Goal: Task Accomplishment & Management: Use online tool/utility

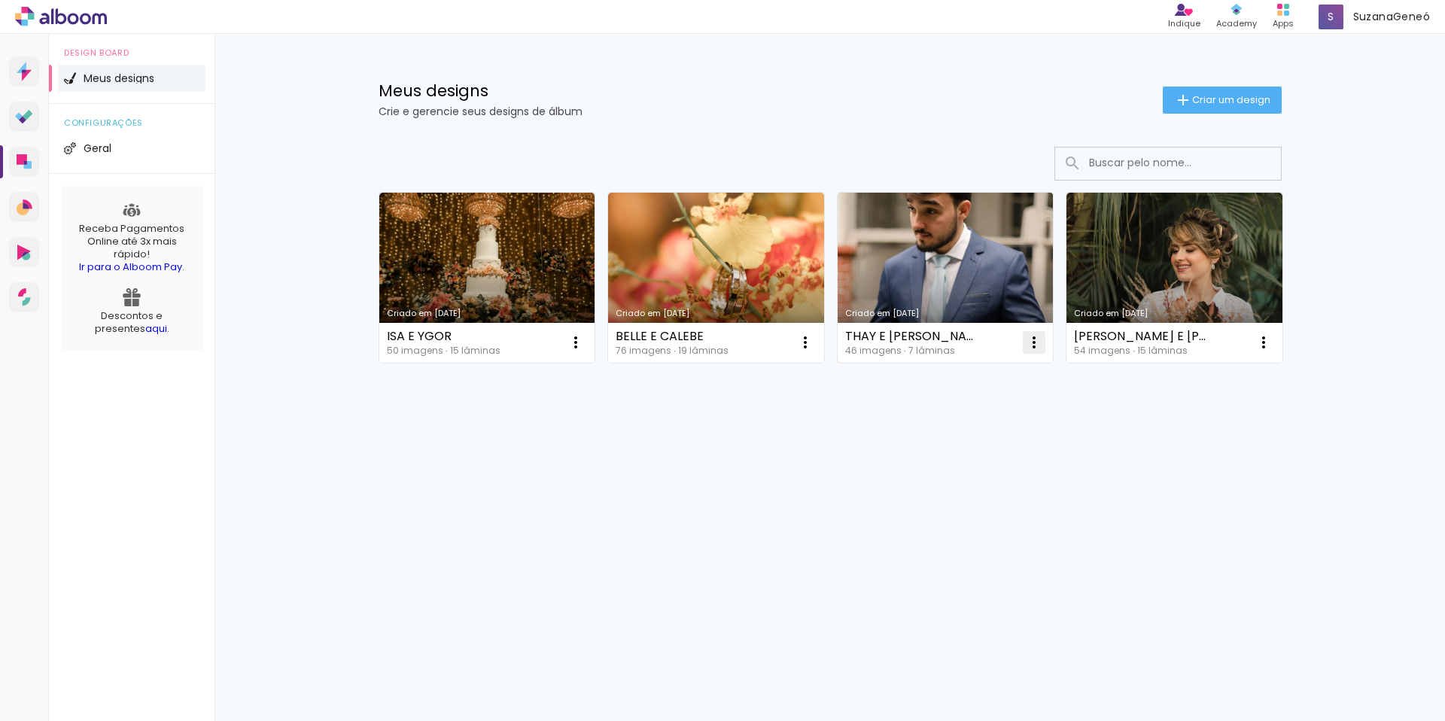
click at [585, 341] on iron-icon at bounding box center [576, 342] width 18 height 18
click at [950, 441] on span "Excluir" at bounding box center [949, 442] width 32 height 11
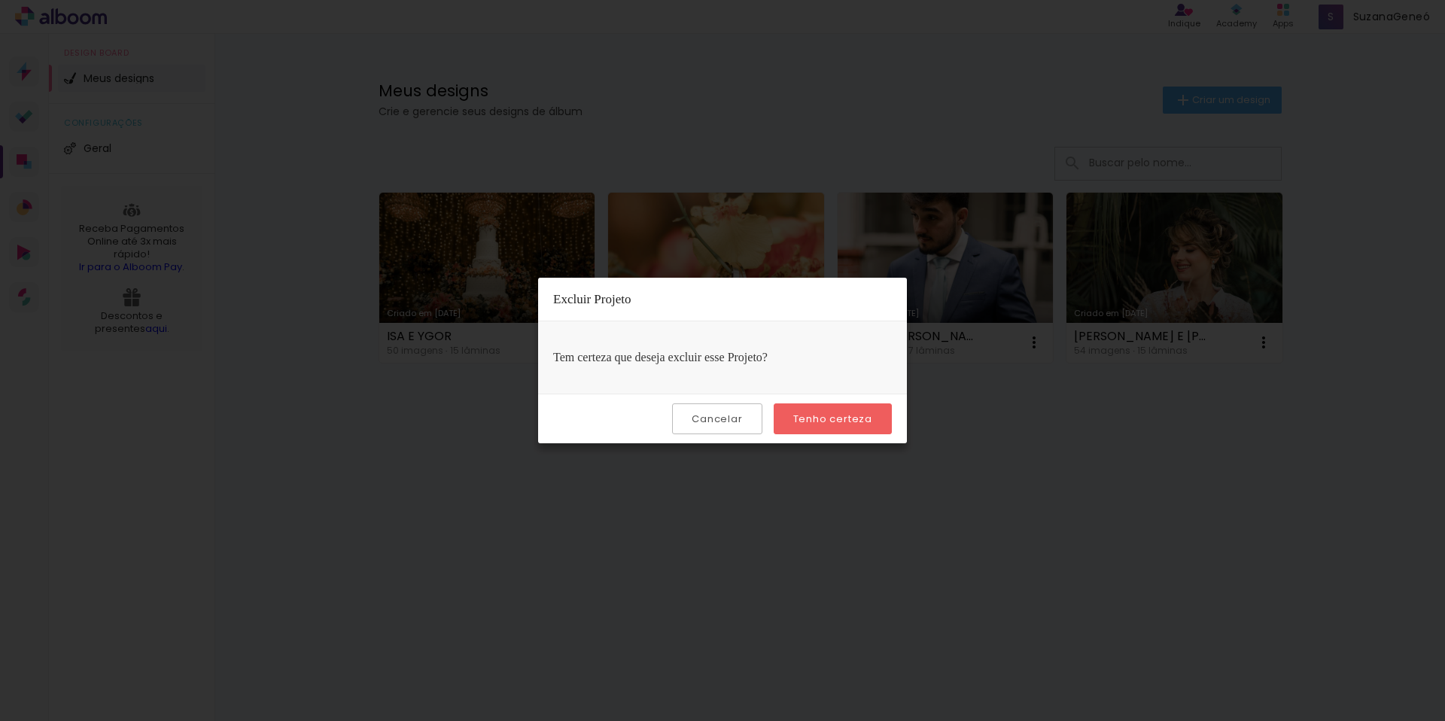
click at [0, 0] on slot "Tenho certeza" at bounding box center [0, 0] width 0 height 0
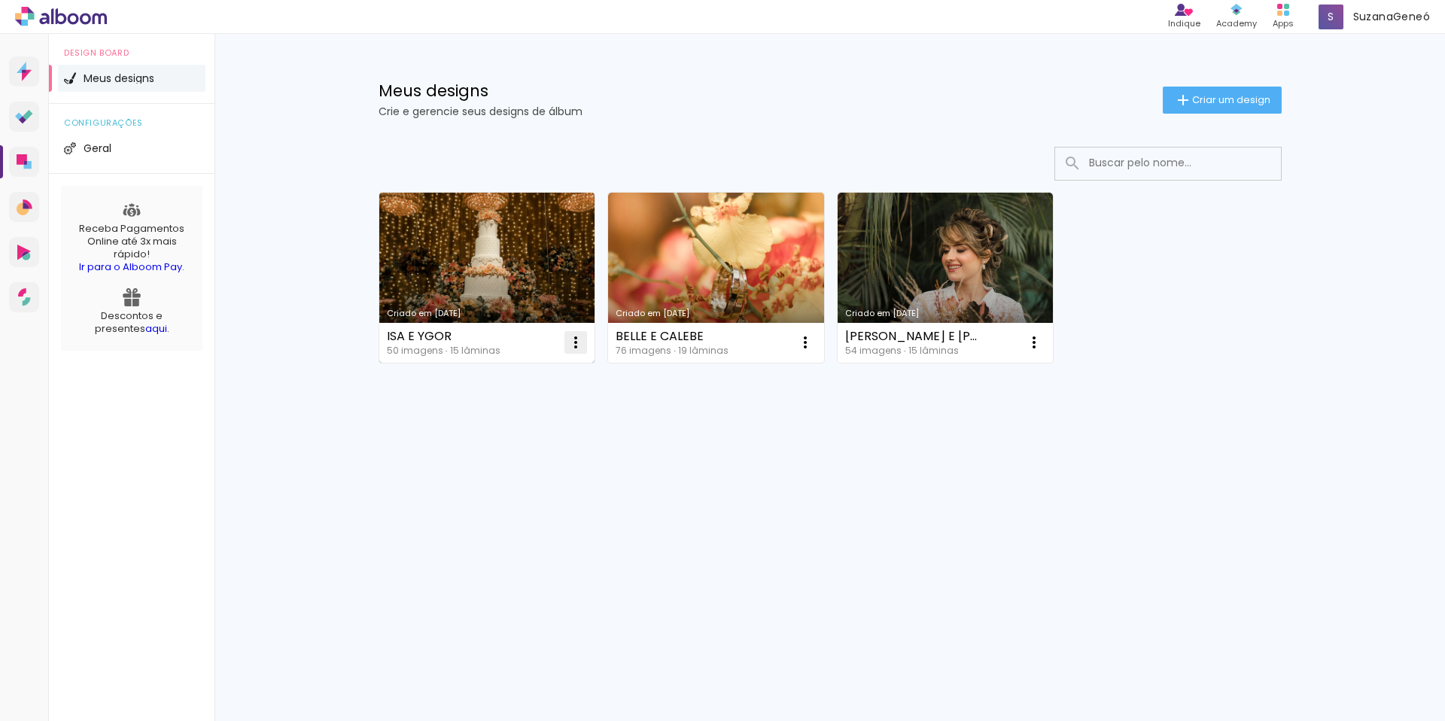
click at [582, 343] on iron-icon at bounding box center [576, 342] width 18 height 18
click at [523, 439] on paper-item "Excluir" at bounding box center [516, 442] width 148 height 30
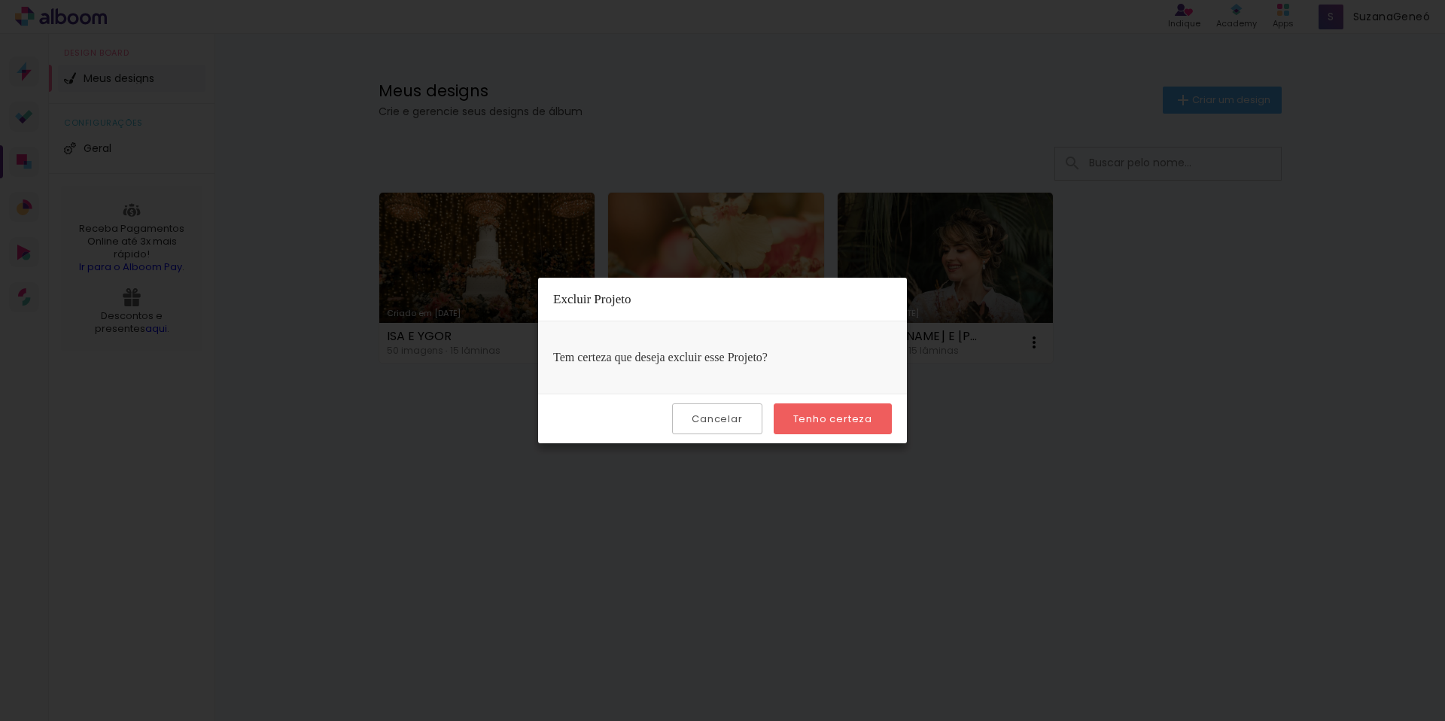
click at [0, 0] on slot "Tenho certeza" at bounding box center [0, 0] width 0 height 0
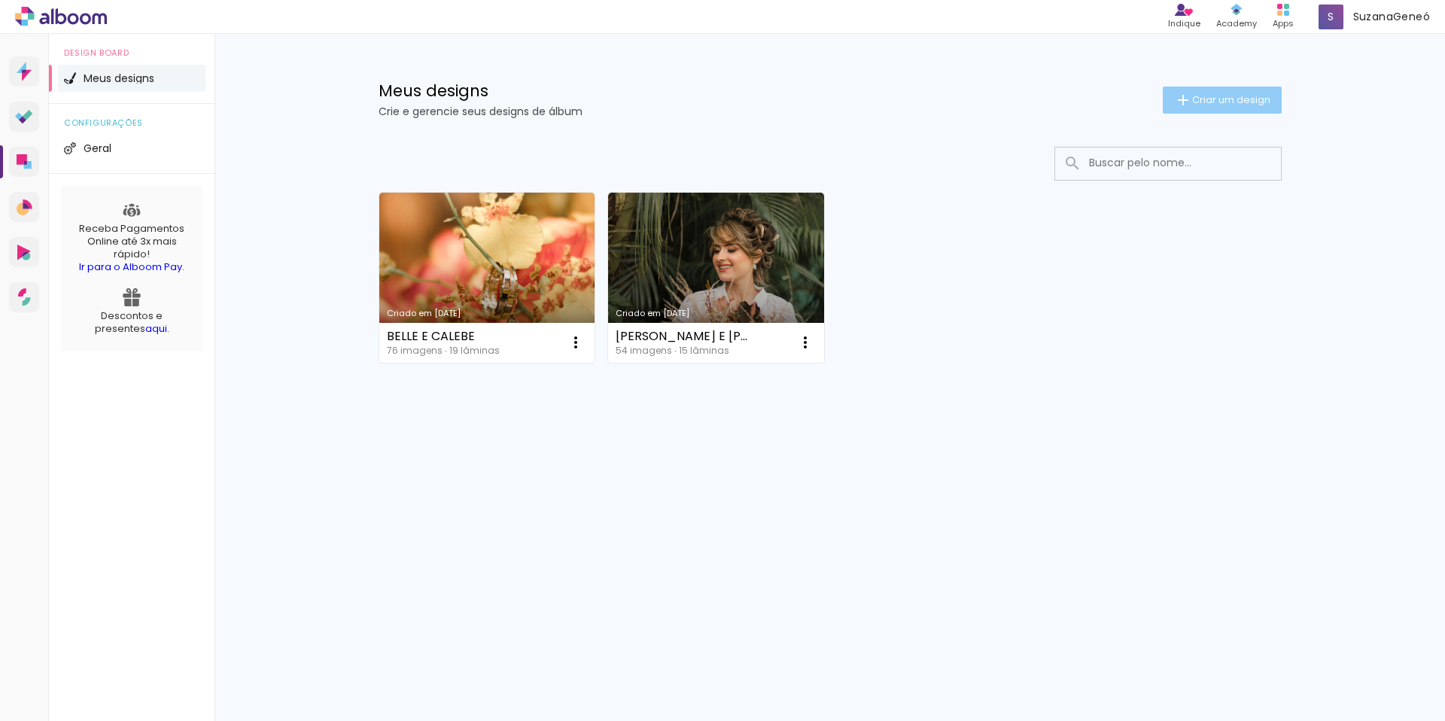
click at [1207, 102] on span "Criar um design" at bounding box center [1231, 100] width 78 height 10
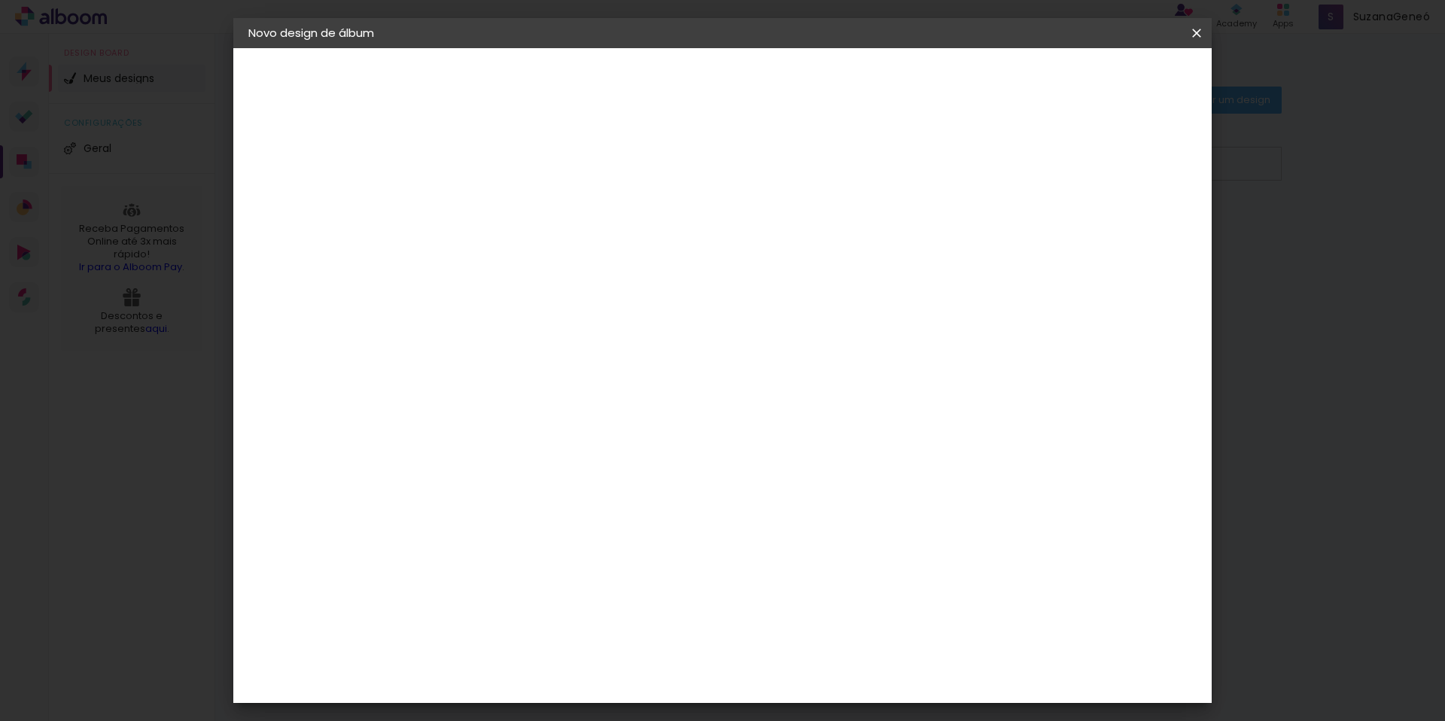
click at [495, 208] on input at bounding box center [495, 201] width 0 height 23
type input "g"
type input "POLY E ROMULO"
type paper-input "POLY E ROMULO"
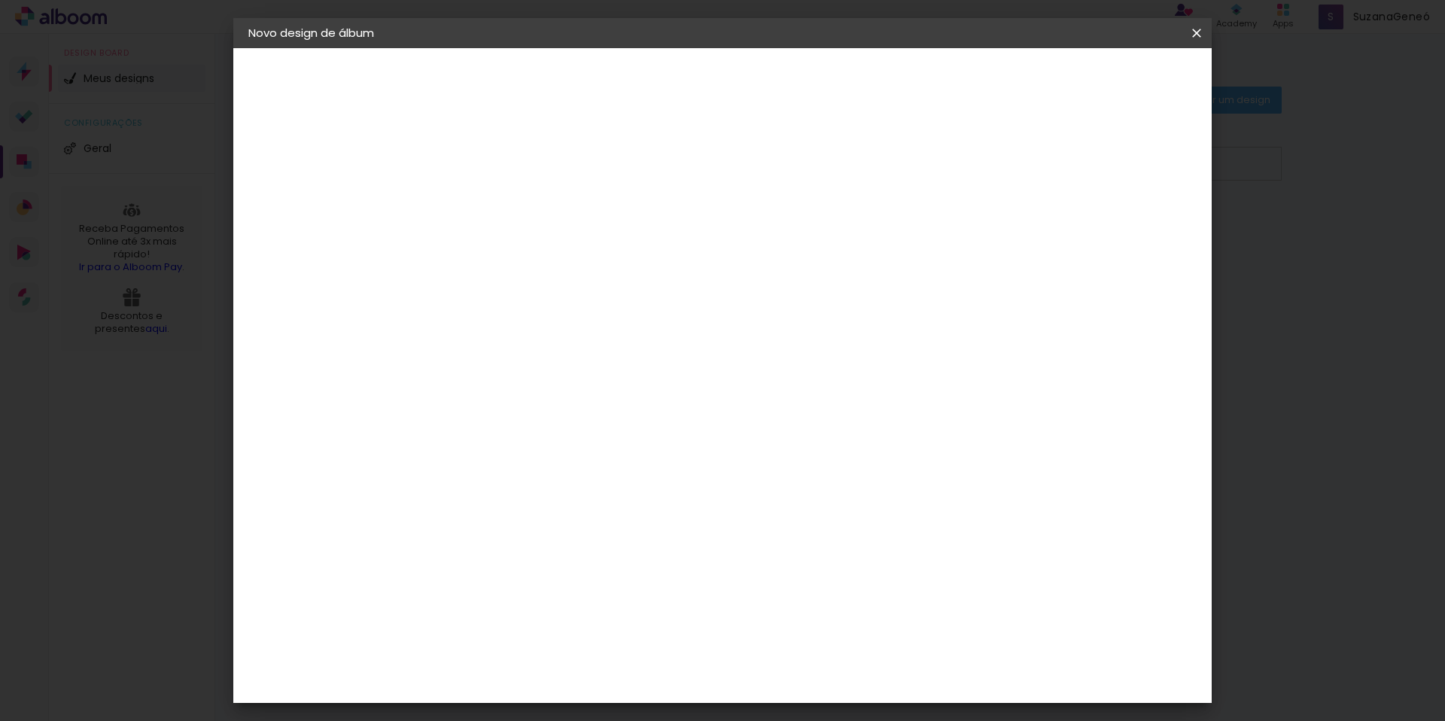
click at [0, 0] on slot "Avançar" at bounding box center [0, 0] width 0 height 0
click at [510, 250] on div at bounding box center [533, 251] width 152 height 2
click at [0, 0] on slot "Tamanho Livre" at bounding box center [0, 0] width 0 height 0
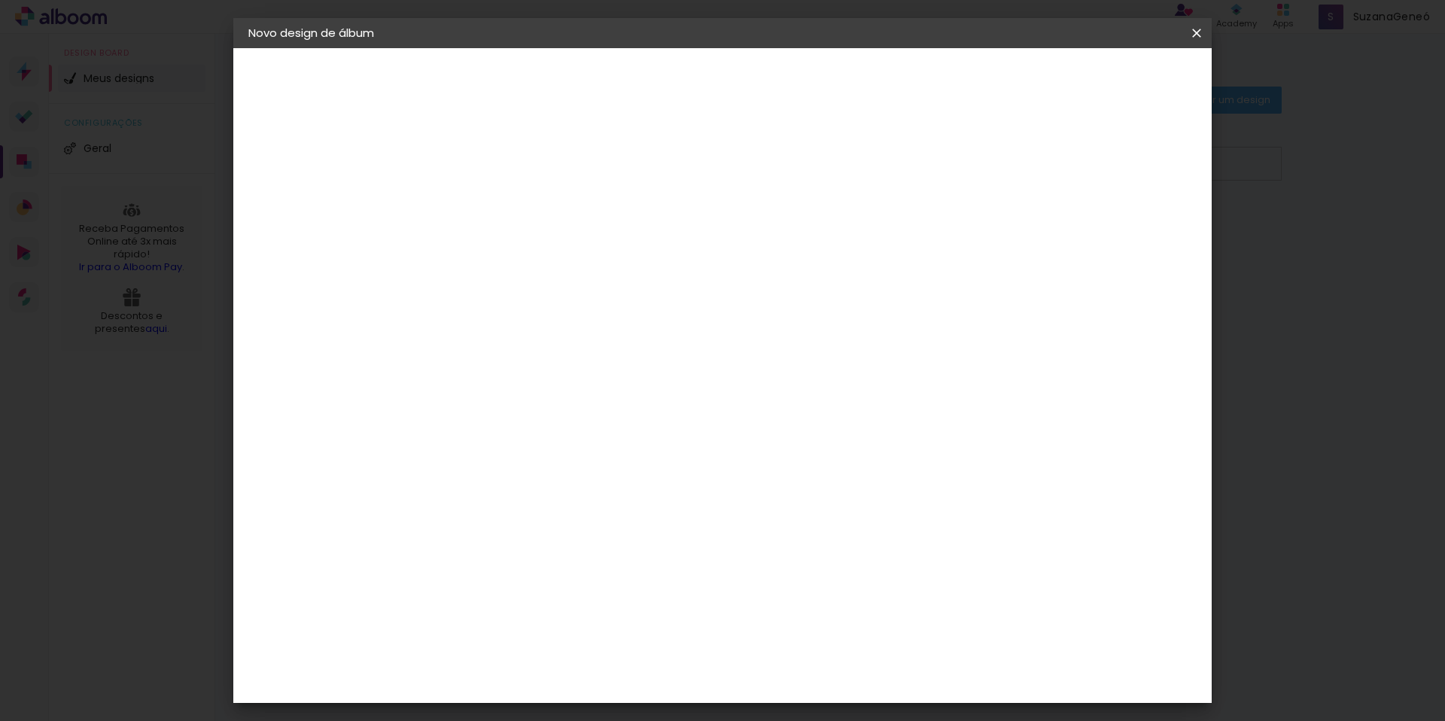
click at [574, 282] on input at bounding box center [533, 286] width 152 height 19
type input "DRE"
type paper-input "DRE"
click at [519, 341] on div "DreambooksPro" at bounding box center [534, 340] width 98 height 12
click at [583, 342] on div "DreambooksPro" at bounding box center [534, 340] width 98 height 12
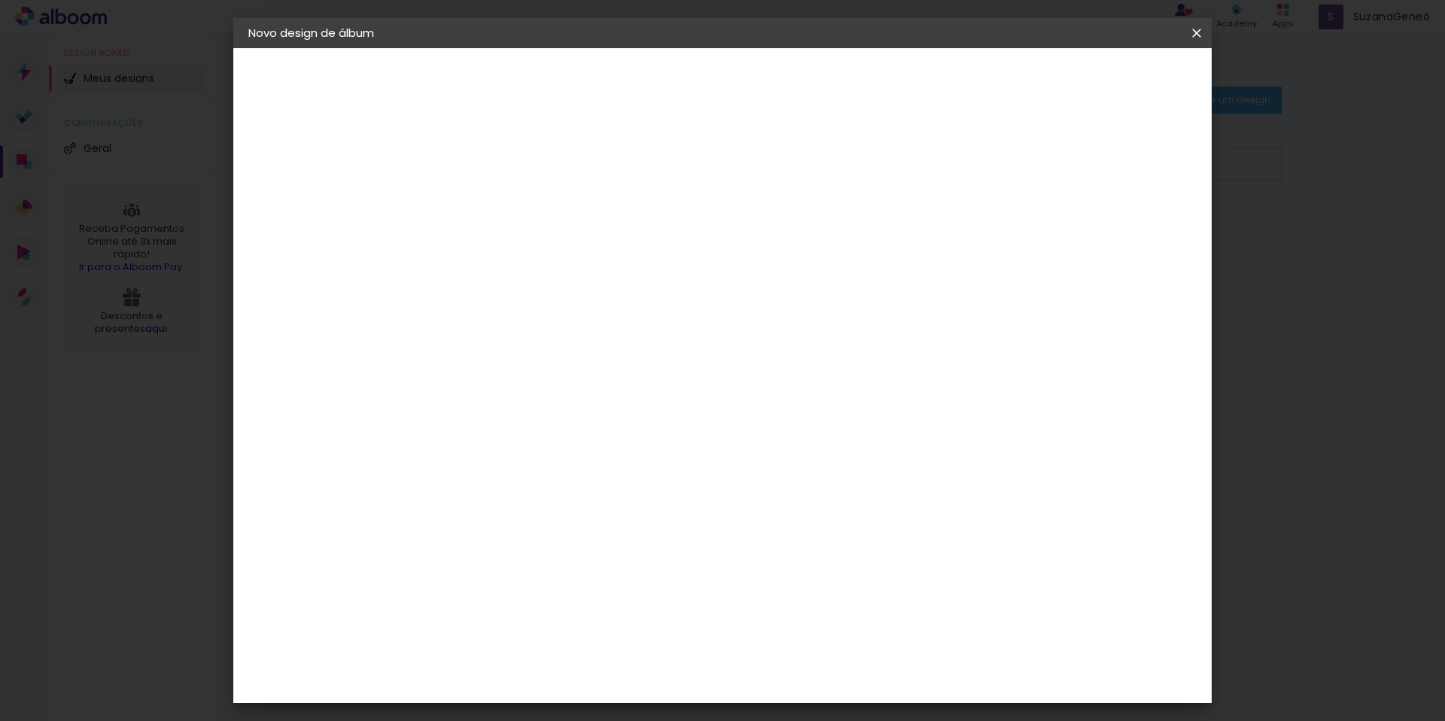
click at [0, 0] on slot "Avançar" at bounding box center [0, 0] width 0 height 0
click at [553, 256] on input "text" at bounding box center [524, 262] width 59 height 23
click at [771, 256] on paper-item "Álbum" at bounding box center [820, 250] width 301 height 30
type input "Álbum"
click at [771, 256] on div at bounding box center [820, 272] width 301 height 90
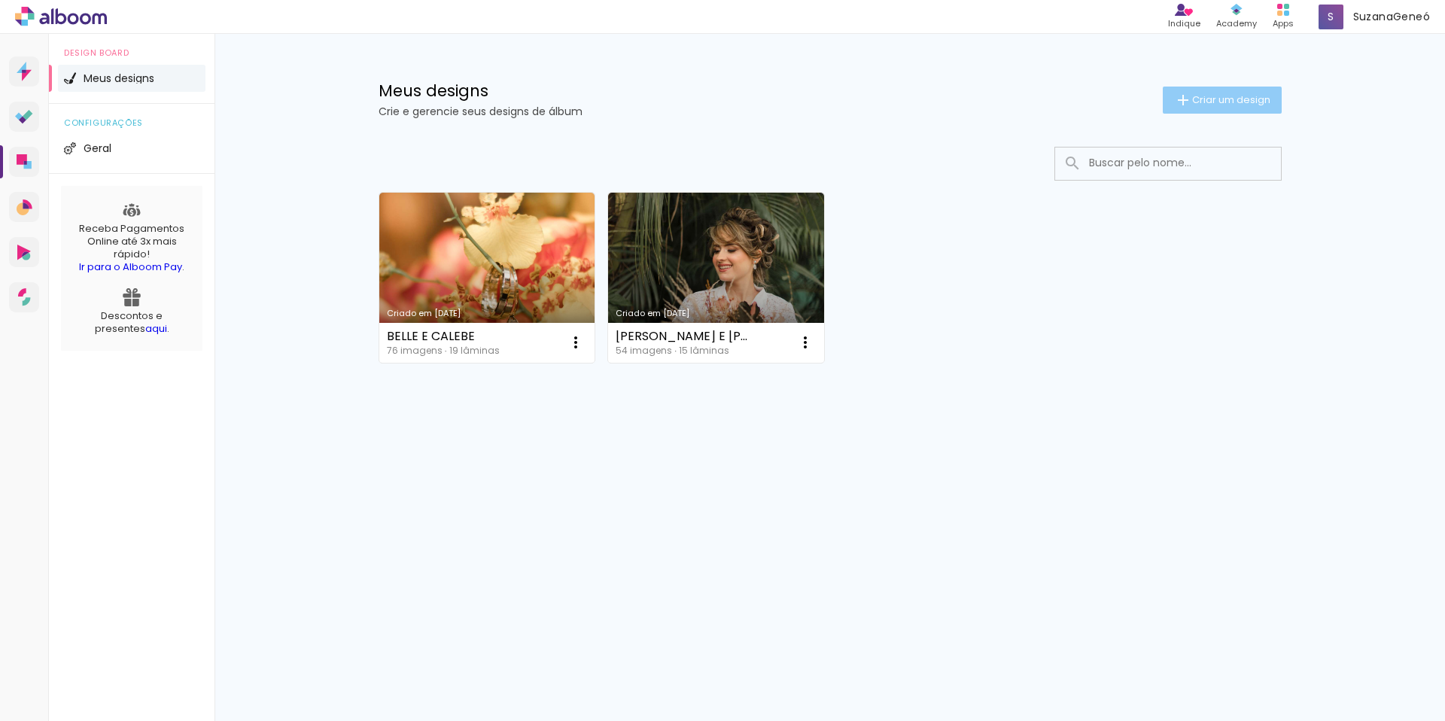
click at [1208, 107] on paper-button "Criar um design" at bounding box center [1222, 100] width 119 height 27
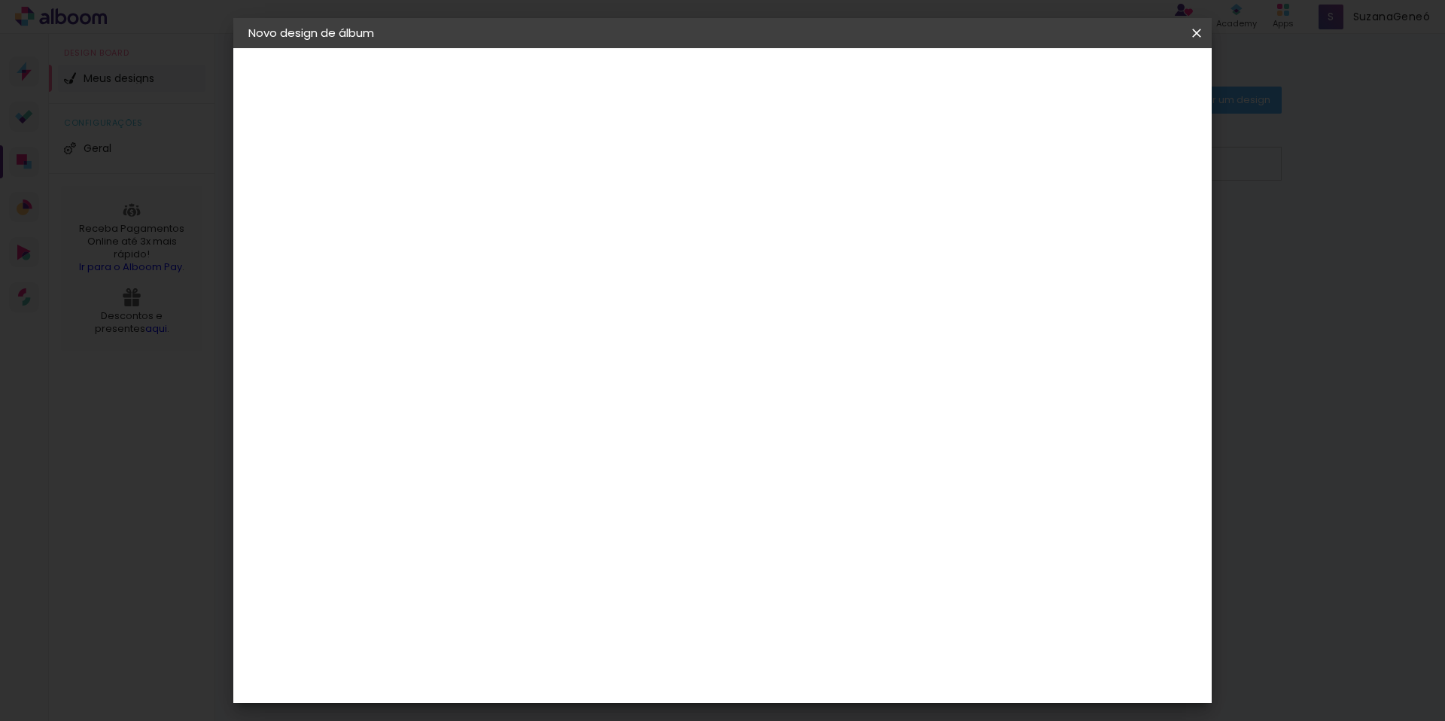
click at [495, 200] on input at bounding box center [495, 201] width 0 height 23
type input "[PERSON_NAME] E [PERSON_NAME]"
type paper-input "[PERSON_NAME] E [PERSON_NAME]"
click at [0, 0] on slot "Avançar" at bounding box center [0, 0] width 0 height 0
click at [571, 348] on paper-item "DreambooksPro" at bounding box center [521, 340] width 138 height 33
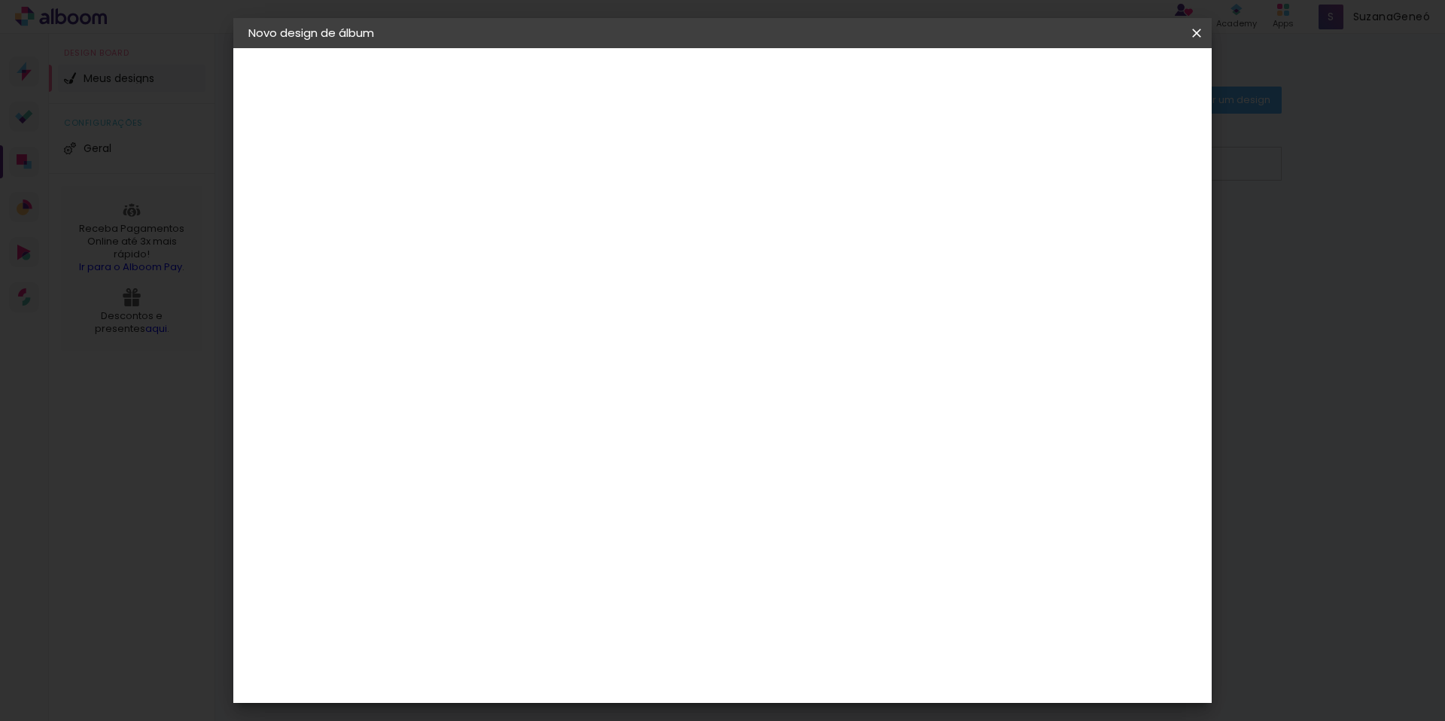
click at [0, 0] on slot "Tamanho Livre" at bounding box center [0, 0] width 0 height 0
click at [590, 346] on paper-item "DreambooksPro" at bounding box center [521, 340] width 138 height 33
click at [0, 0] on slot "Avançar" at bounding box center [0, 0] width 0 height 0
click at [553, 251] on input "text" at bounding box center [524, 262] width 59 height 23
click at [762, 258] on paper-item "Álbum" at bounding box center [820, 250] width 301 height 30
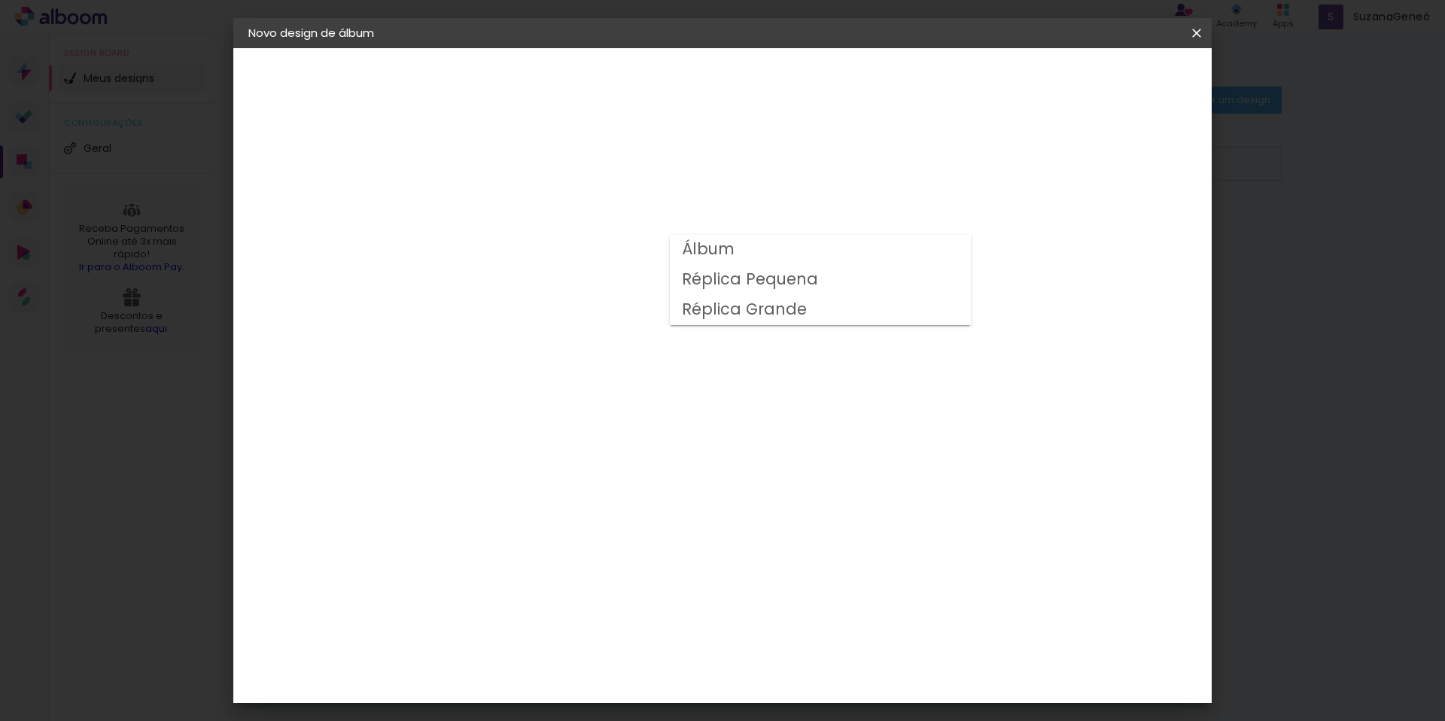
type input "Álbum"
click at [596, 683] on span "25 × 25" at bounding box center [561, 698] width 70 height 31
click at [0, 0] on slot "Avançar" at bounding box center [0, 0] width 0 height 0
click at [0, 0] on slot "Voltar" at bounding box center [0, 0] width 0 height 0
click at [577, 244] on paper-input-container "Linha" at bounding box center [532, 263] width 87 height 38
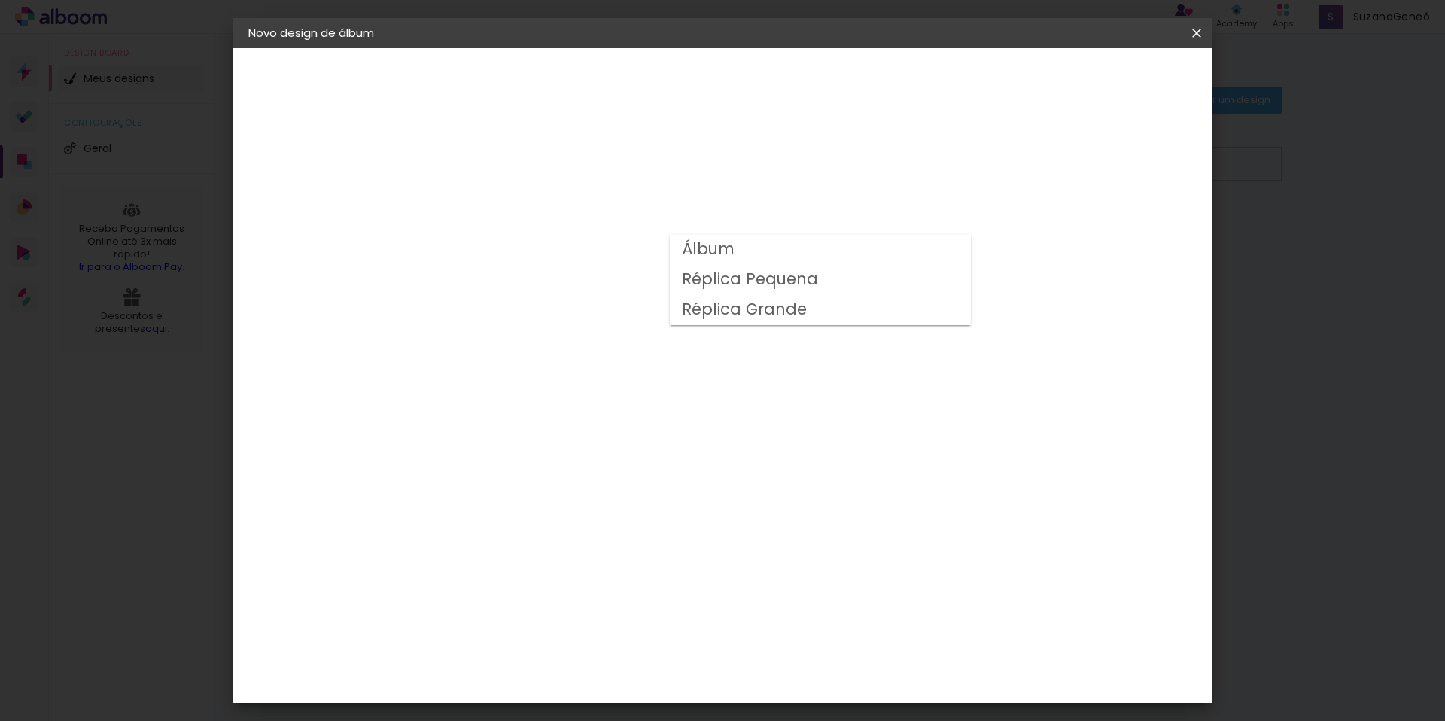
click at [738, 248] on paper-item "Álbum" at bounding box center [820, 250] width 301 height 30
type input "Álbum"
click at [596, 714] on span "30 × 30" at bounding box center [561, 729] width 70 height 31
click at [0, 0] on slot "Avançar" at bounding box center [0, 0] width 0 height 0
click at [1103, 82] on span "Iniciar design" at bounding box center [1068, 80] width 68 height 11
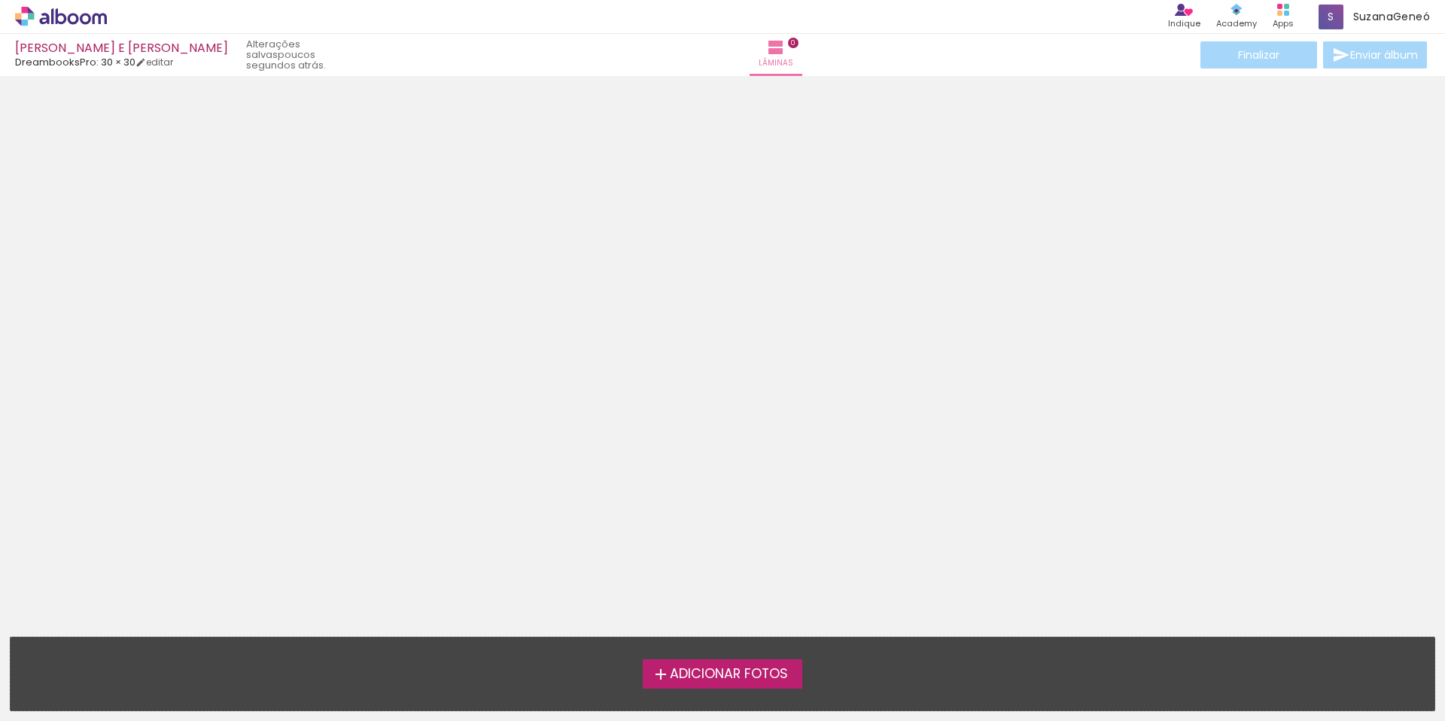
click at [746, 685] on label "Adicionar Fotos" at bounding box center [723, 673] width 160 height 29
click at [0, 0] on input "file" at bounding box center [0, 0] width 0 height 0
click at [724, 679] on span "Adicionar Fotos" at bounding box center [729, 675] width 118 height 14
click at [0, 0] on input "file" at bounding box center [0, 0] width 0 height 0
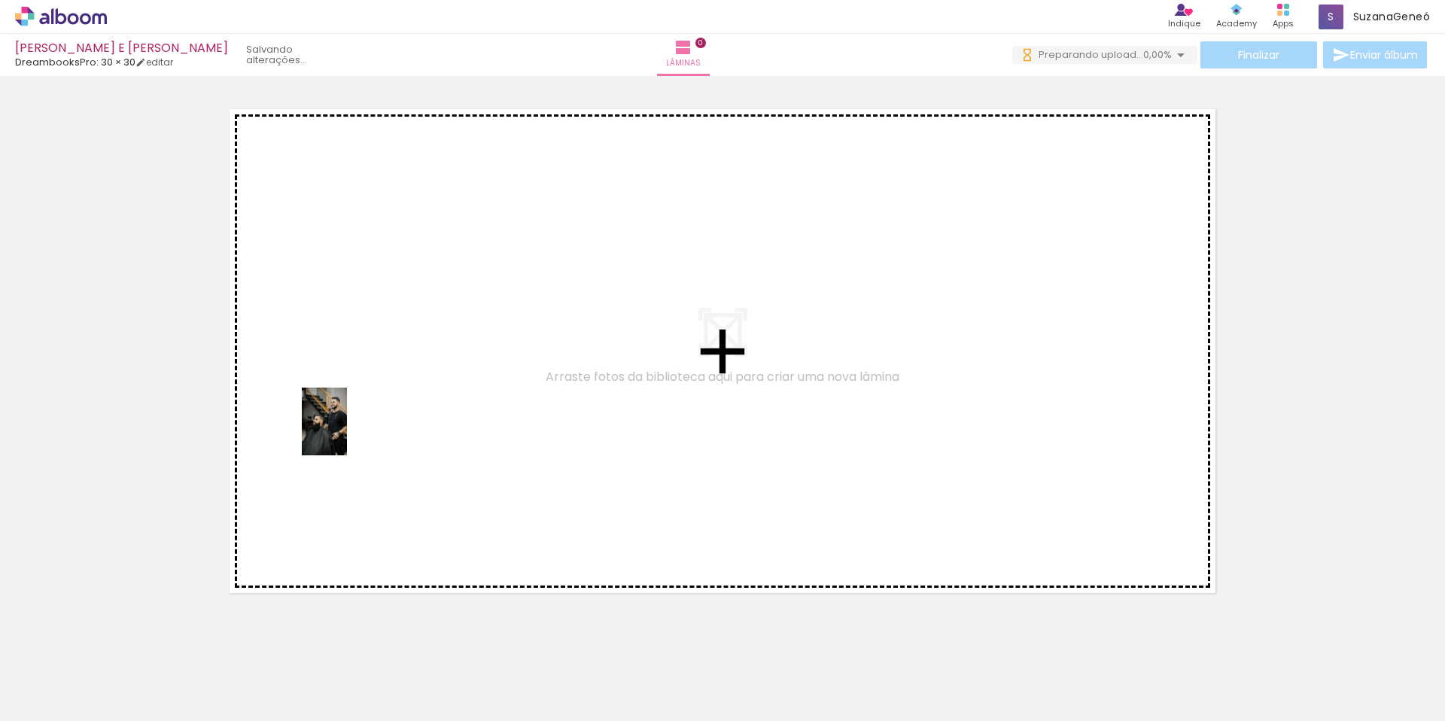
drag, startPoint x: 208, startPoint y: 625, endPoint x: 347, endPoint y: 433, distance: 237.7
click at [347, 433] on quentale-workspace at bounding box center [722, 360] width 1445 height 721
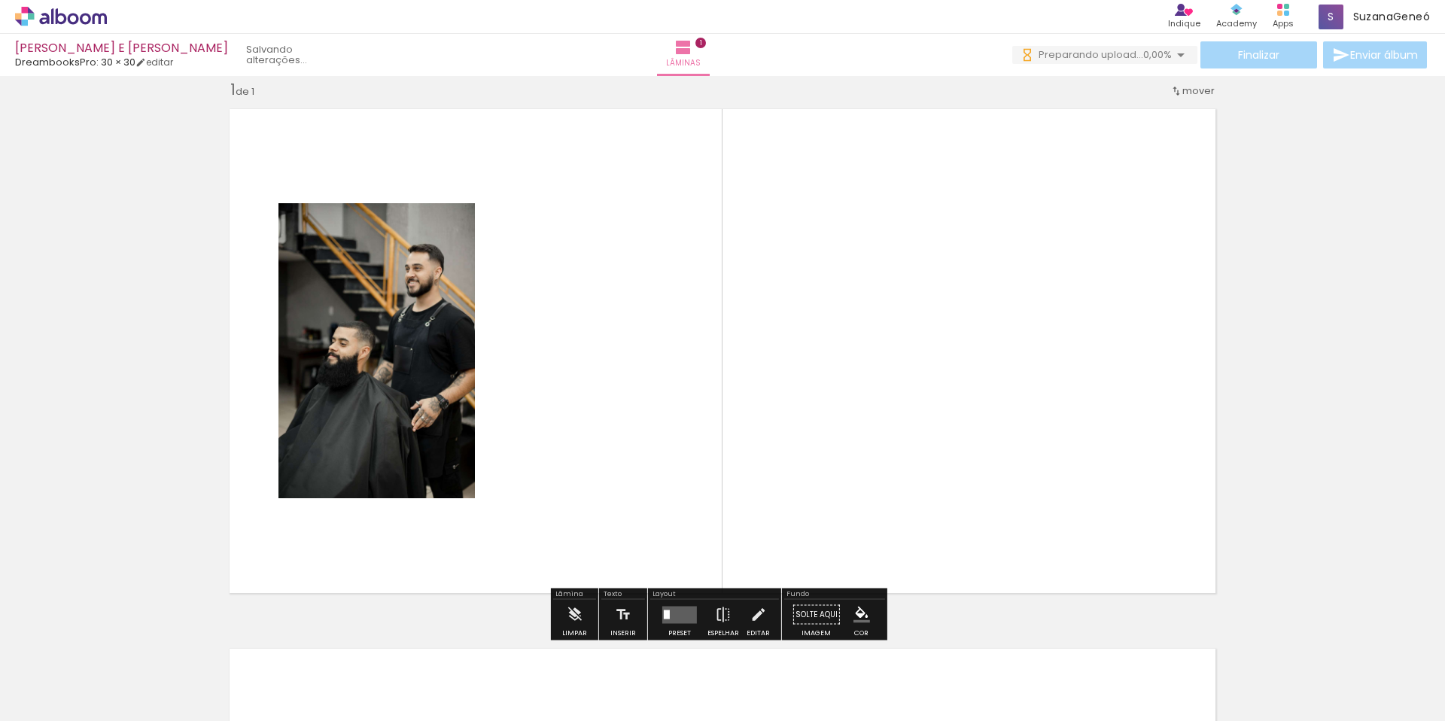
scroll to position [20, 0]
click at [173, 684] on div at bounding box center [150, 671] width 45 height 68
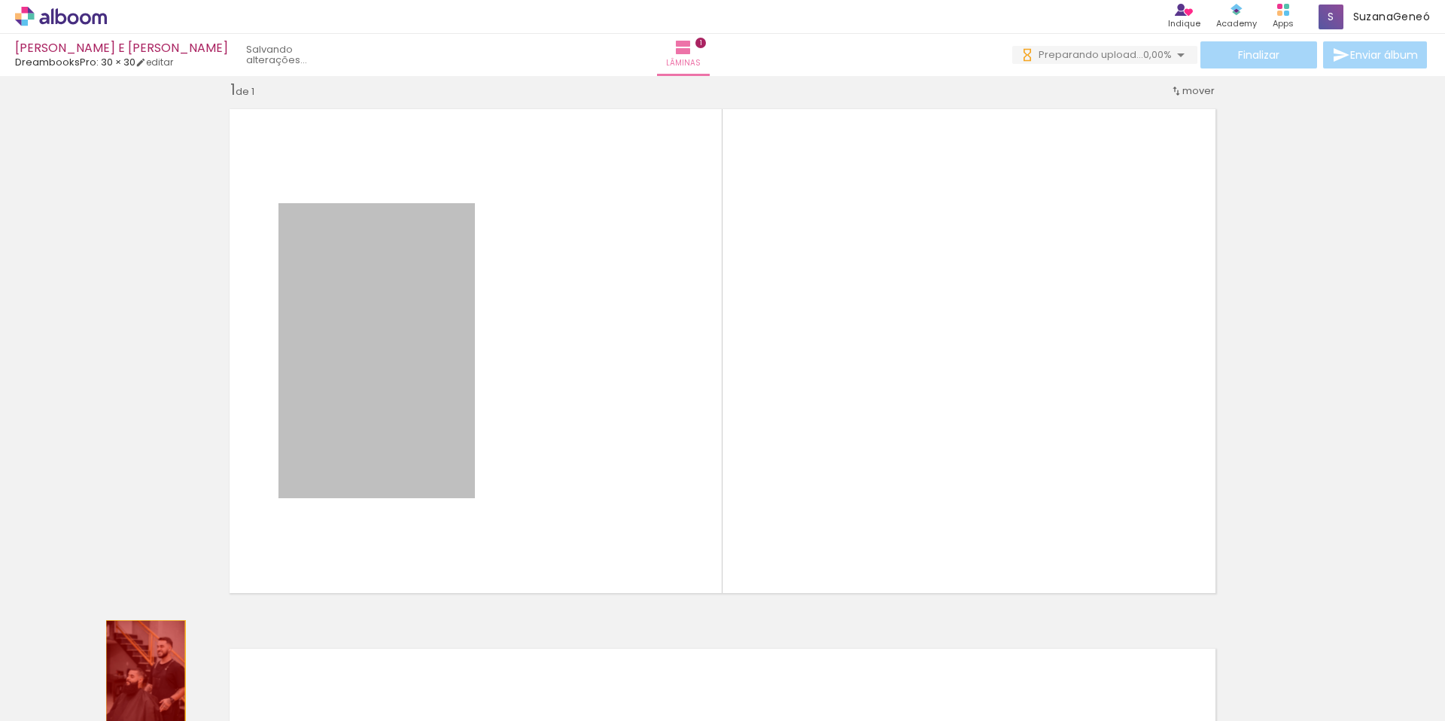
drag, startPoint x: 379, startPoint y: 415, endPoint x: 142, endPoint y: 681, distance: 357.2
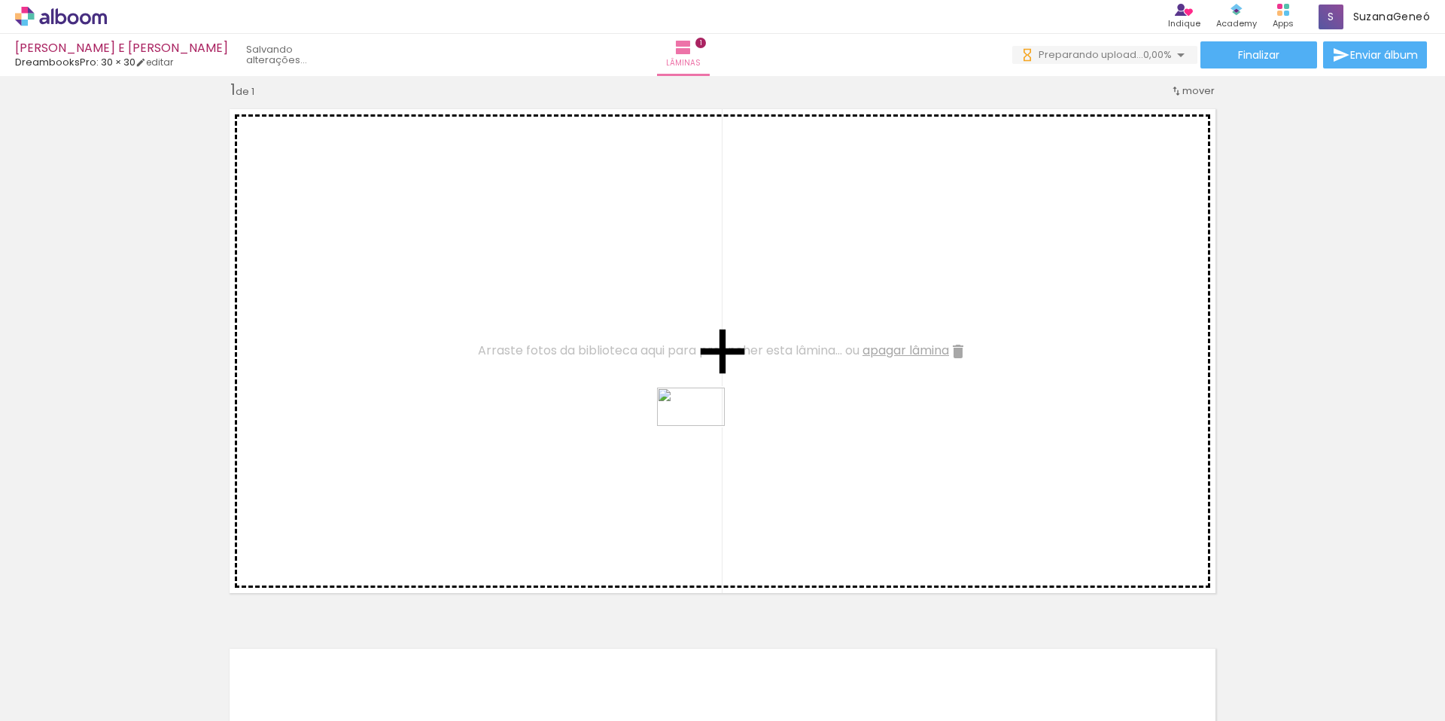
drag, startPoint x: 1256, startPoint y: 668, endPoint x: 696, endPoint y: 429, distance: 609.0
click at [696, 429] on quentale-workspace at bounding box center [722, 360] width 1445 height 721
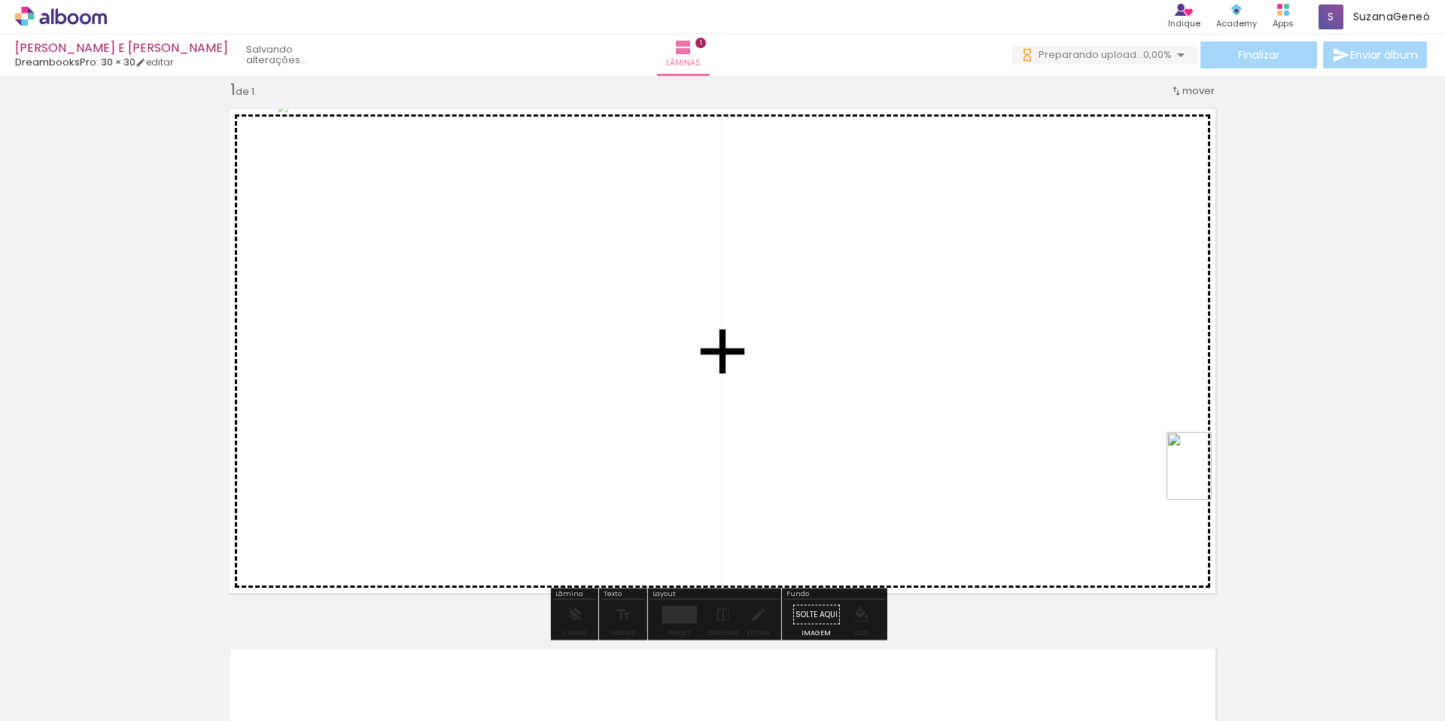
drag, startPoint x: 306, startPoint y: 688, endPoint x: 1212, endPoint y: 477, distance: 929.7
click at [1212, 477] on quentale-workspace at bounding box center [722, 360] width 1445 height 721
drag, startPoint x: 1340, startPoint y: 684, endPoint x: 1135, endPoint y: 551, distance: 244.3
click at [1135, 551] on quentale-workspace at bounding box center [722, 360] width 1445 height 721
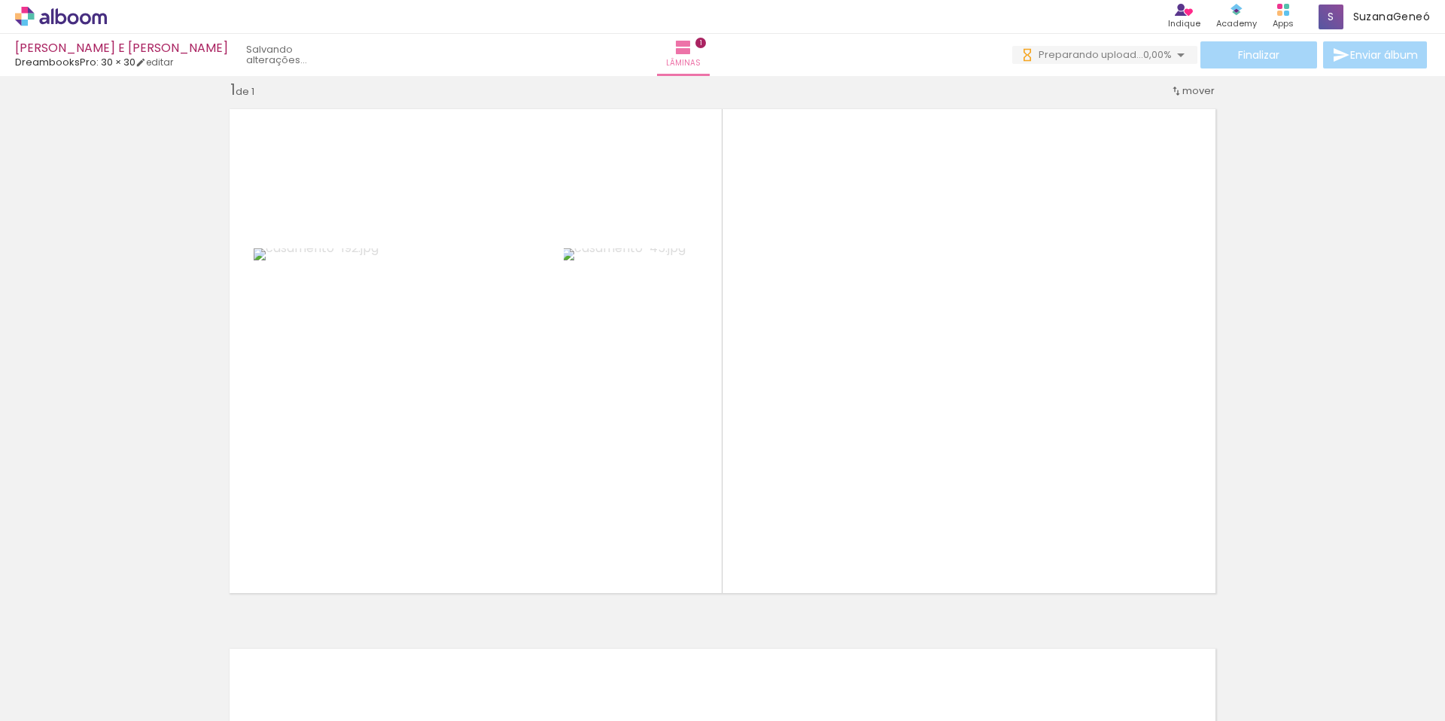
click at [173, 695] on div at bounding box center [150, 671] width 45 height 68
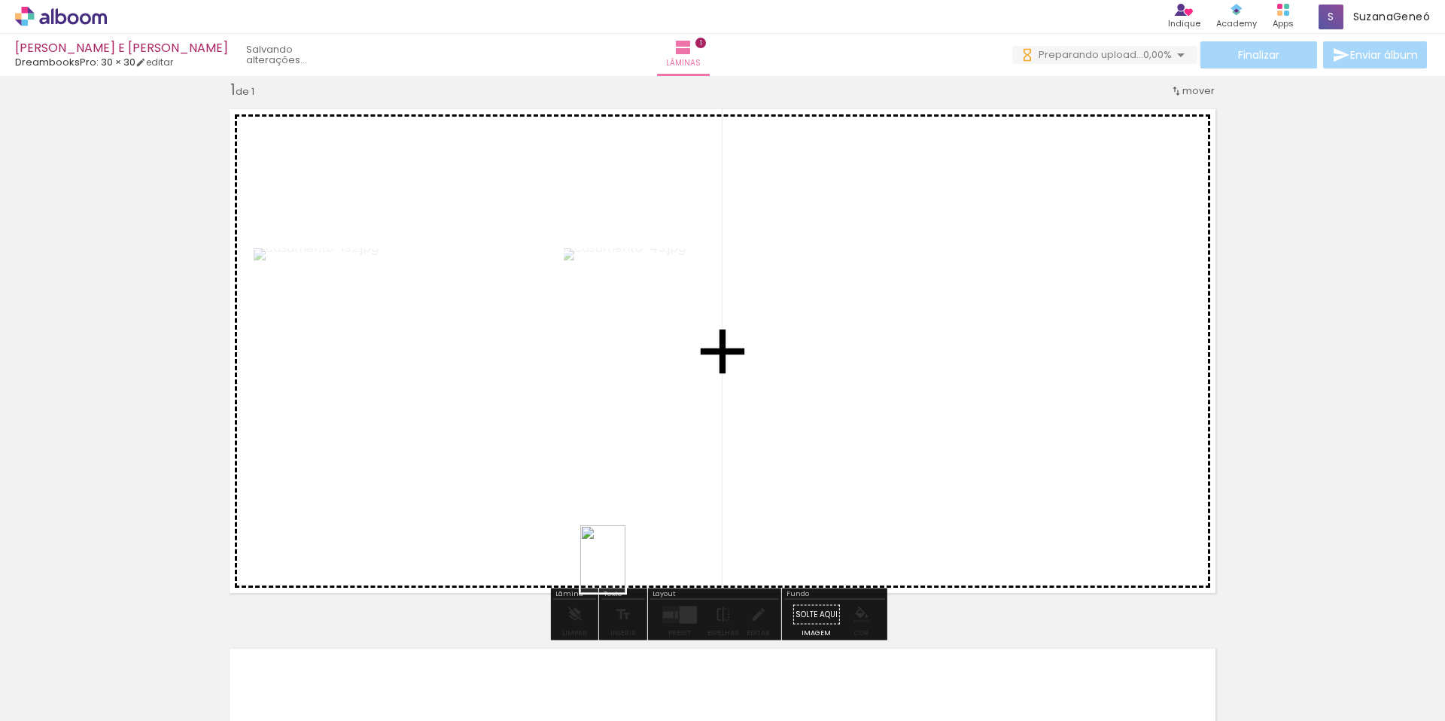
scroll to position [0, 0]
drag, startPoint x: 940, startPoint y: 695, endPoint x: 623, endPoint y: 567, distance: 341.7
click at [623, 567] on quentale-workspace at bounding box center [722, 360] width 1445 height 721
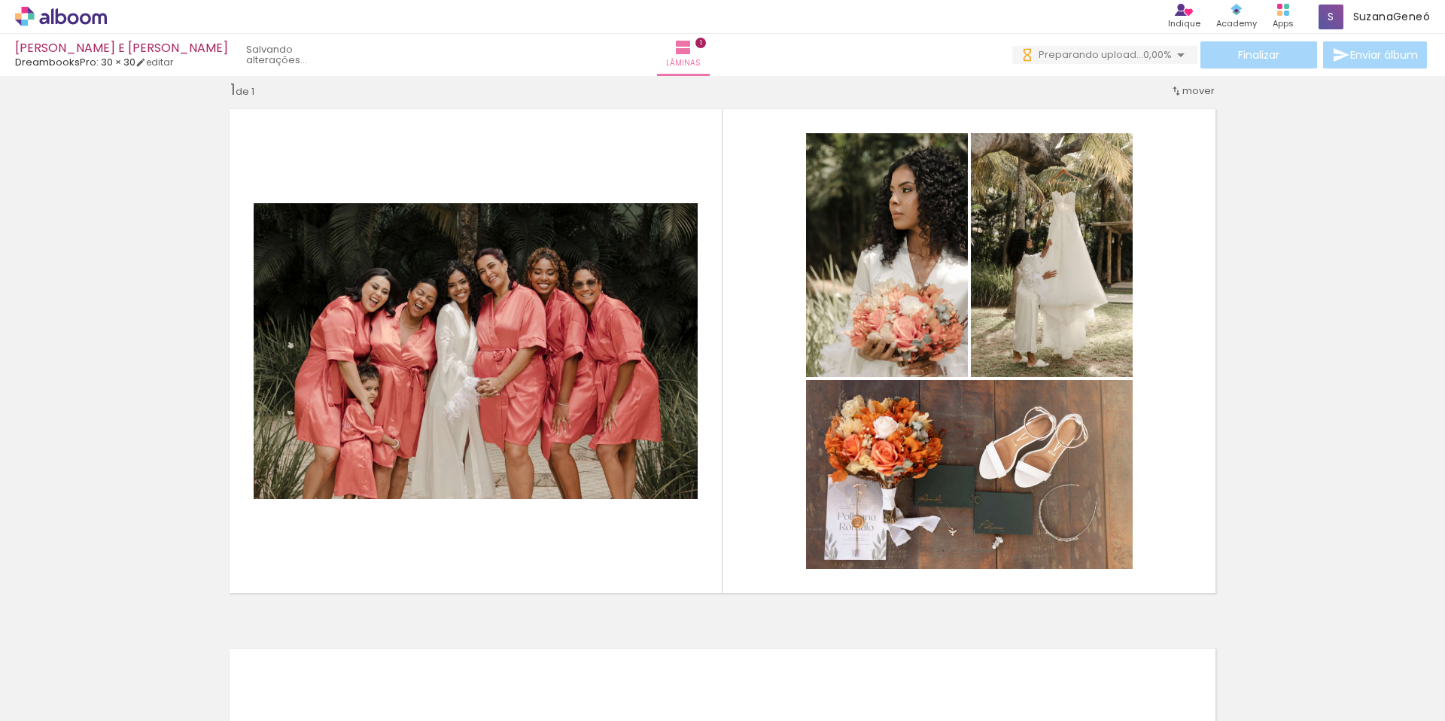
scroll to position [0, 515]
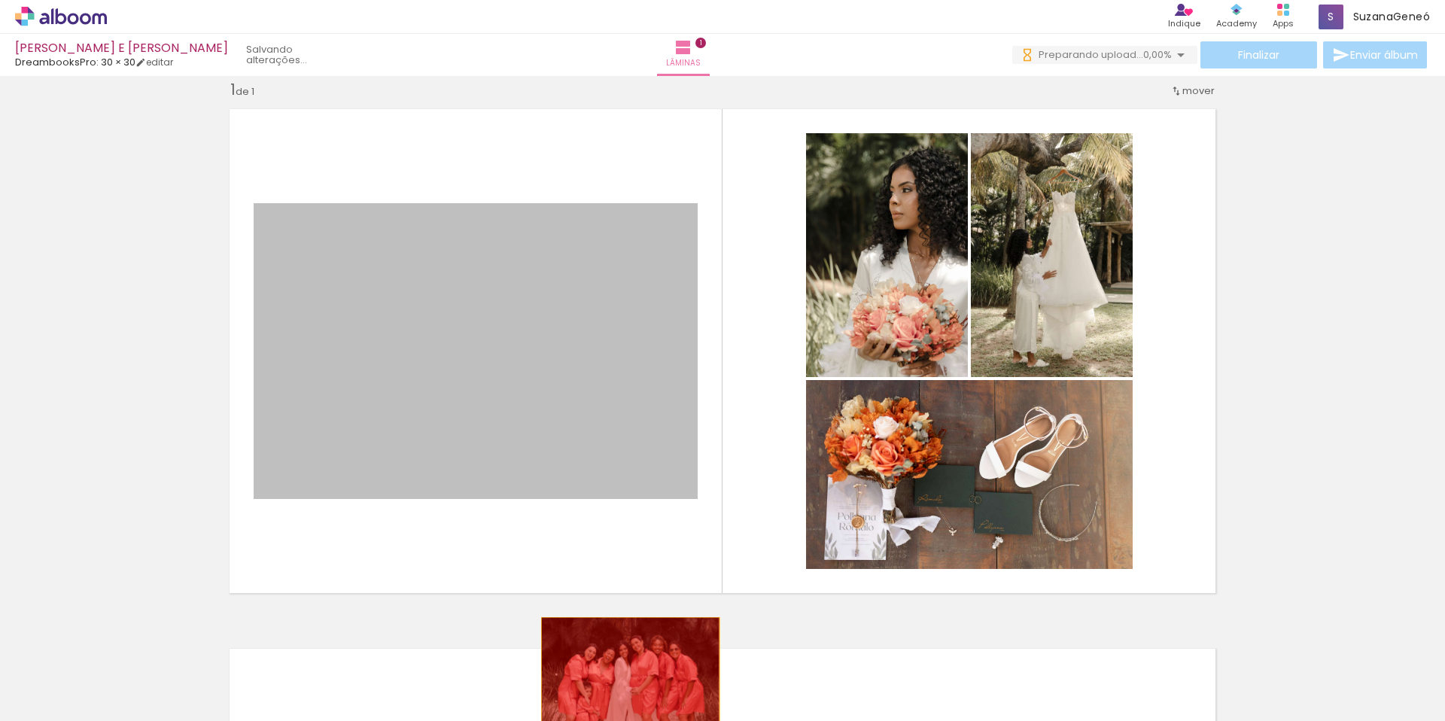
drag, startPoint x: 467, startPoint y: 366, endPoint x: 625, endPoint y: 677, distance: 348.4
click at [625, 677] on quentale-workspace at bounding box center [722, 360] width 1445 height 721
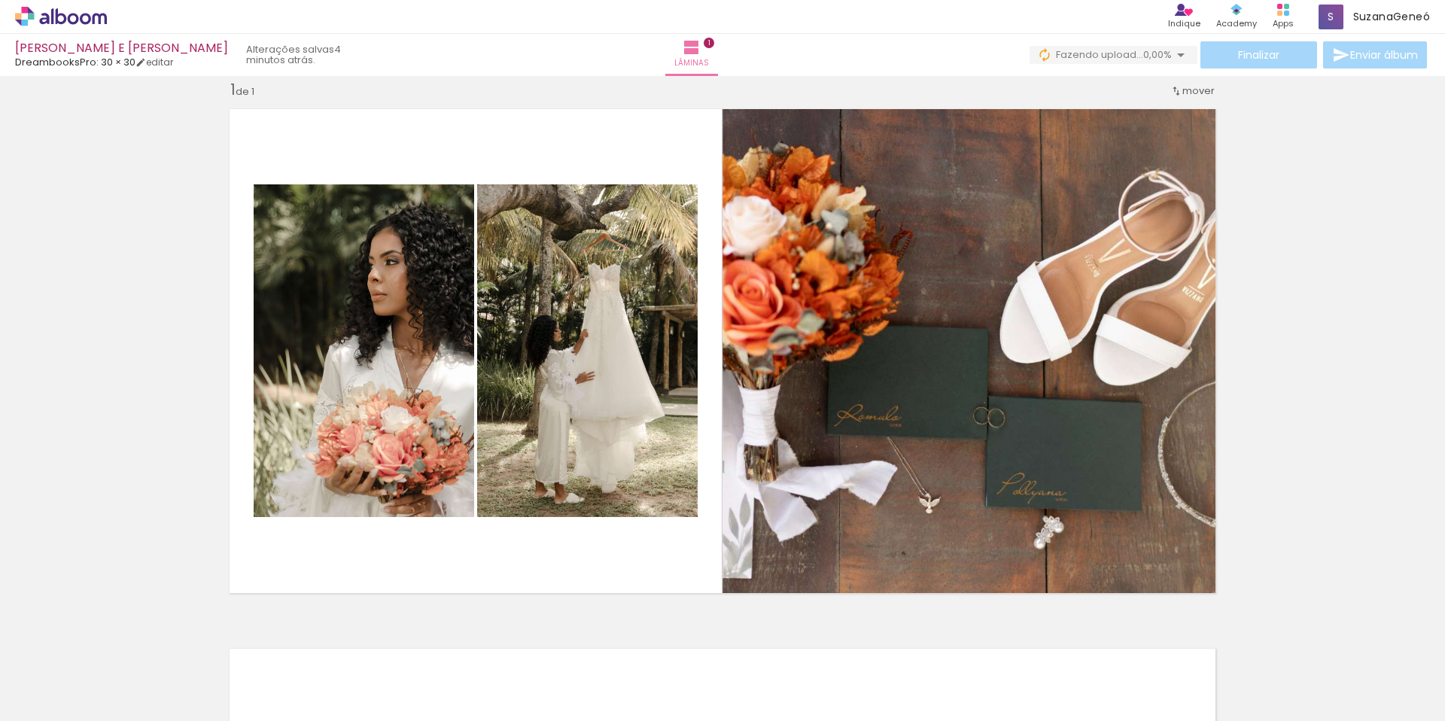
scroll to position [0, 190]
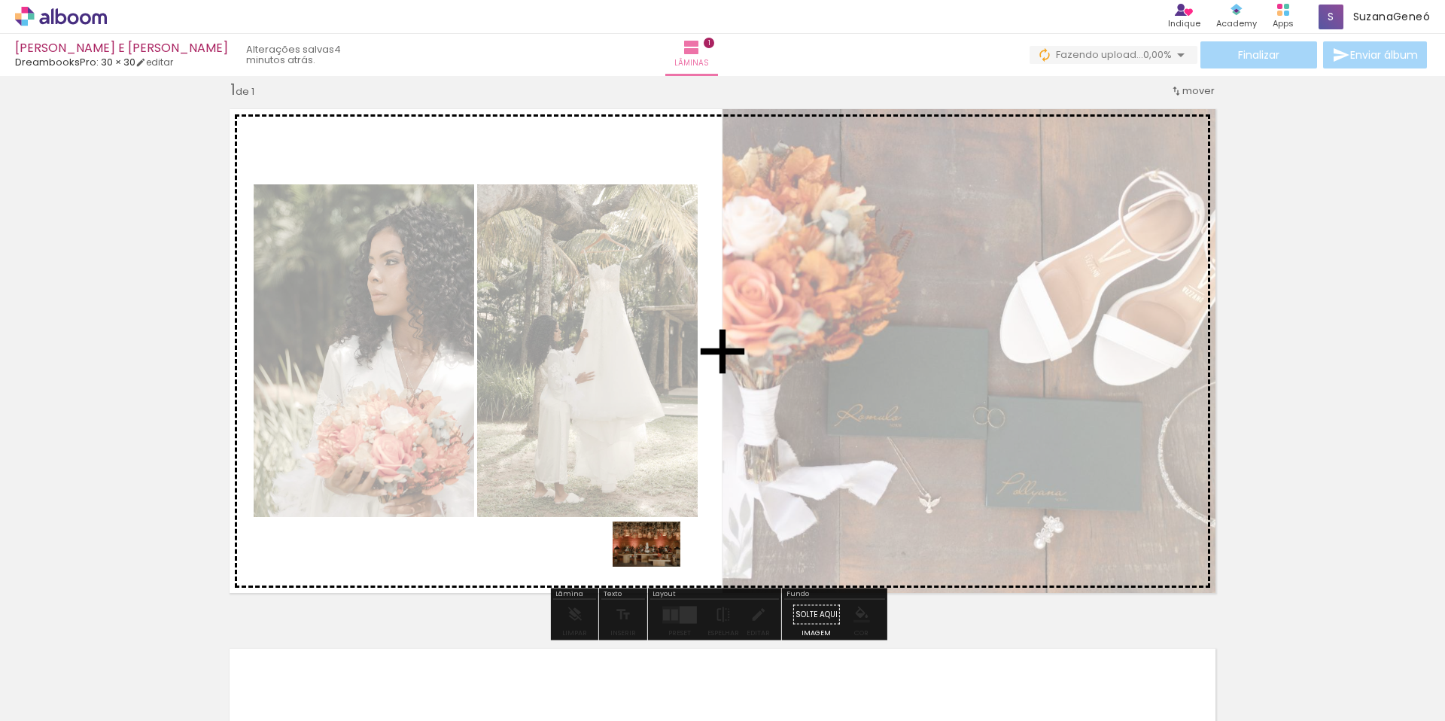
drag, startPoint x: 1401, startPoint y: 690, endPoint x: 656, endPoint y: 567, distance: 754.6
click at [656, 567] on quentale-workspace at bounding box center [722, 360] width 1445 height 721
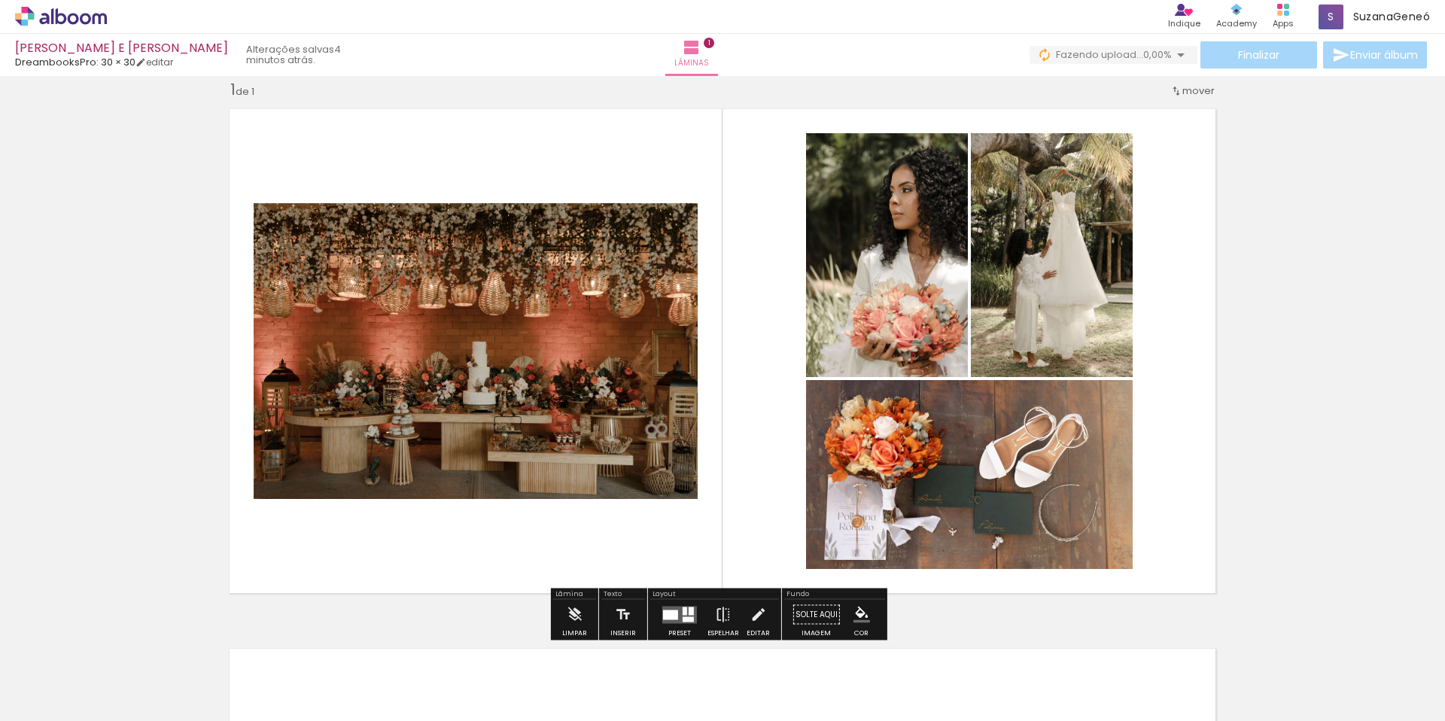
click at [677, 613] on quentale-layouter at bounding box center [679, 614] width 35 height 17
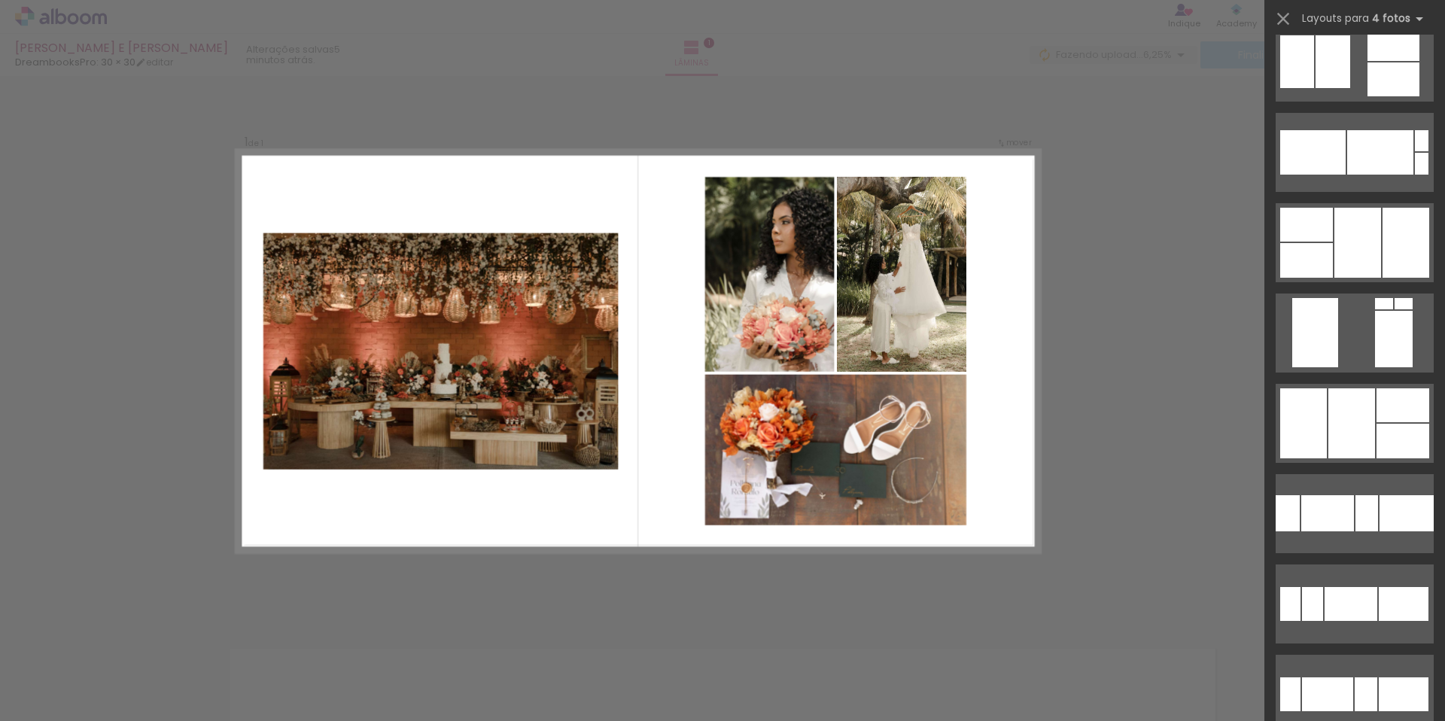
scroll to position [2223, 0]
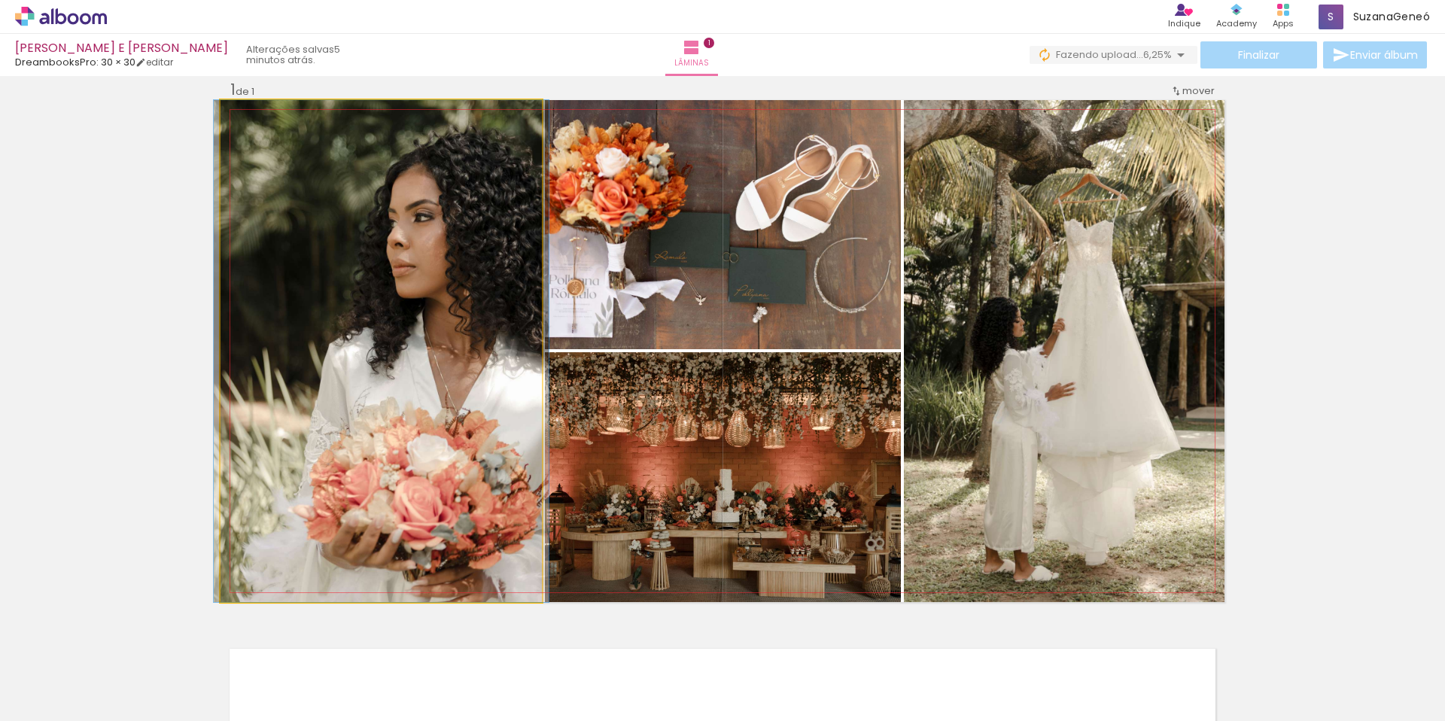
click at [406, 413] on quentale-photo at bounding box center [381, 351] width 321 height 502
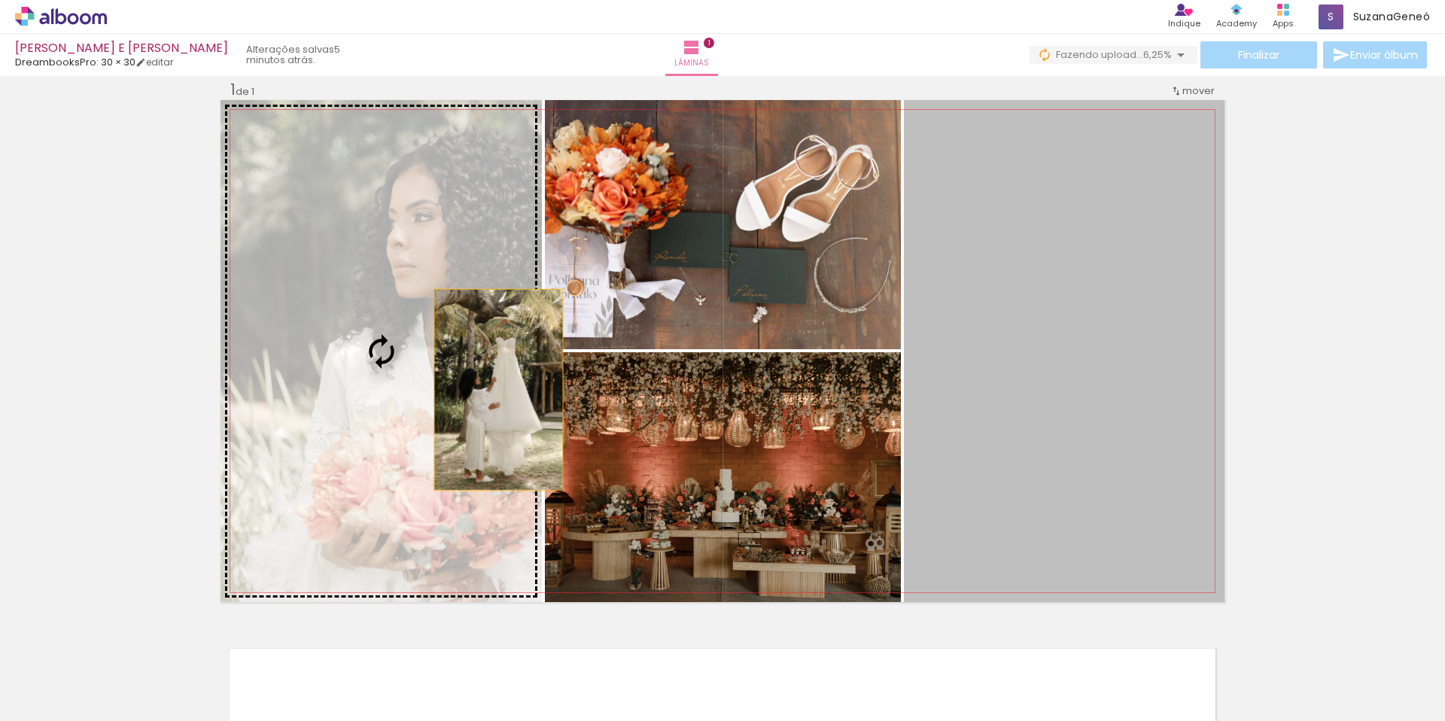
drag, startPoint x: 1076, startPoint y: 461, endPoint x: 397, endPoint y: 373, distance: 684.6
click at [0, 0] on slot at bounding box center [0, 0] width 0 height 0
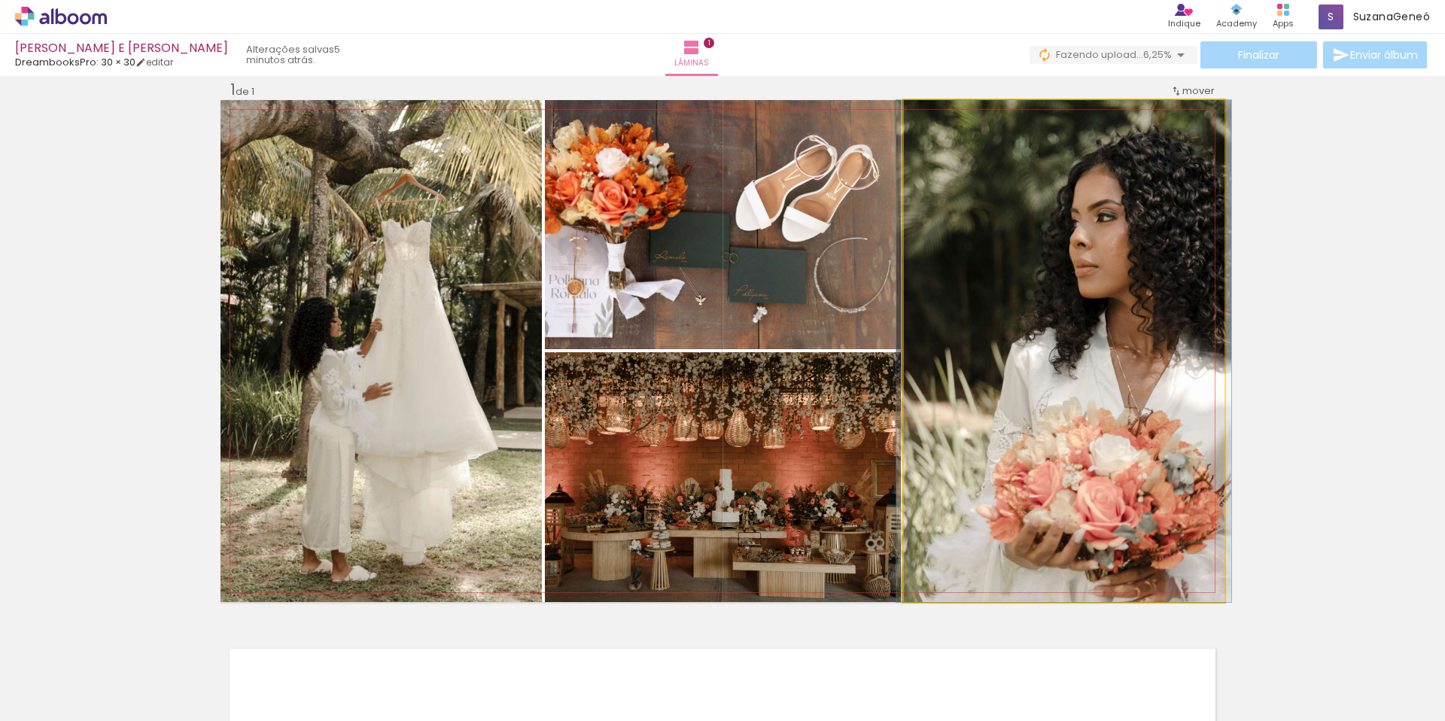
click at [1142, 406] on quentale-photo at bounding box center [1064, 351] width 321 height 502
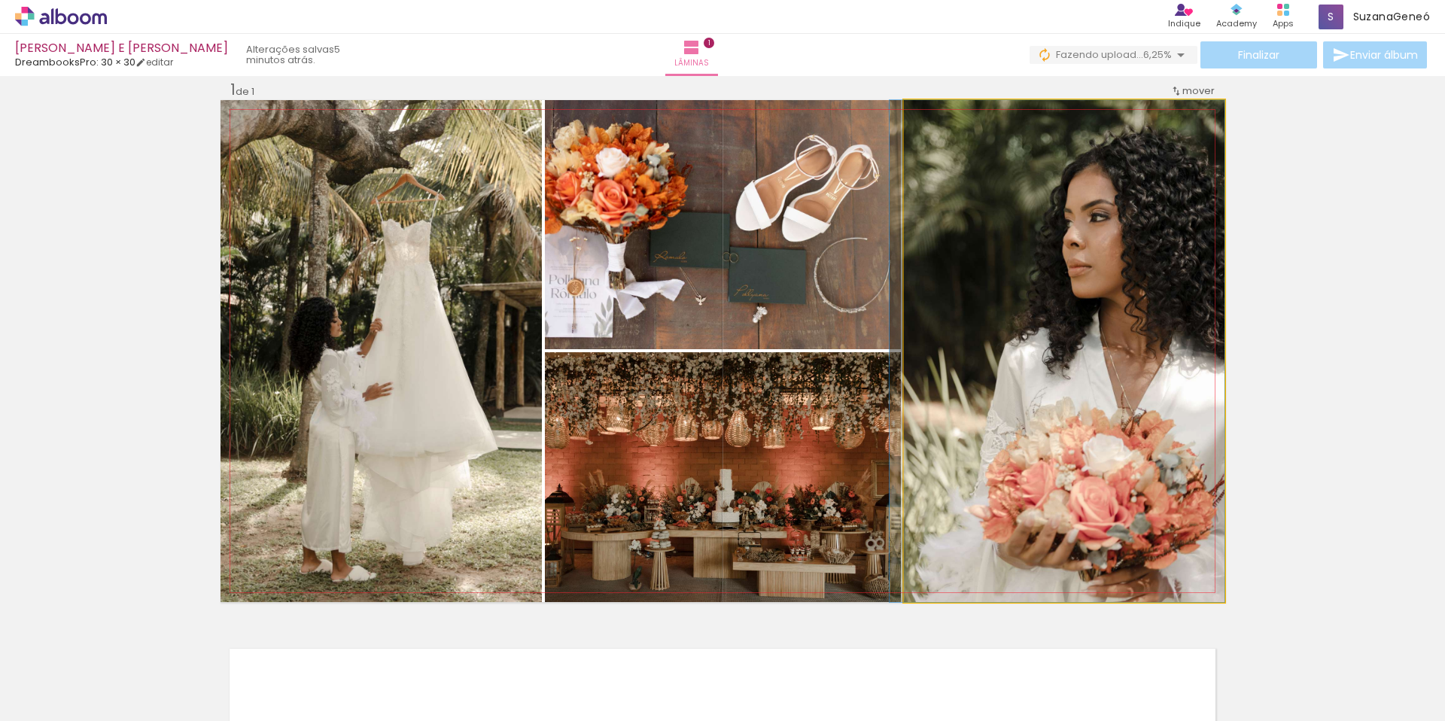
drag, startPoint x: 1142, startPoint y: 406, endPoint x: 1099, endPoint y: 409, distance: 43.0
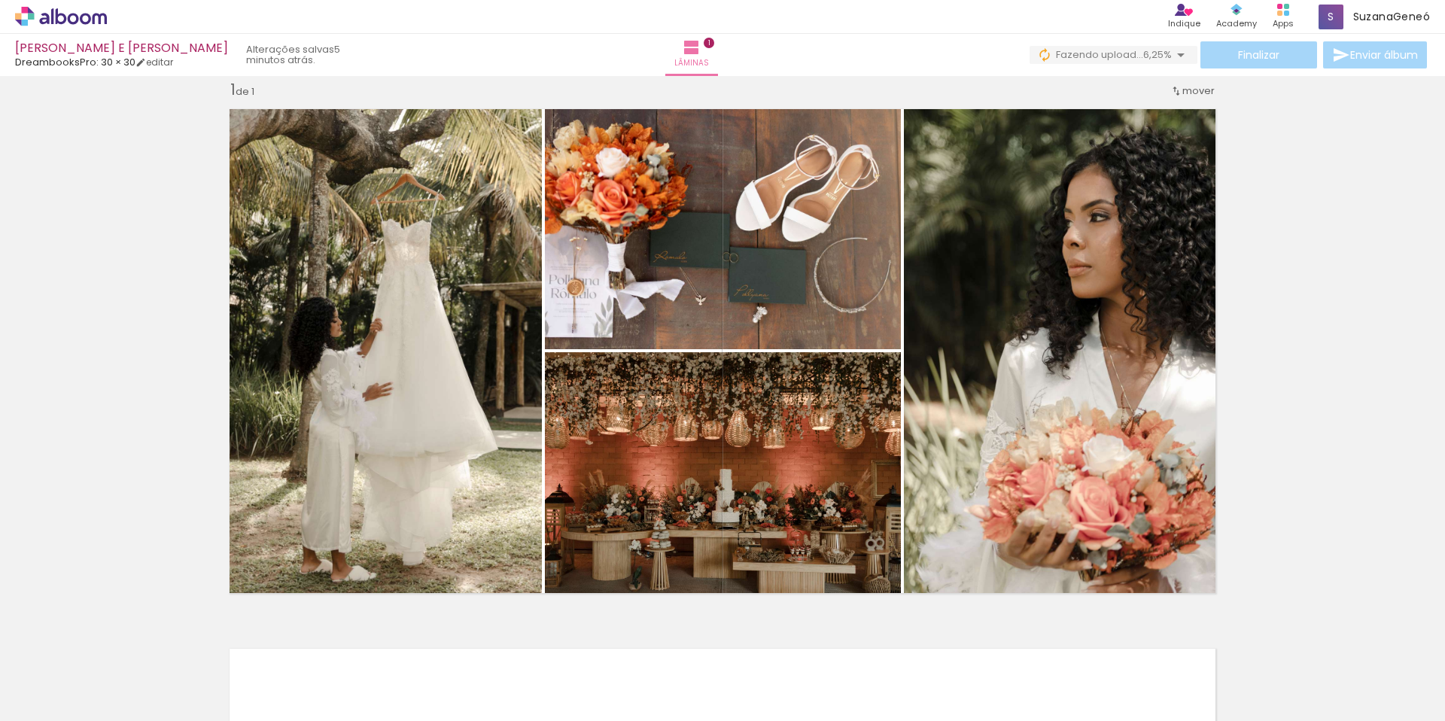
click at [1335, 448] on div "Inserir lâmina 1 de 1" at bounding box center [722, 602] width 1445 height 1080
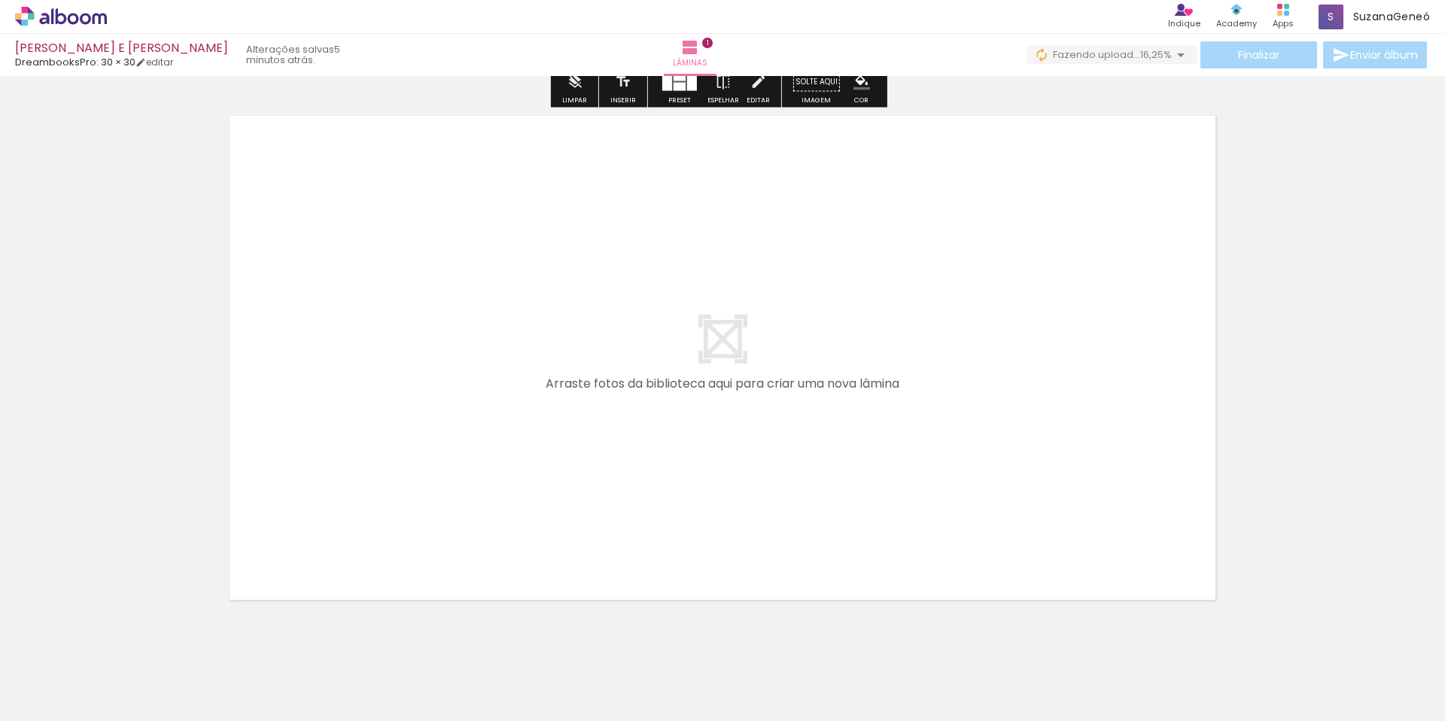
scroll to position [549, 0]
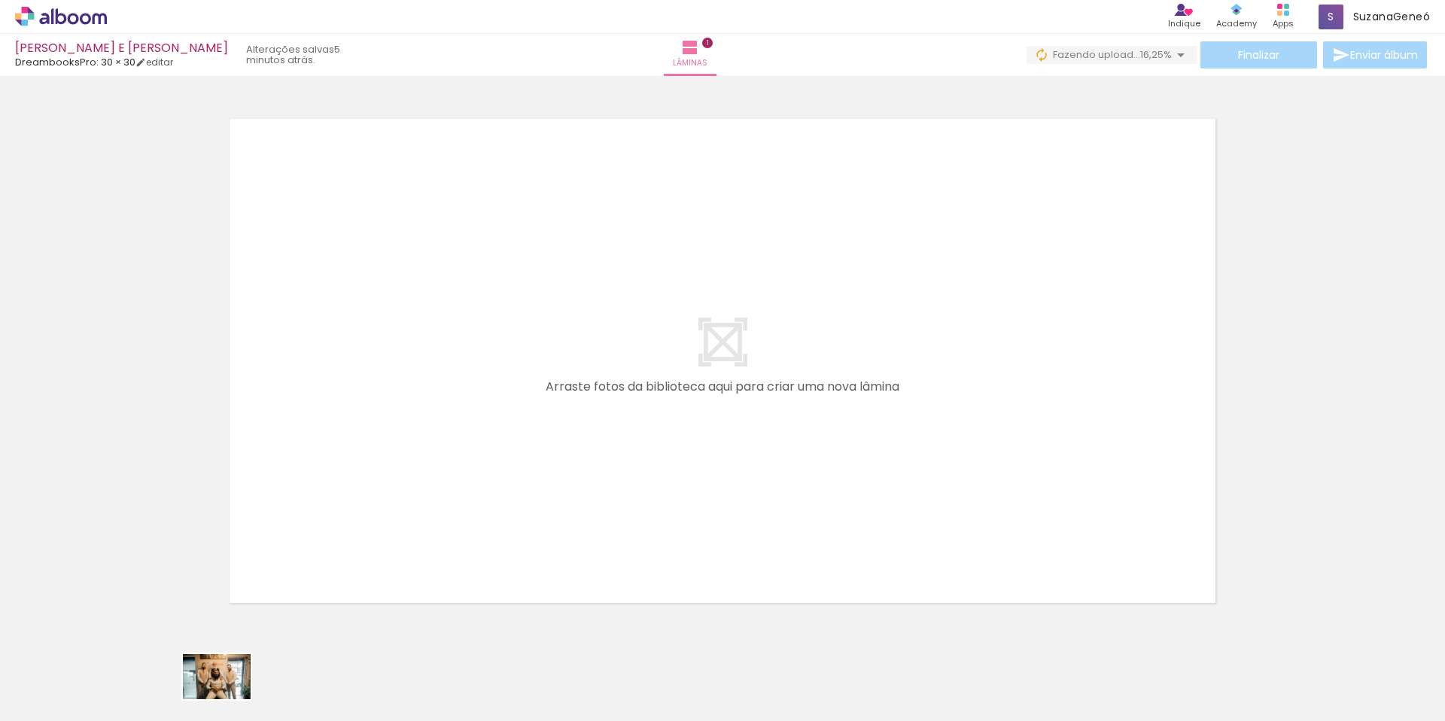
drag, startPoint x: 243, startPoint y: 670, endPoint x: 218, endPoint y: 695, distance: 35.7
click at [219, 695] on div at bounding box center [213, 671] width 75 height 50
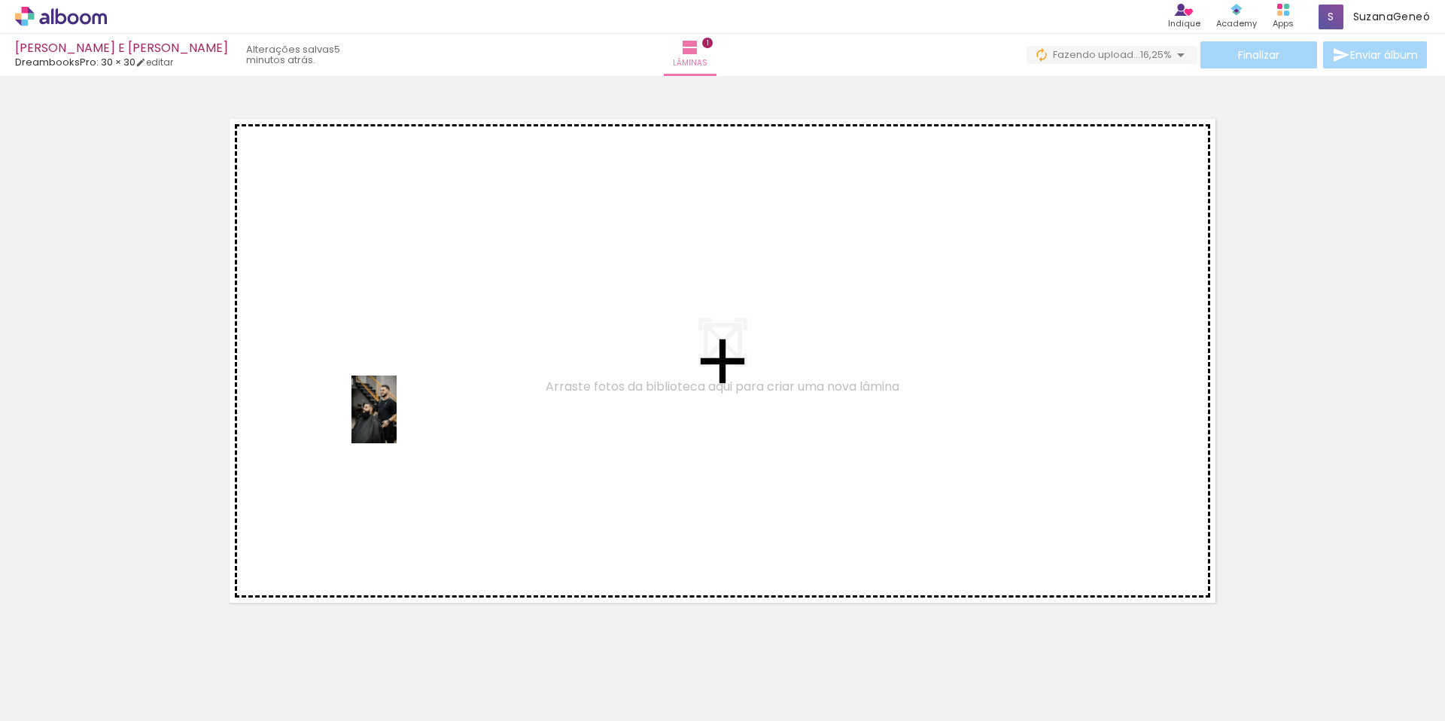
drag, startPoint x: 202, startPoint y: 620, endPoint x: 397, endPoint y: 421, distance: 278.4
click at [397, 421] on quentale-workspace at bounding box center [722, 360] width 1445 height 721
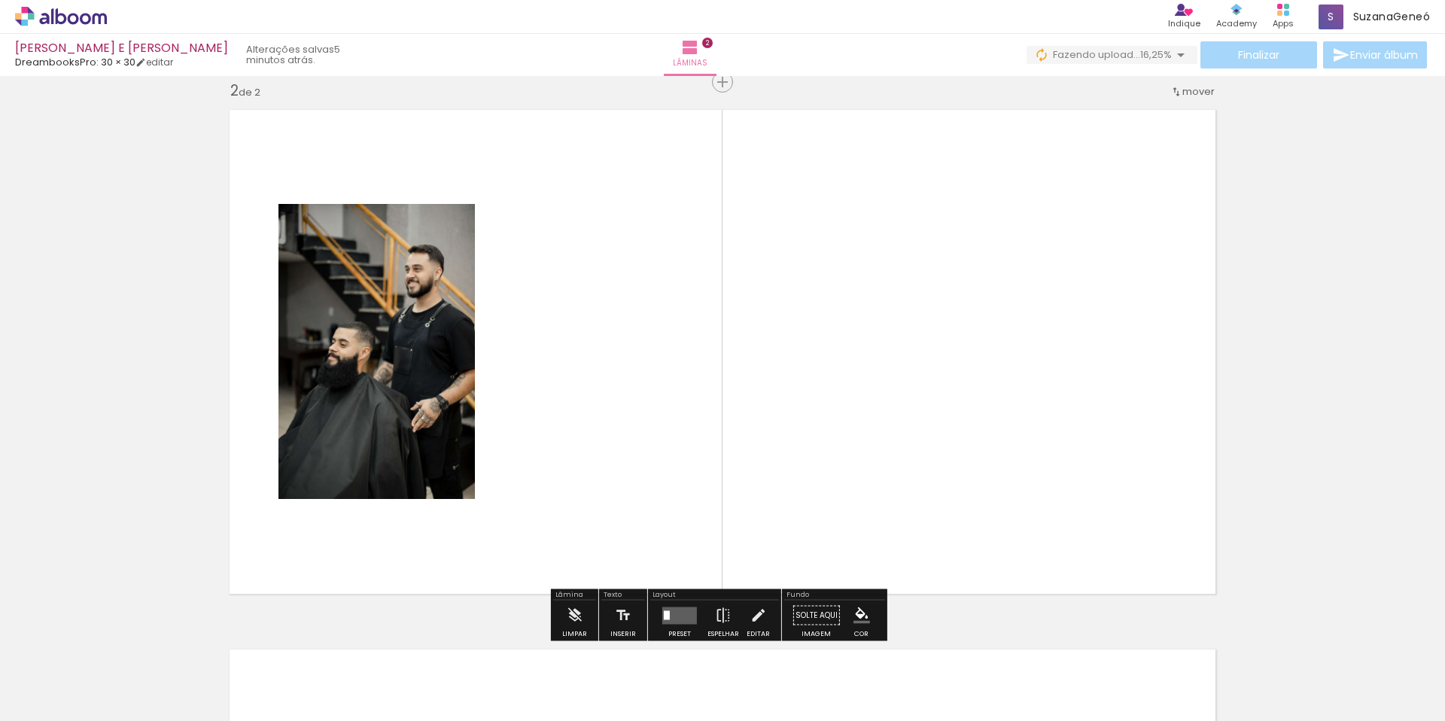
scroll to position [559, 0]
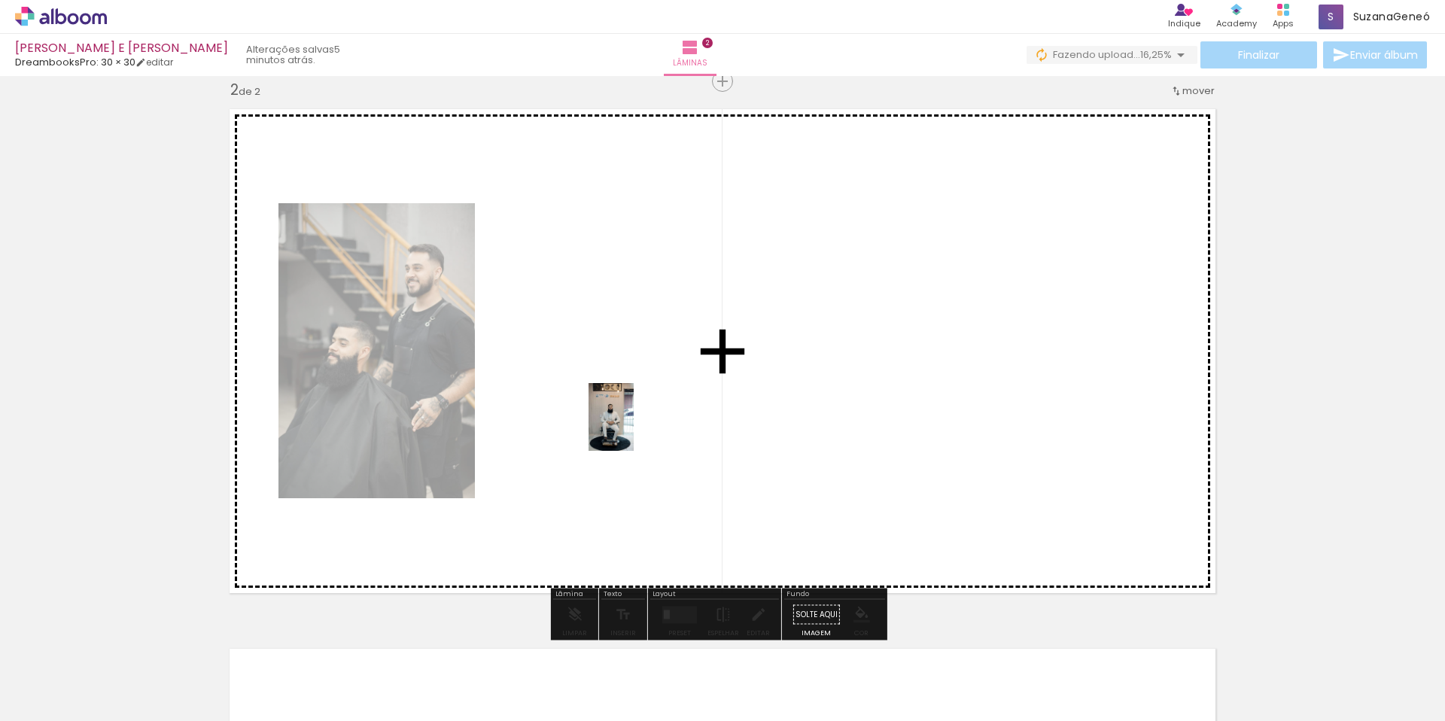
drag, startPoint x: 654, startPoint y: 685, endPoint x: 638, endPoint y: 396, distance: 289.5
click at [638, 396] on quentale-workspace at bounding box center [722, 360] width 1445 height 721
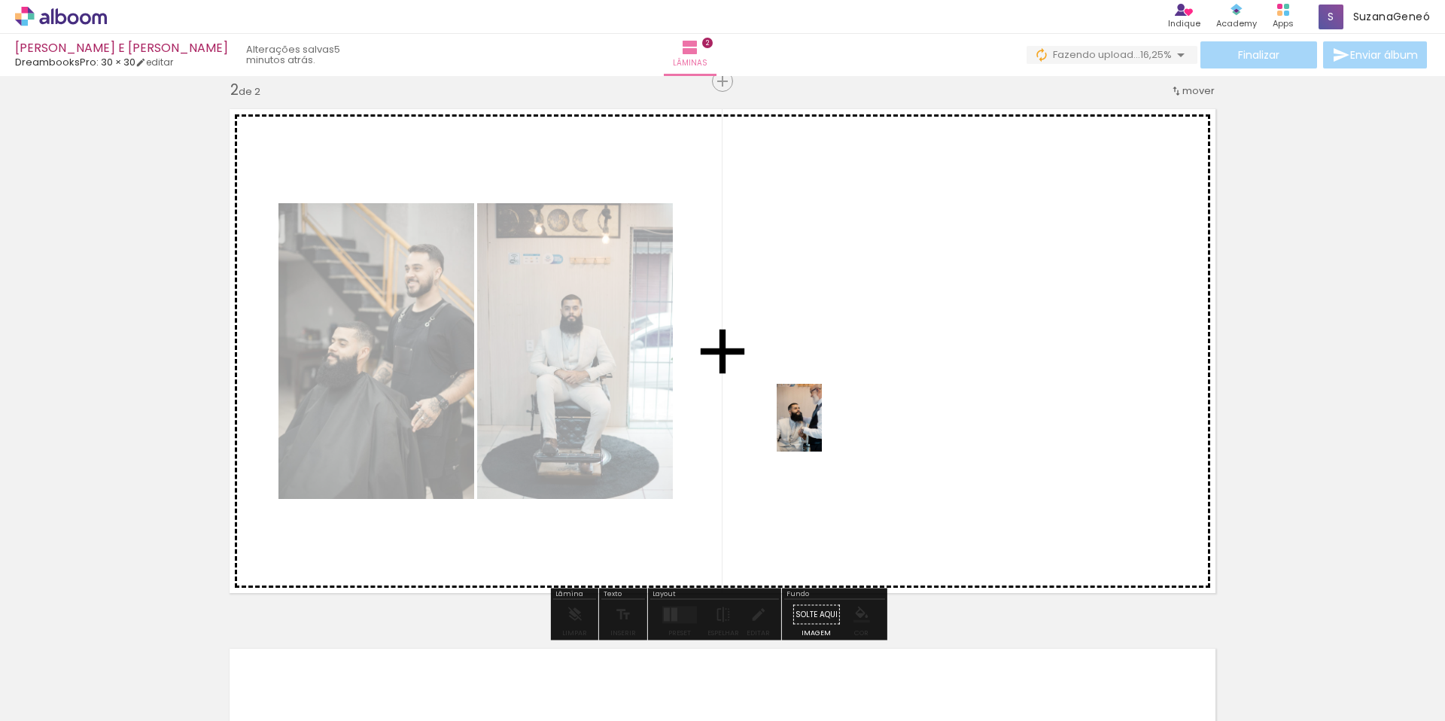
drag, startPoint x: 727, startPoint y: 688, endPoint x: 807, endPoint y: 431, distance: 269.5
click at [808, 418] on quentale-workspace at bounding box center [722, 360] width 1445 height 721
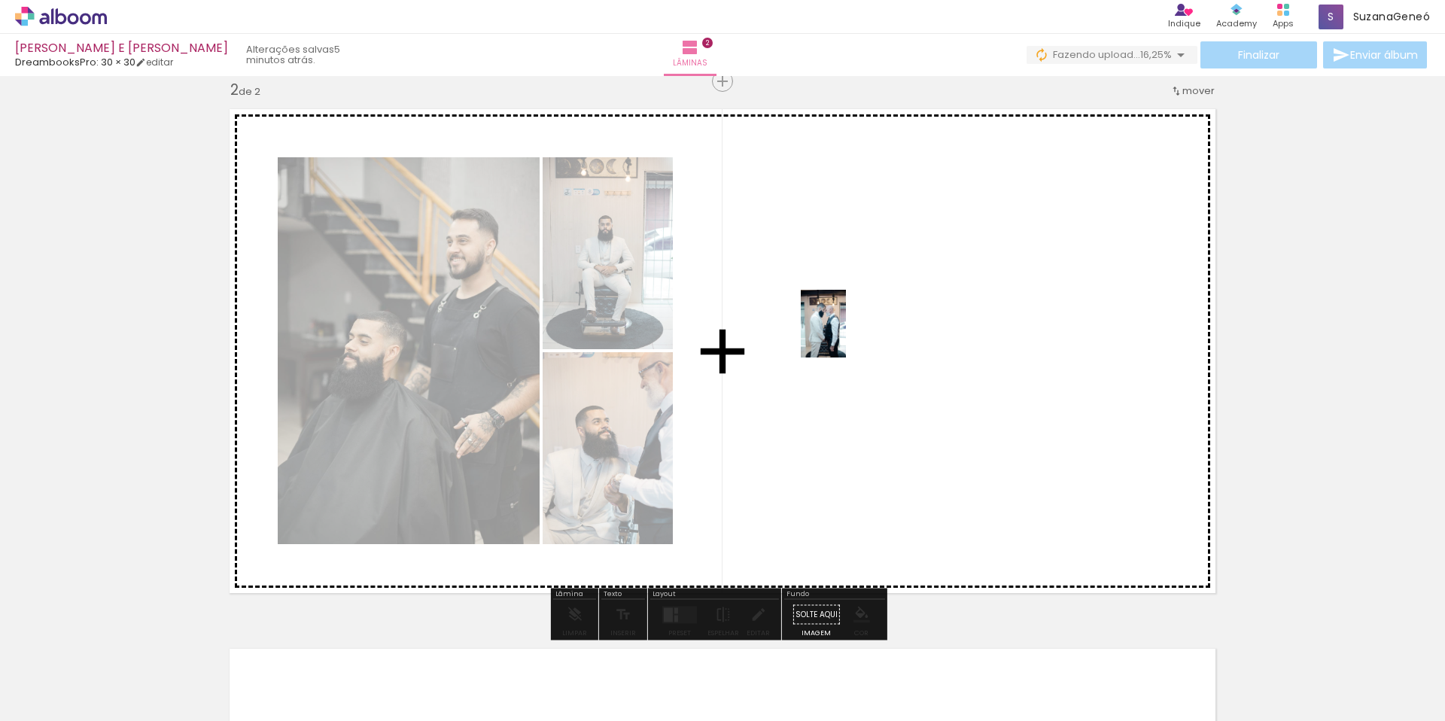
drag, startPoint x: 842, startPoint y: 687, endPoint x: 846, endPoint y: 335, distance: 352.3
click at [846, 335] on quentale-workspace at bounding box center [722, 360] width 1445 height 721
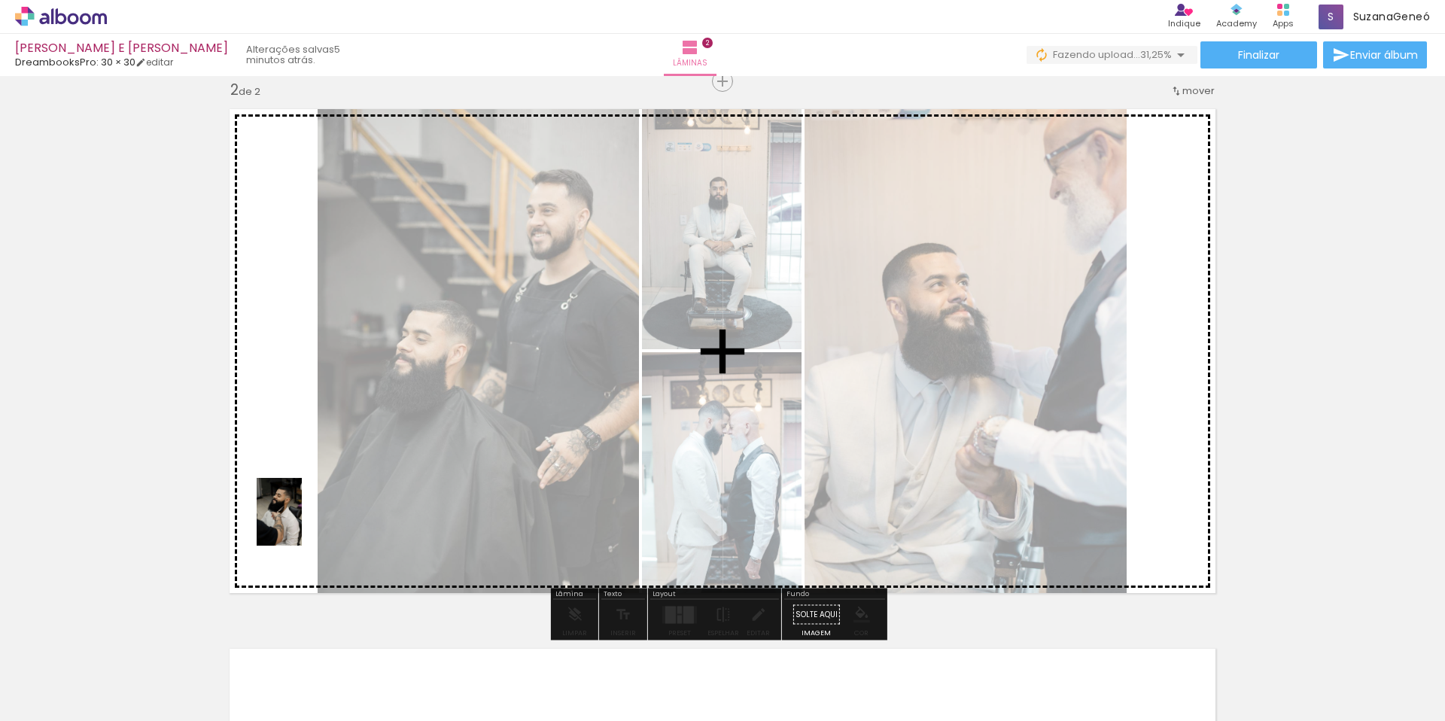
drag, startPoint x: 250, startPoint y: 668, endPoint x: 301, endPoint y: 522, distance: 154.0
click at [301, 522] on quentale-workspace at bounding box center [722, 360] width 1445 height 721
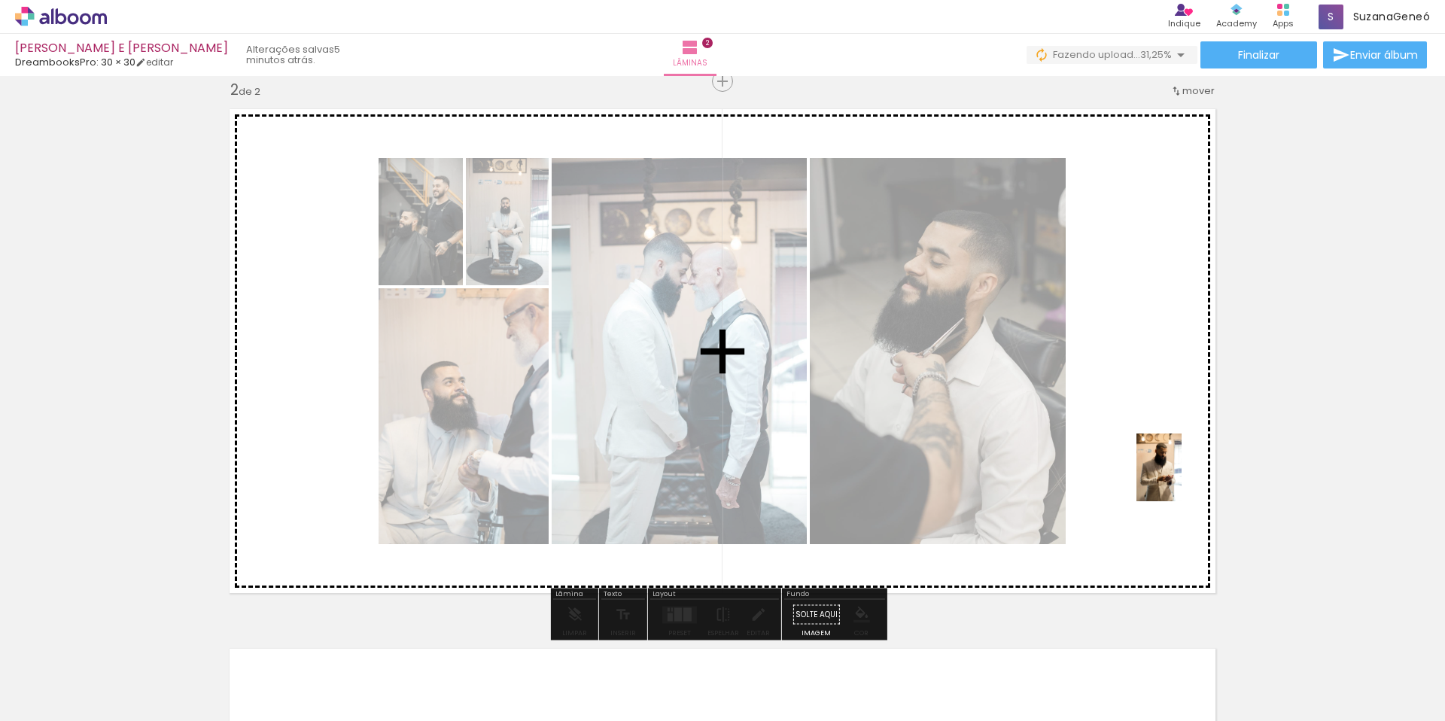
drag, startPoint x: 582, startPoint y: 686, endPoint x: 1182, endPoint y: 479, distance: 634.6
click at [1182, 479] on quentale-workspace at bounding box center [722, 360] width 1445 height 721
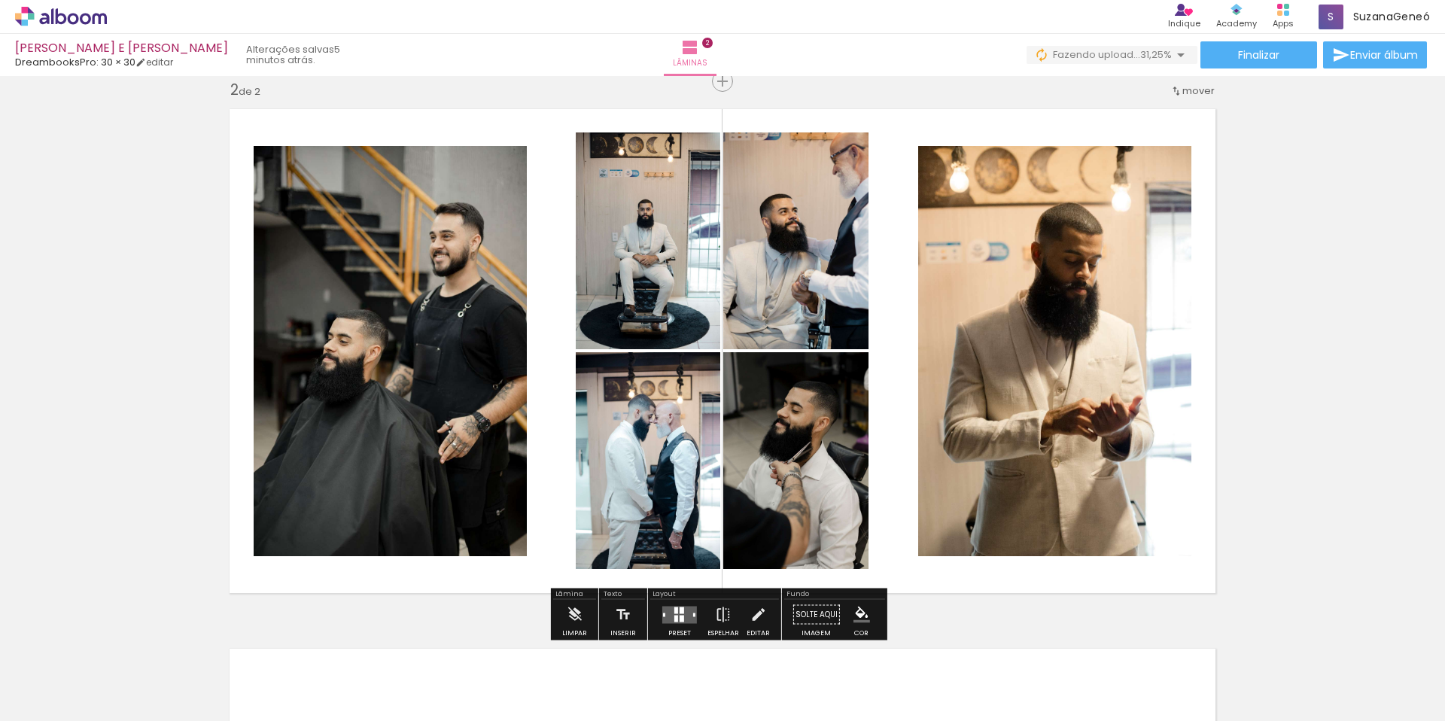
click at [680, 620] on div at bounding box center [682, 618] width 5 height 7
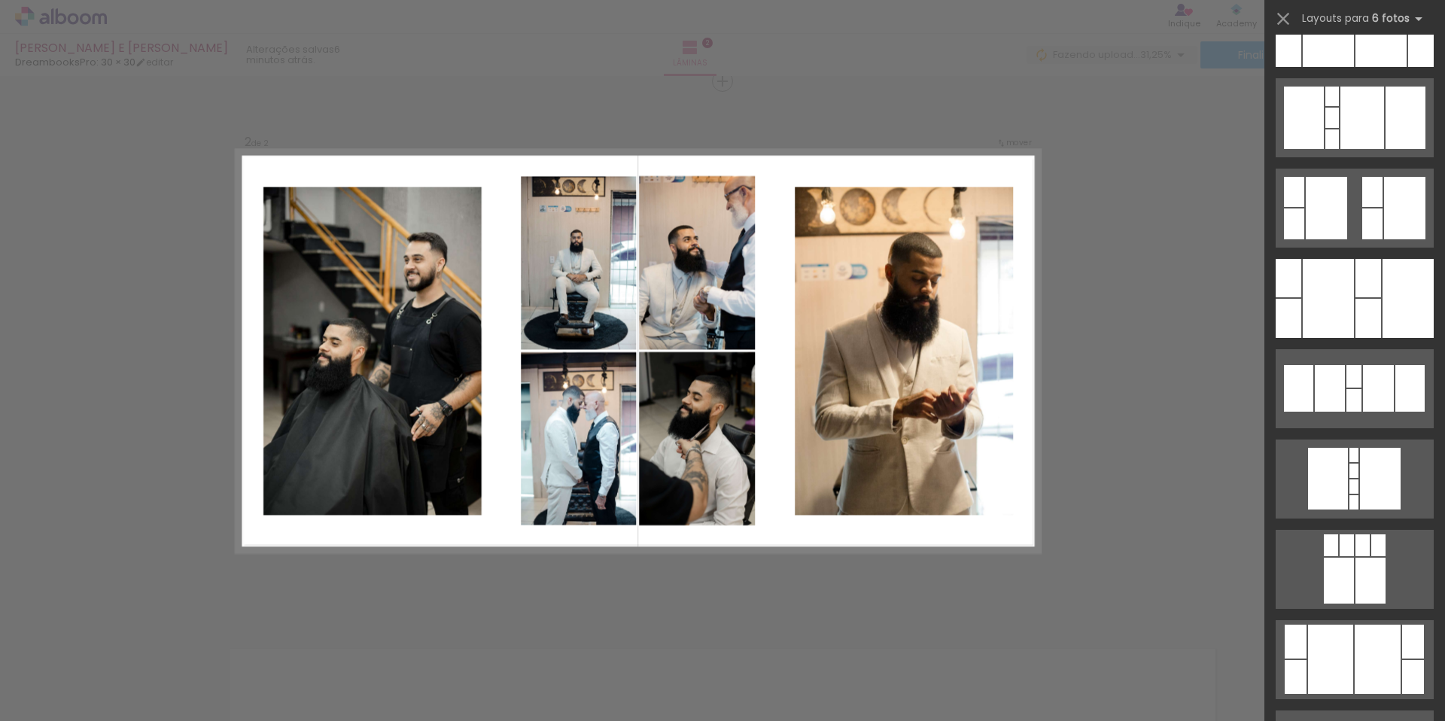
scroll to position [4054, 0]
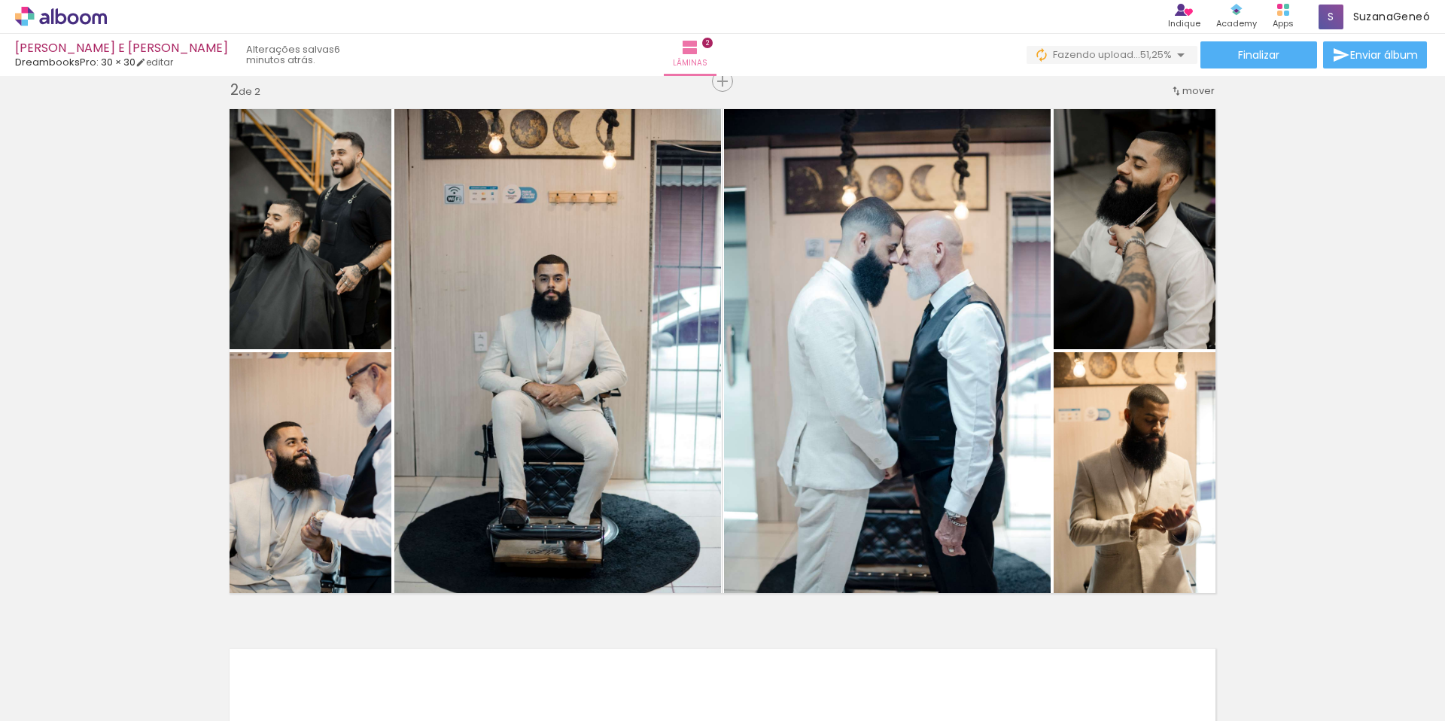
click at [1249, 428] on div "Inserir lâmina 1 de 2 Inserir lâmina 2 de 2" at bounding box center [722, 332] width 1445 height 1620
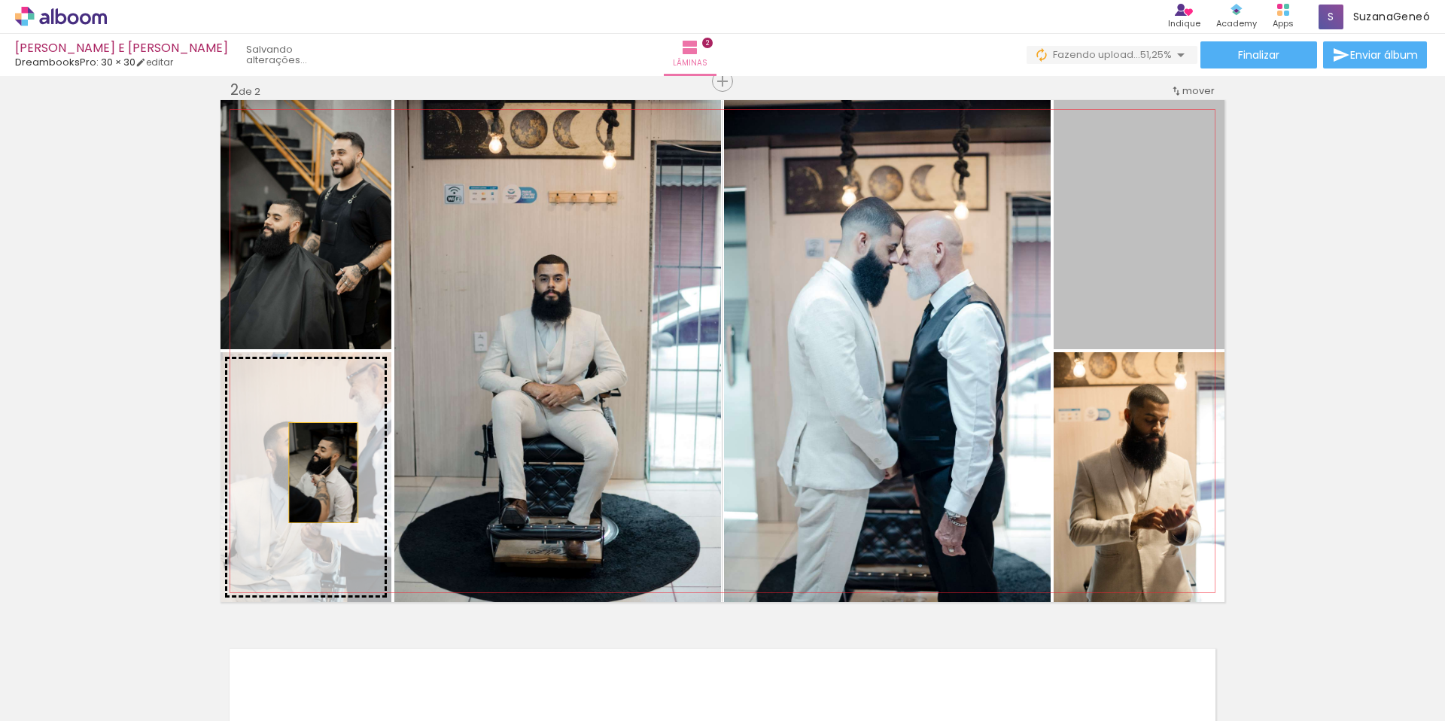
drag, startPoint x: 1133, startPoint y: 232, endPoint x: 318, endPoint y: 473, distance: 850.0
click at [0, 0] on slot at bounding box center [0, 0] width 0 height 0
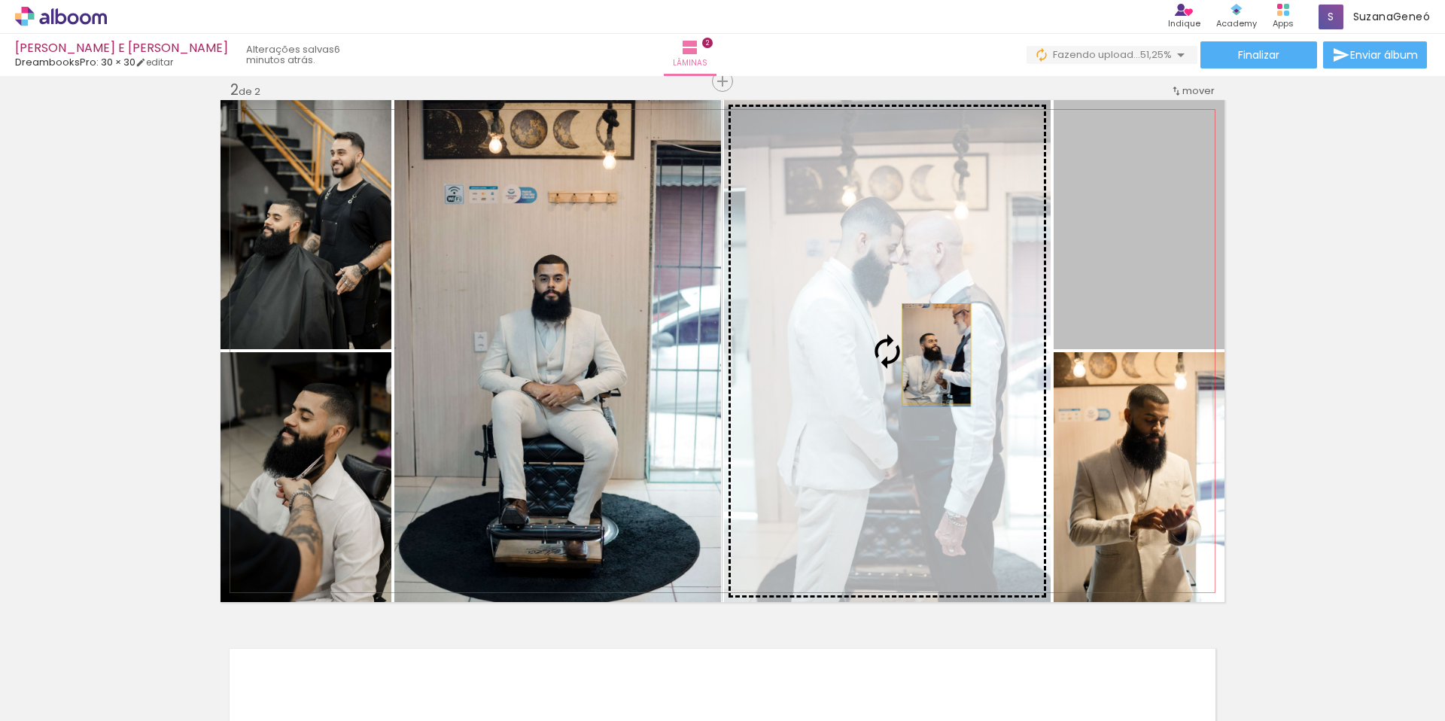
drag, startPoint x: 1149, startPoint y: 280, endPoint x: 931, endPoint y: 354, distance: 230.4
click at [0, 0] on slot at bounding box center [0, 0] width 0 height 0
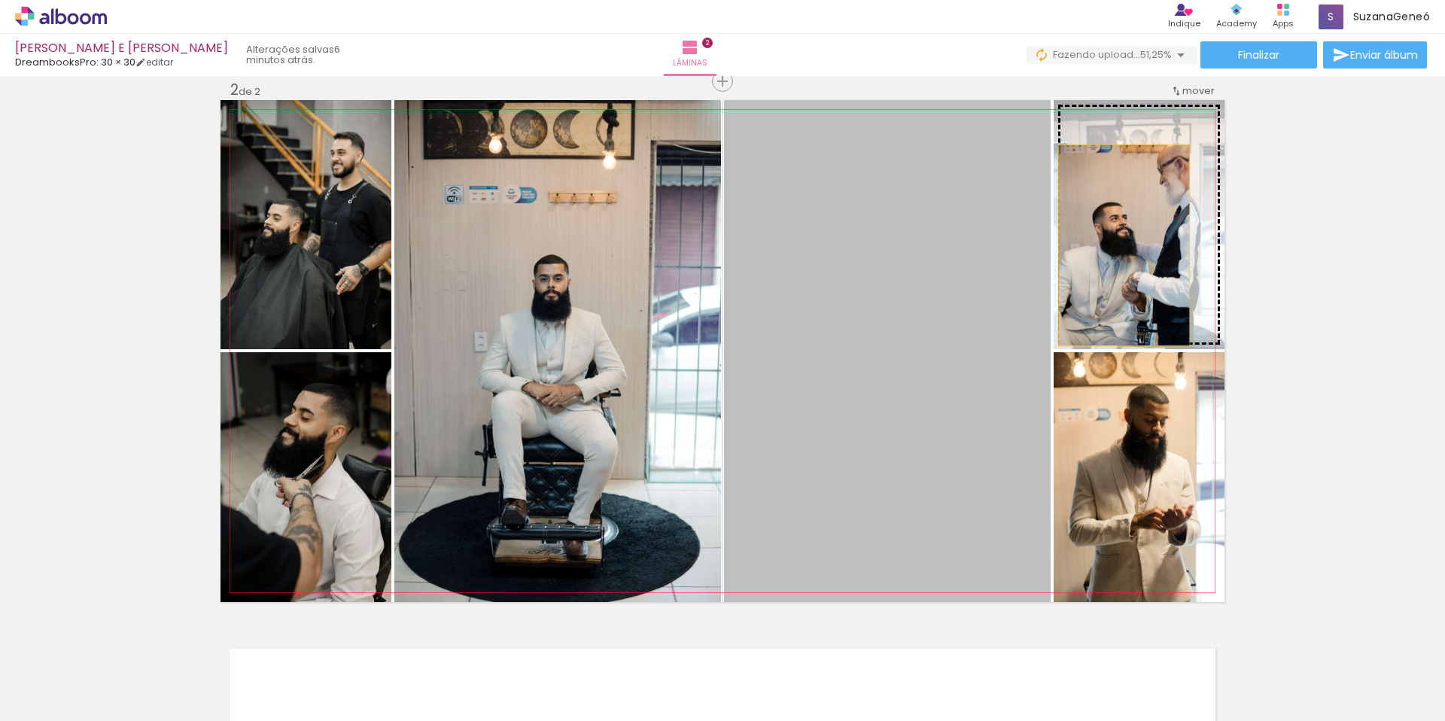
drag, startPoint x: 936, startPoint y: 327, endPoint x: 1118, endPoint y: 245, distance: 199.8
click at [0, 0] on slot at bounding box center [0, 0] width 0 height 0
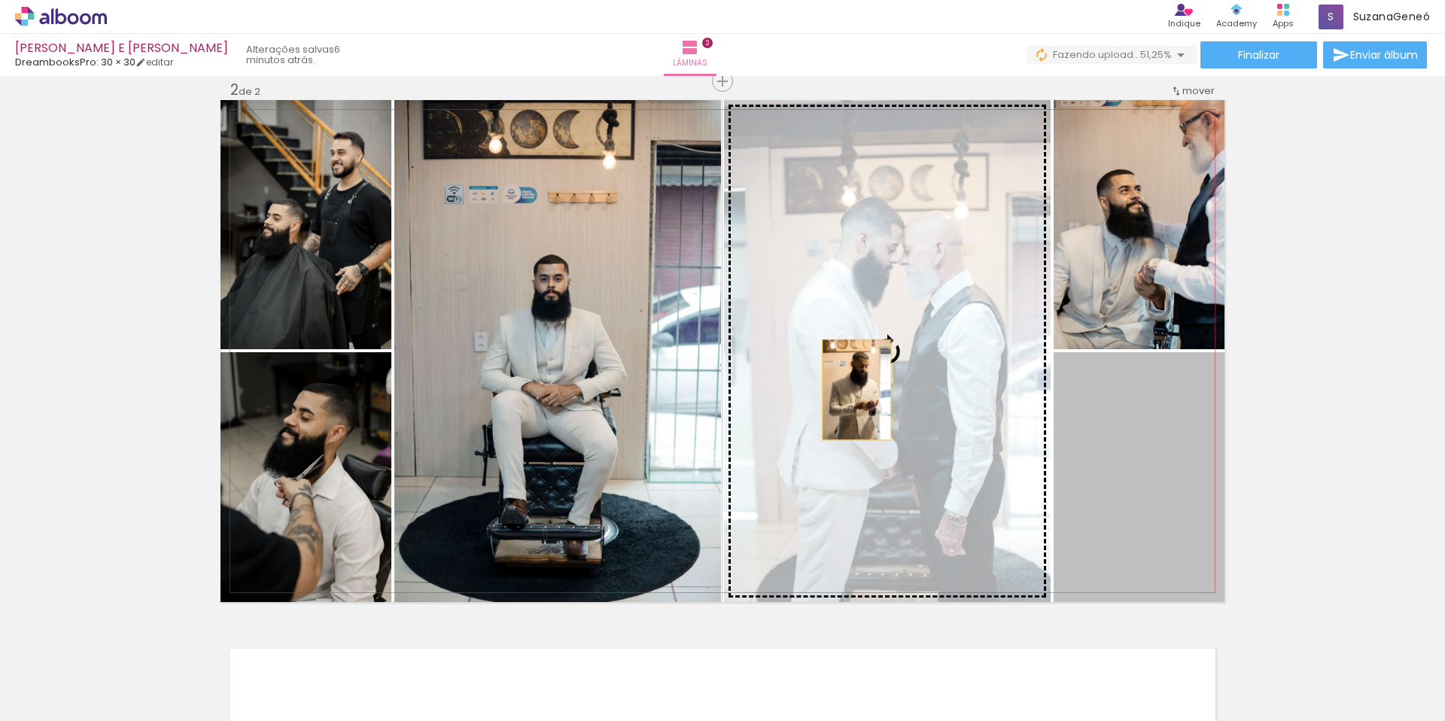
drag, startPoint x: 1079, startPoint y: 451, endPoint x: 851, endPoint y: 390, distance: 236.8
click at [0, 0] on slot at bounding box center [0, 0] width 0 height 0
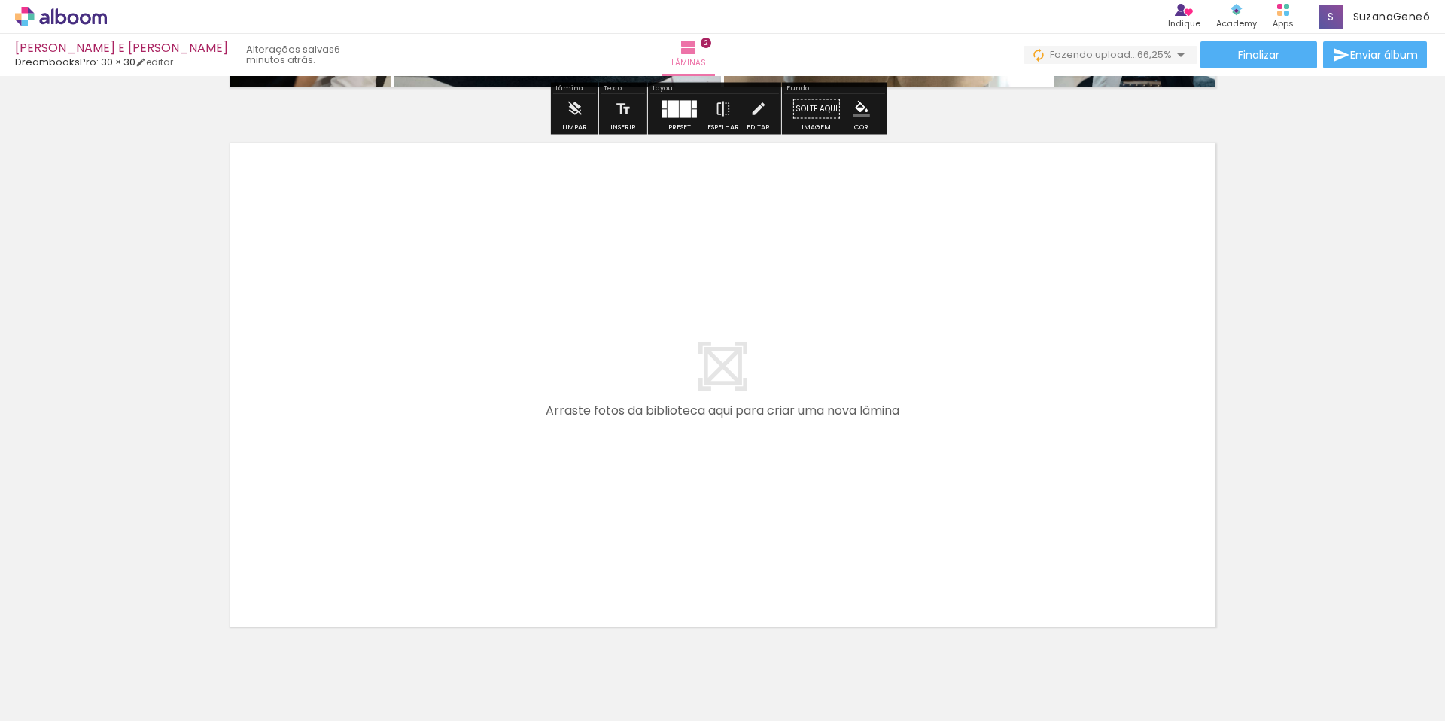
scroll to position [1127, 0]
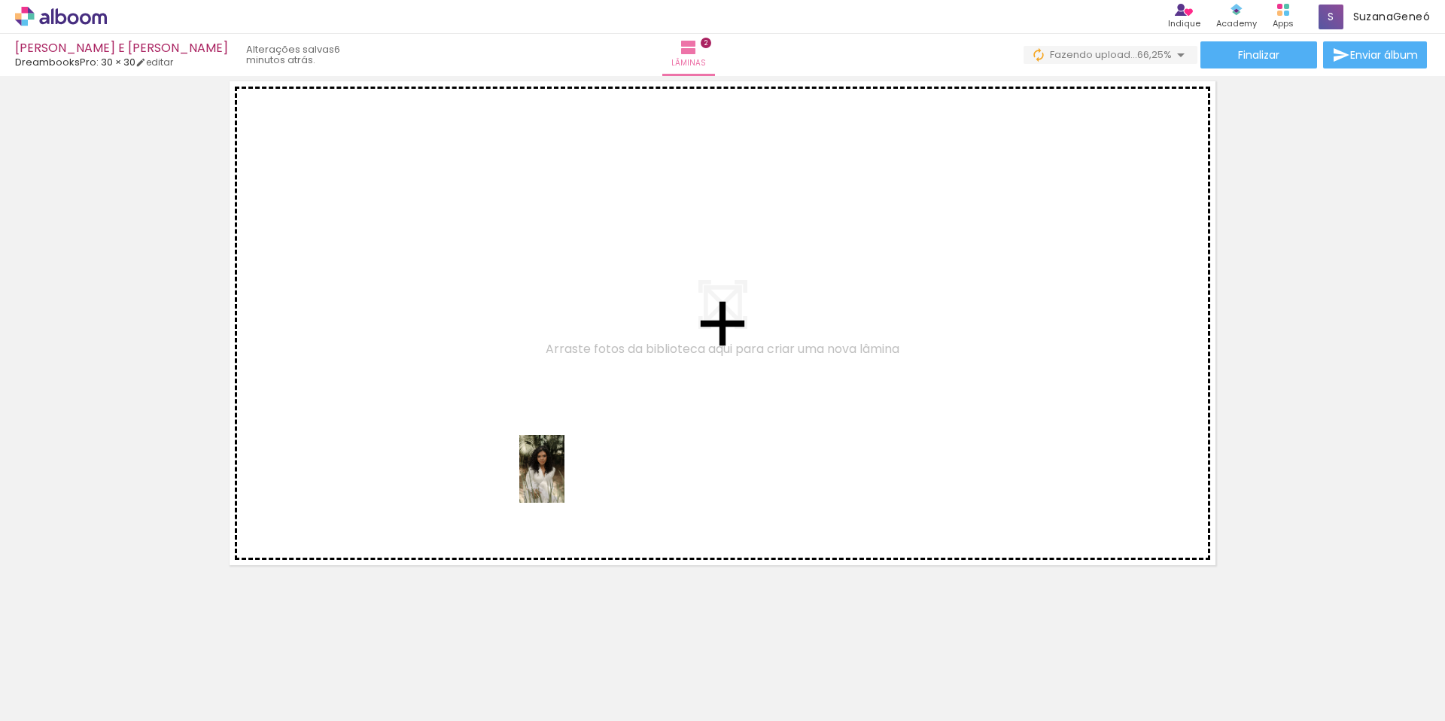
drag, startPoint x: 479, startPoint y: 686, endPoint x: 557, endPoint y: 441, distance: 257.6
click at [557, 441] on quentale-workspace at bounding box center [722, 360] width 1445 height 721
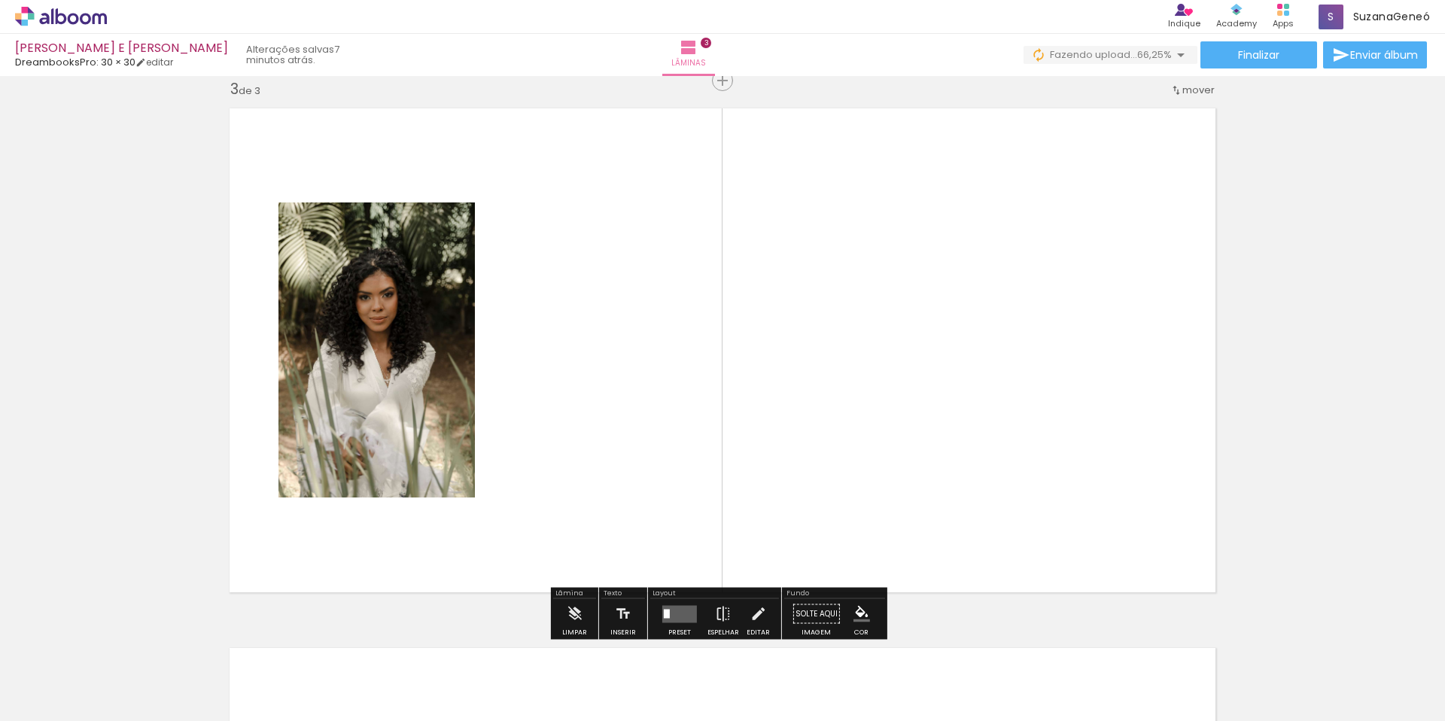
scroll to position [1099, 0]
drag, startPoint x: 1010, startPoint y: 681, endPoint x: 895, endPoint y: 619, distance: 131.0
click at [1016, 701] on div at bounding box center [993, 671] width 45 height 68
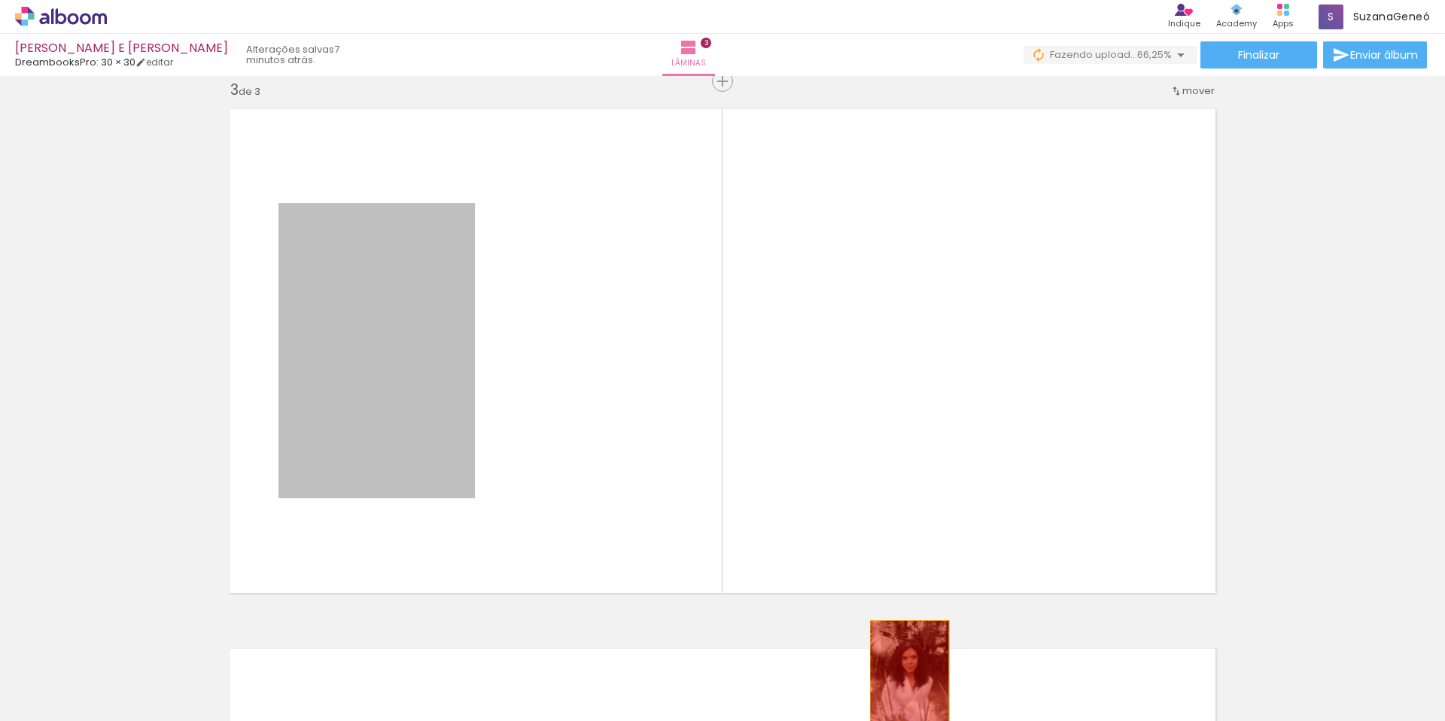
drag, startPoint x: 400, startPoint y: 361, endPoint x: 904, endPoint y: 680, distance: 596.2
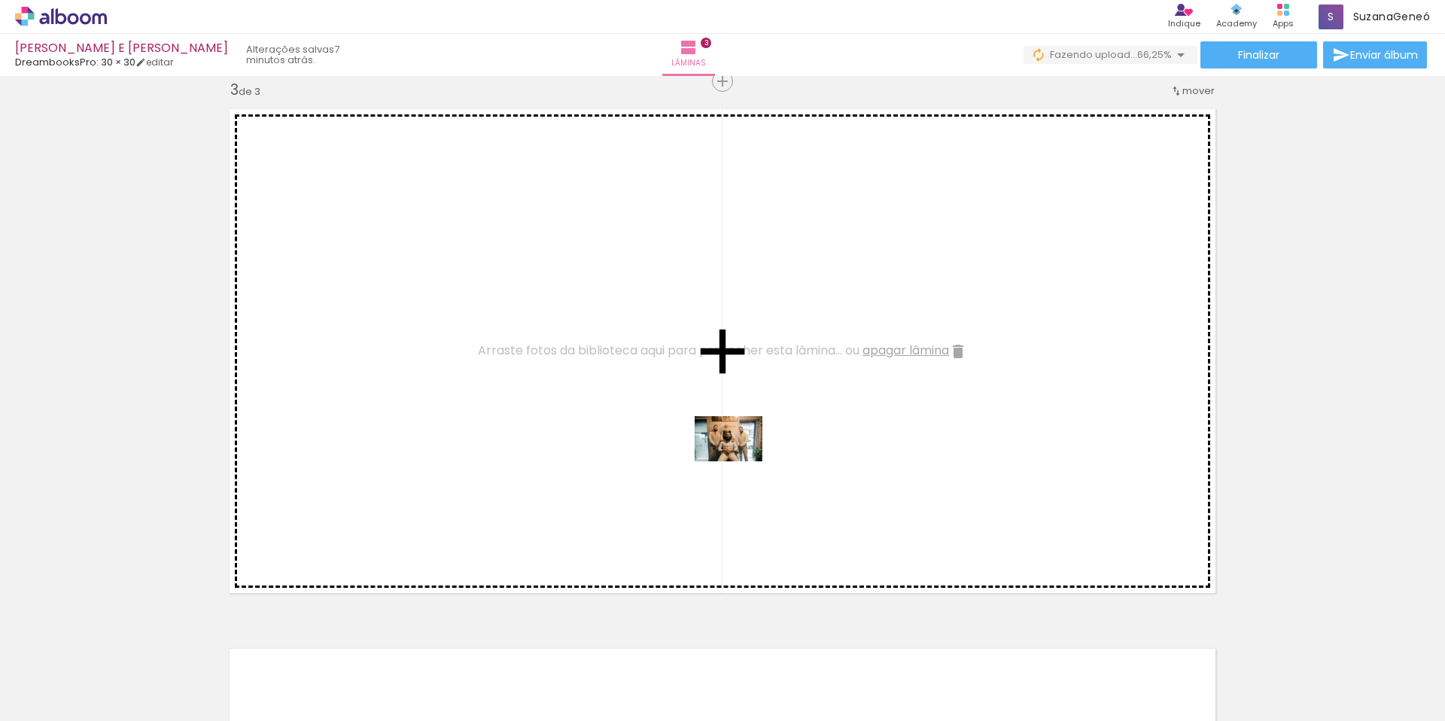
drag, startPoint x: 414, startPoint y: 680, endPoint x: 740, endPoint y: 461, distance: 392.7
click at [740, 461] on quentale-workspace at bounding box center [722, 360] width 1445 height 721
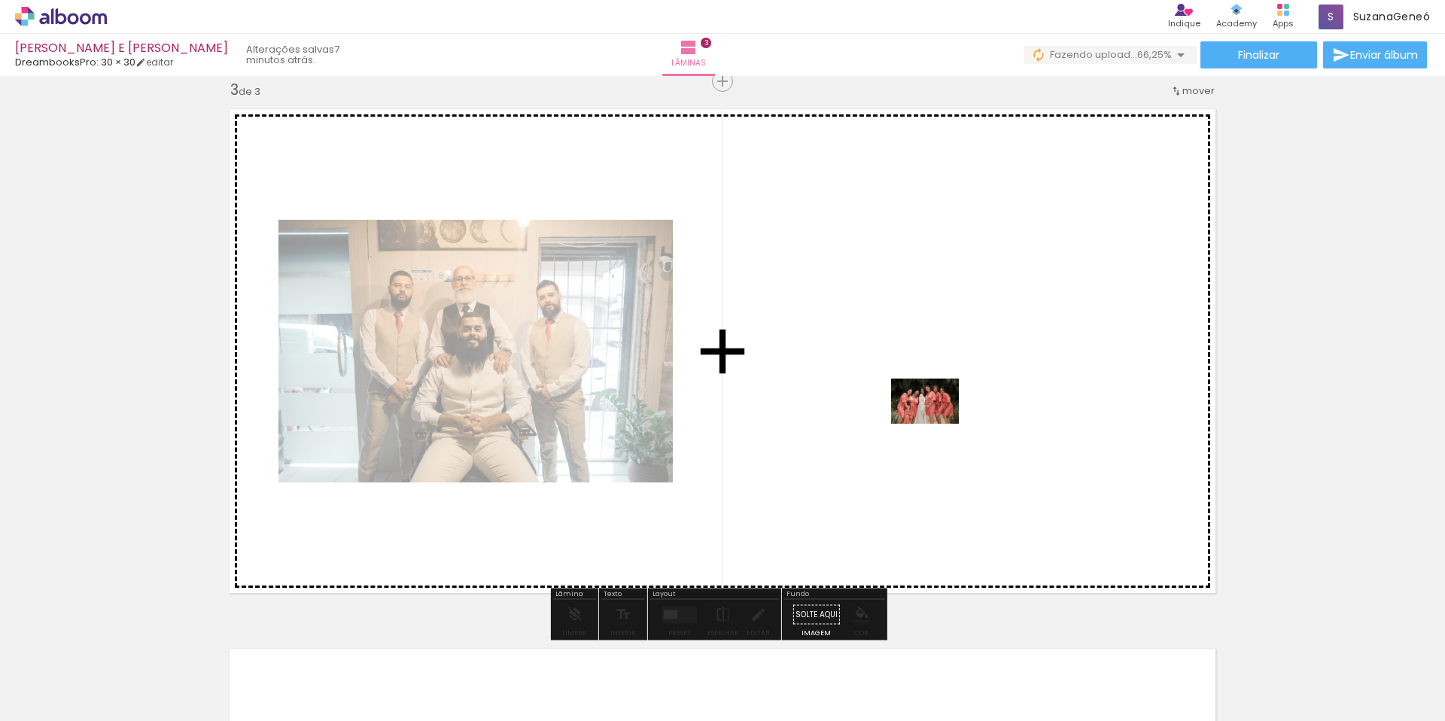
drag, startPoint x: 1334, startPoint y: 689, endPoint x: 936, endPoint y: 424, distance: 478.7
click at [936, 424] on quentale-workspace at bounding box center [722, 360] width 1445 height 721
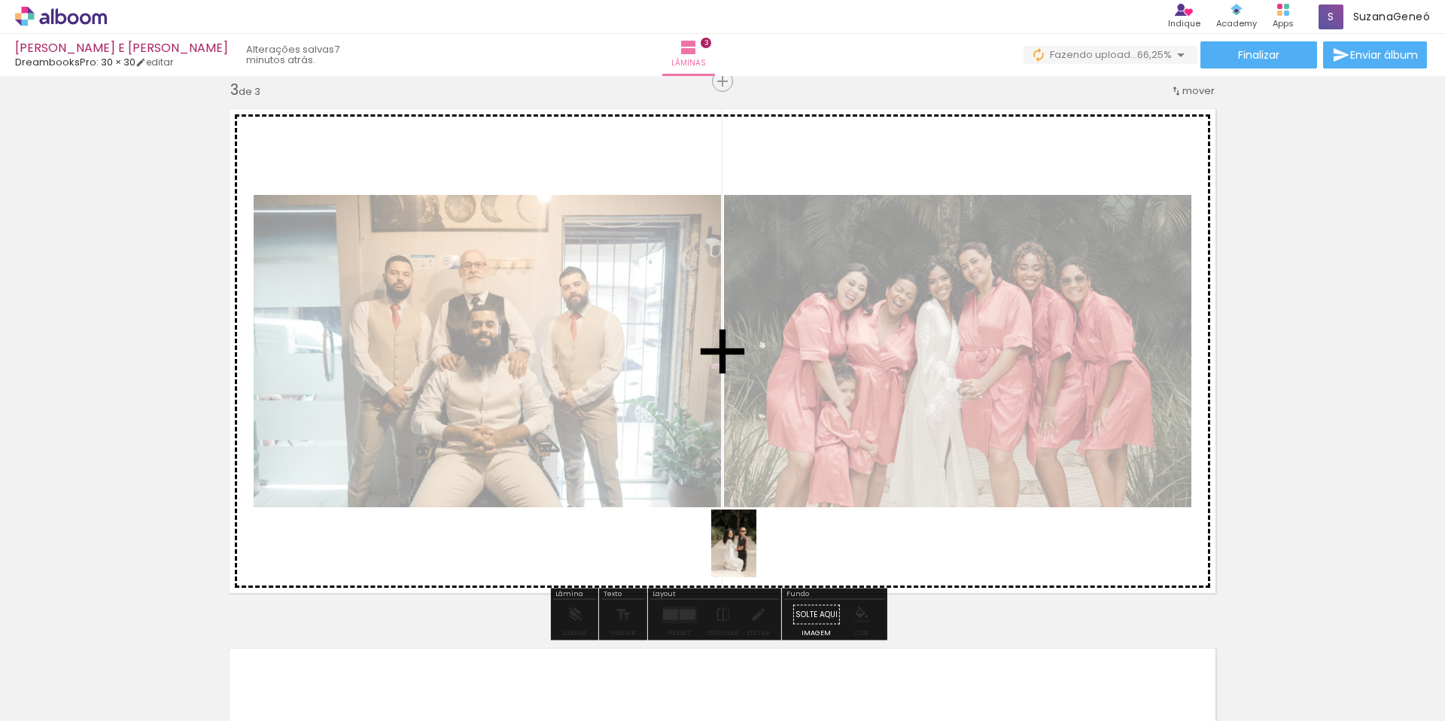
drag, startPoint x: 1075, startPoint y: 682, endPoint x: 757, endPoint y: 555, distance: 341.9
click at [757, 555] on quentale-workspace at bounding box center [722, 360] width 1445 height 721
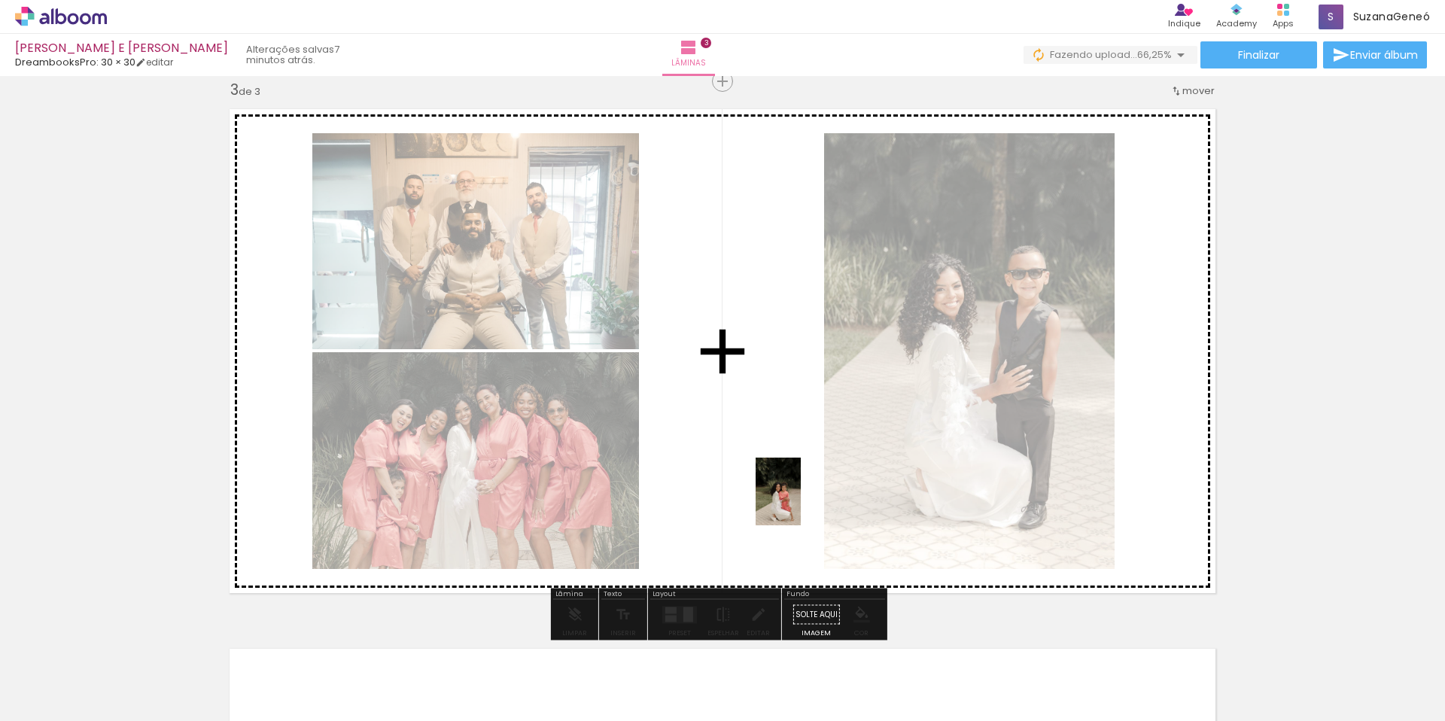
drag, startPoint x: 1138, startPoint y: 643, endPoint x: 793, endPoint y: 497, distance: 374.4
click at [793, 497] on quentale-workspace at bounding box center [722, 360] width 1445 height 721
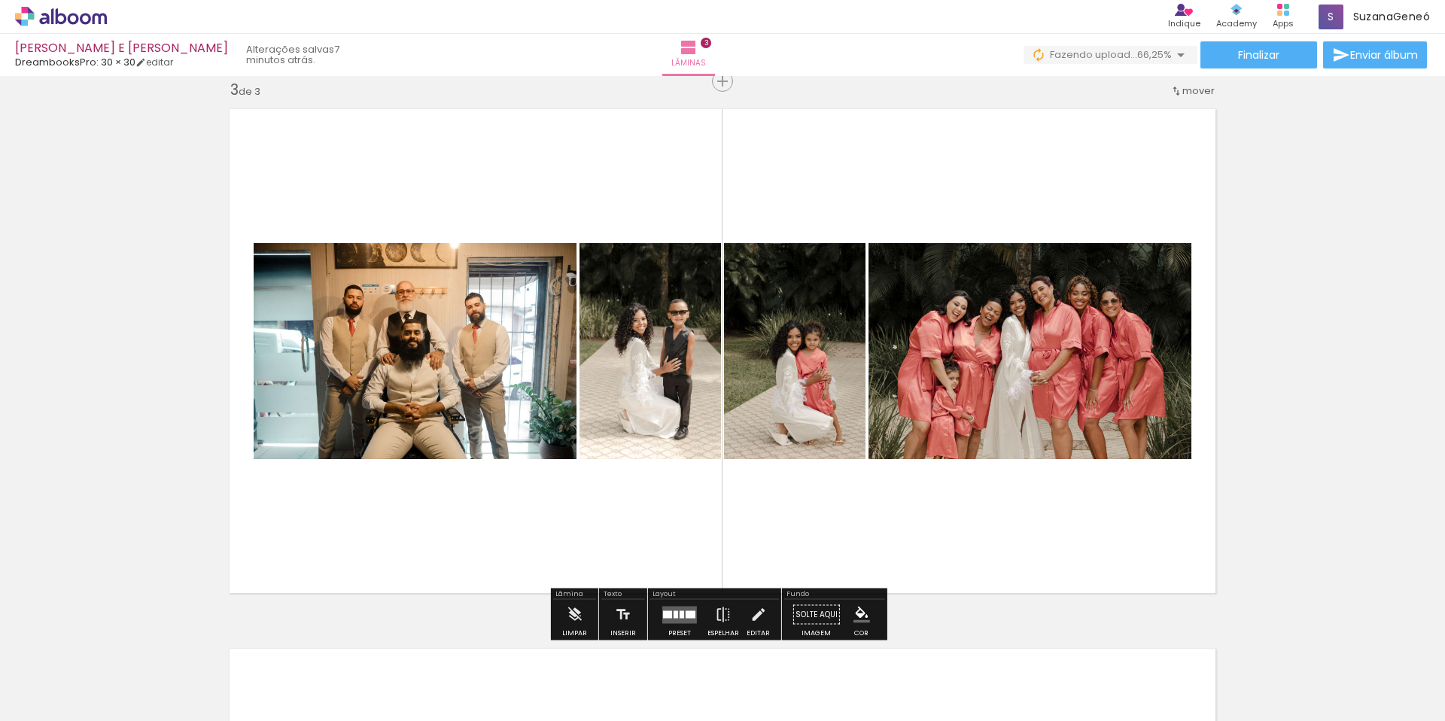
click at [686, 610] on quentale-layouter at bounding box center [679, 614] width 35 height 17
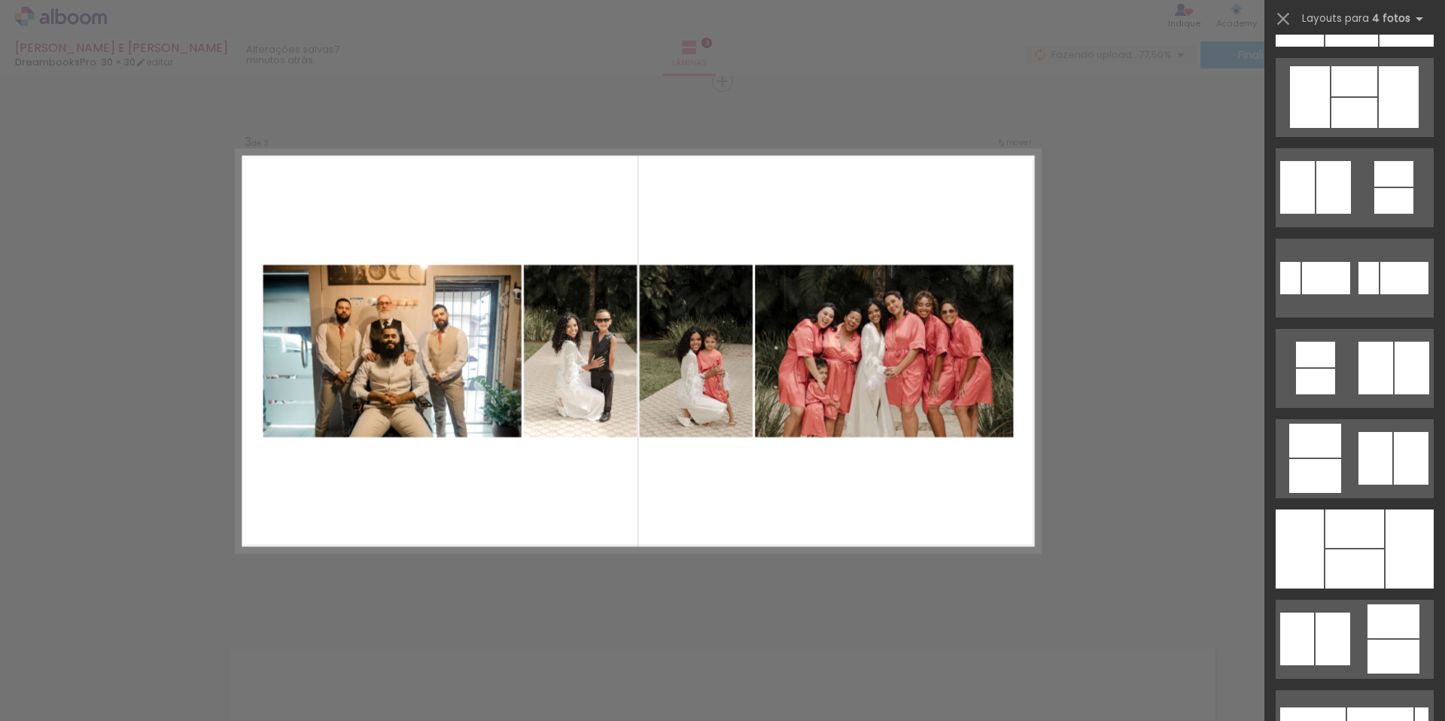
scroll to position [1581, 0]
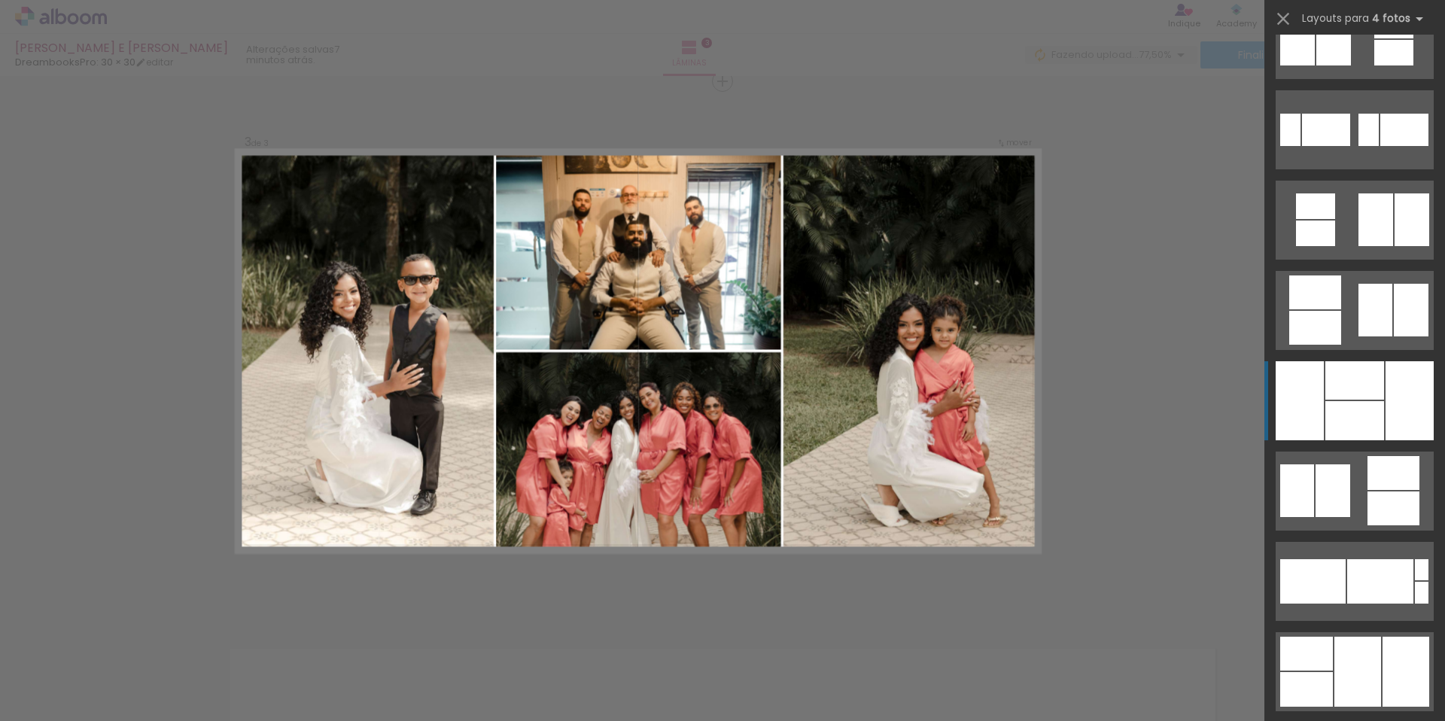
click at [1329, 430] on div at bounding box center [1354, 420] width 59 height 39
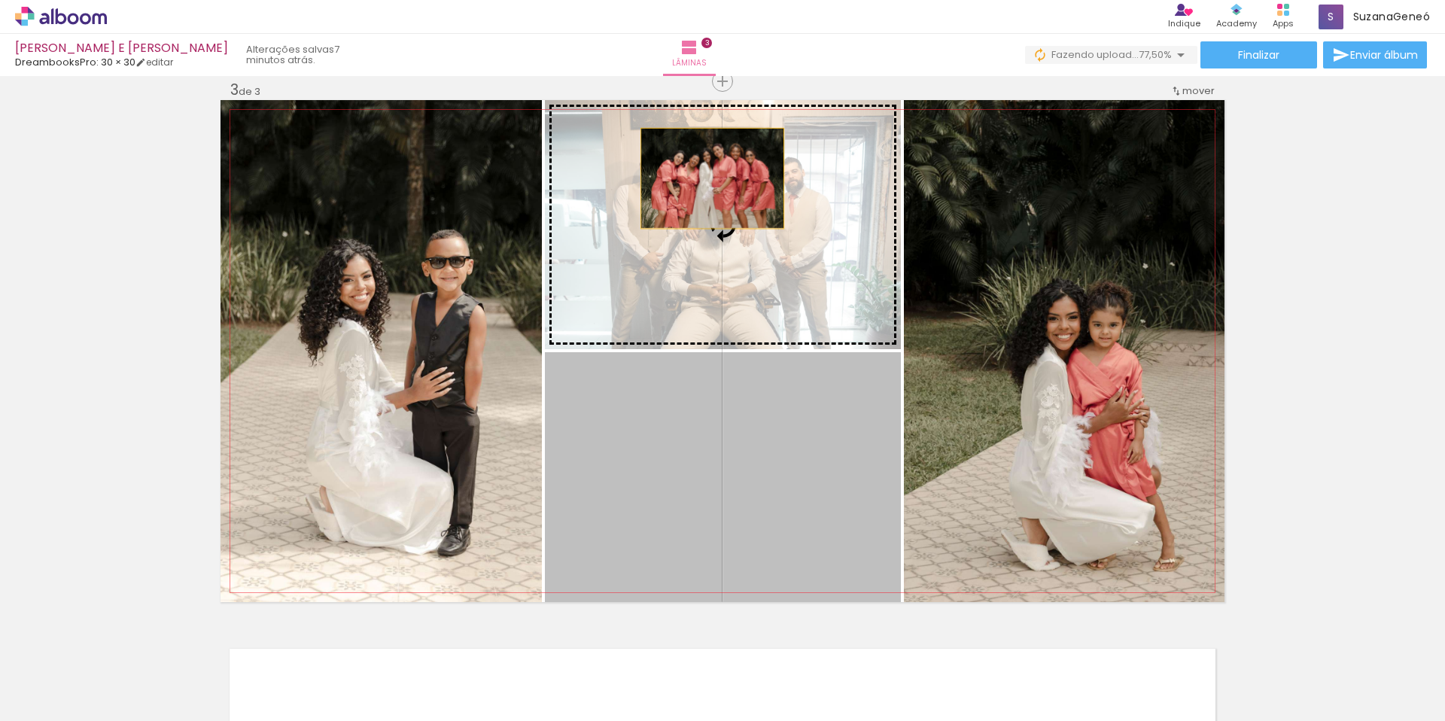
drag, startPoint x: 697, startPoint y: 497, endPoint x: 707, endPoint y: 178, distance: 318.5
click at [0, 0] on slot at bounding box center [0, 0] width 0 height 0
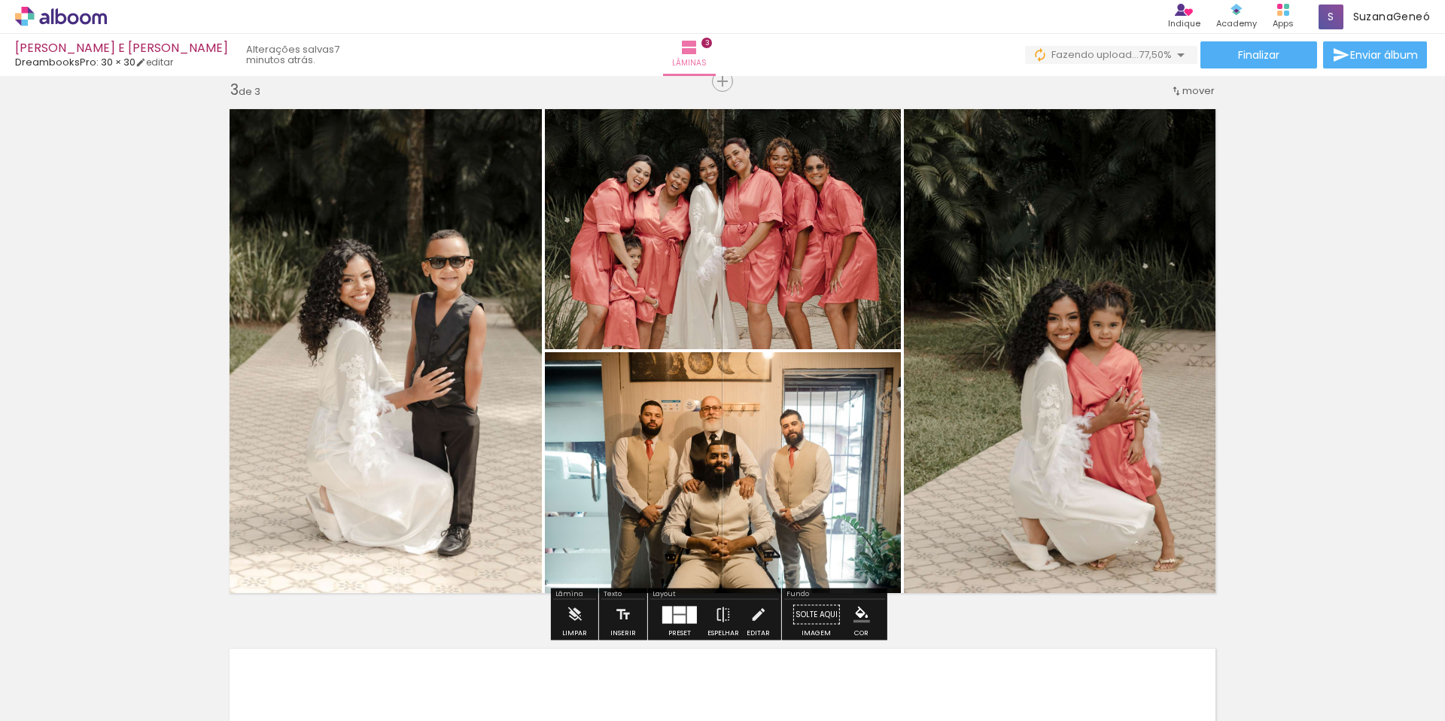
click at [707, 686] on quentale-thumb at bounding box center [740, 670] width 84 height 87
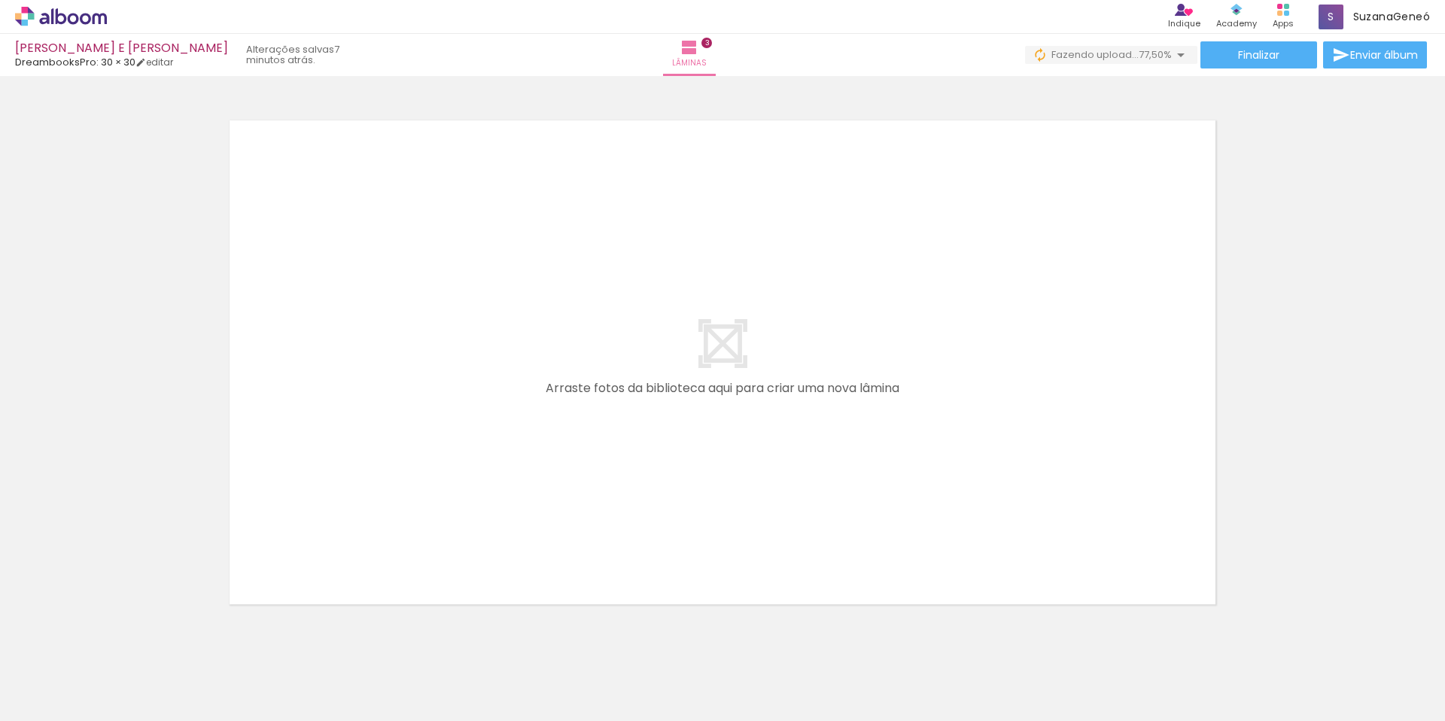
scroll to position [1649, 0]
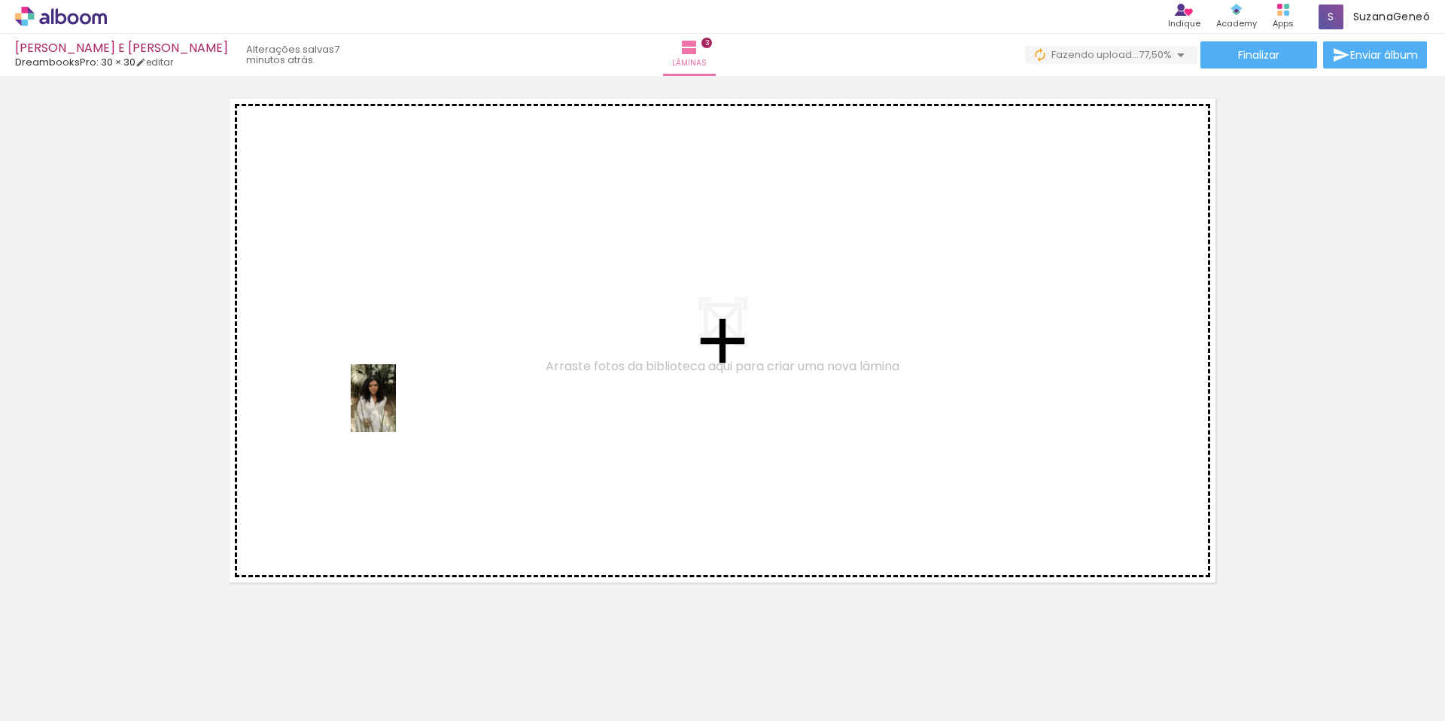
drag, startPoint x: 498, startPoint y: 656, endPoint x: 388, endPoint y: 404, distance: 274.7
click at [388, 404] on quentale-workspace at bounding box center [722, 360] width 1445 height 721
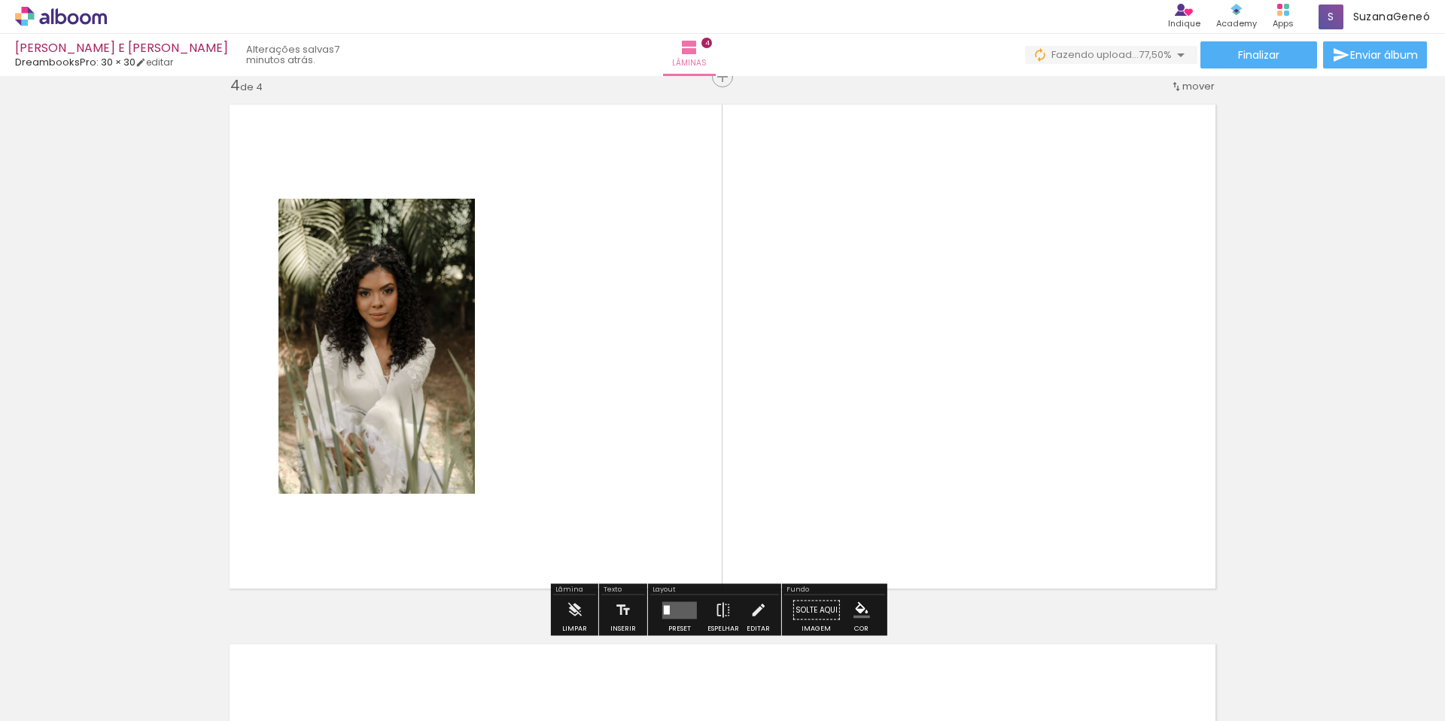
scroll to position [1639, 0]
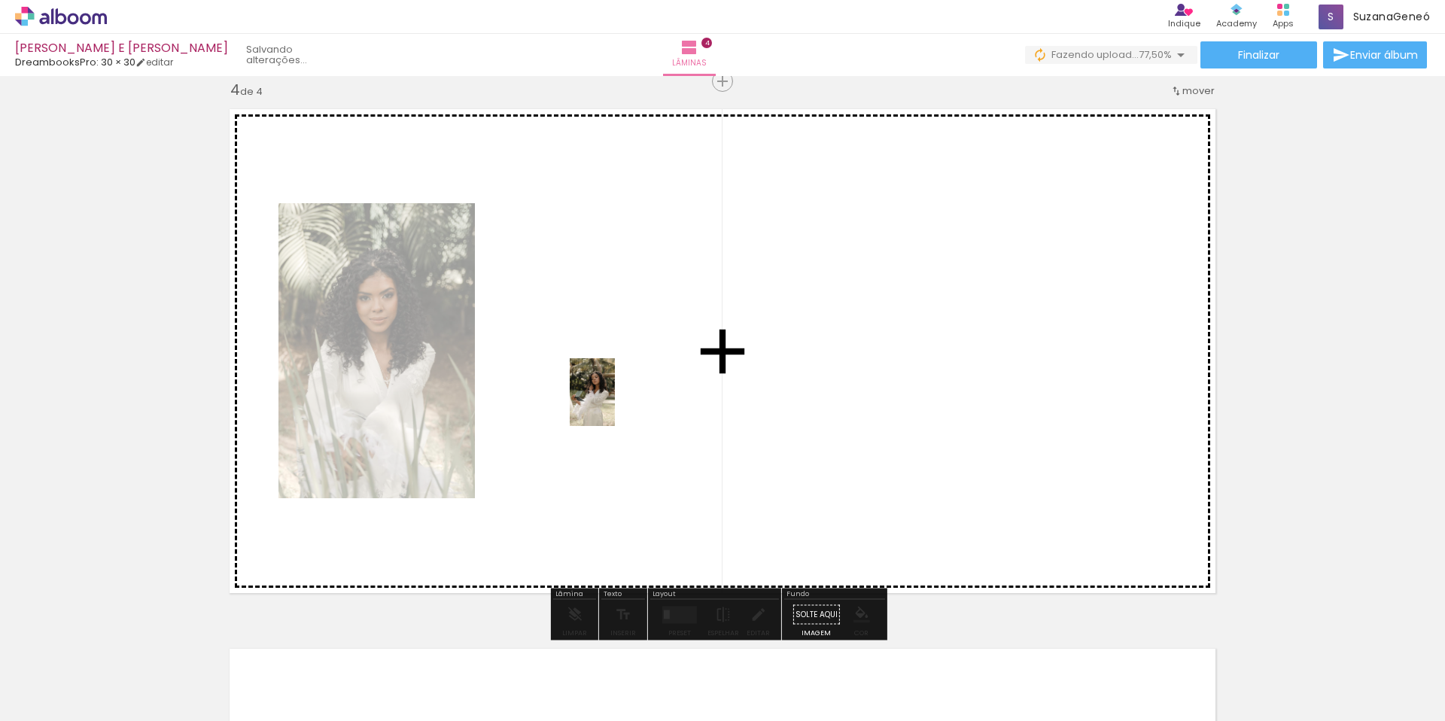
drag, startPoint x: 1001, startPoint y: 671, endPoint x: 615, endPoint y: 403, distance: 469.6
click at [615, 403] on quentale-workspace at bounding box center [722, 360] width 1445 height 721
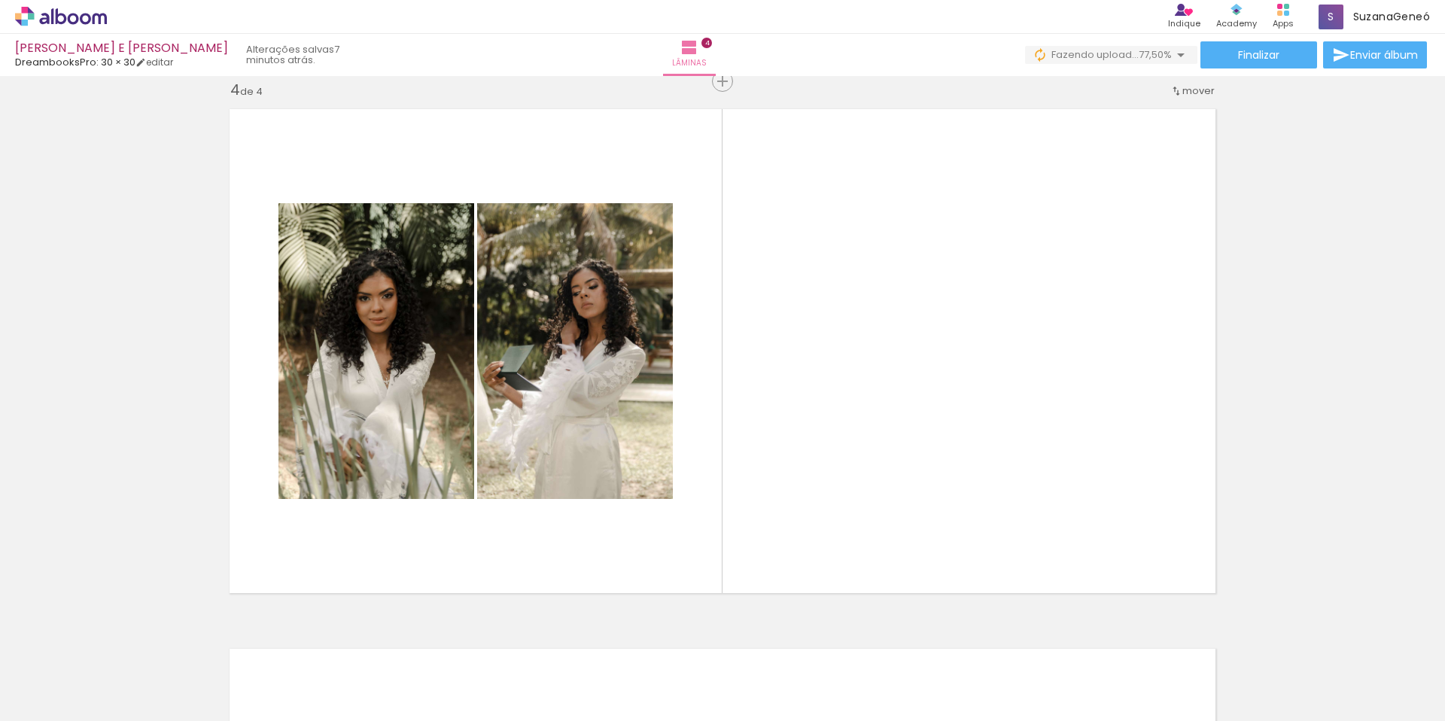
scroll to position [0, 896]
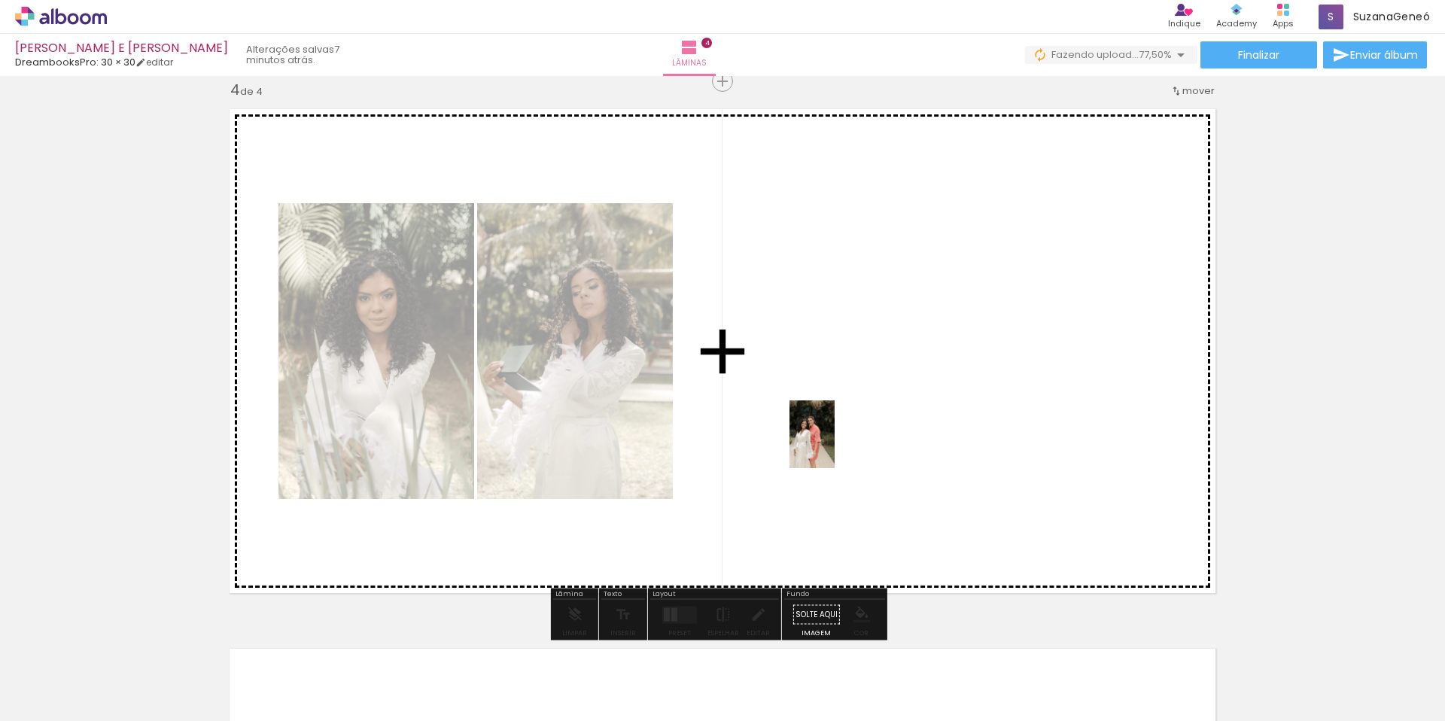
drag, startPoint x: 531, startPoint y: 683, endPoint x: 824, endPoint y: 440, distance: 381.6
click at [824, 440] on quentale-workspace at bounding box center [722, 360] width 1445 height 721
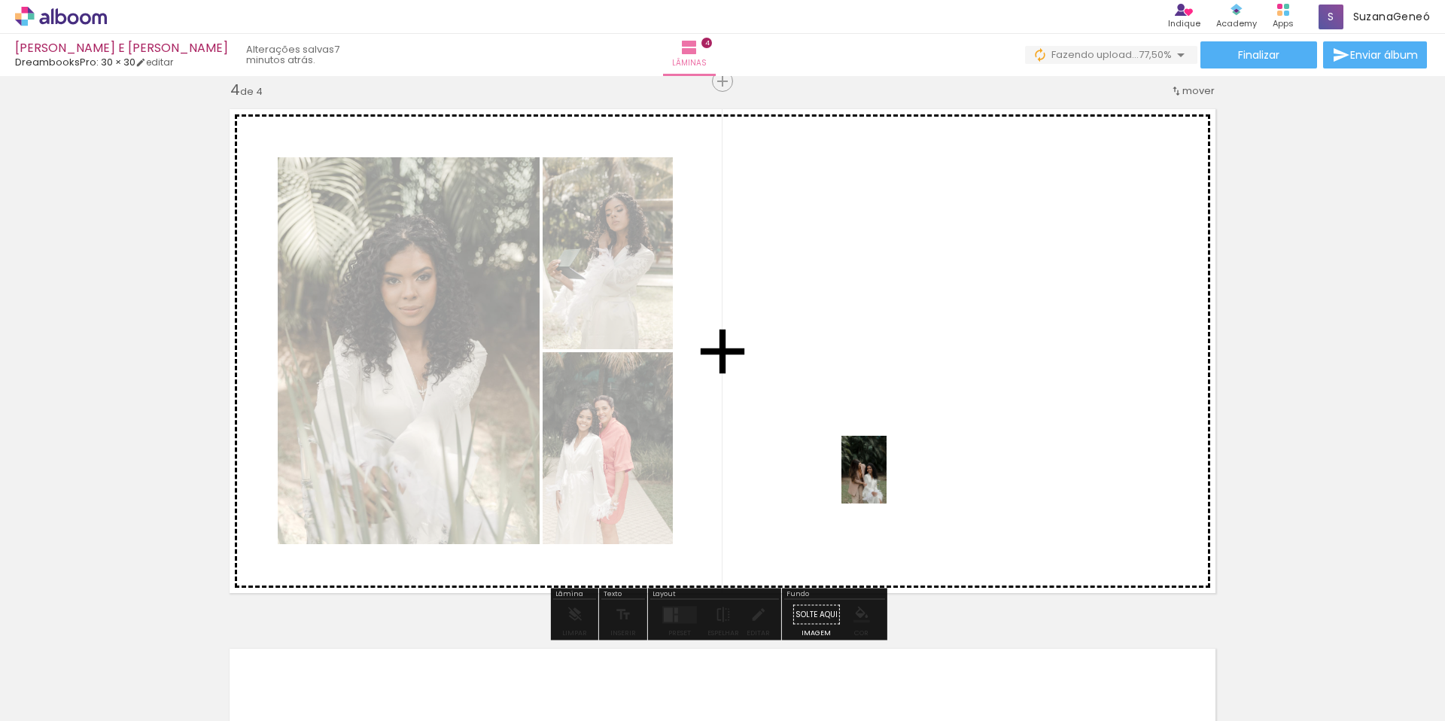
drag, startPoint x: 606, startPoint y: 687, endPoint x: 887, endPoint y: 481, distance: 348.4
click at [887, 481] on quentale-workspace at bounding box center [722, 360] width 1445 height 721
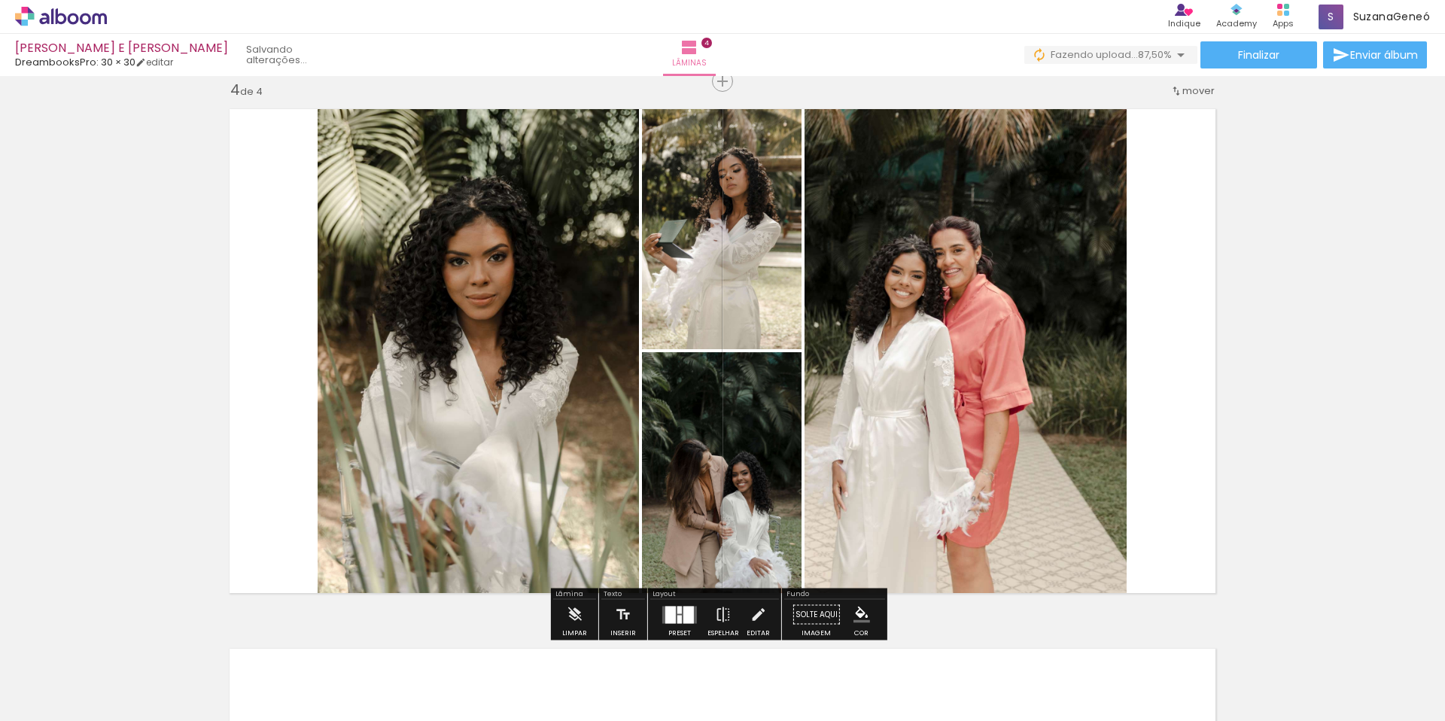
click at [683, 614] on div at bounding box center [688, 614] width 11 height 17
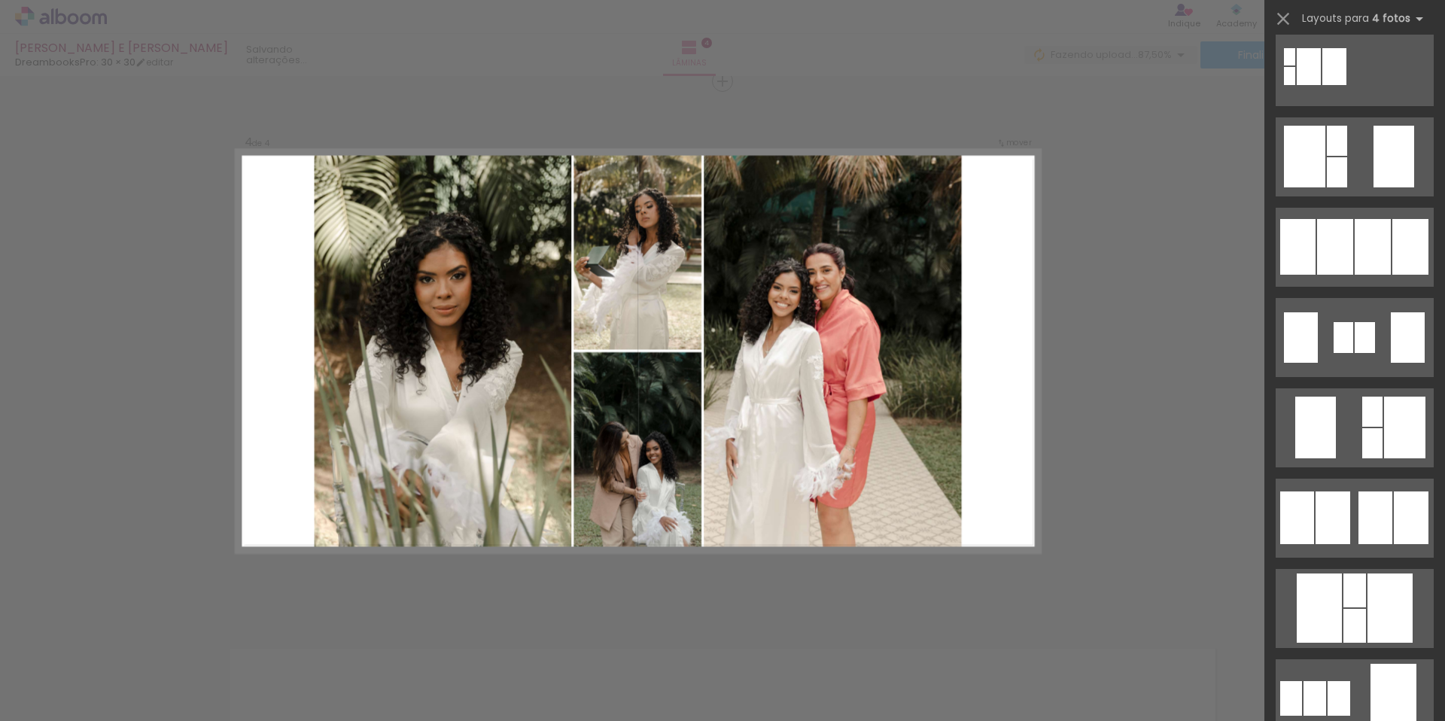
scroll to position [635, 0]
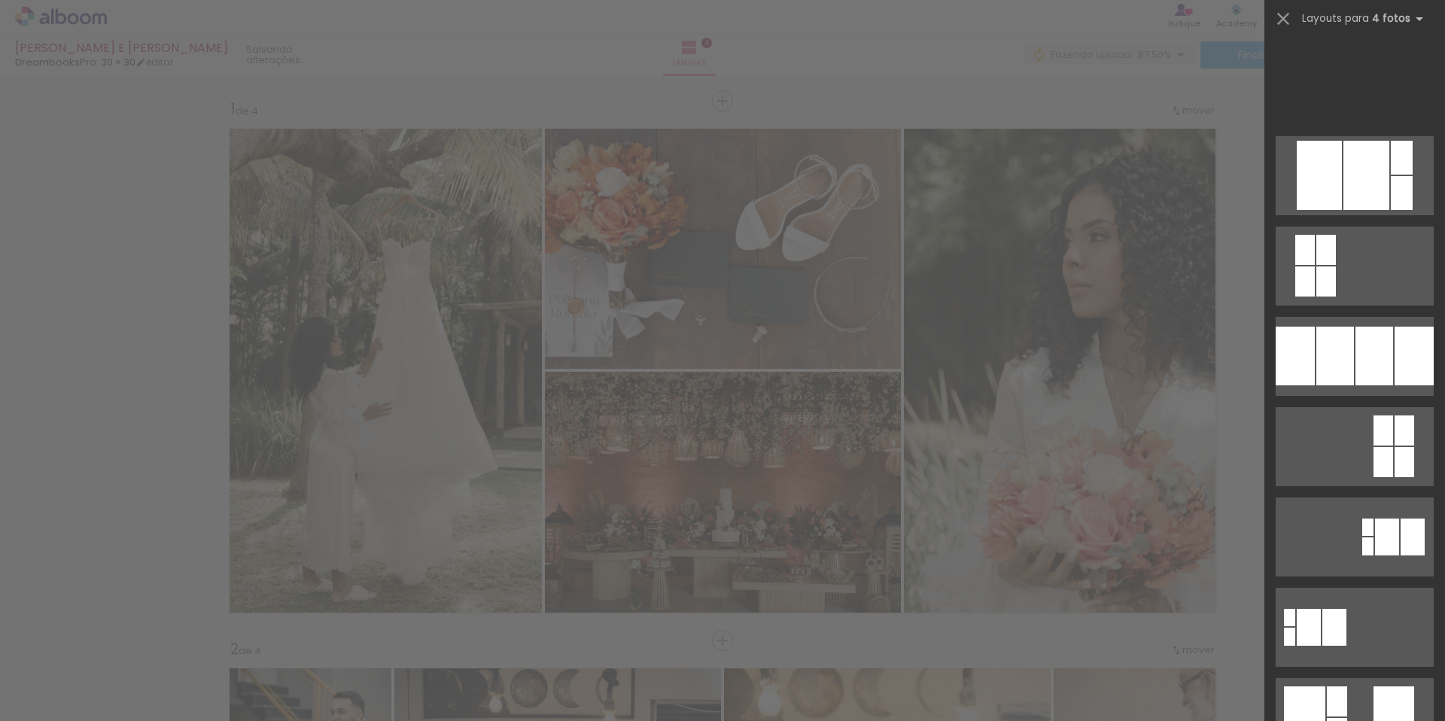
scroll to position [0, 896]
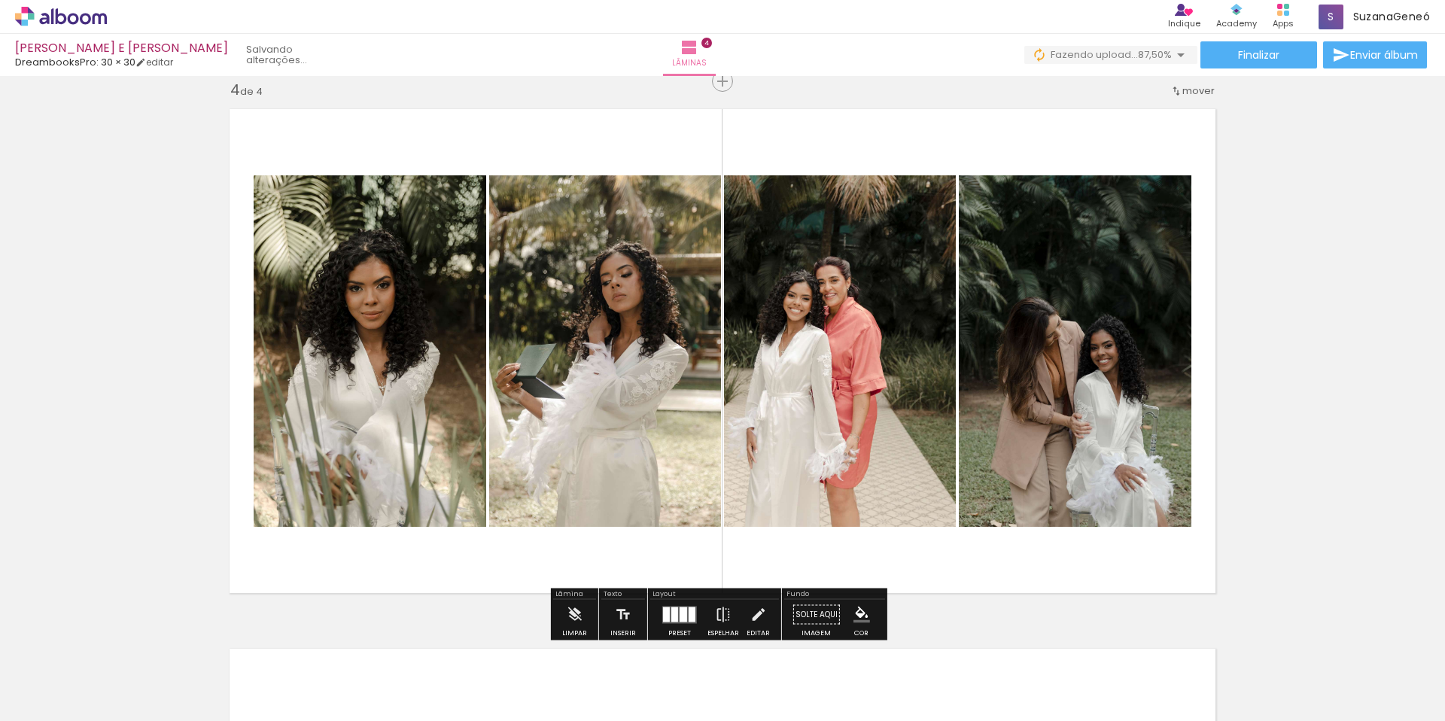
click at [1076, 336] on quentale-photo at bounding box center [1075, 350] width 233 height 351
click at [1030, 310] on quentale-photo at bounding box center [1075, 350] width 233 height 351
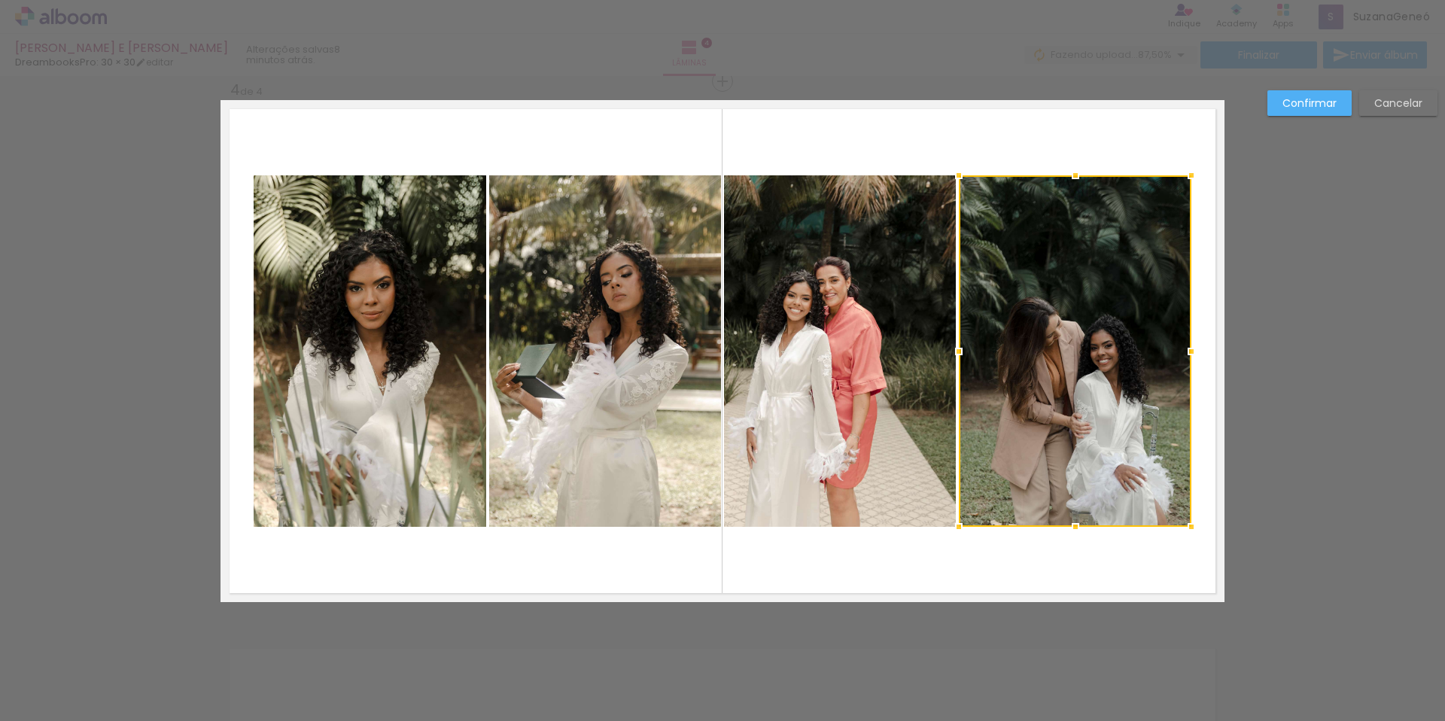
click at [1026, 321] on div at bounding box center [1075, 350] width 233 height 351
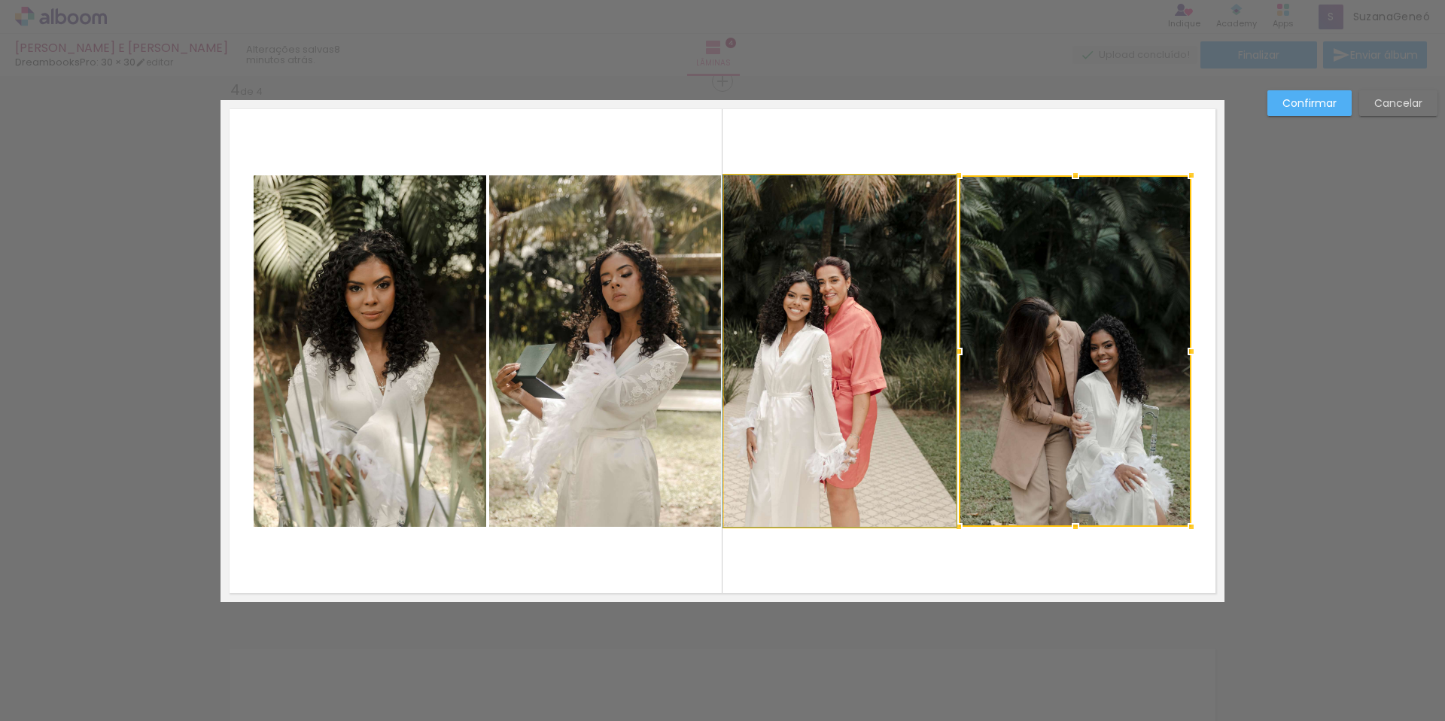
click at [813, 309] on quentale-photo at bounding box center [840, 350] width 232 height 351
click at [568, 312] on quentale-photo at bounding box center [605, 350] width 232 height 351
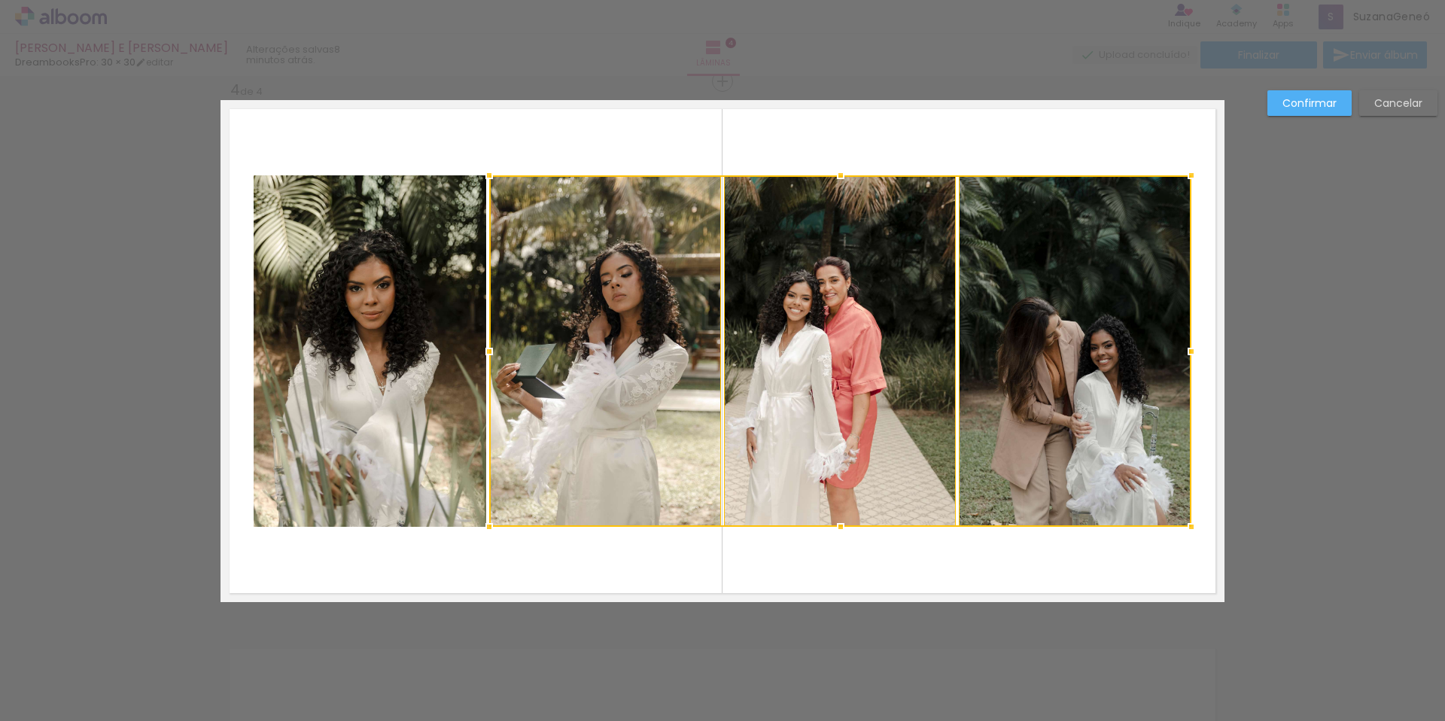
click at [379, 306] on quentale-photo at bounding box center [370, 350] width 233 height 351
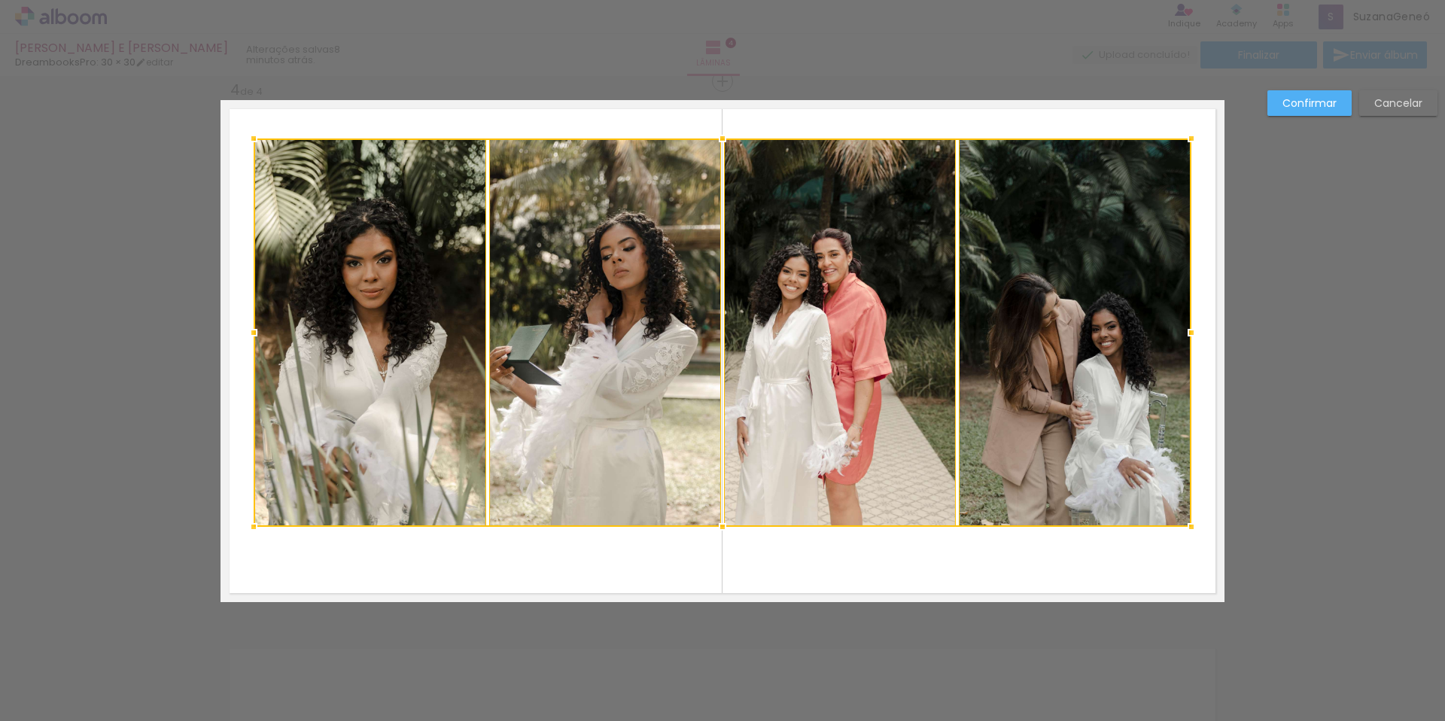
drag, startPoint x: 717, startPoint y: 177, endPoint x: 728, endPoint y: 140, distance: 38.6
click at [728, 140] on div at bounding box center [723, 138] width 30 height 30
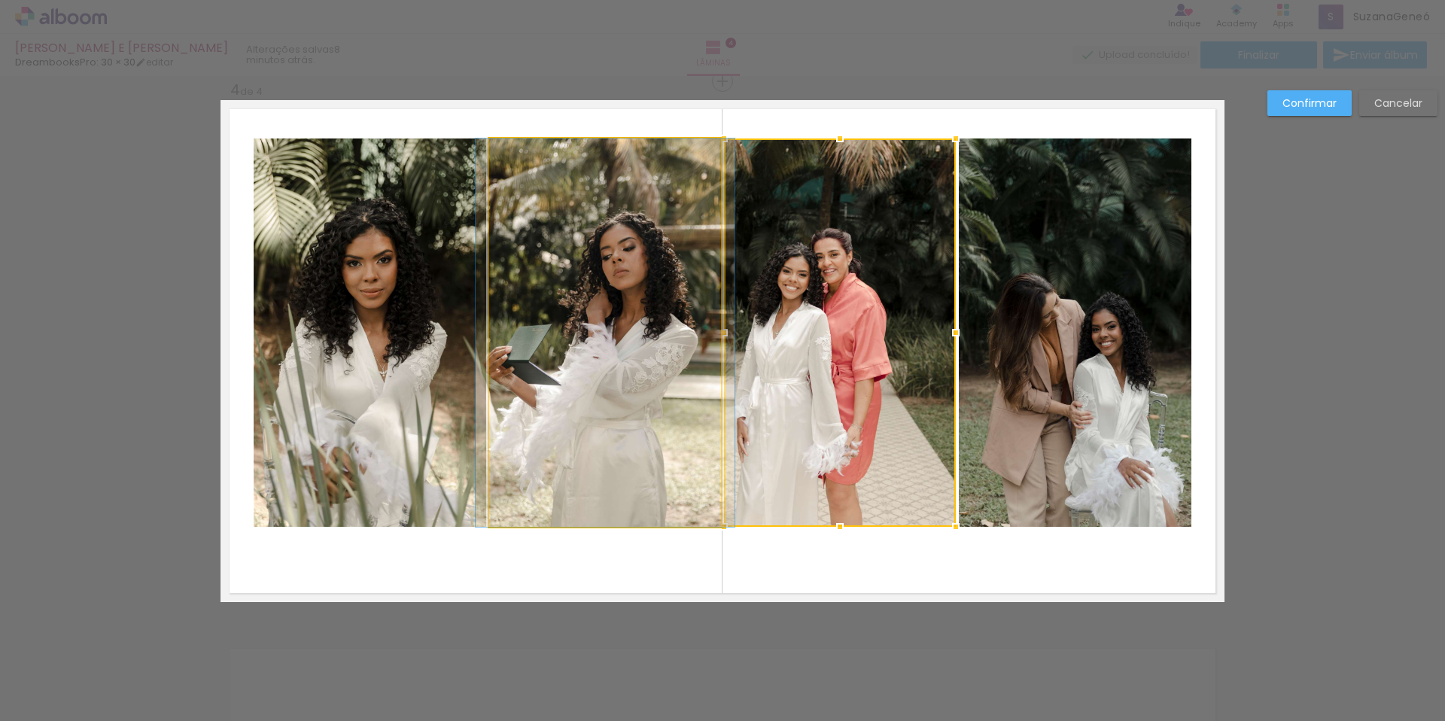
click at [681, 440] on quentale-photo at bounding box center [605, 332] width 232 height 388
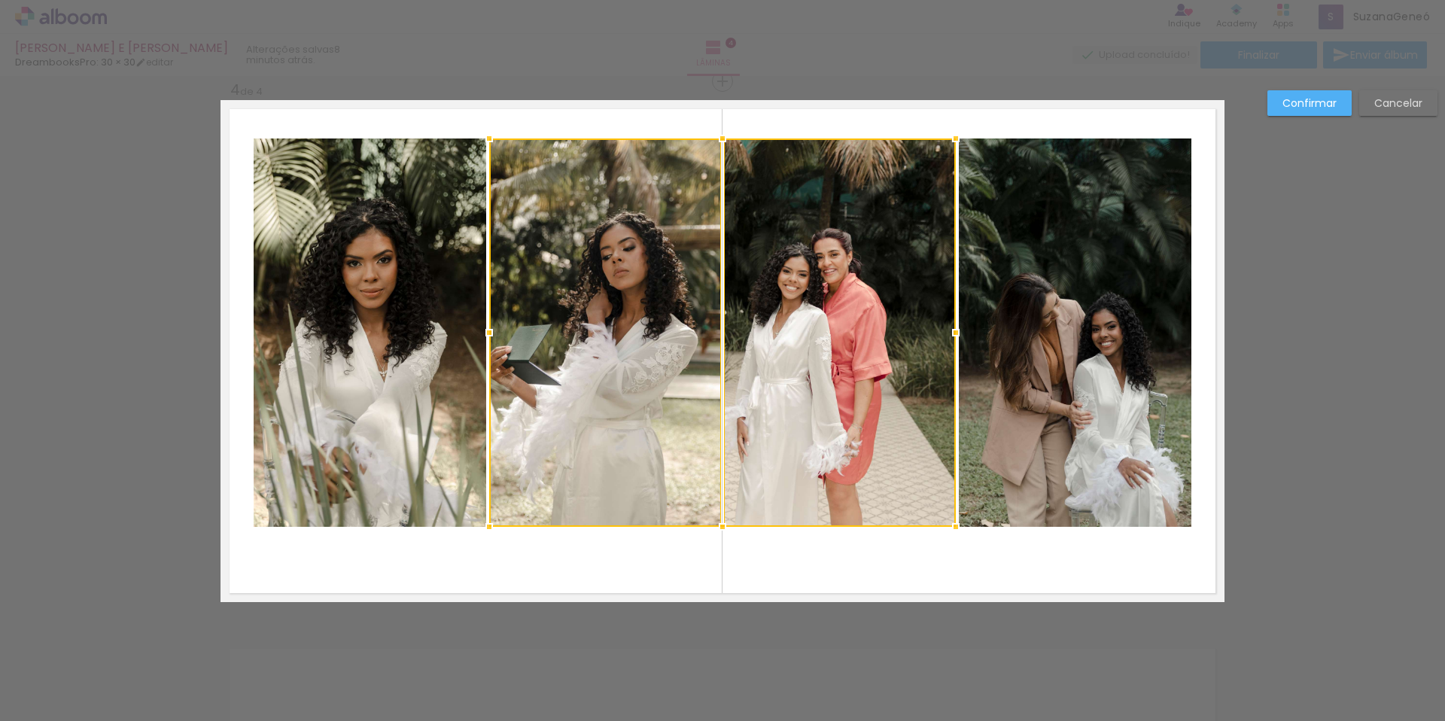
click at [1088, 382] on quentale-photo at bounding box center [1075, 332] width 233 height 388
click at [442, 436] on quentale-photo at bounding box center [370, 332] width 233 height 388
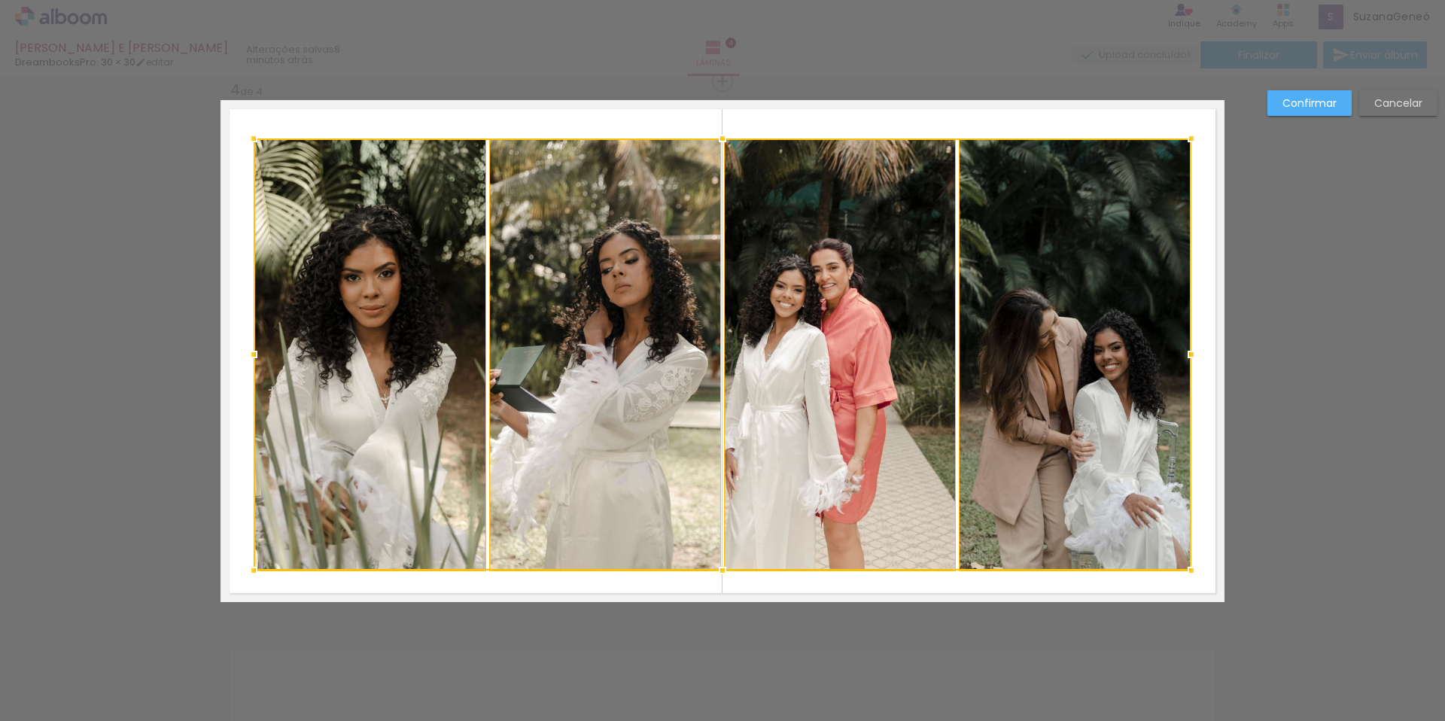
drag, startPoint x: 715, startPoint y: 525, endPoint x: 830, endPoint y: 520, distance: 115.3
click at [720, 569] on div at bounding box center [723, 570] width 30 height 30
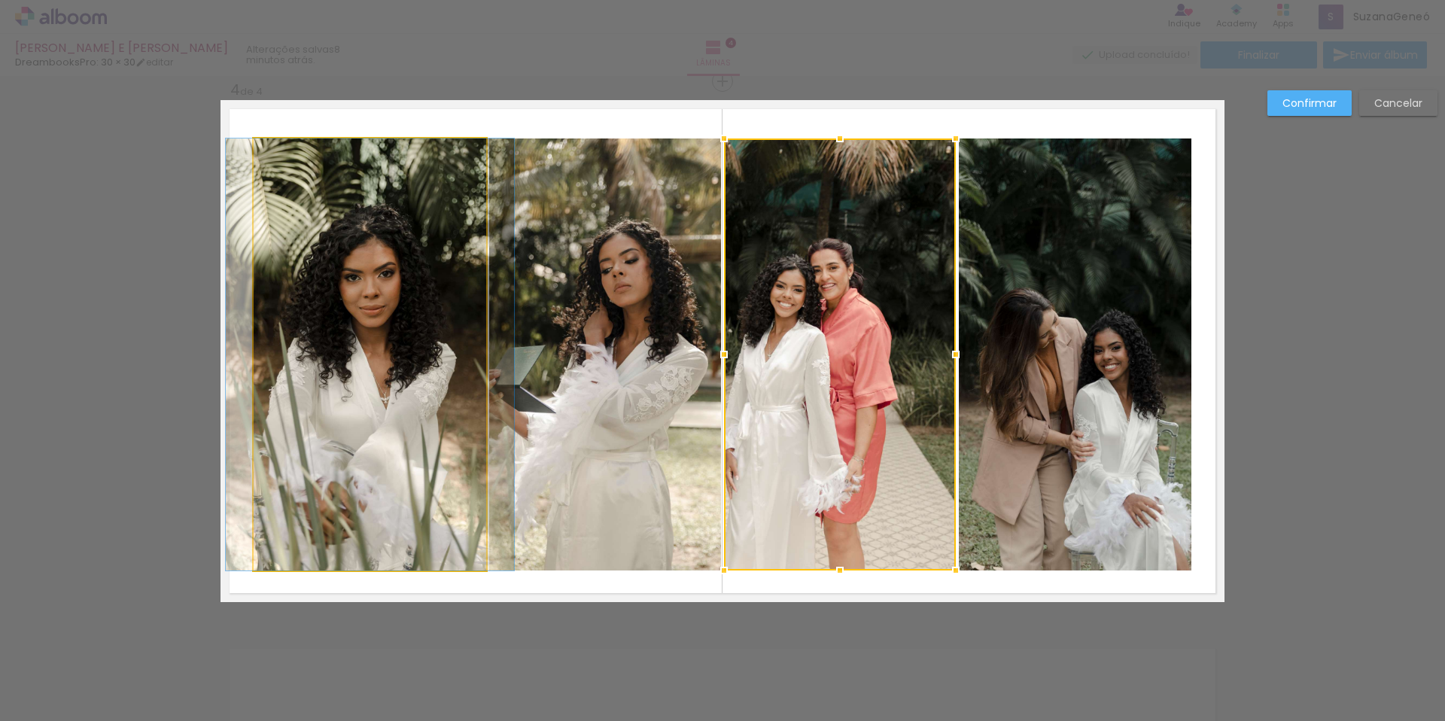
click at [327, 270] on quentale-photo at bounding box center [370, 354] width 233 height 432
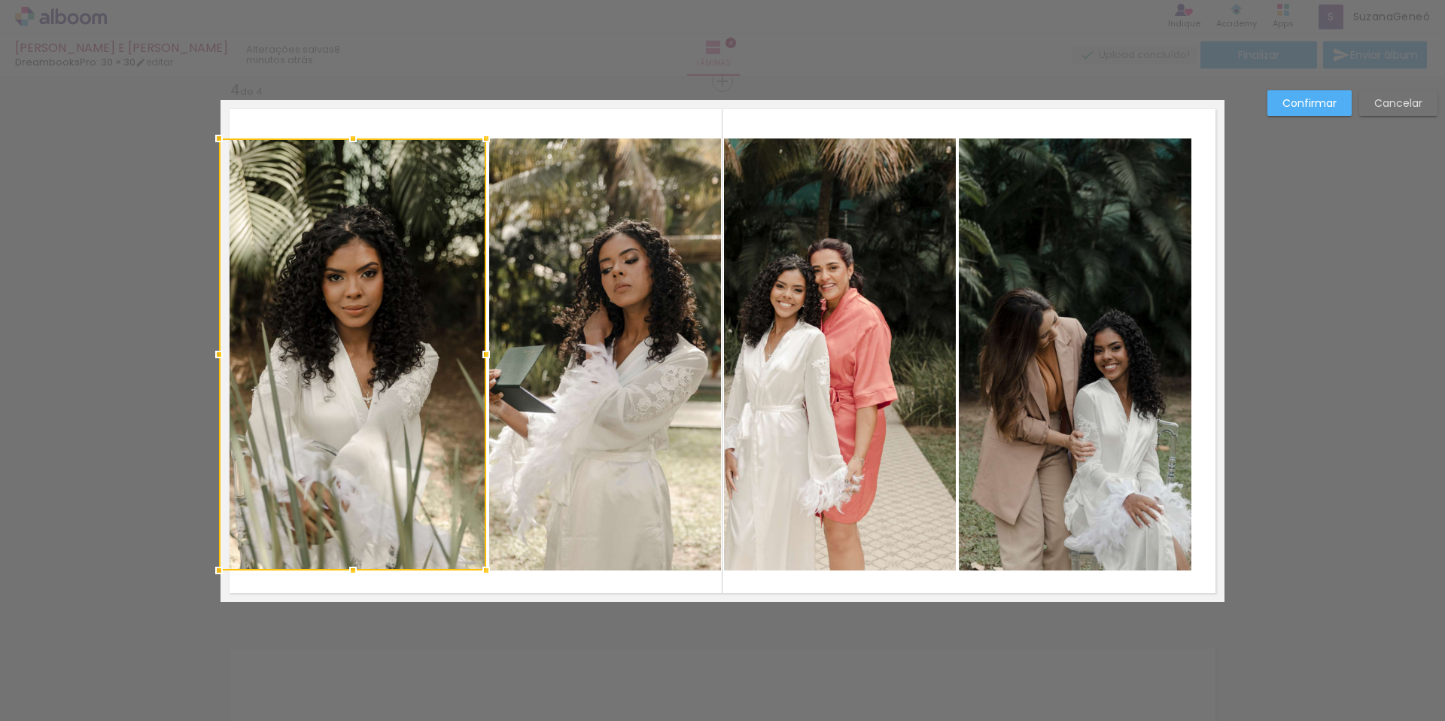
drag, startPoint x: 249, startPoint y: 356, endPoint x: 212, endPoint y: 355, distance: 37.7
click at [212, 355] on div at bounding box center [219, 354] width 30 height 30
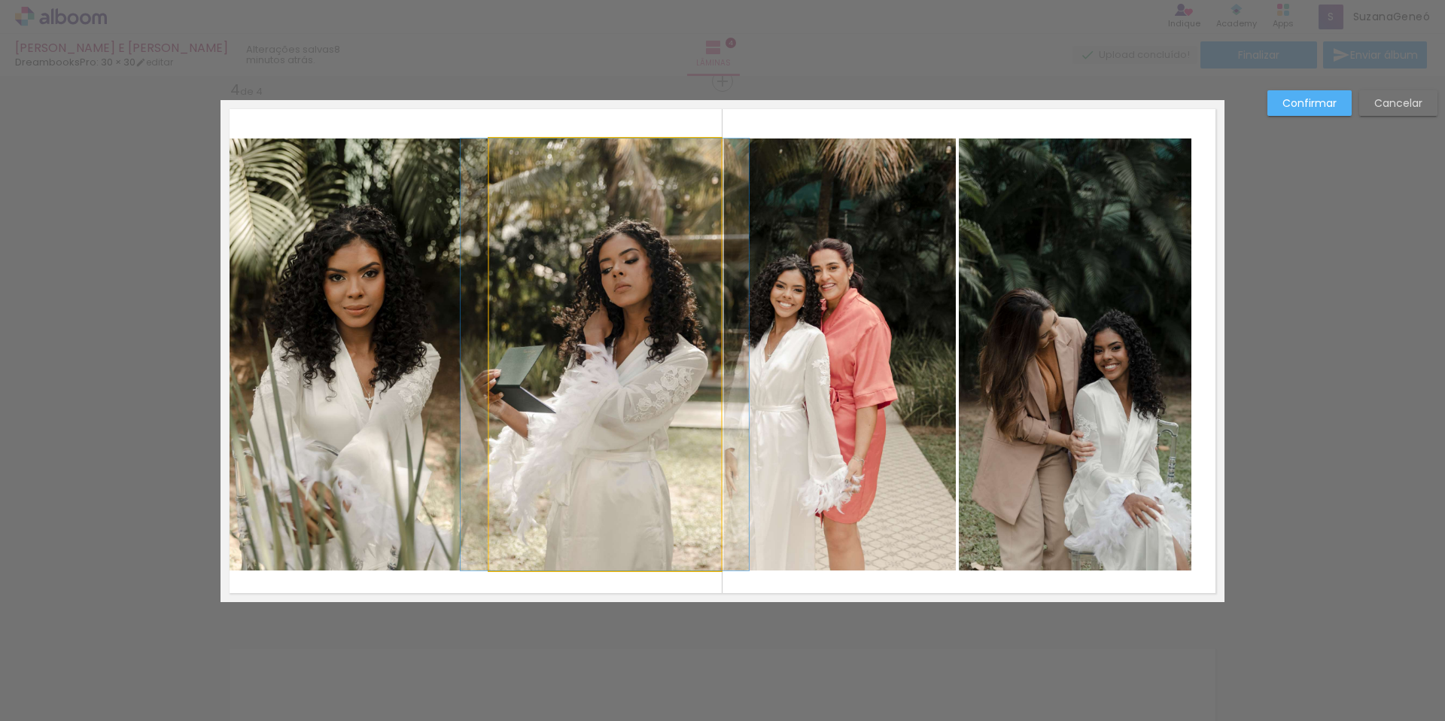
click at [555, 367] on quentale-photo at bounding box center [605, 354] width 232 height 432
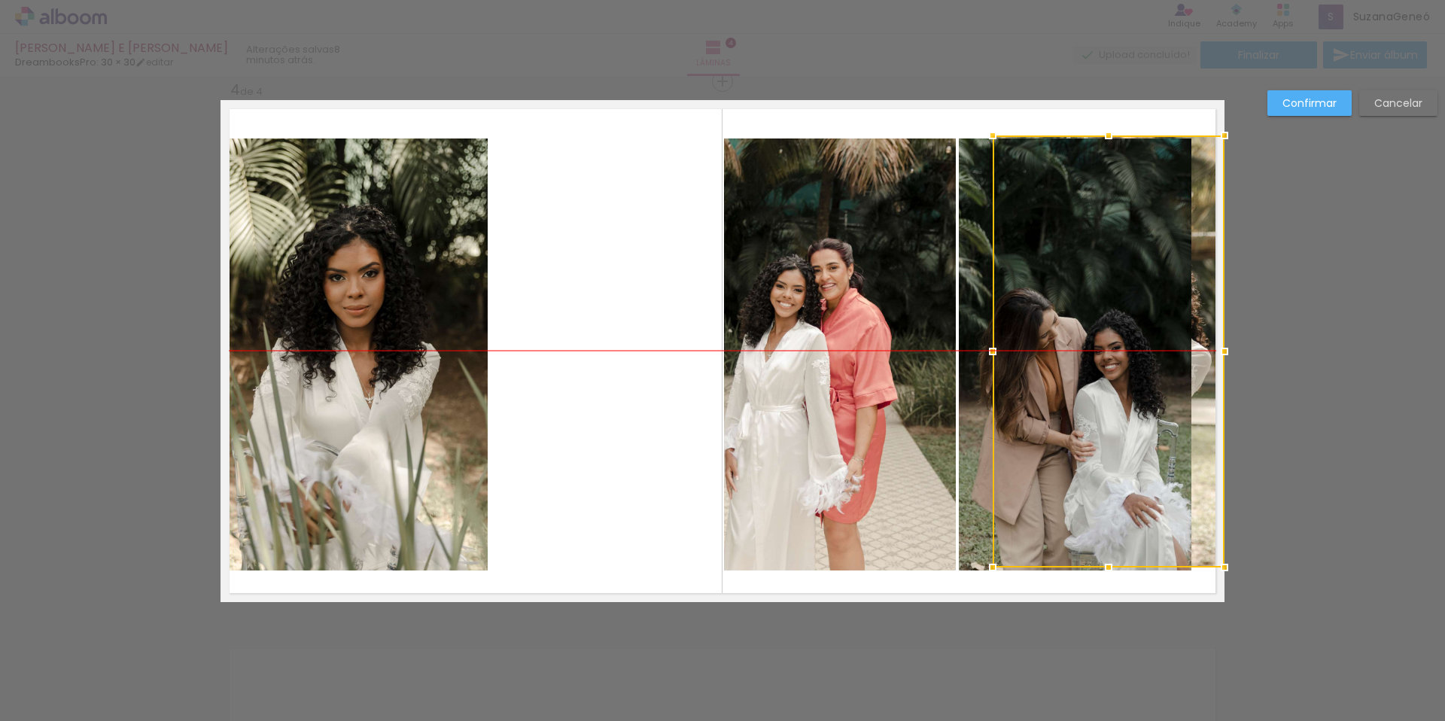
drag, startPoint x: 618, startPoint y: 331, endPoint x: 1129, endPoint y: 335, distance: 511.1
click at [1129, 335] on div at bounding box center [1109, 351] width 232 height 432
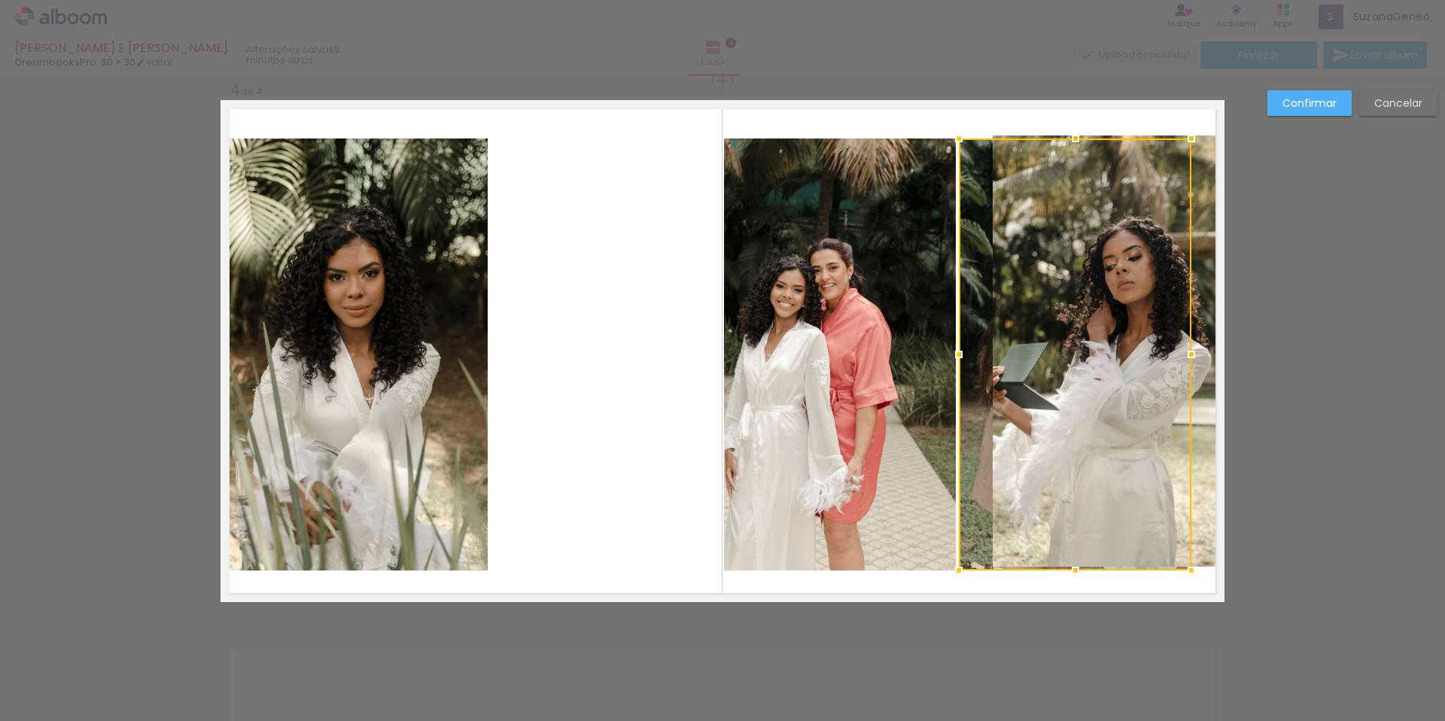
click at [1201, 215] on quentale-photo at bounding box center [1109, 351] width 232 height 432
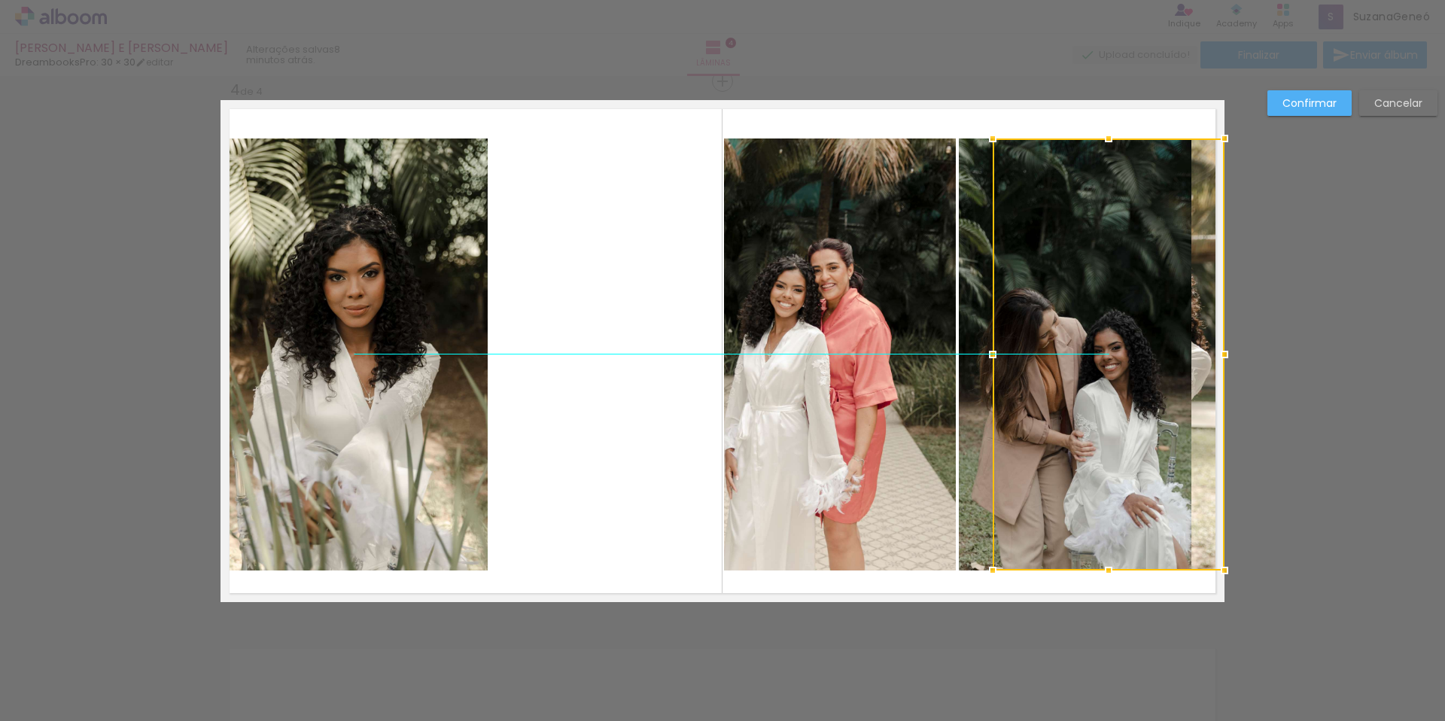
click at [1202, 216] on div at bounding box center [1109, 354] width 232 height 432
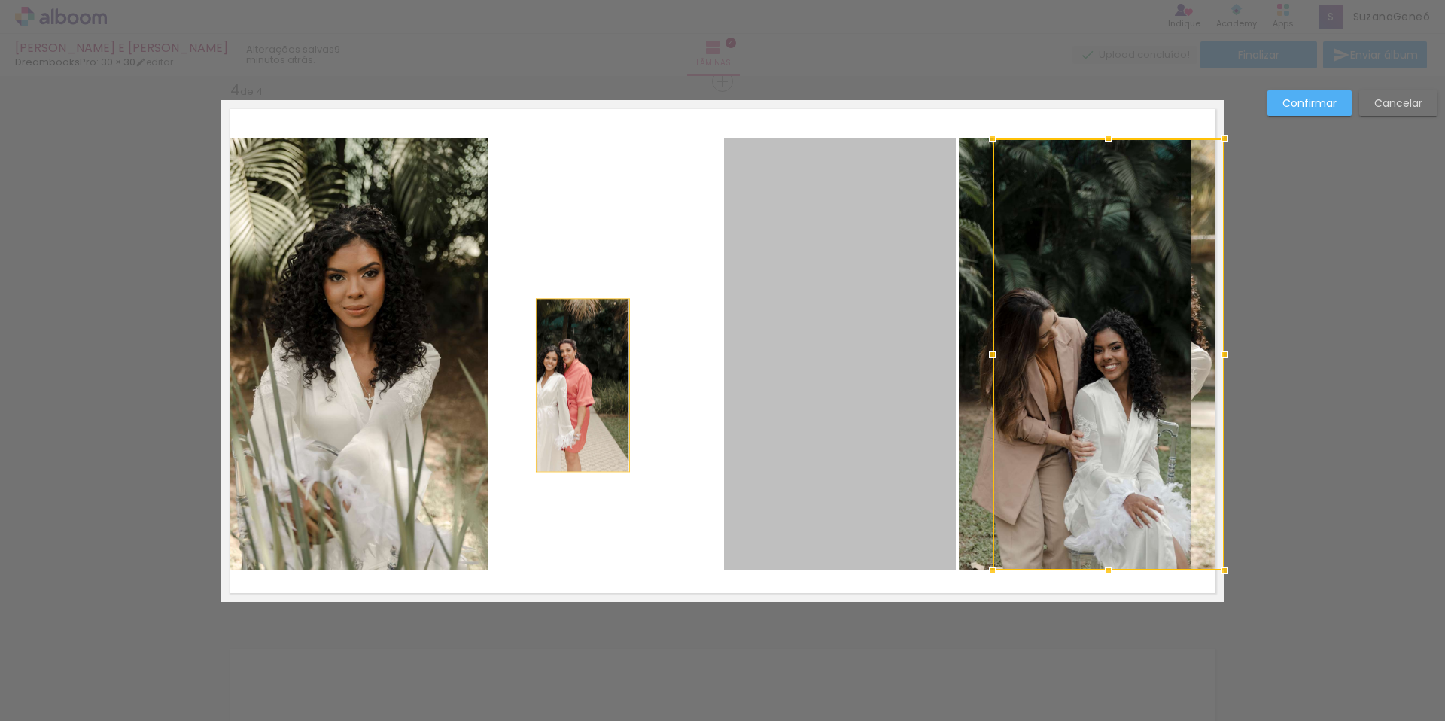
drag, startPoint x: 859, startPoint y: 369, endPoint x: 577, endPoint y: 385, distance: 282.0
click at [577, 385] on quentale-layouter at bounding box center [723, 351] width 1004 height 502
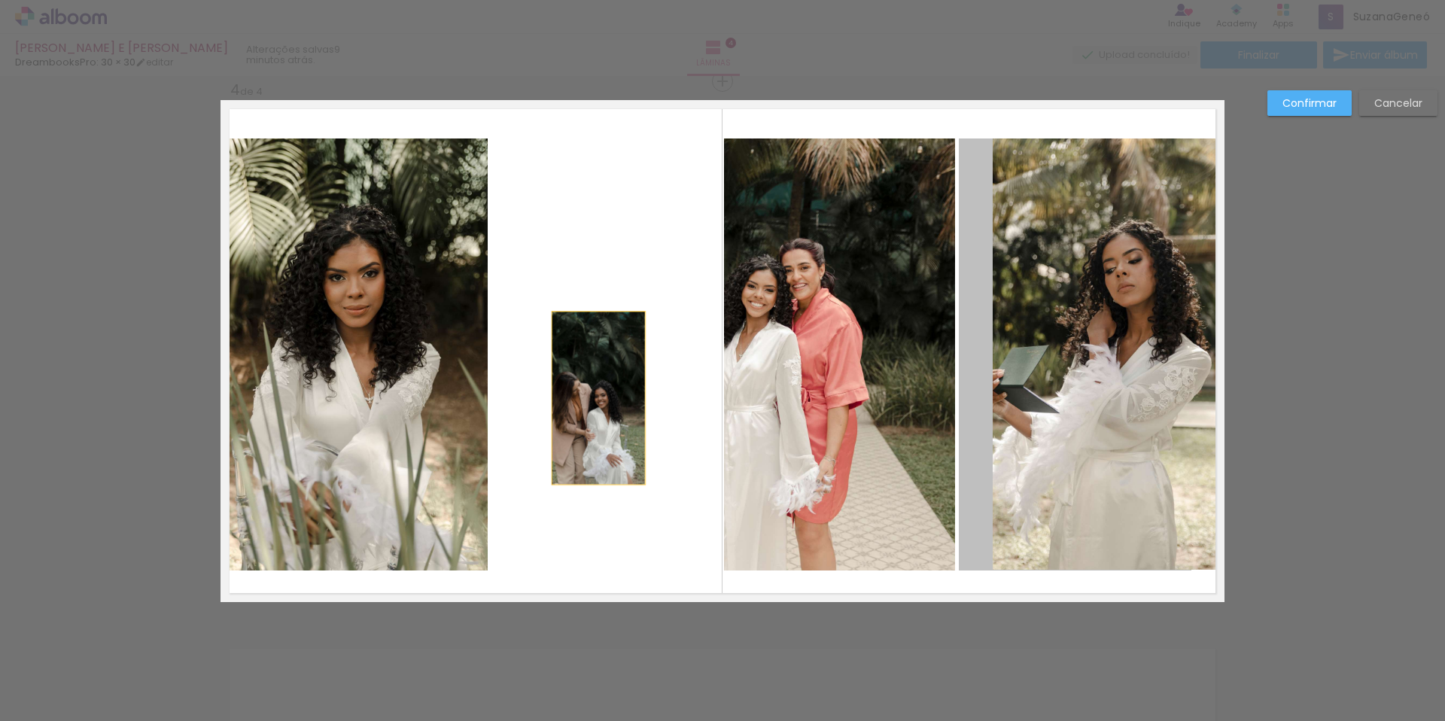
drag, startPoint x: 860, startPoint y: 394, endPoint x: 593, endPoint y: 398, distance: 267.2
click at [593, 398] on quentale-layouter at bounding box center [723, 351] width 1004 height 502
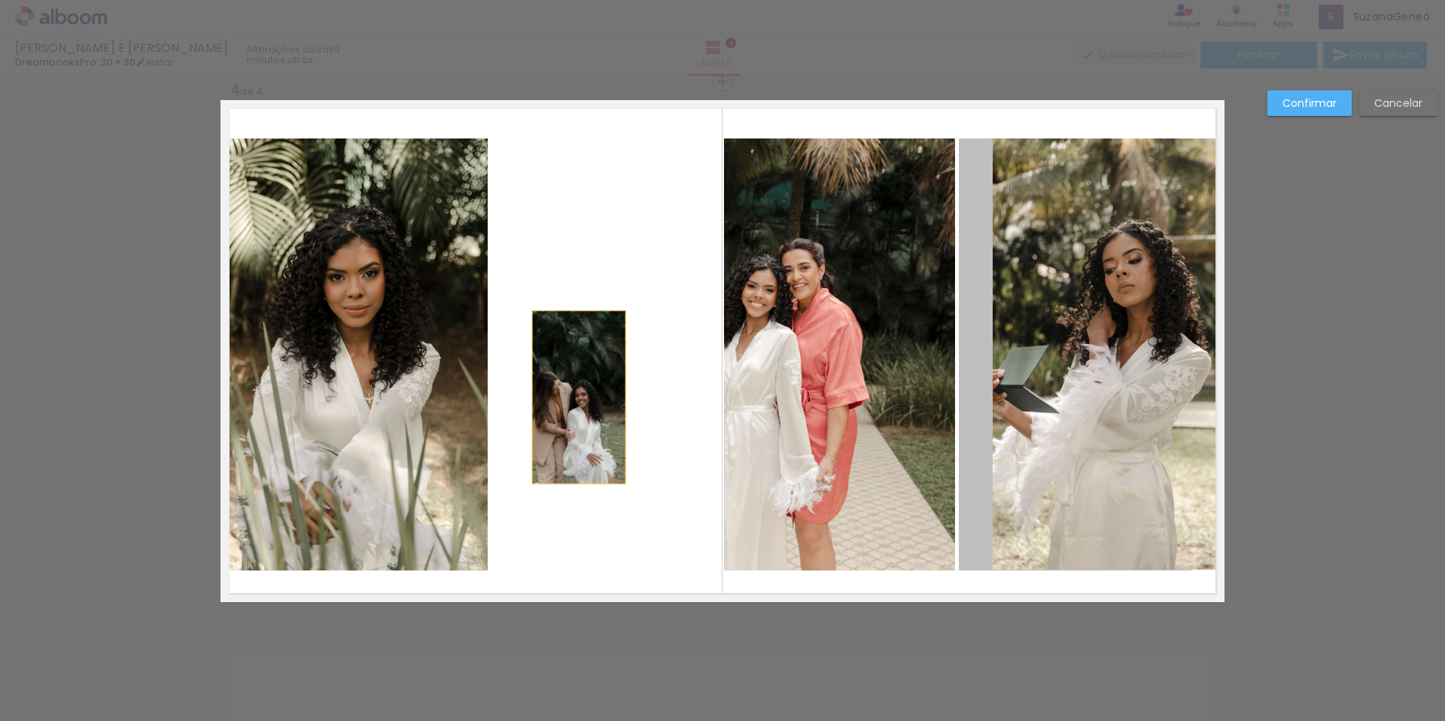
drag, startPoint x: 1073, startPoint y: 364, endPoint x: 574, endPoint y: 397, distance: 500.9
click at [574, 397] on quentale-layouter at bounding box center [723, 351] width 1004 height 502
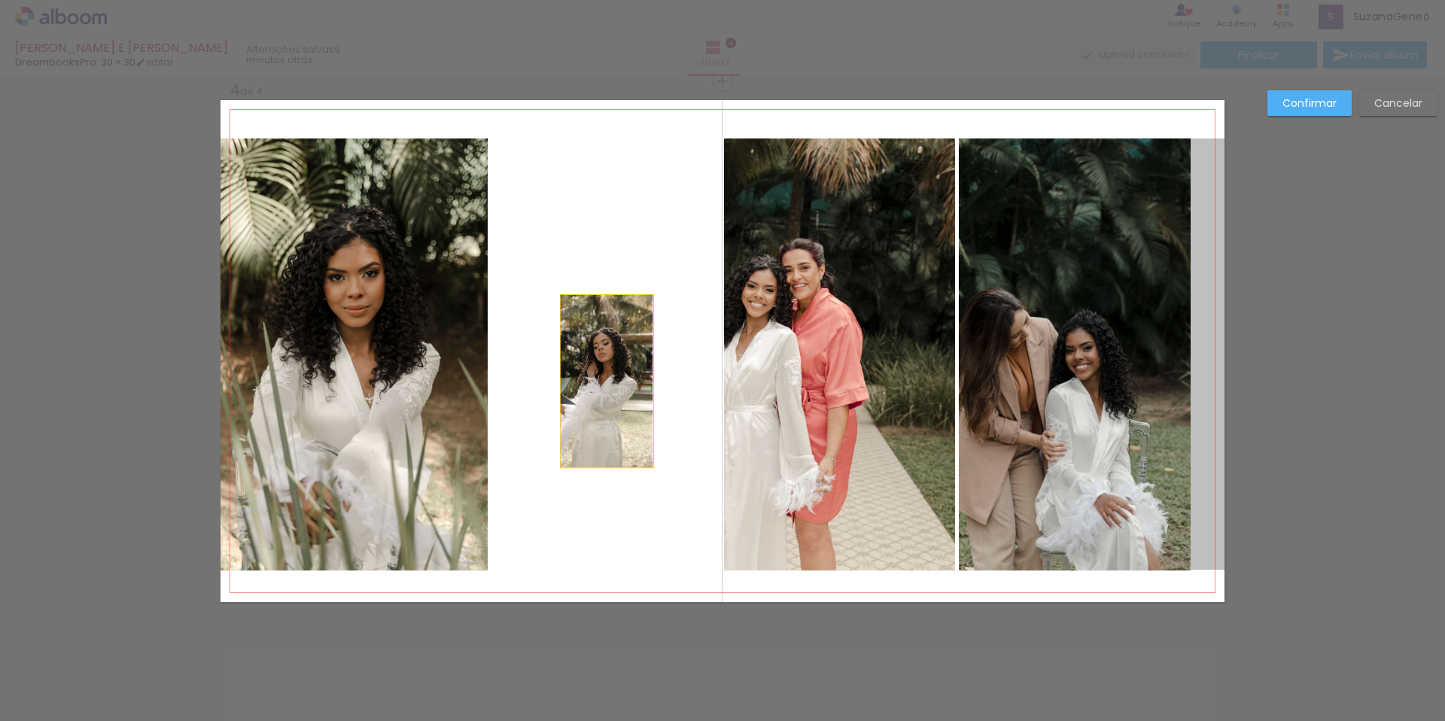
drag, startPoint x: 1097, startPoint y: 338, endPoint x: 628, endPoint y: 382, distance: 470.9
click at [603, 381] on quentale-layouter at bounding box center [723, 351] width 1004 height 502
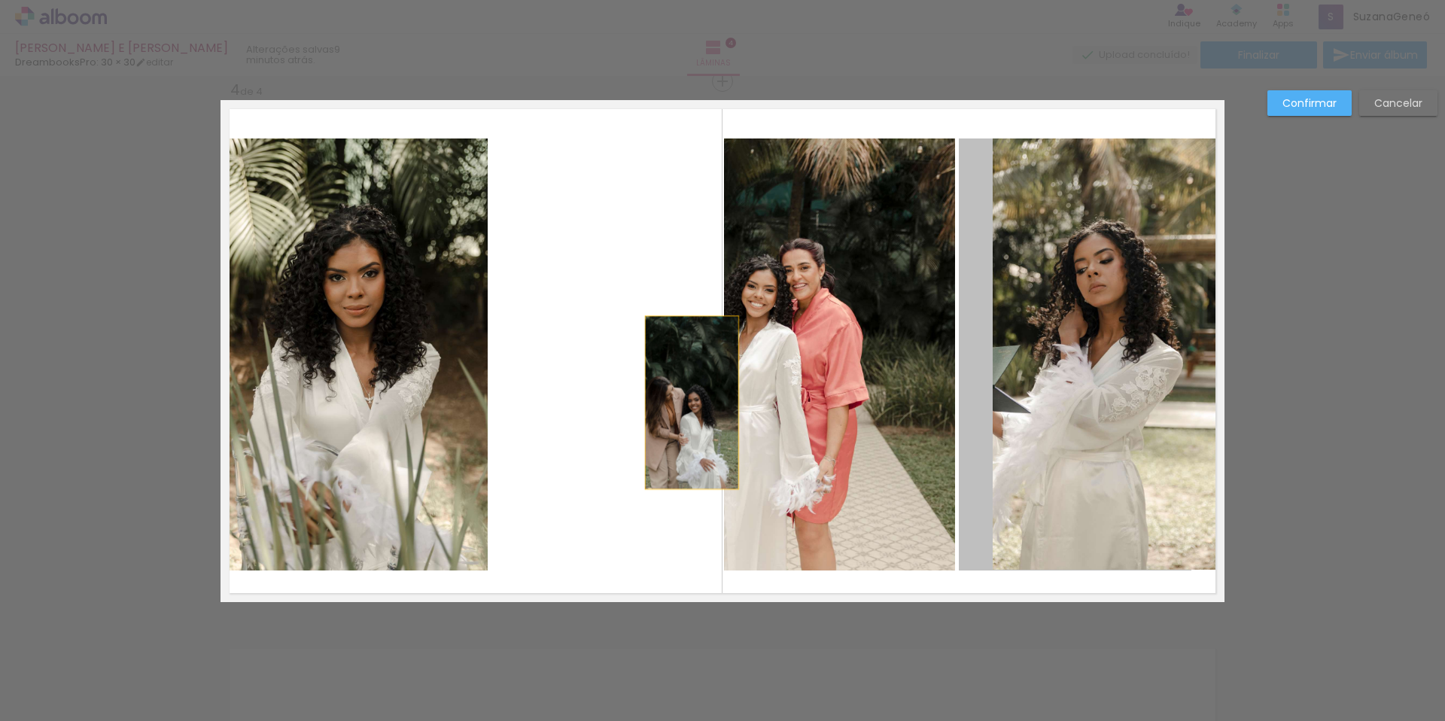
drag, startPoint x: 1141, startPoint y: 398, endPoint x: 674, endPoint y: 403, distance: 466.7
click at [674, 403] on quentale-layouter at bounding box center [723, 351] width 1004 height 502
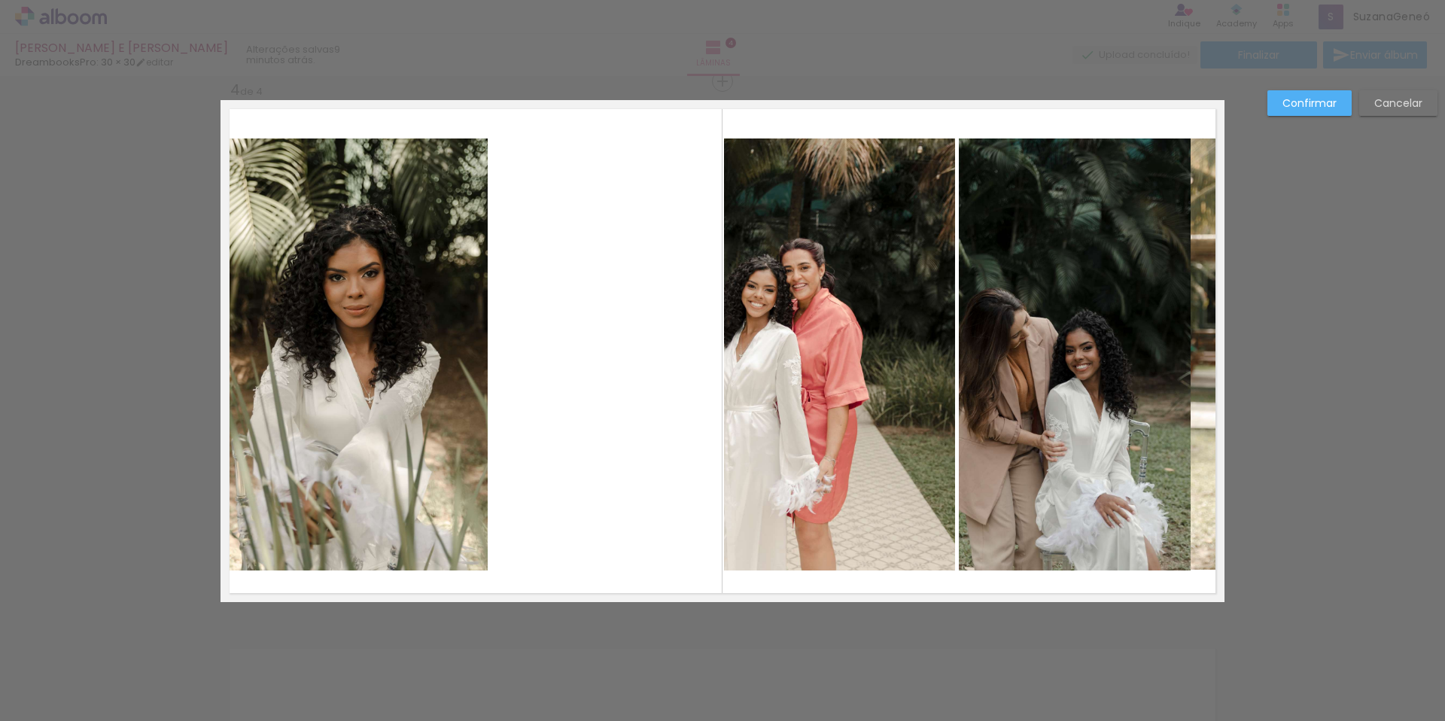
click at [1054, 360] on quentale-photo at bounding box center [1075, 354] width 233 height 432
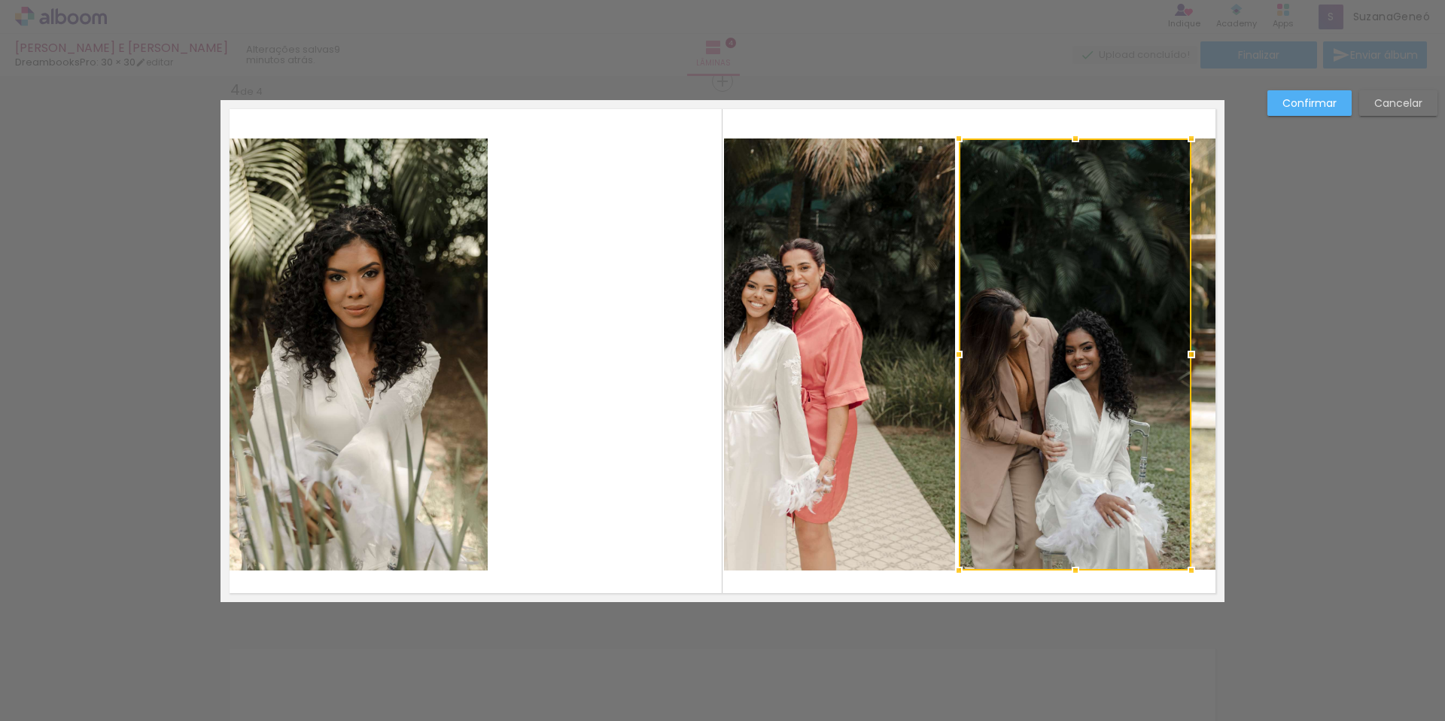
click at [1054, 360] on div at bounding box center [1075, 354] width 233 height 432
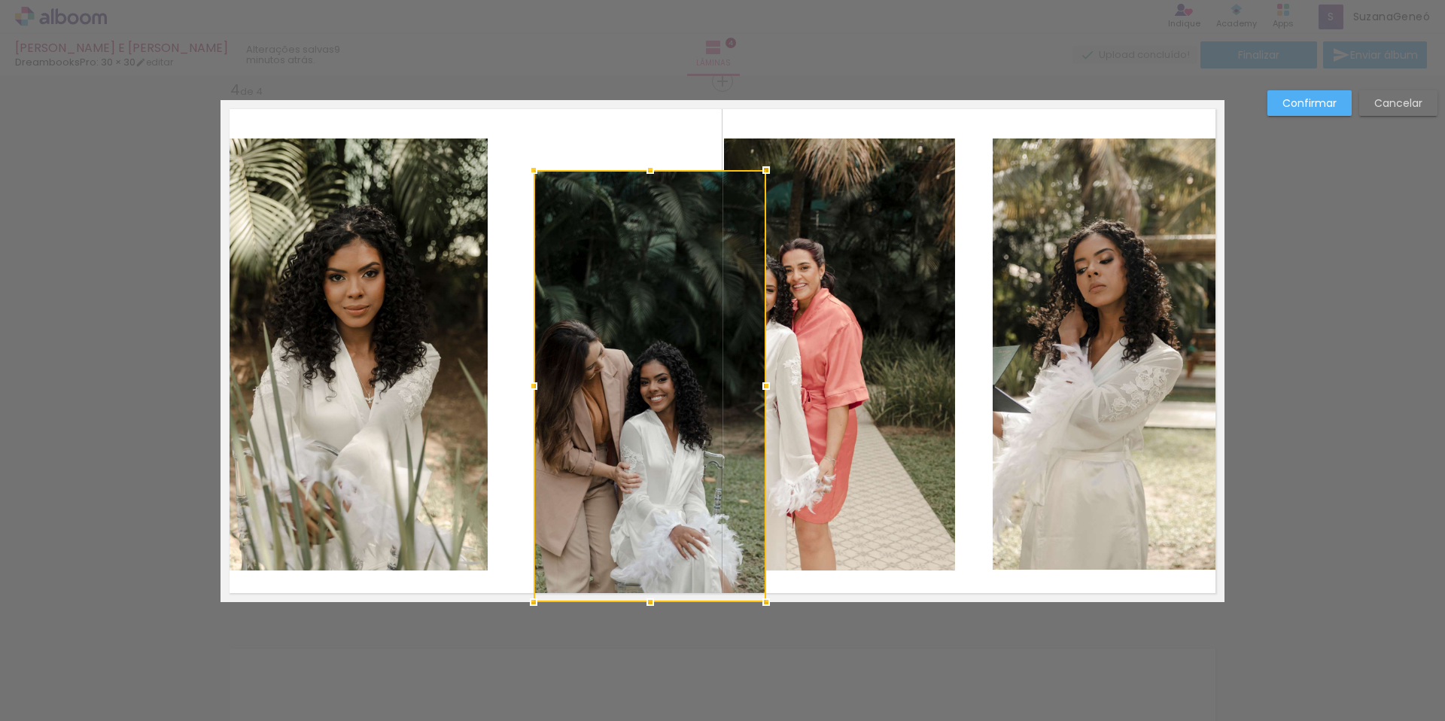
drag, startPoint x: 1068, startPoint y: 328, endPoint x: 644, endPoint y: 365, distance: 426.1
click at [644, 365] on div at bounding box center [650, 386] width 233 height 432
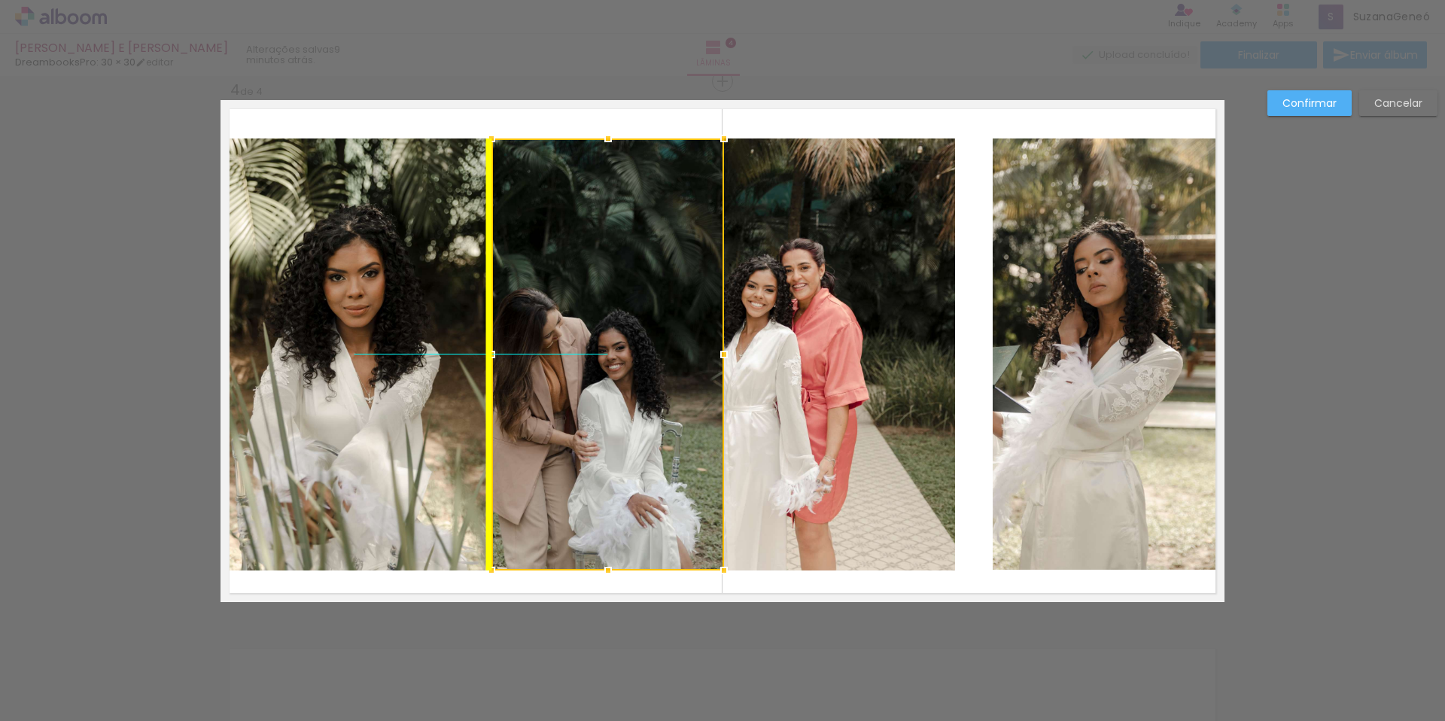
drag, startPoint x: 664, startPoint y: 367, endPoint x: 630, endPoint y: 339, distance: 44.3
click at [630, 339] on div at bounding box center [607, 354] width 233 height 432
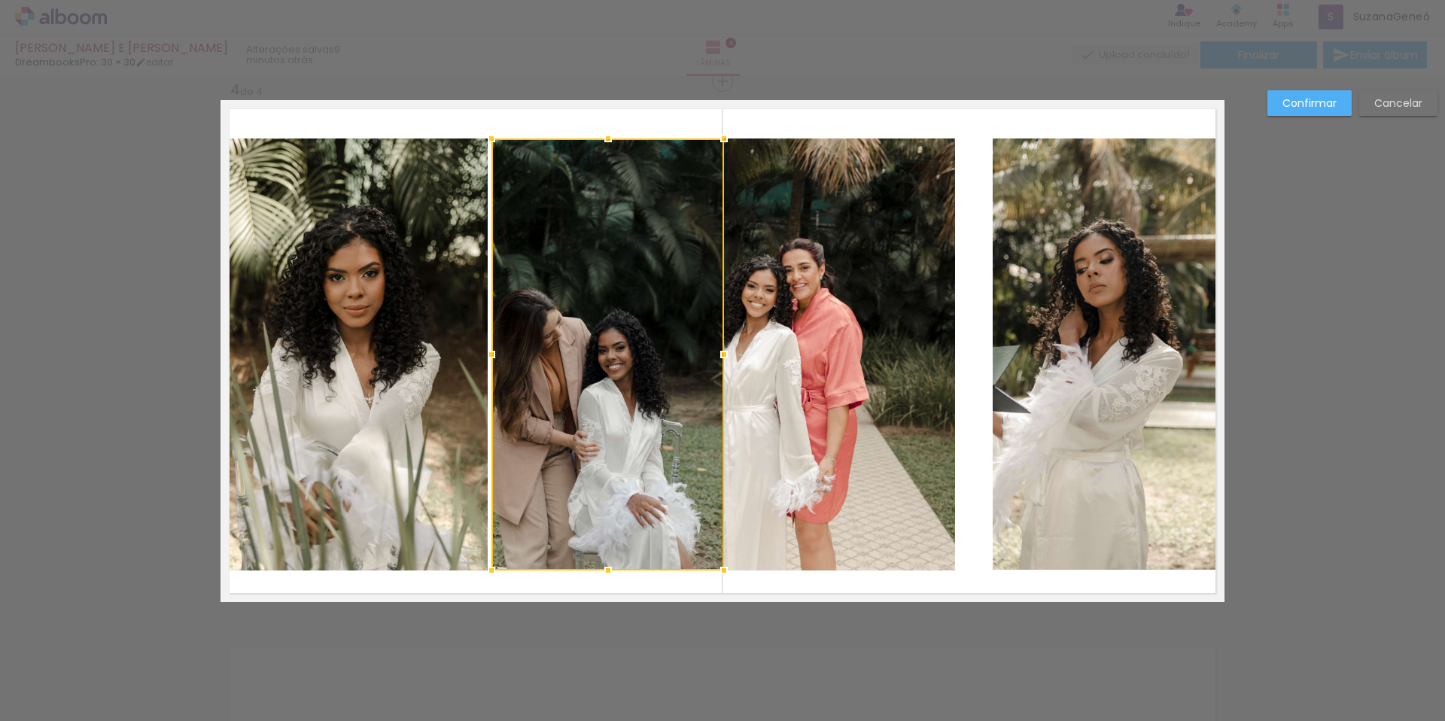
click at [902, 348] on quentale-photo at bounding box center [840, 354] width 232 height 432
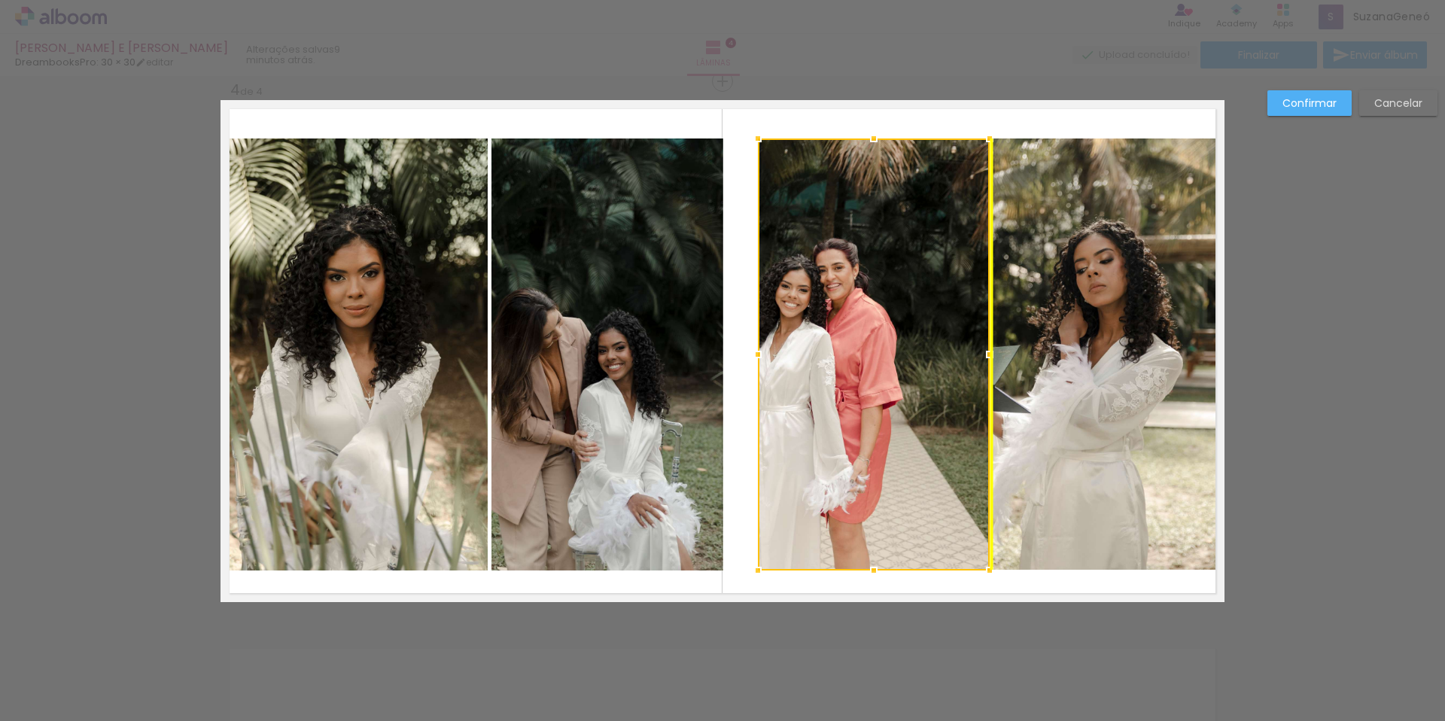
drag, startPoint x: 817, startPoint y: 345, endPoint x: 840, endPoint y: 348, distance: 23.5
click at [840, 348] on div at bounding box center [874, 354] width 232 height 432
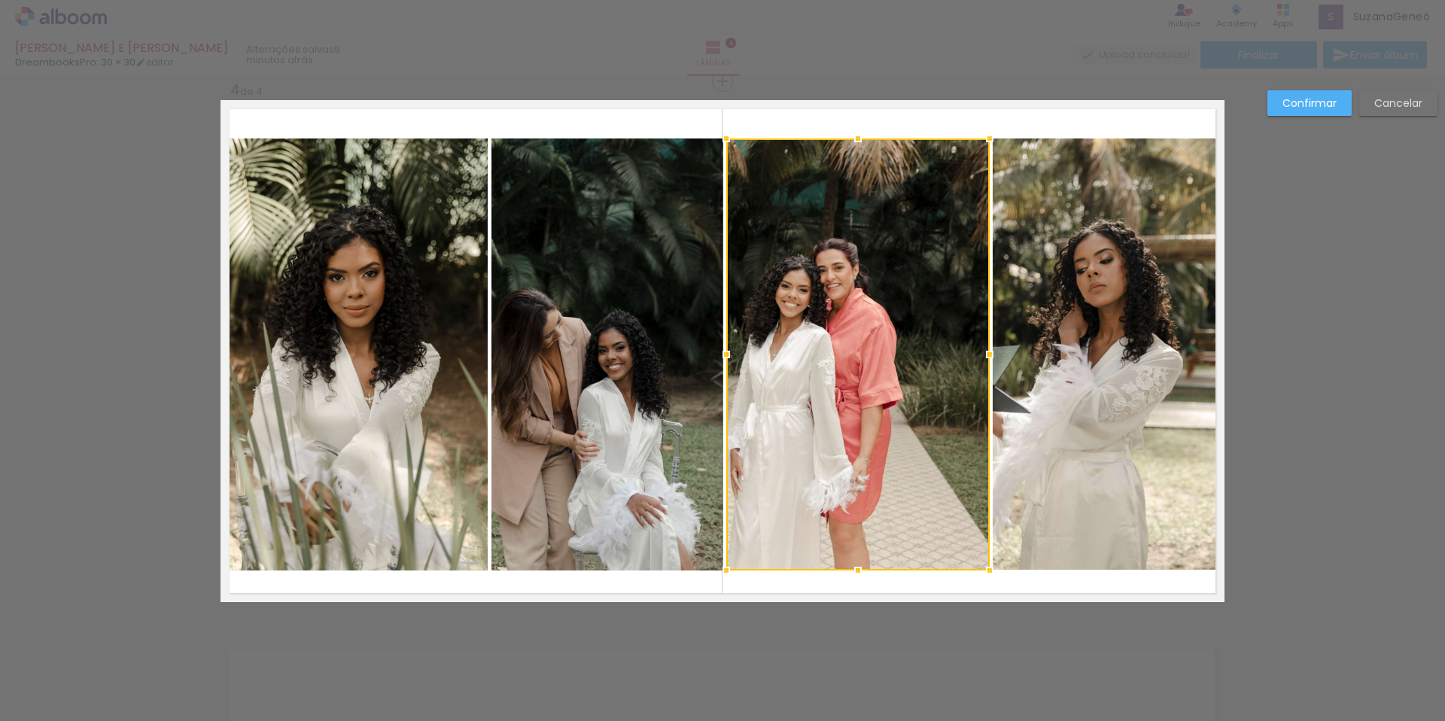
drag, startPoint x: 752, startPoint y: 355, endPoint x: 731, endPoint y: 354, distance: 21.1
click at [731, 354] on div at bounding box center [726, 354] width 30 height 30
click at [889, 368] on div at bounding box center [857, 354] width 263 height 432
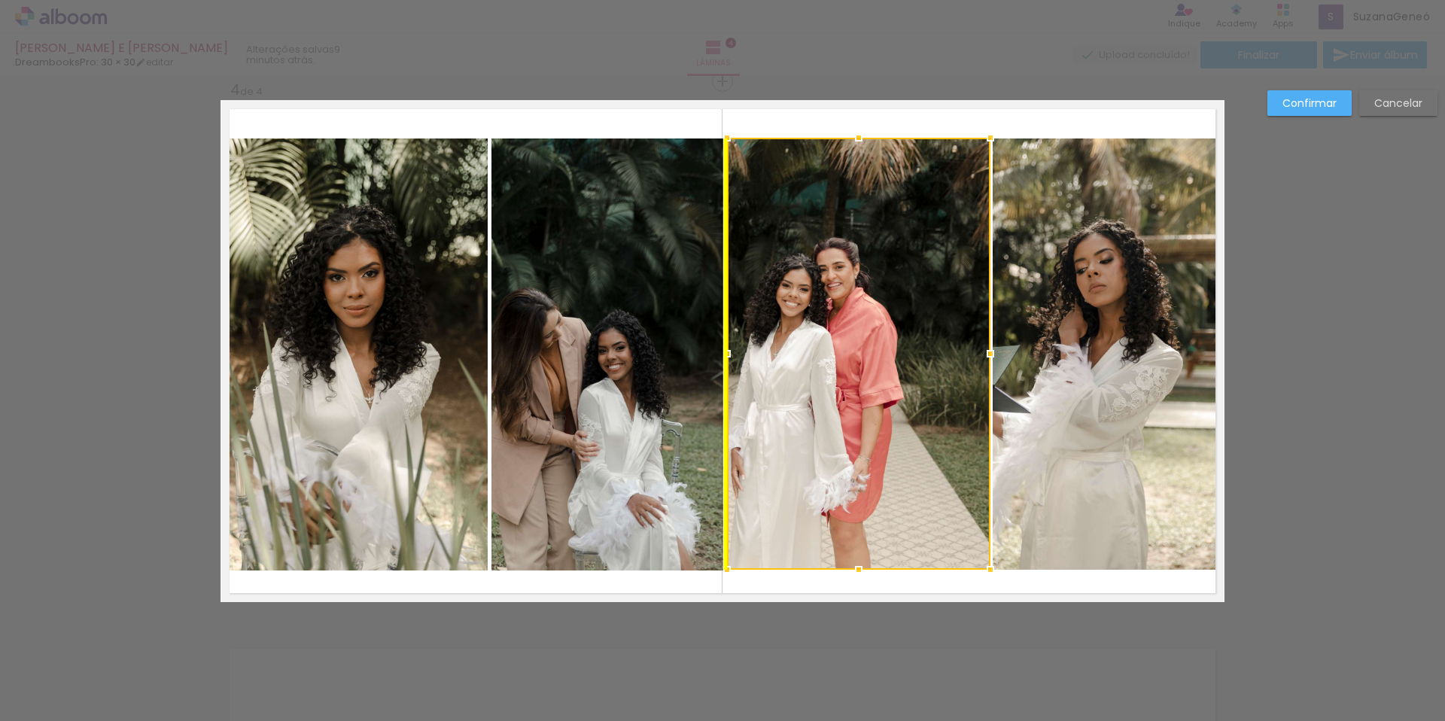
drag, startPoint x: 870, startPoint y: 365, endPoint x: 899, endPoint y: 371, distance: 29.2
click at [899, 371] on div at bounding box center [858, 354] width 263 height 432
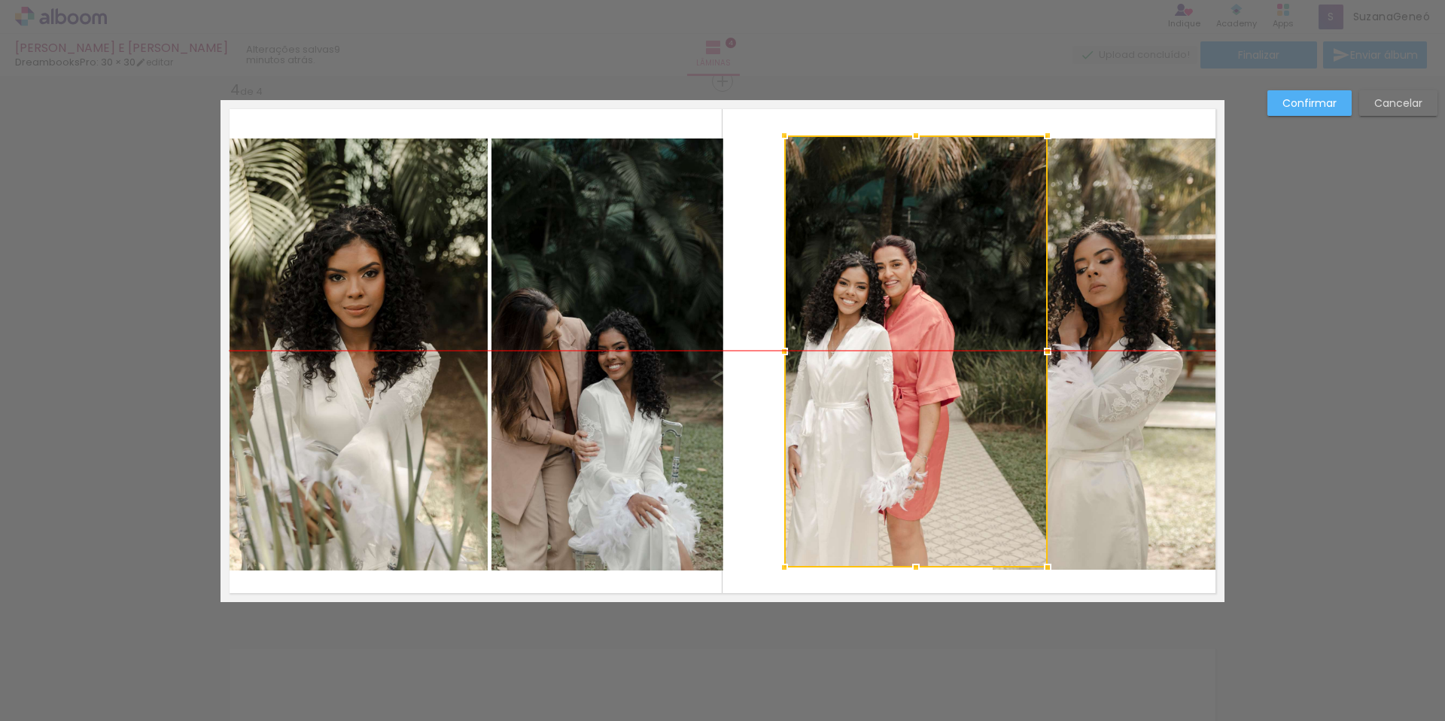
drag, startPoint x: 887, startPoint y: 370, endPoint x: 877, endPoint y: 378, distance: 12.9
click at [914, 372] on div at bounding box center [915, 351] width 263 height 432
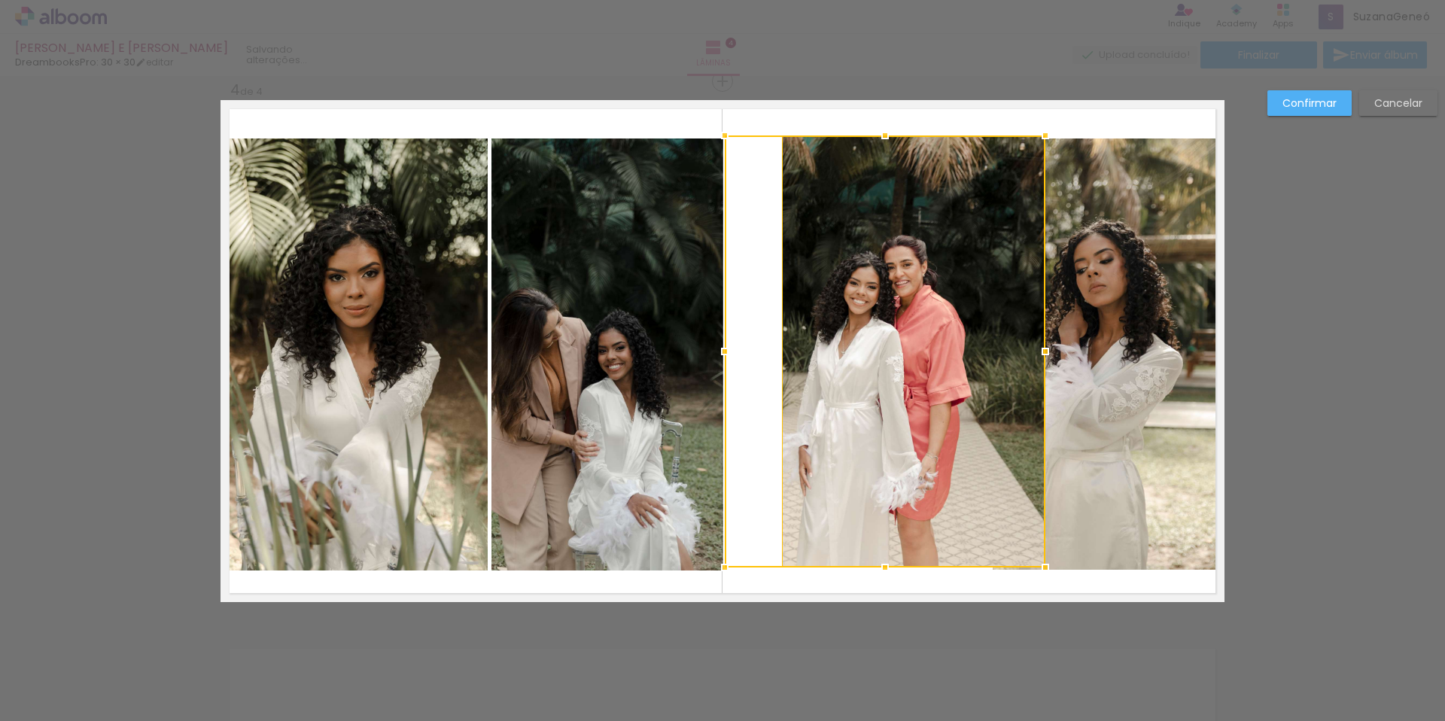
drag, startPoint x: 778, startPoint y: 355, endPoint x: 721, endPoint y: 363, distance: 57.8
click at [721, 363] on div at bounding box center [725, 351] width 30 height 30
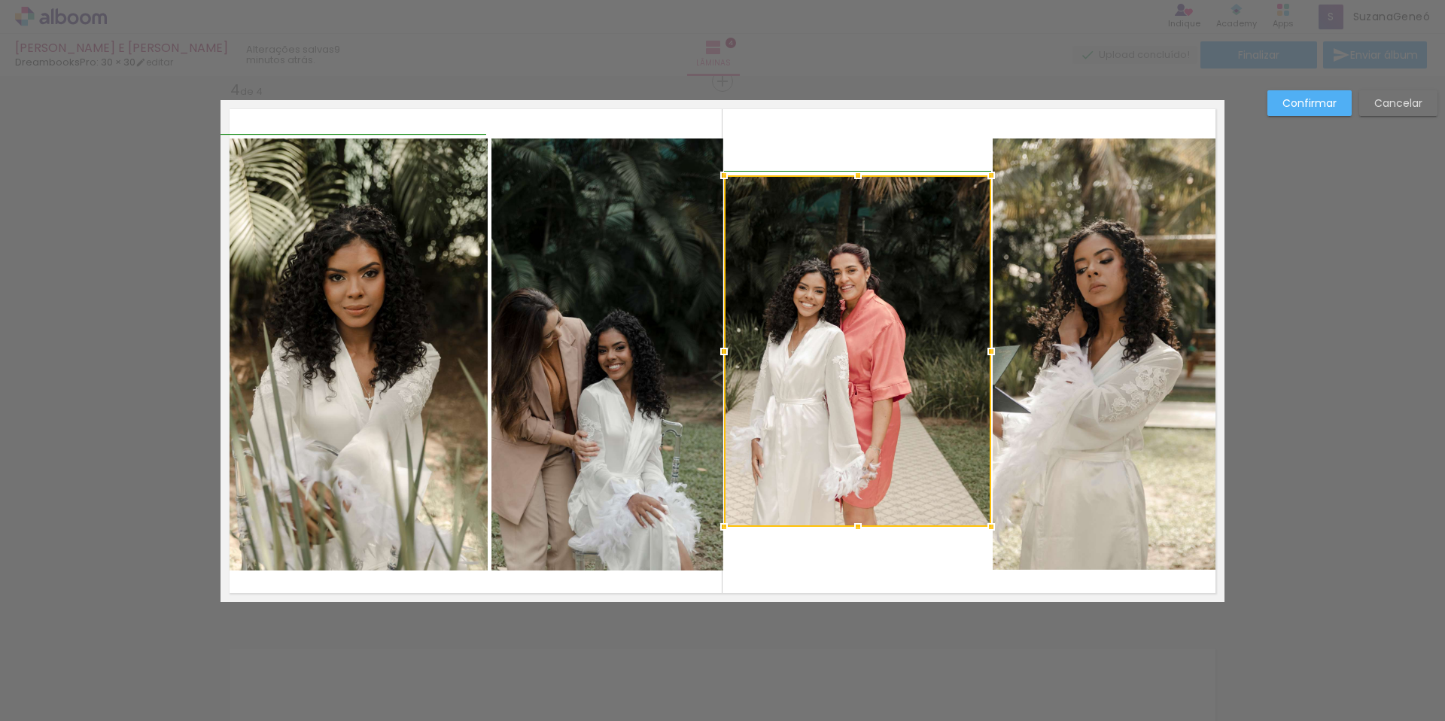
drag, startPoint x: 951, startPoint y: 352, endPoint x: 988, endPoint y: 352, distance: 36.9
click at [989, 353] on div at bounding box center [991, 351] width 30 height 30
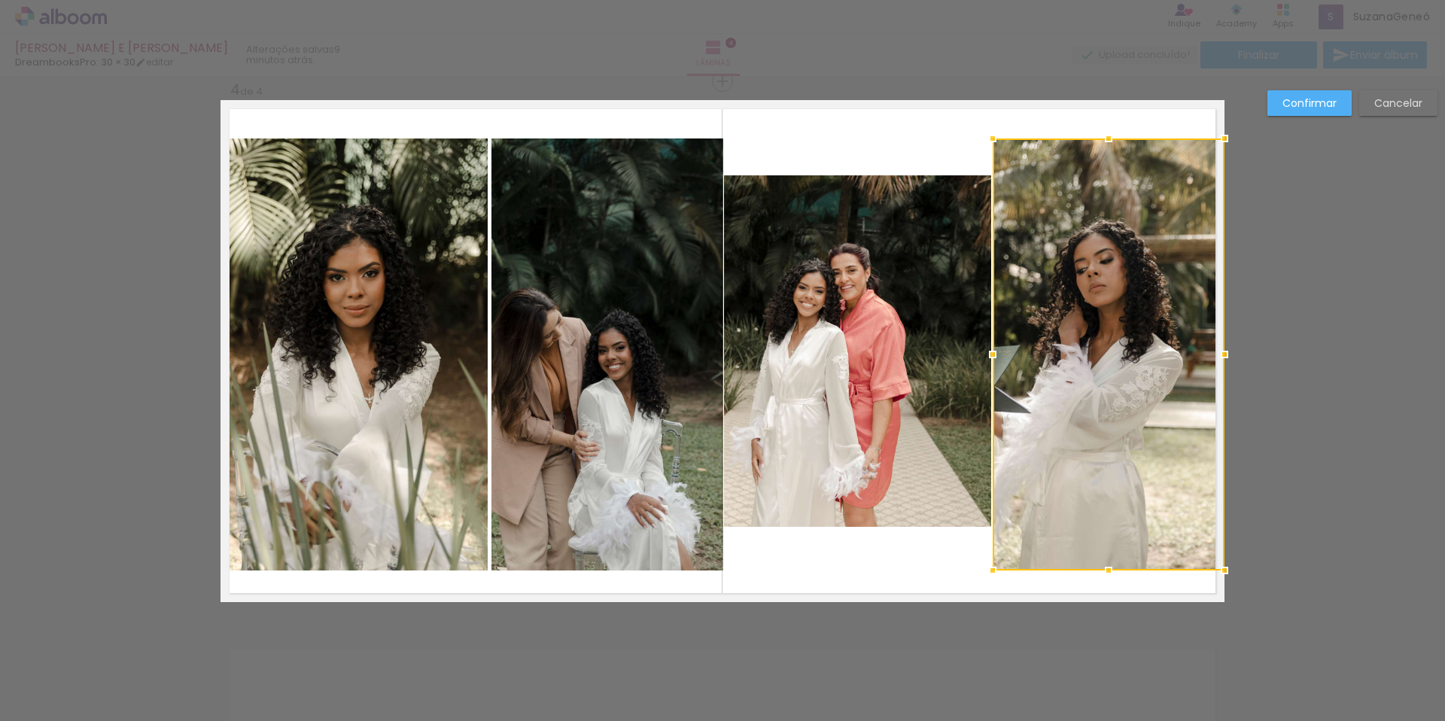
click at [837, 212] on quentale-photo at bounding box center [857, 350] width 267 height 351
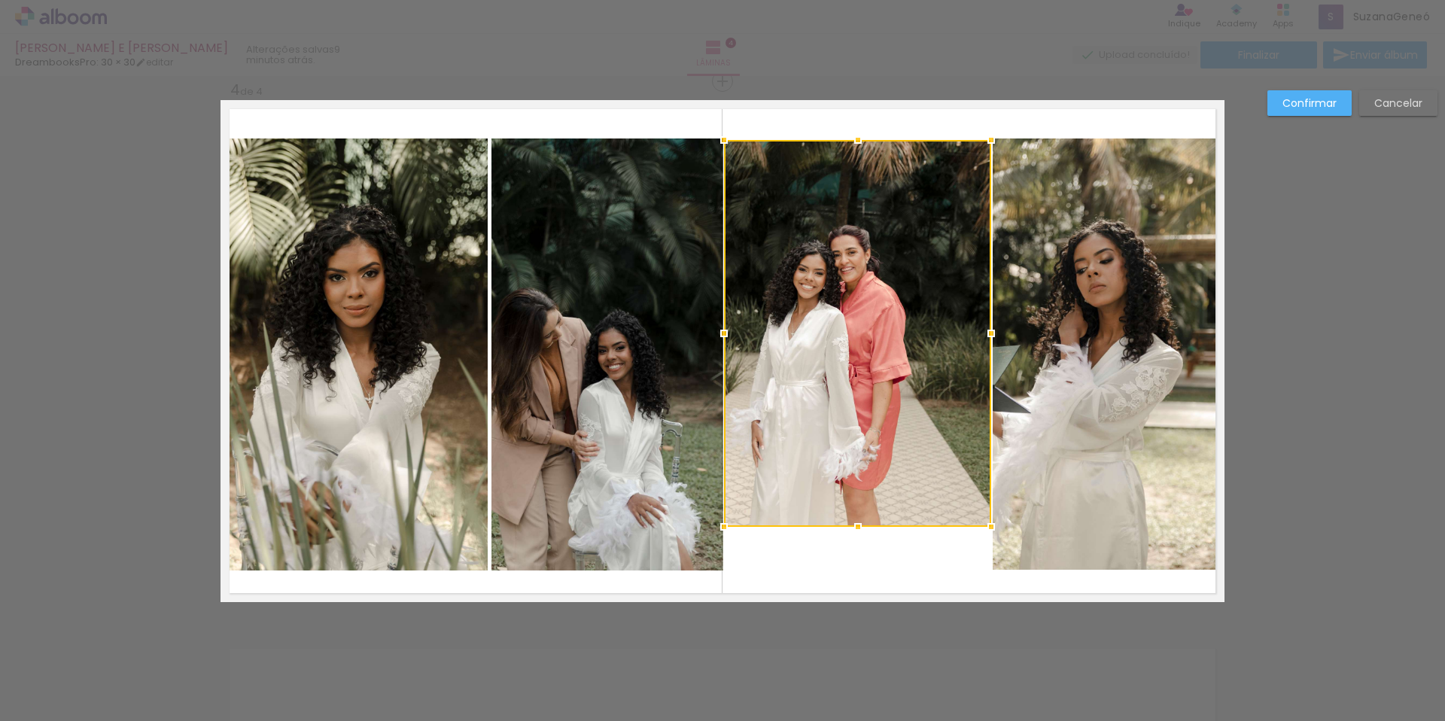
drag, startPoint x: 851, startPoint y: 173, endPoint x: 851, endPoint y: 138, distance: 35.4
click at [851, 138] on div at bounding box center [858, 140] width 30 height 30
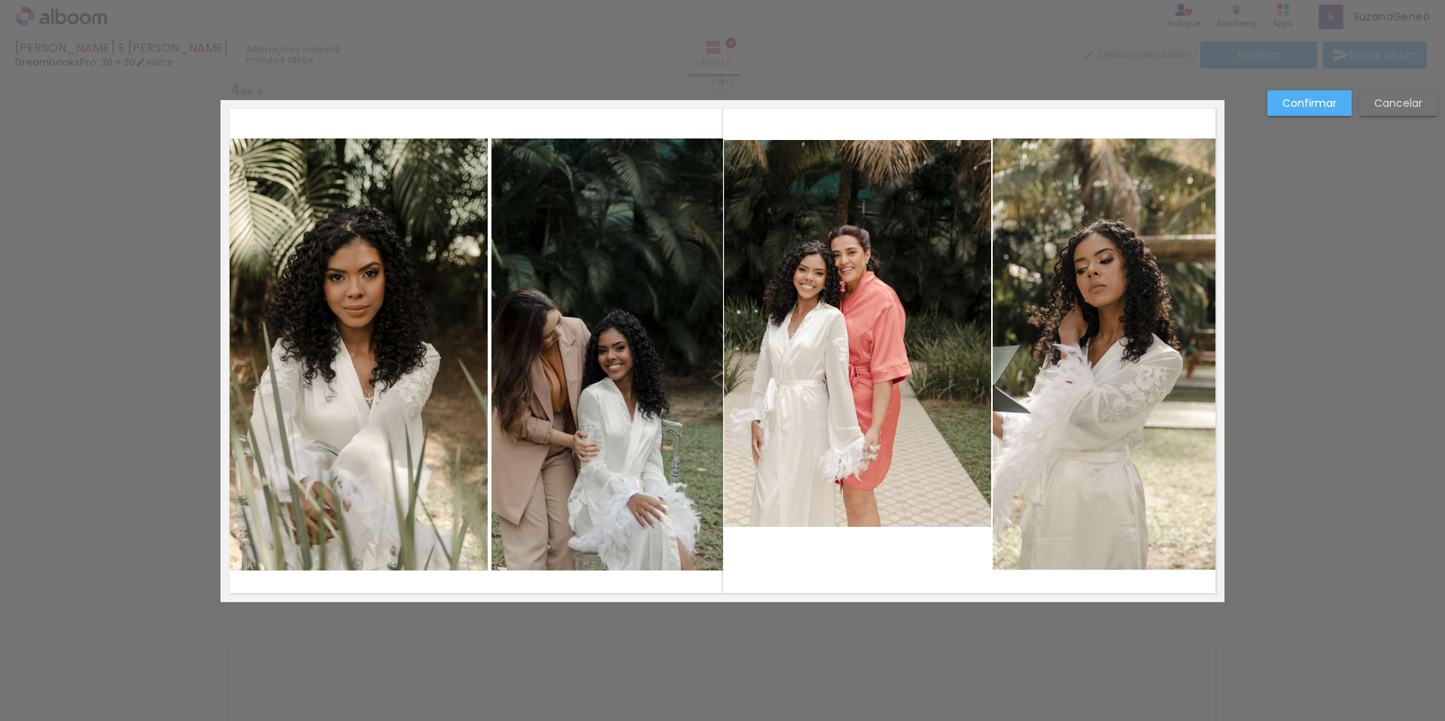
click at [867, 491] on quentale-photo at bounding box center [857, 333] width 267 height 387
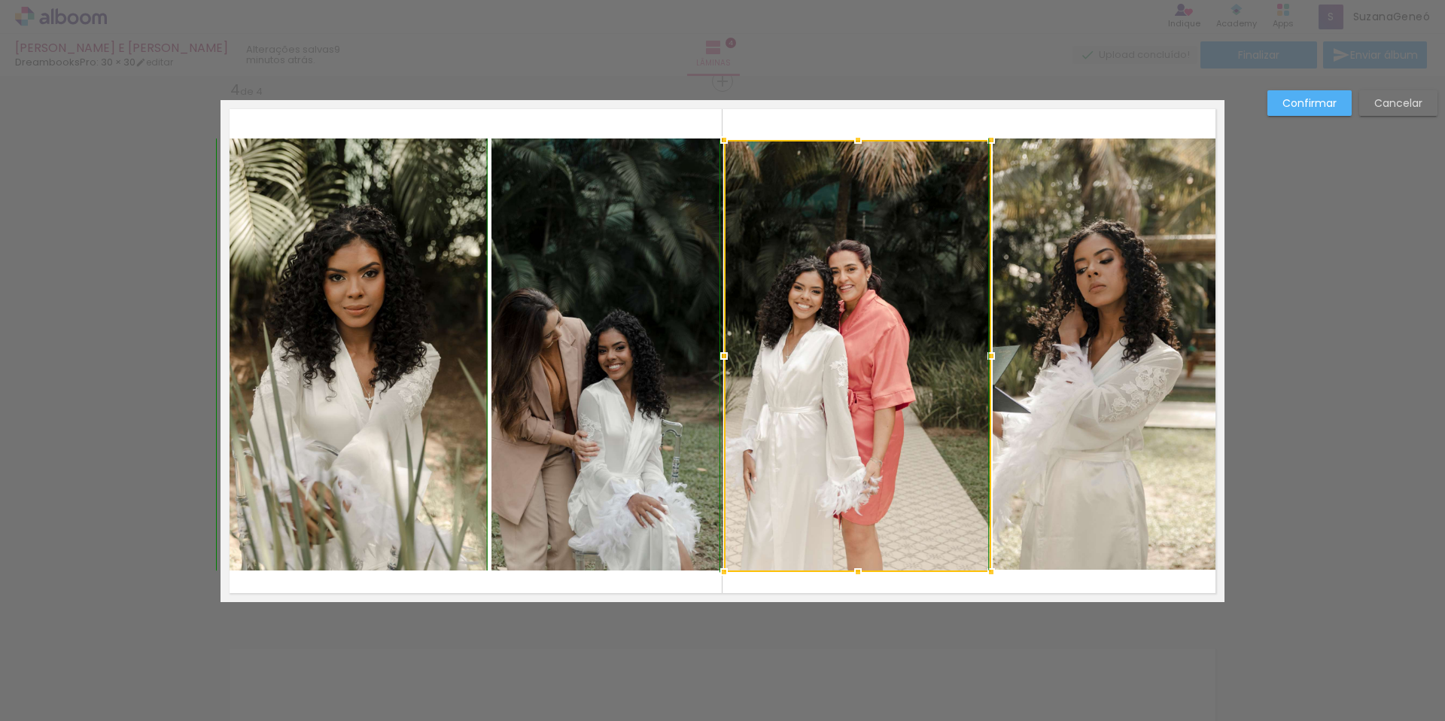
drag, startPoint x: 850, startPoint y: 523, endPoint x: 844, endPoint y: 564, distance: 41.1
click at [843, 569] on div at bounding box center [858, 572] width 30 height 30
click at [914, 348] on div at bounding box center [857, 356] width 267 height 432
click at [877, 343] on div at bounding box center [857, 356] width 267 height 432
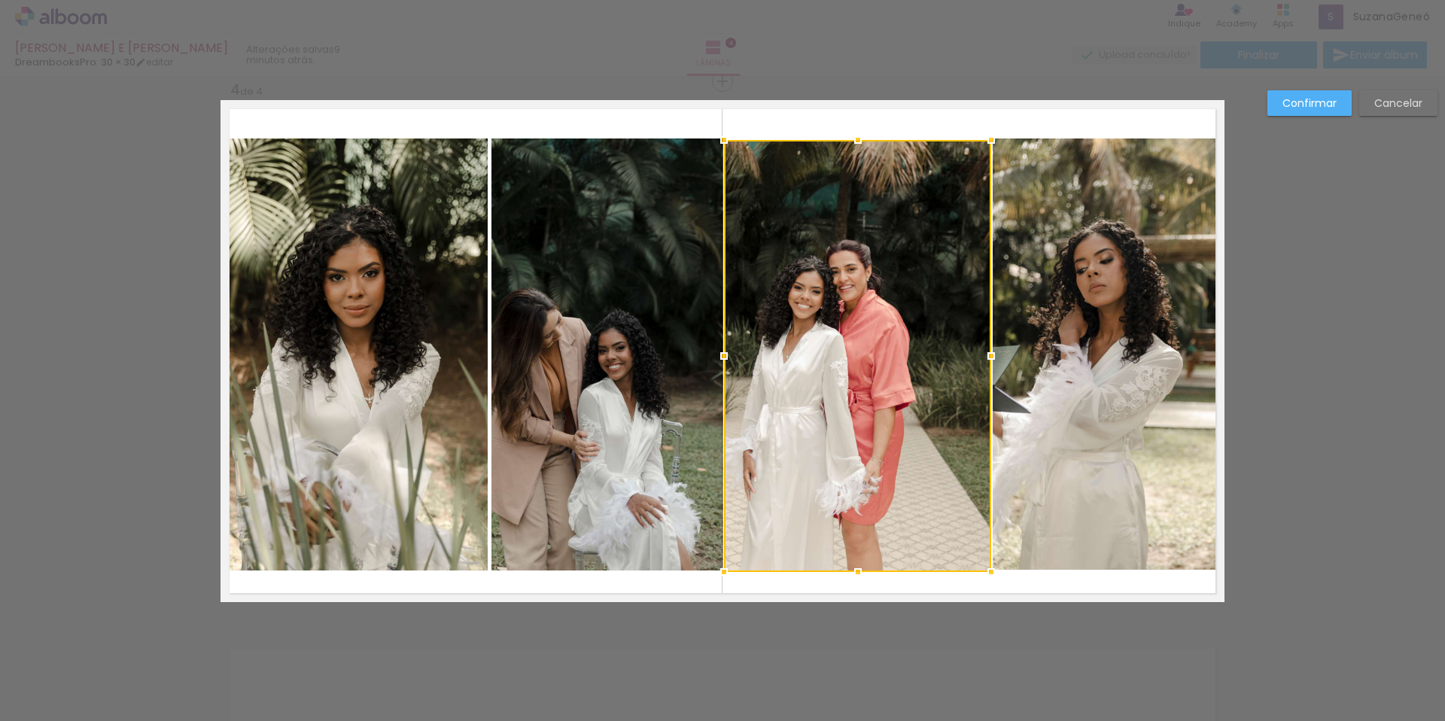
click at [877, 343] on div at bounding box center [857, 356] width 267 height 432
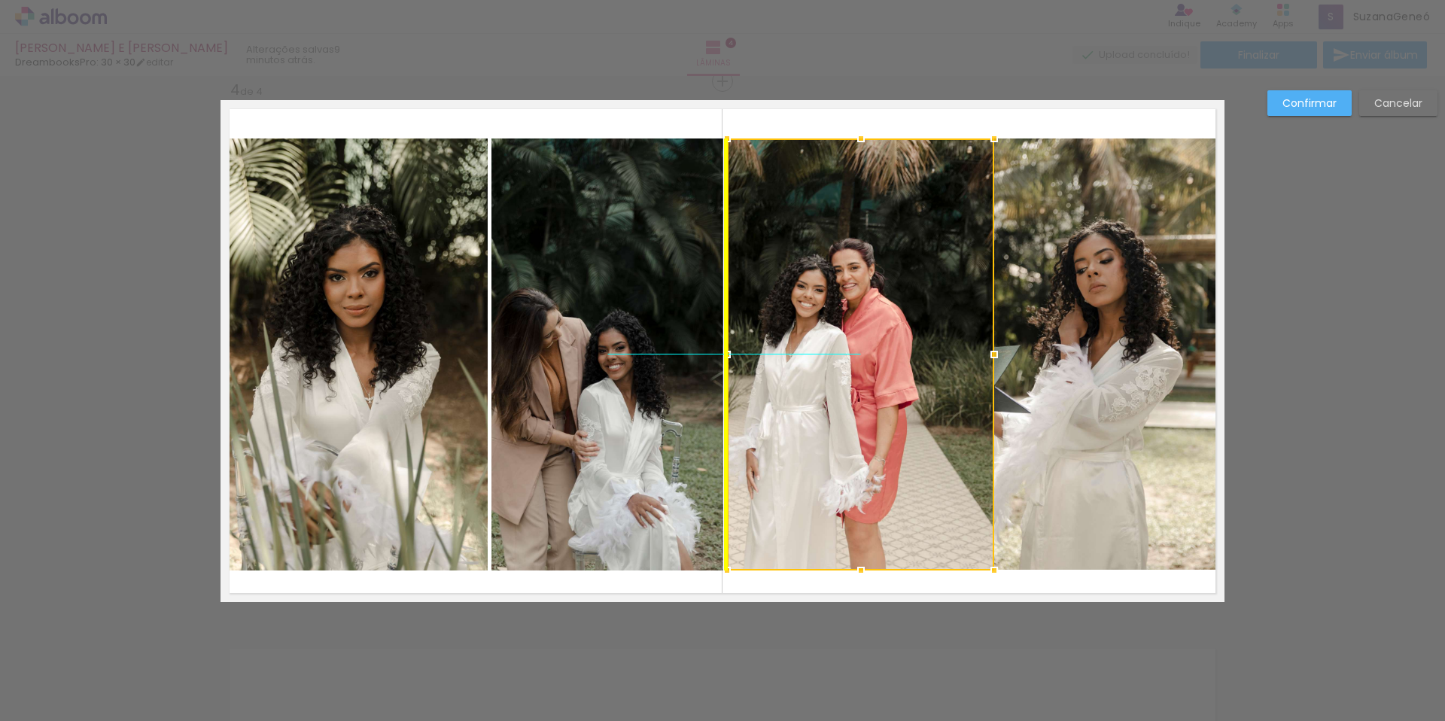
drag, startPoint x: 827, startPoint y: 348, endPoint x: 952, endPoint y: 355, distance: 125.1
click at [829, 346] on div at bounding box center [860, 354] width 267 height 432
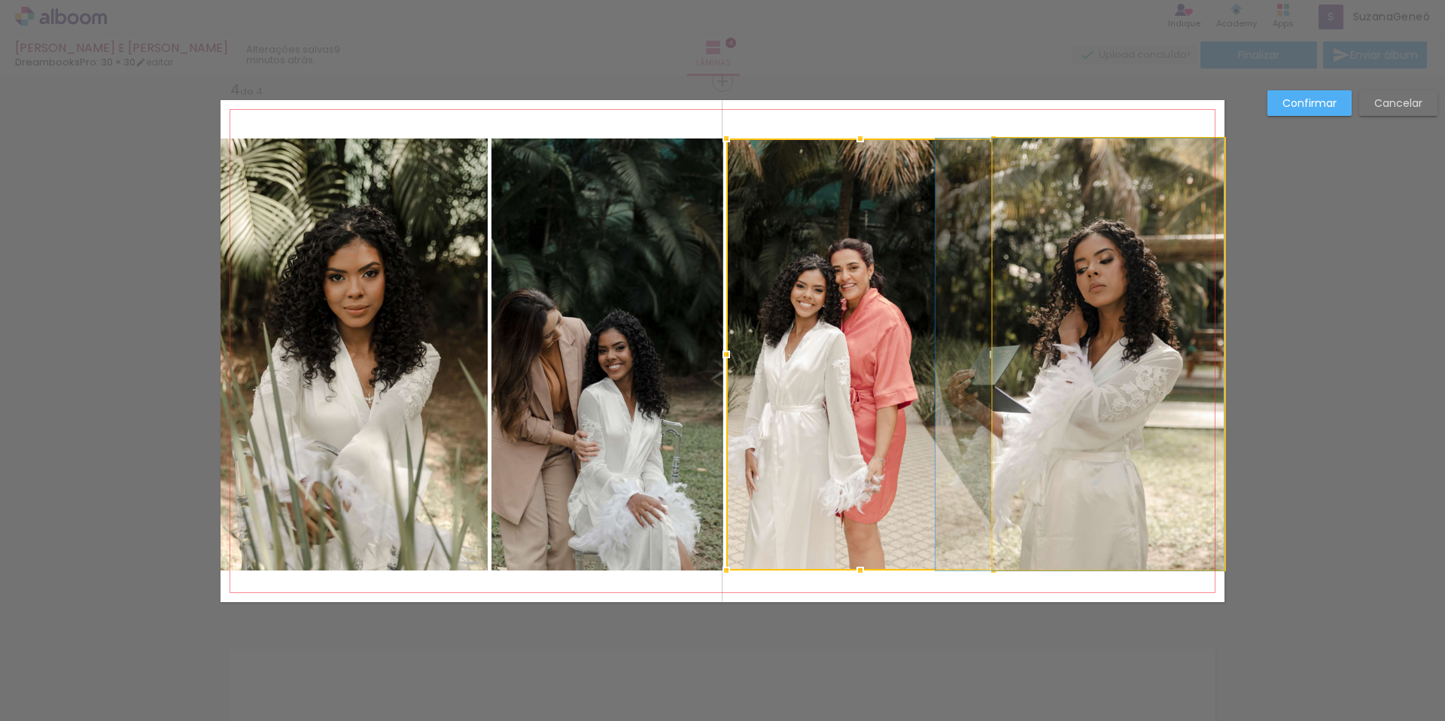
click at [1114, 391] on quentale-photo at bounding box center [1109, 354] width 232 height 432
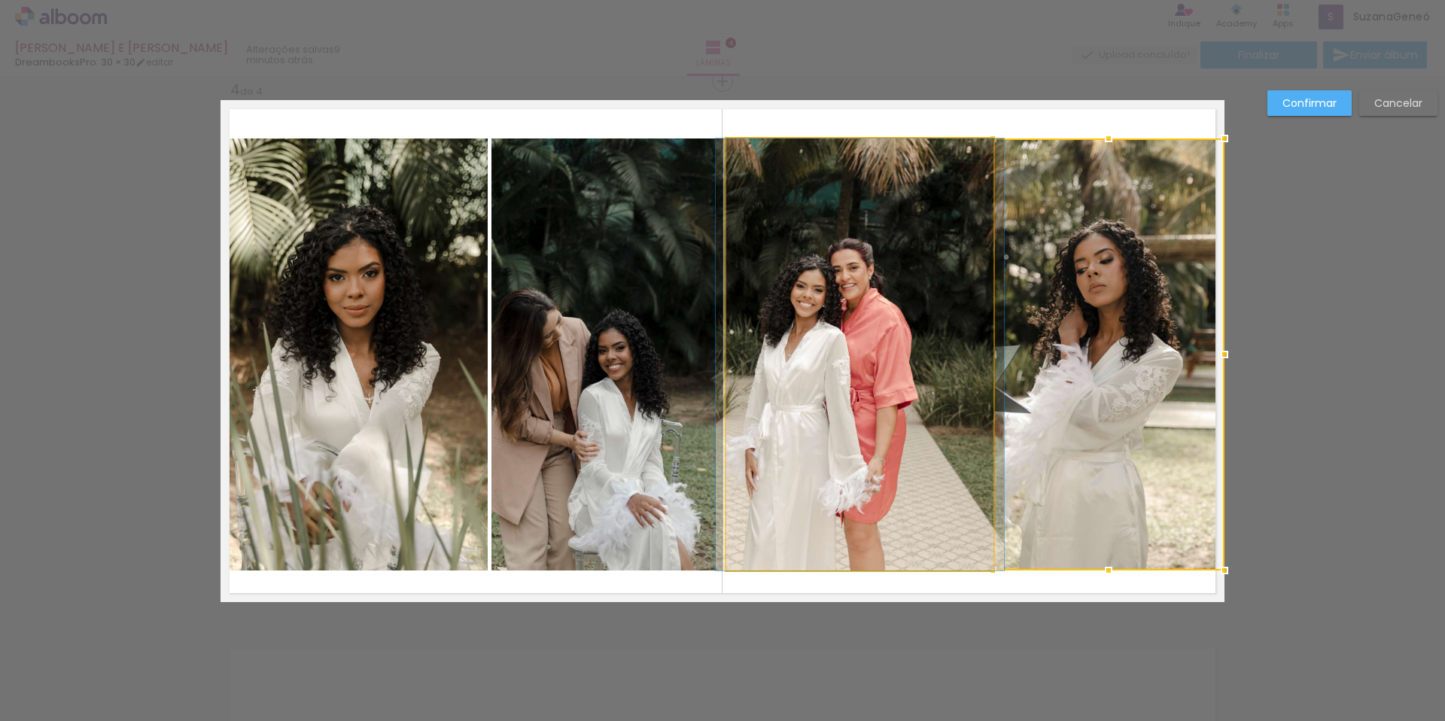
click at [904, 345] on quentale-photo at bounding box center [859, 354] width 267 height 432
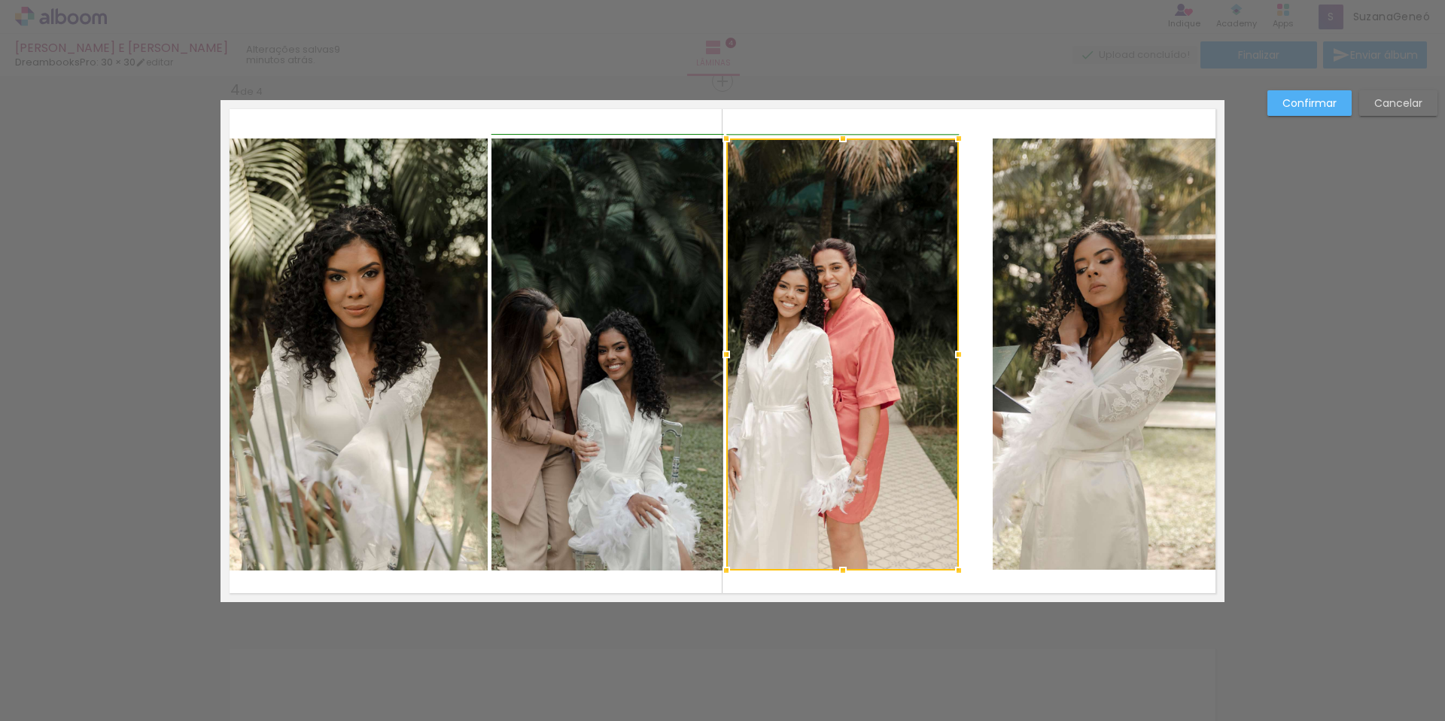
drag, startPoint x: 990, startPoint y: 355, endPoint x: 962, endPoint y: 357, distance: 27.9
click at [962, 357] on div at bounding box center [959, 354] width 30 height 30
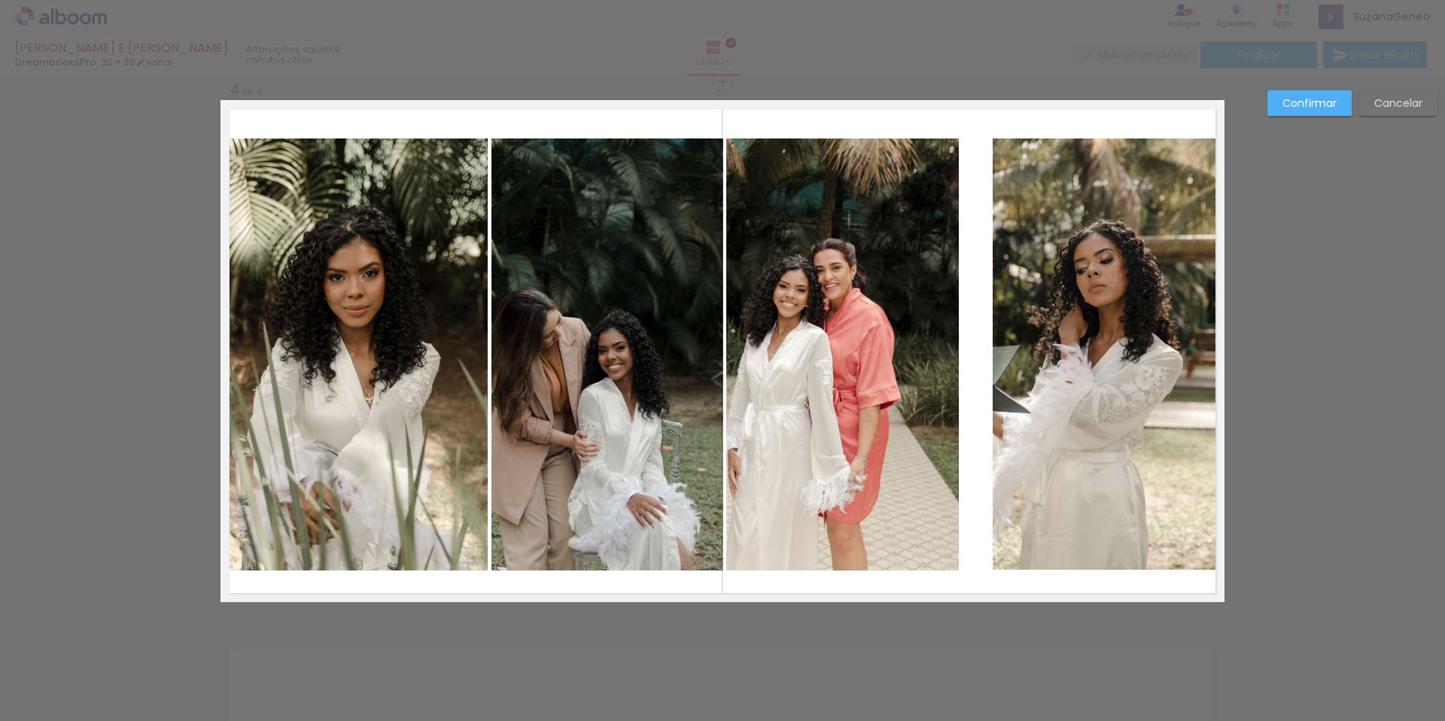
click at [847, 336] on quentale-photo at bounding box center [842, 354] width 233 height 432
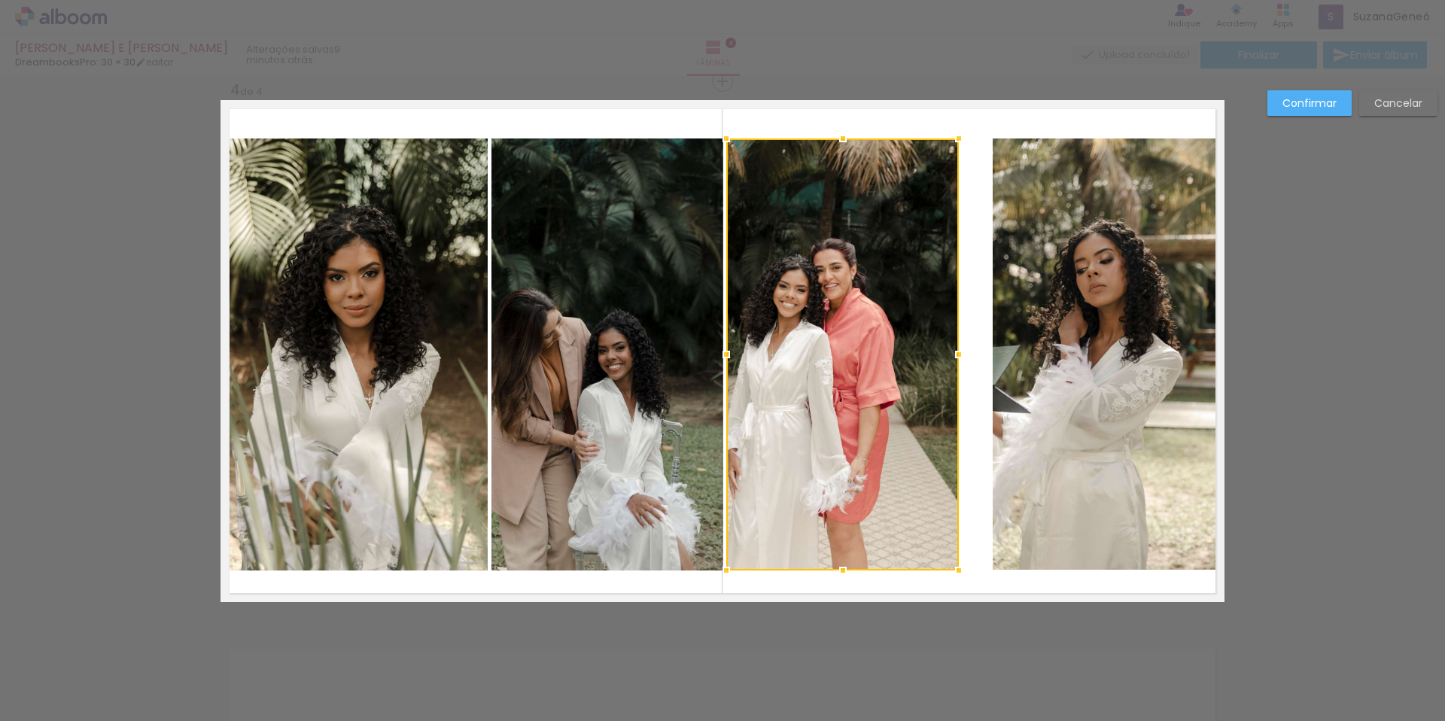
click at [847, 336] on div at bounding box center [842, 354] width 233 height 432
click at [808, 327] on div at bounding box center [842, 354] width 233 height 432
click at [801, 336] on div at bounding box center [842, 354] width 233 height 432
click at [1073, 347] on quentale-photo at bounding box center [1109, 354] width 232 height 432
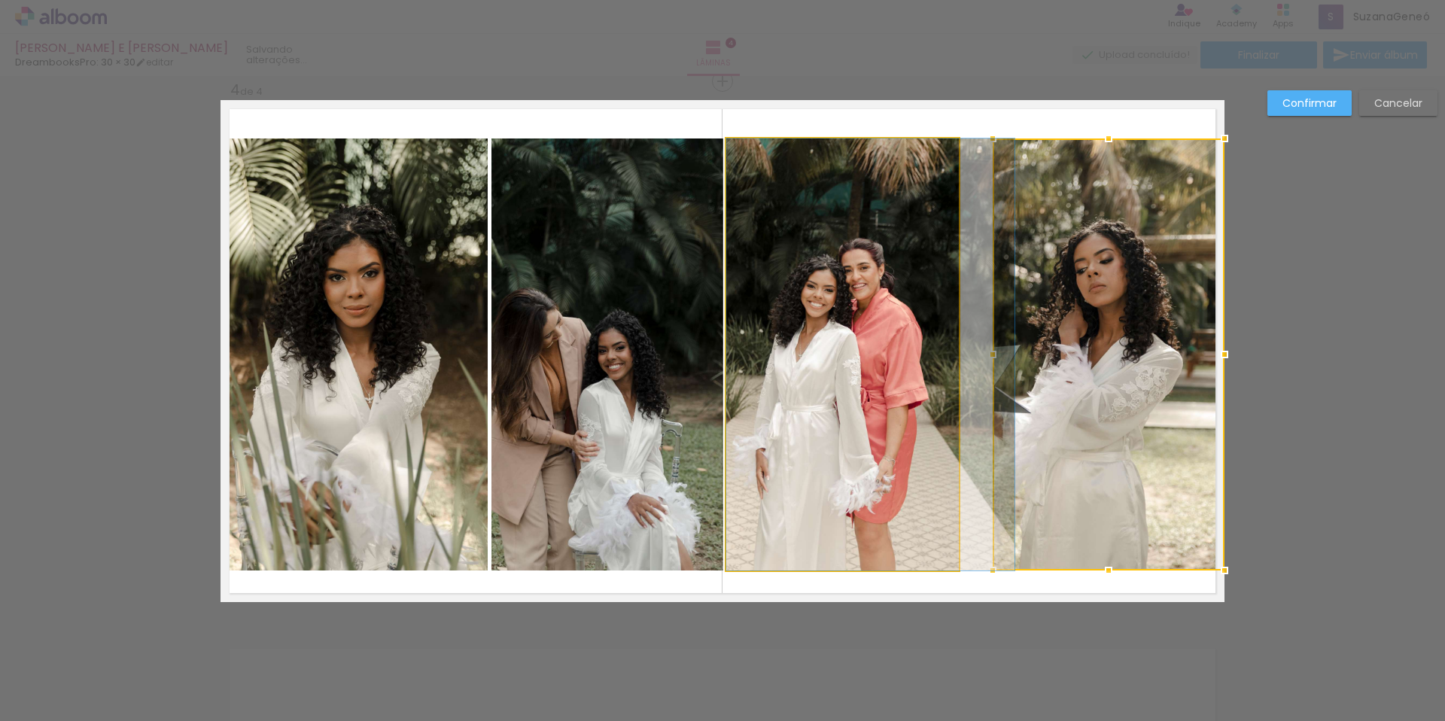
drag, startPoint x: 823, startPoint y: 331, endPoint x: 918, endPoint y: 342, distance: 95.5
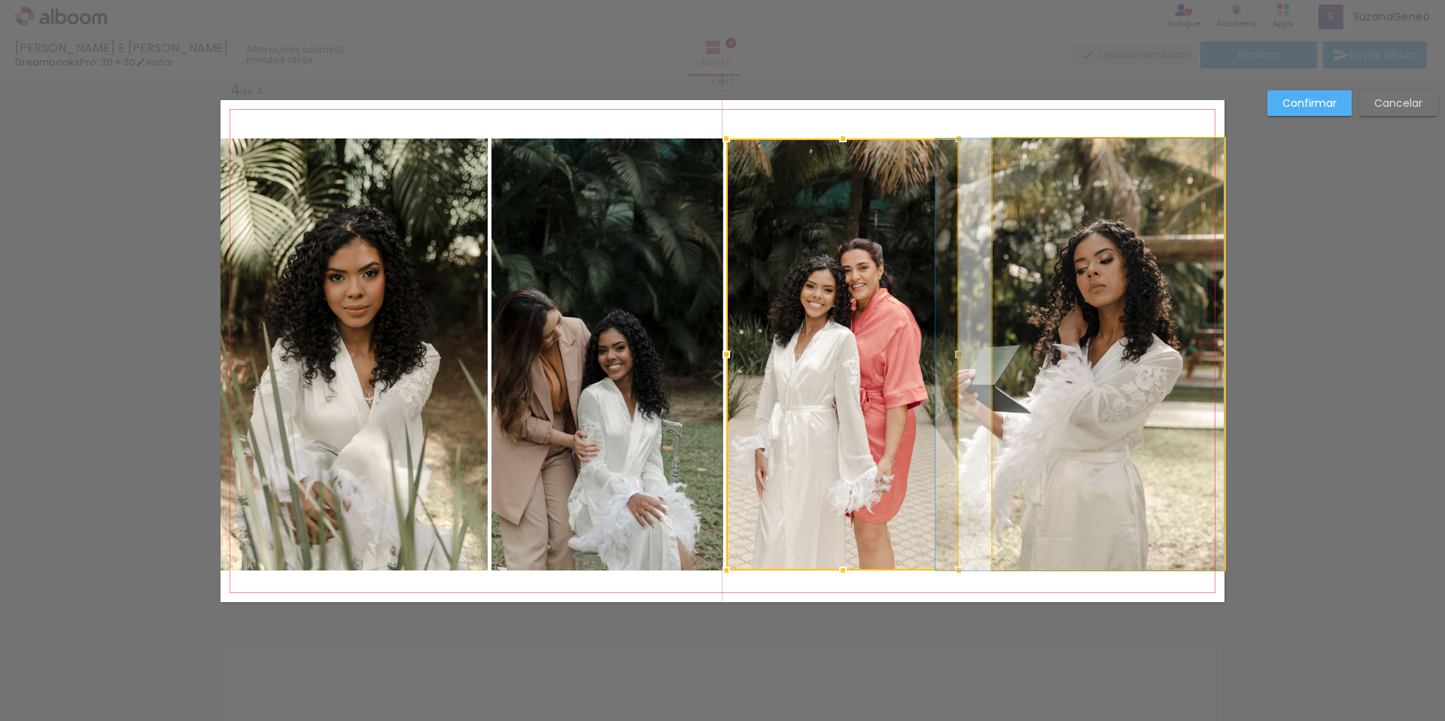
click at [1035, 355] on quentale-photo at bounding box center [1109, 354] width 232 height 432
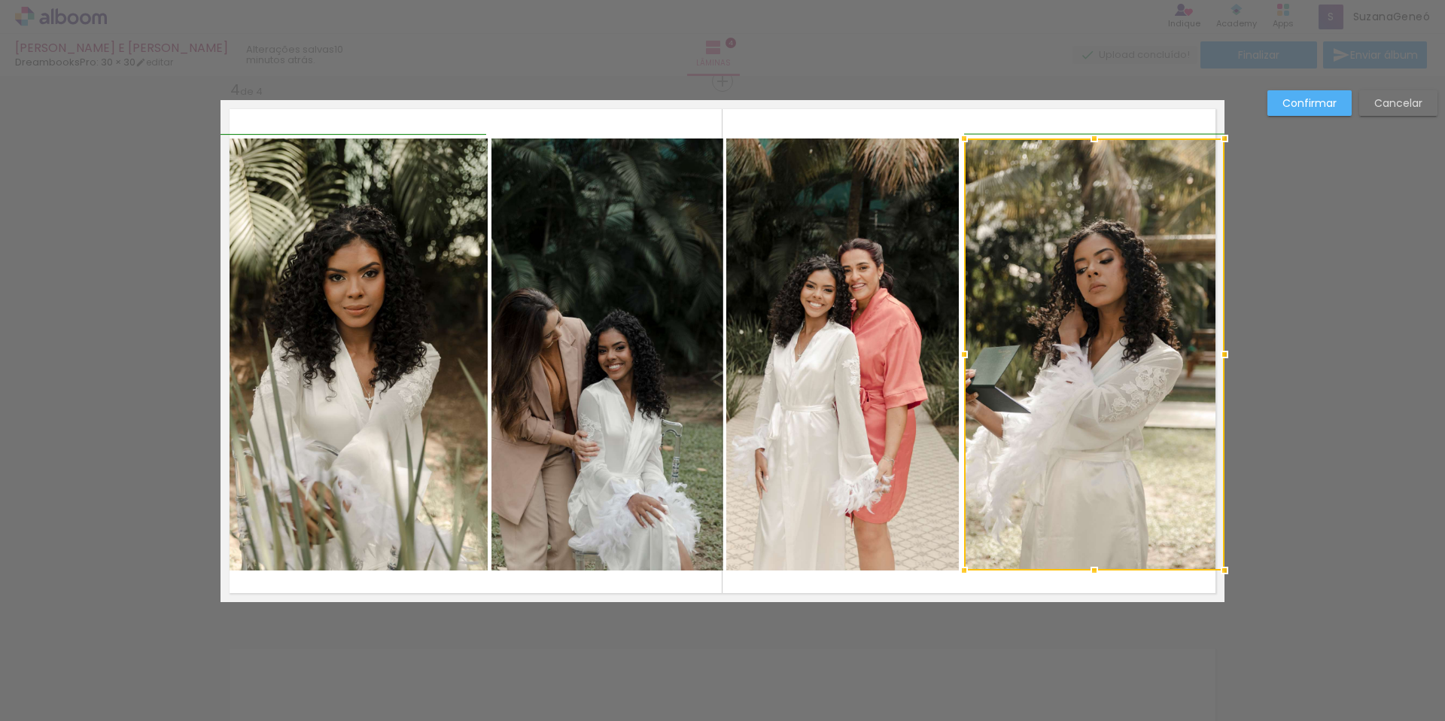
drag, startPoint x: 988, startPoint y: 355, endPoint x: 1144, endPoint y: 351, distance: 155.9
click at [958, 354] on div at bounding box center [964, 354] width 30 height 30
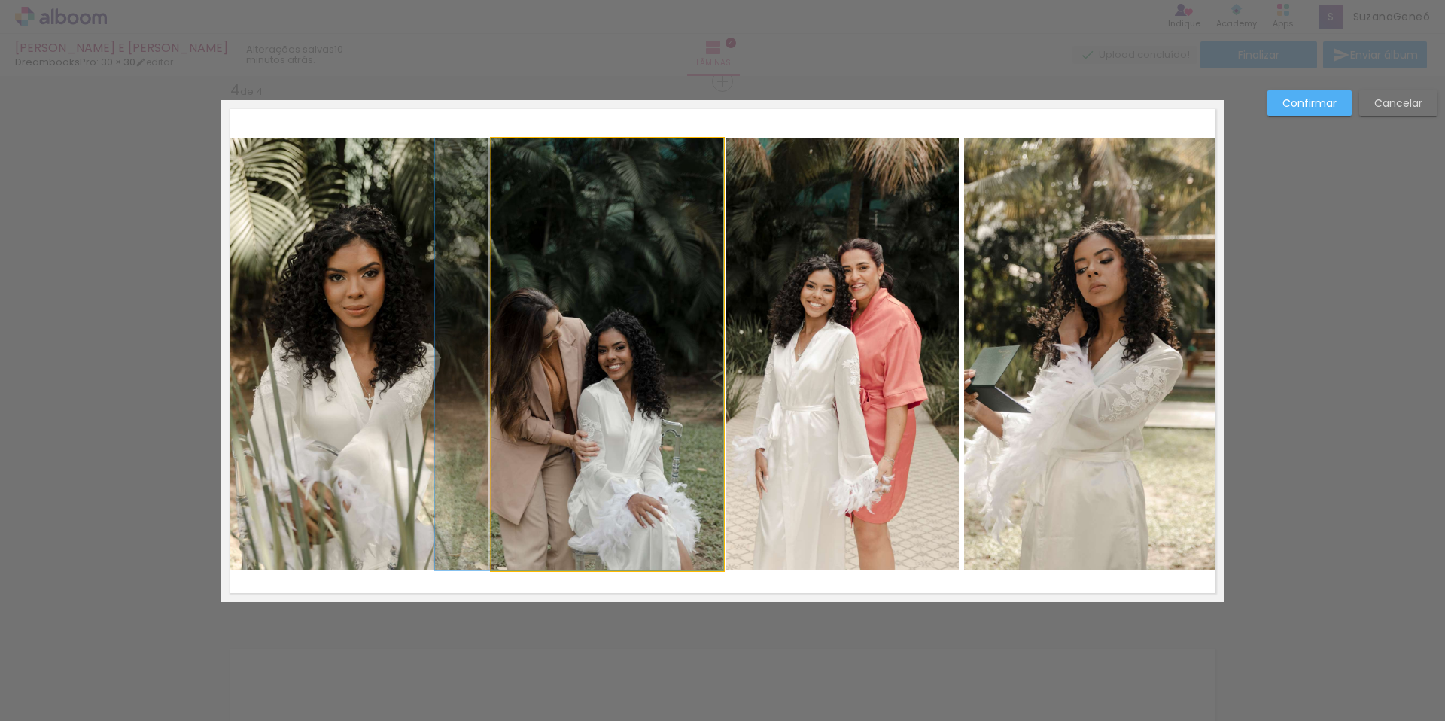
click at [576, 416] on quentale-photo at bounding box center [607, 354] width 233 height 432
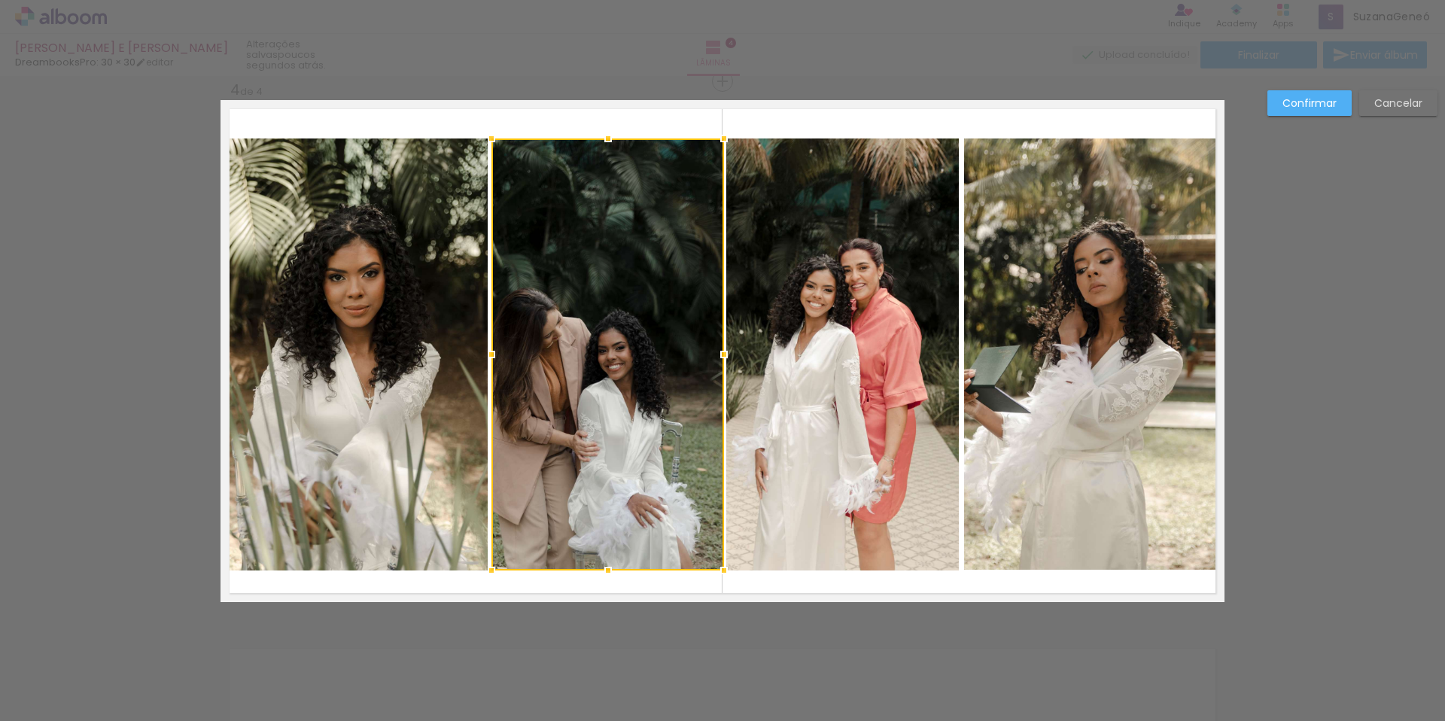
click at [643, 370] on div at bounding box center [607, 354] width 233 height 432
click at [0, 0] on slot "Confirmar" at bounding box center [0, 0] width 0 height 0
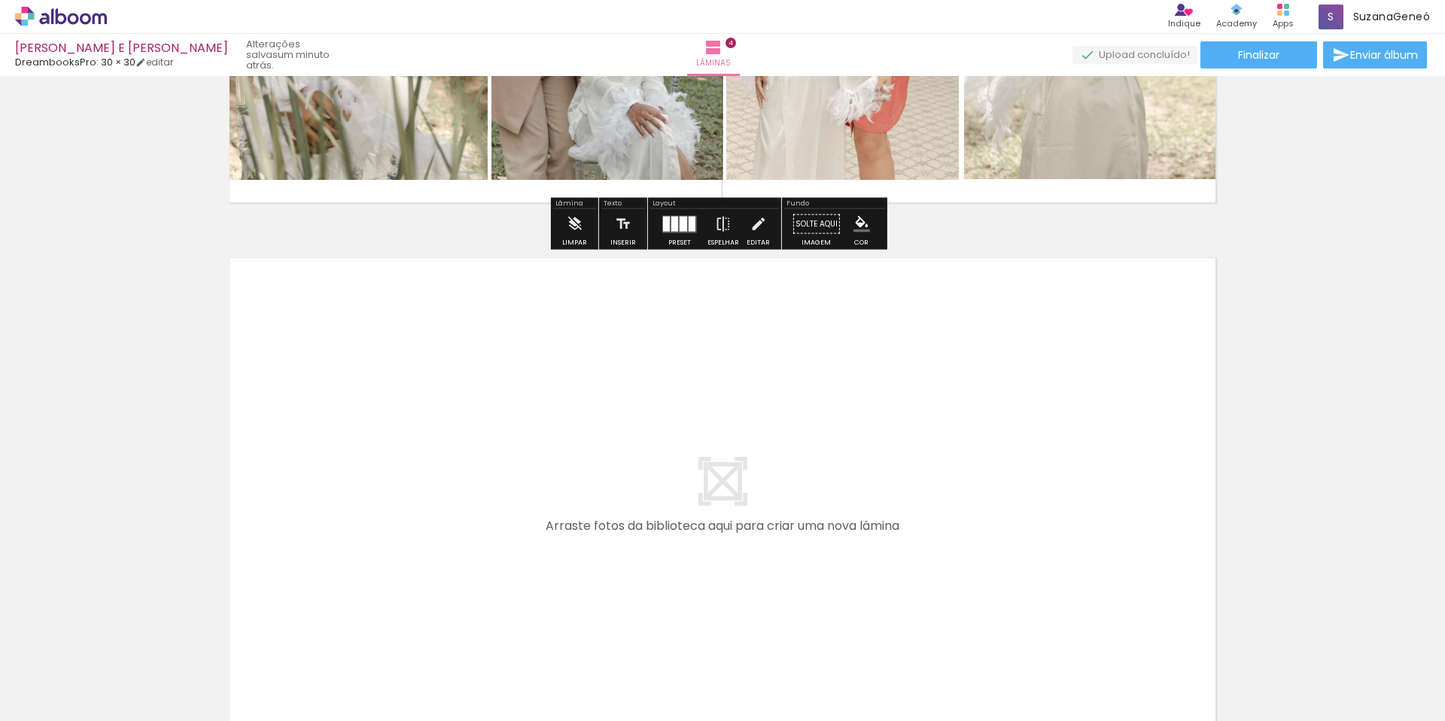
scroll to position [2206, 0]
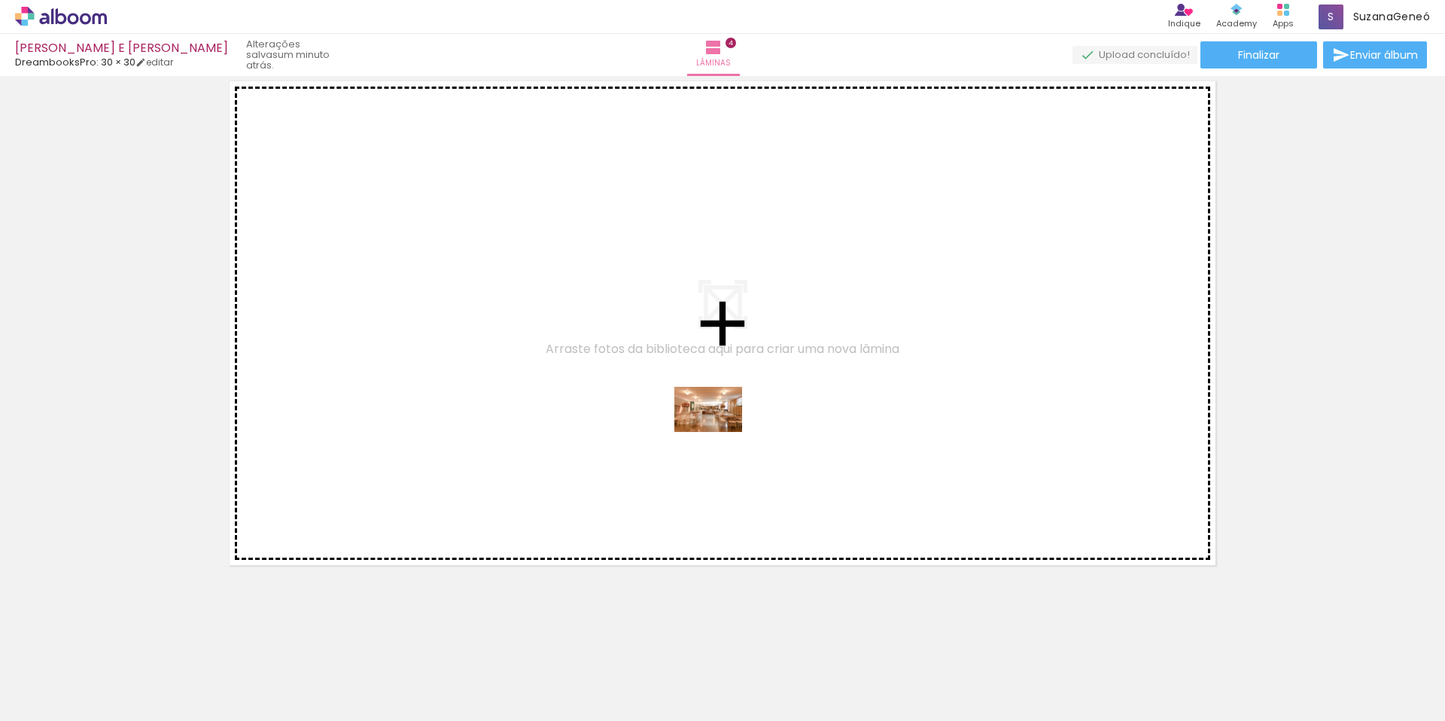
drag, startPoint x: 760, startPoint y: 683, endPoint x: 719, endPoint y: 431, distance: 255.5
click at [719, 431] on quentale-workspace at bounding box center [722, 360] width 1445 height 721
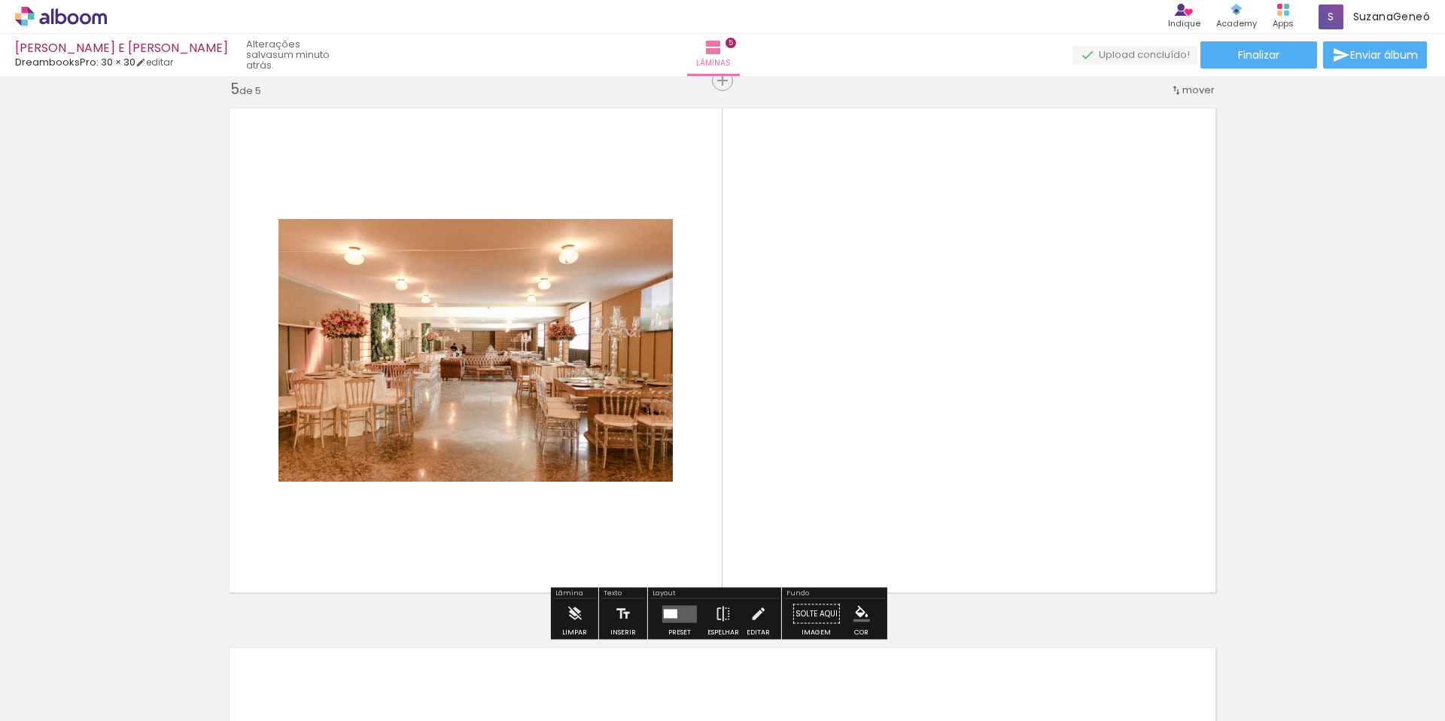
scroll to position [2178, 0]
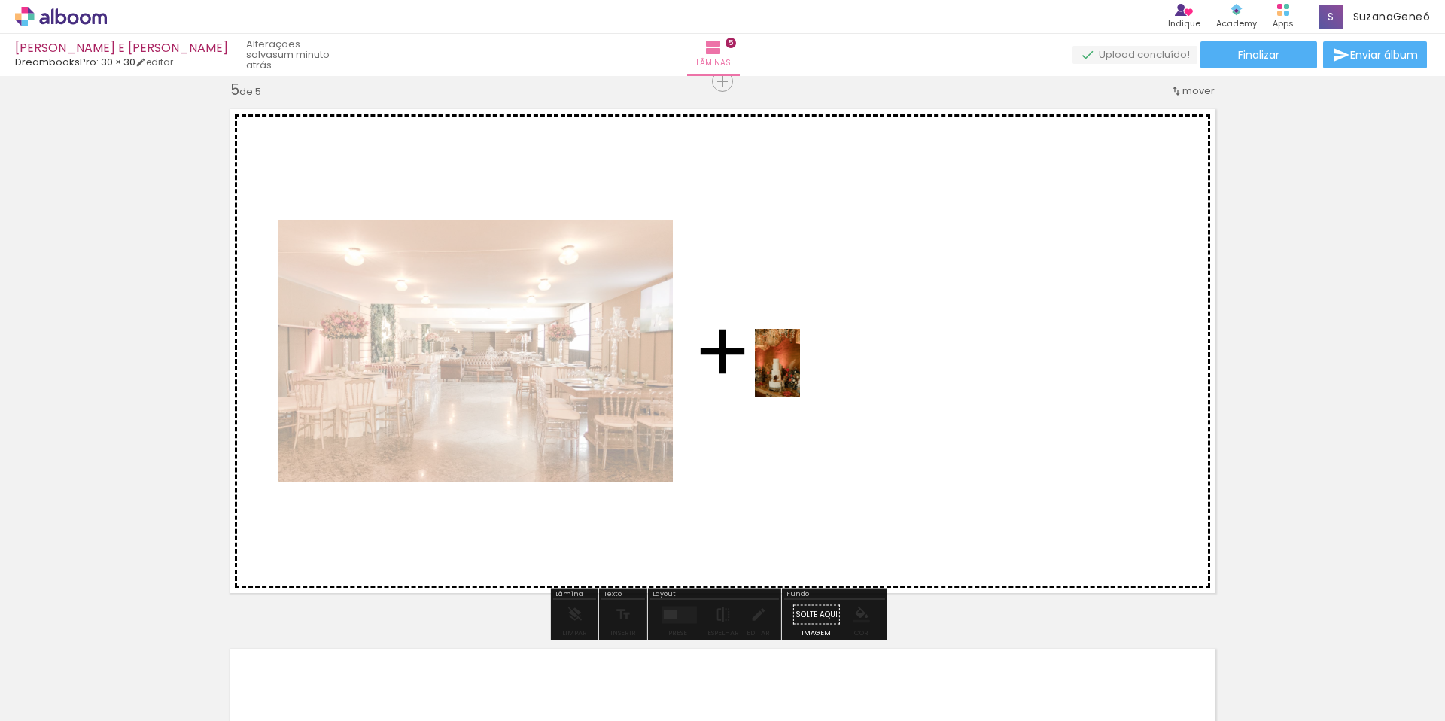
drag, startPoint x: 871, startPoint y: 680, endPoint x: 800, endPoint y: 374, distance: 314.4
click at [800, 374] on quentale-workspace at bounding box center [722, 360] width 1445 height 721
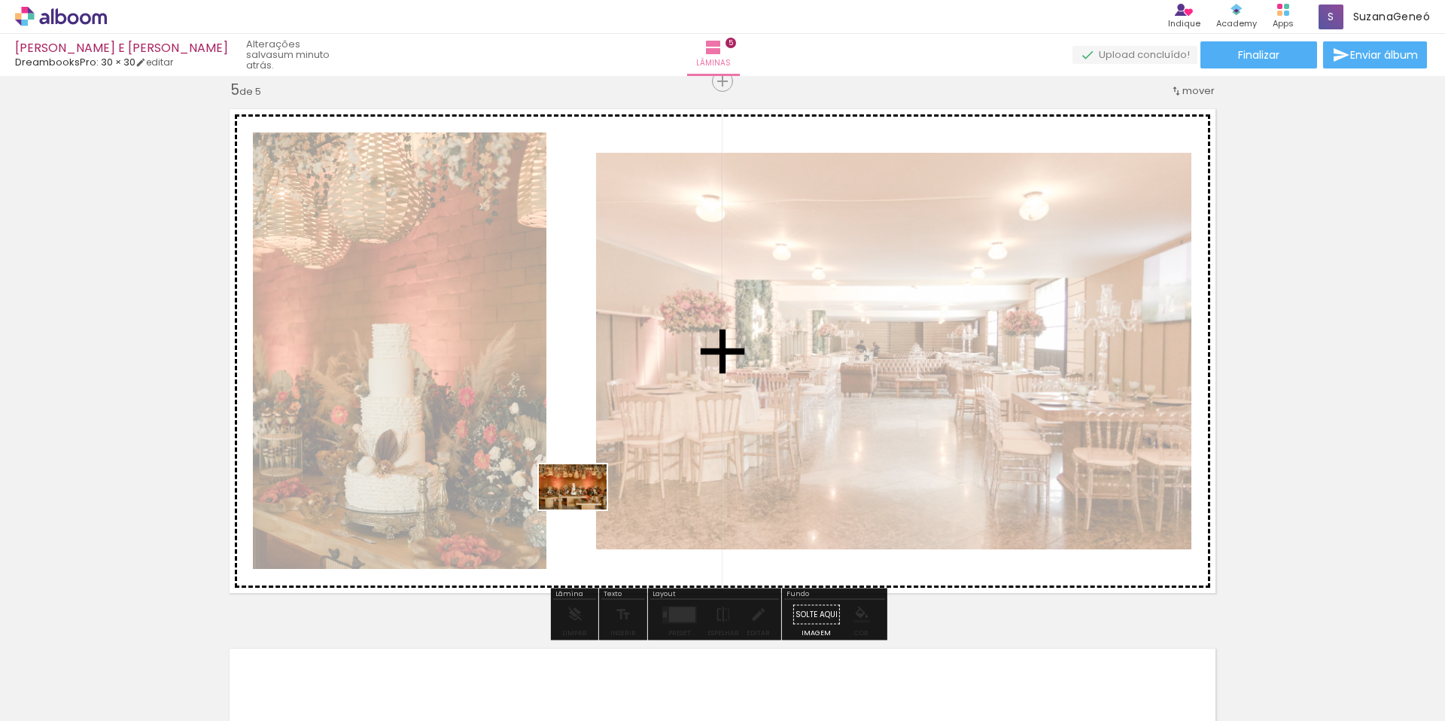
drag, startPoint x: 951, startPoint y: 682, endPoint x: 583, endPoint y: 509, distance: 406.1
click at [583, 509] on quentale-workspace at bounding box center [722, 360] width 1445 height 721
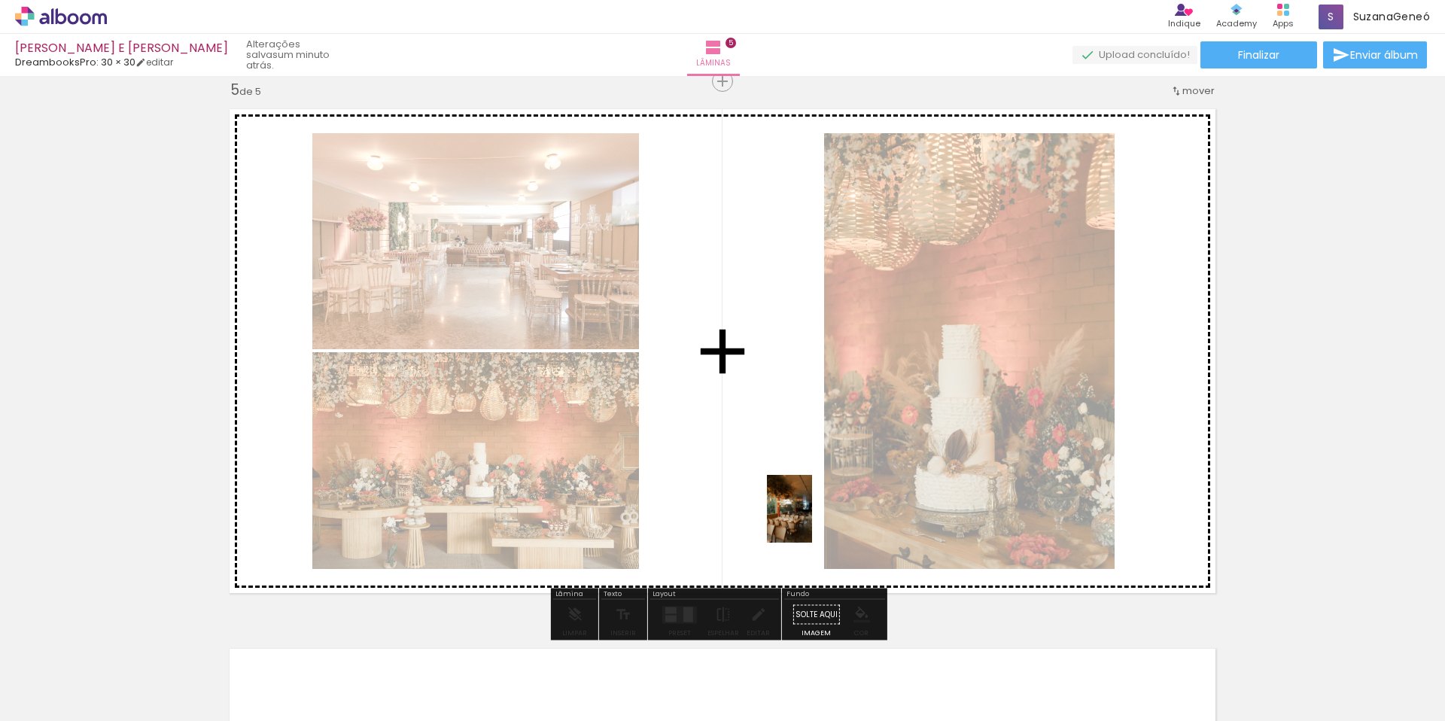
drag, startPoint x: 1031, startPoint y: 687, endPoint x: 804, endPoint y: 522, distance: 281.2
click at [799, 512] on quentale-workspace at bounding box center [722, 360] width 1445 height 721
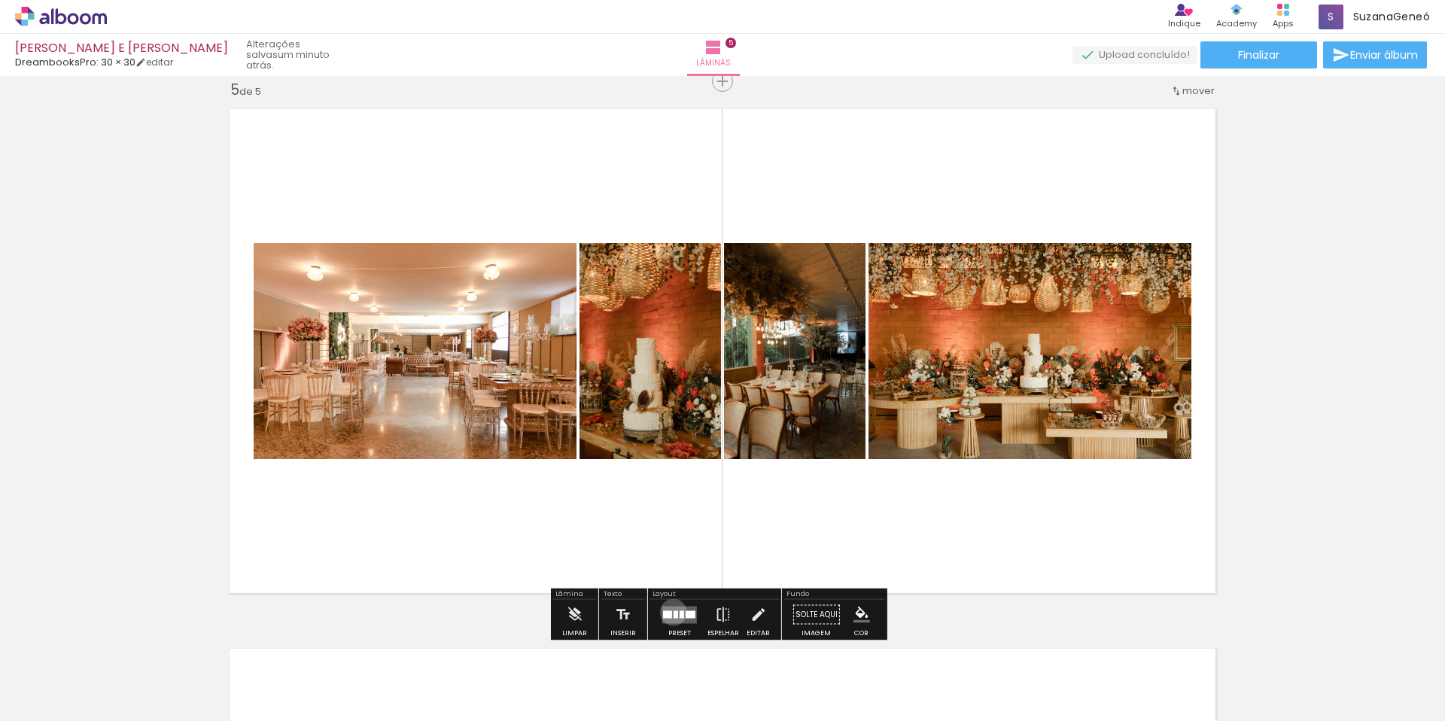
click at [674, 612] on div at bounding box center [676, 614] width 5 height 8
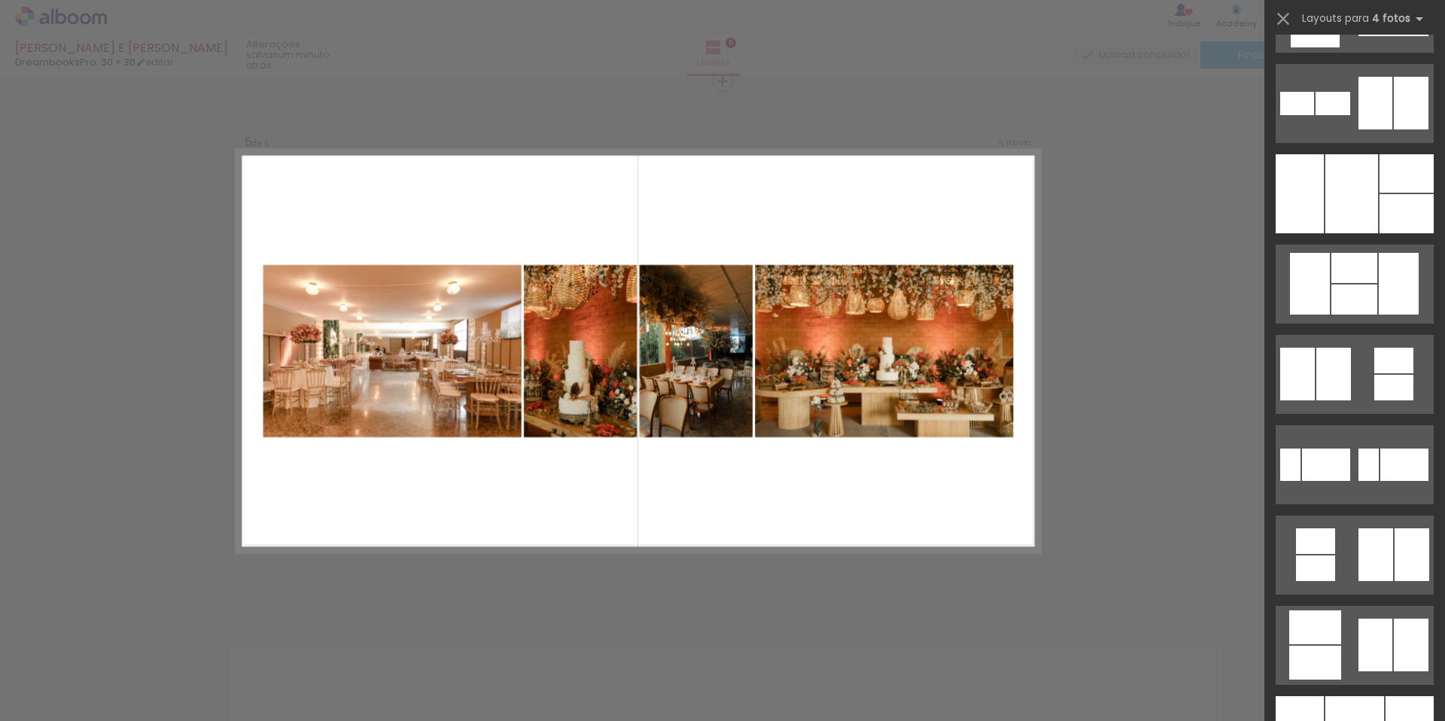
scroll to position [1320, 0]
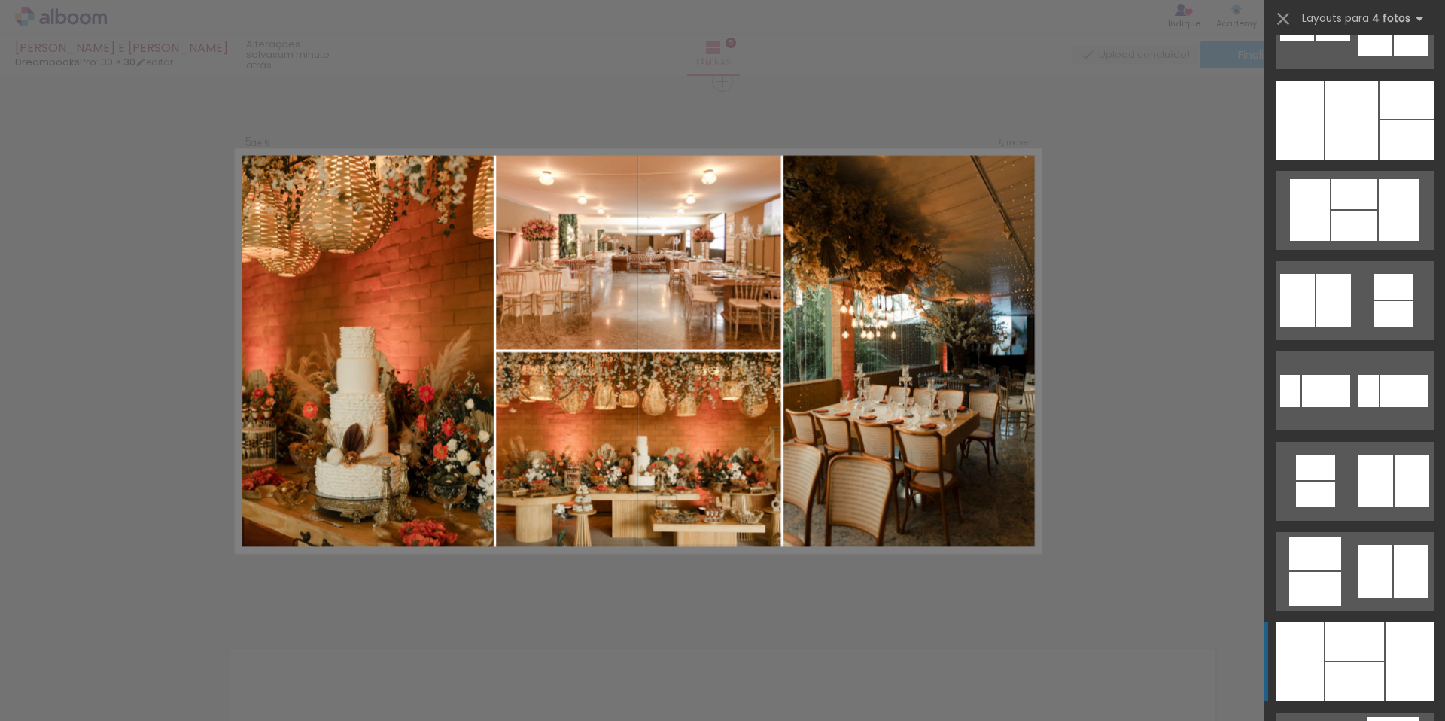
click at [1310, 656] on div at bounding box center [1300, 661] width 48 height 79
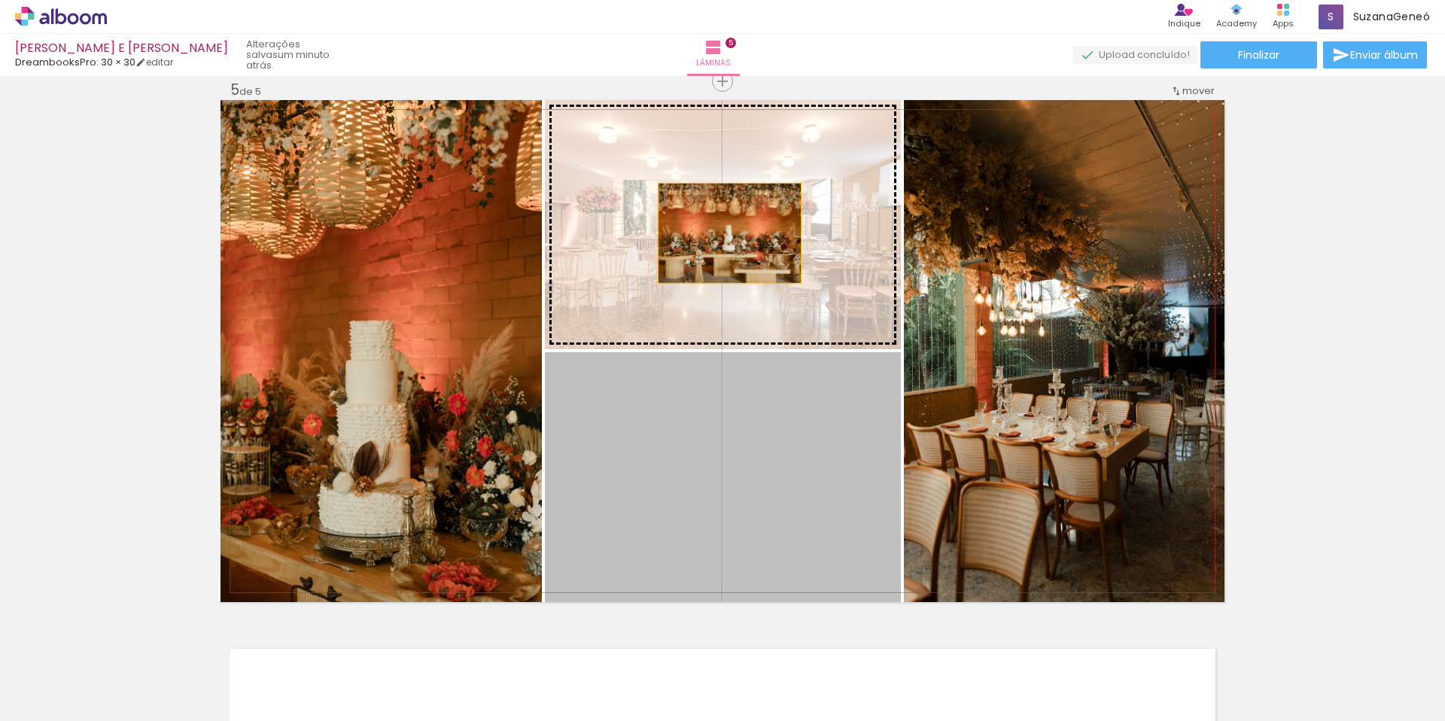
drag, startPoint x: 738, startPoint y: 464, endPoint x: 720, endPoint y: 206, distance: 258.1
click at [0, 0] on slot at bounding box center [0, 0] width 0 height 0
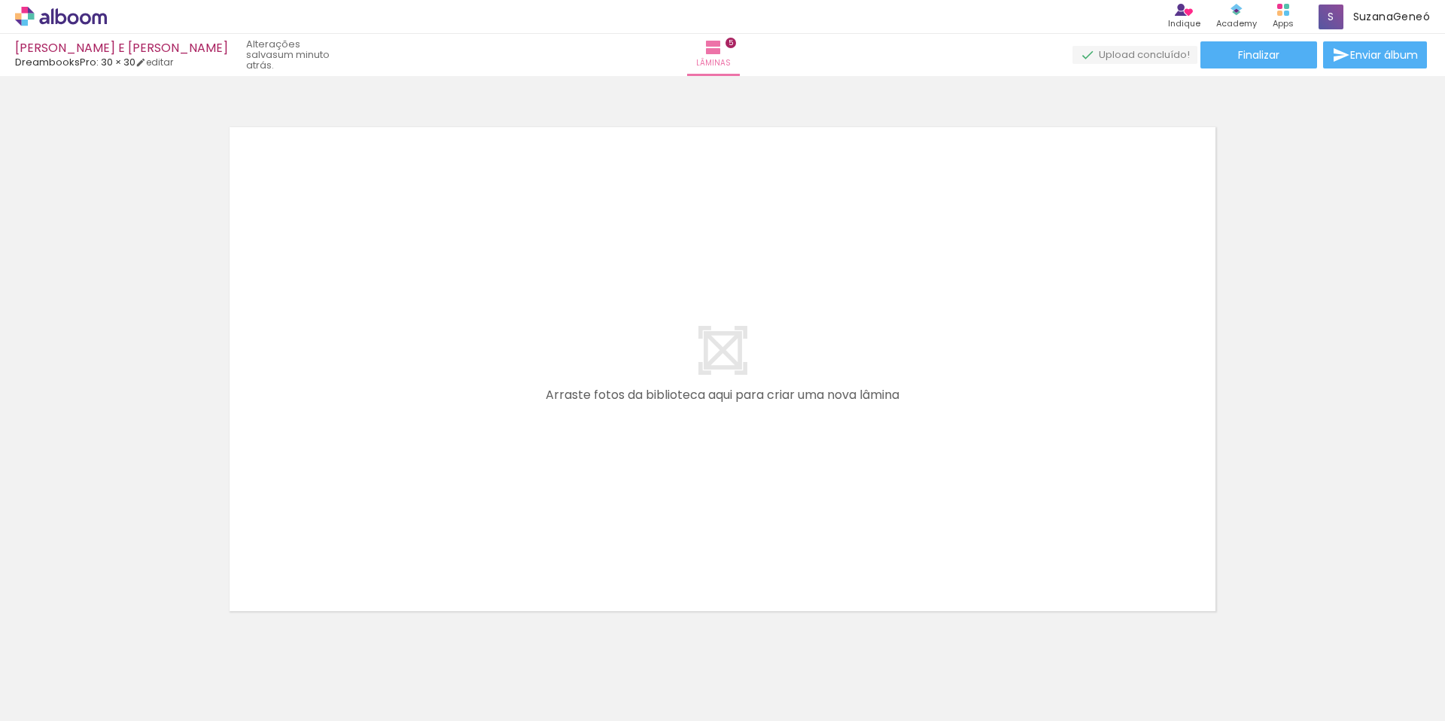
scroll to position [2712, 0]
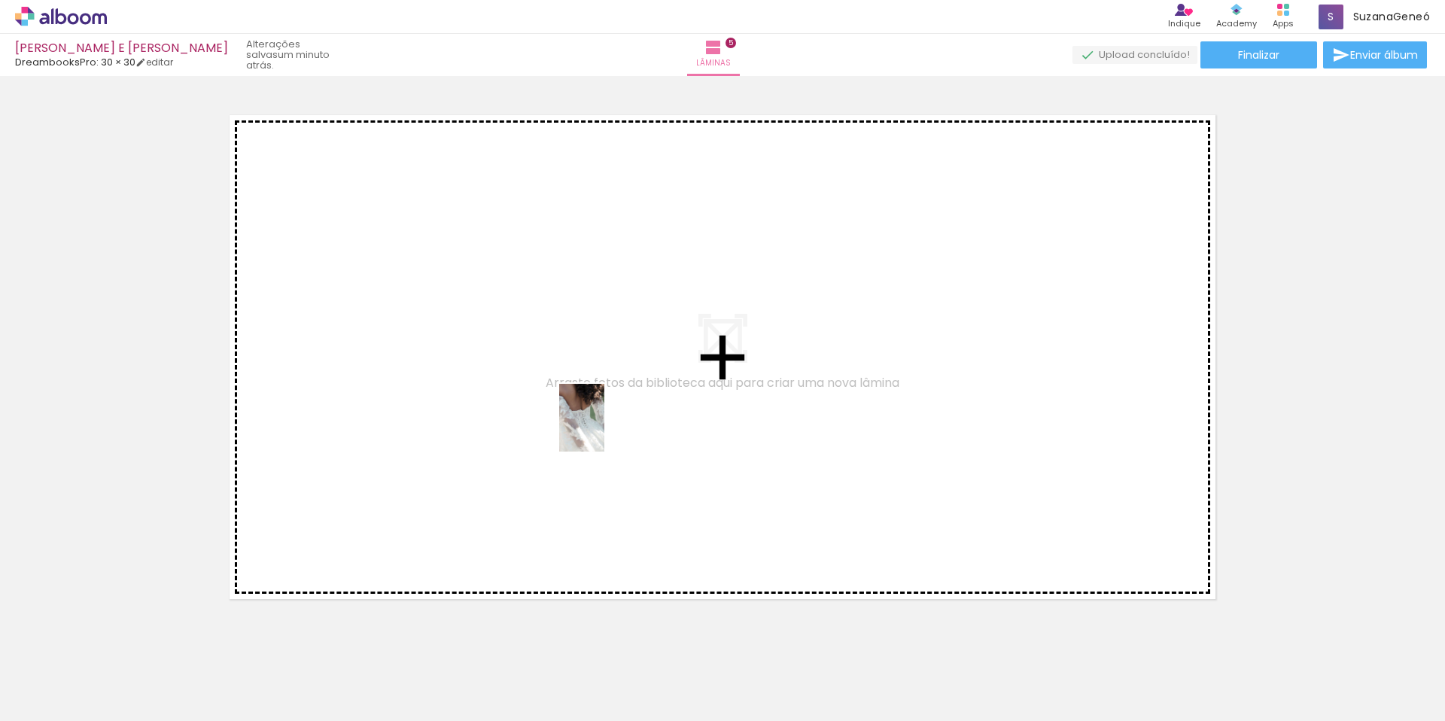
drag, startPoint x: 882, startPoint y: 698, endPoint x: 613, endPoint y: 438, distance: 374.7
click at [604, 429] on quentale-workspace at bounding box center [722, 360] width 1445 height 721
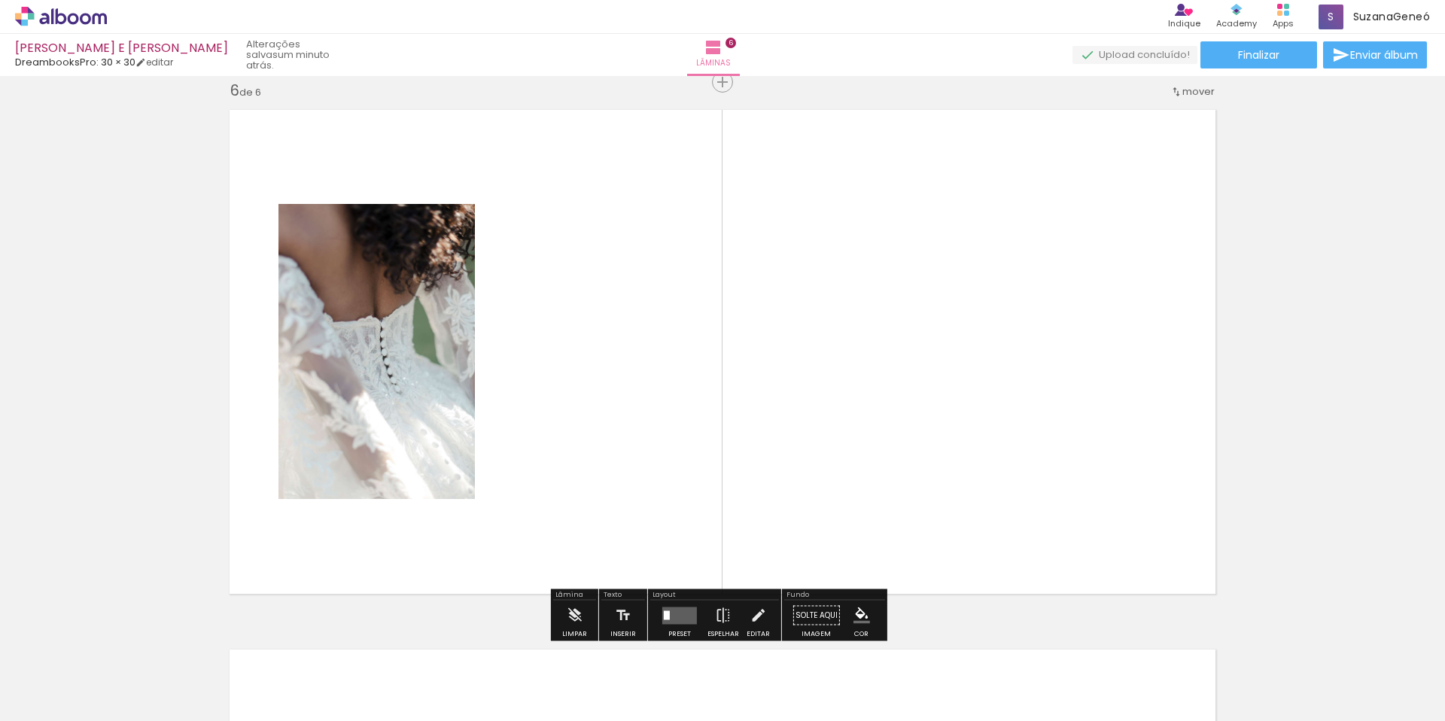
scroll to position [2718, 0]
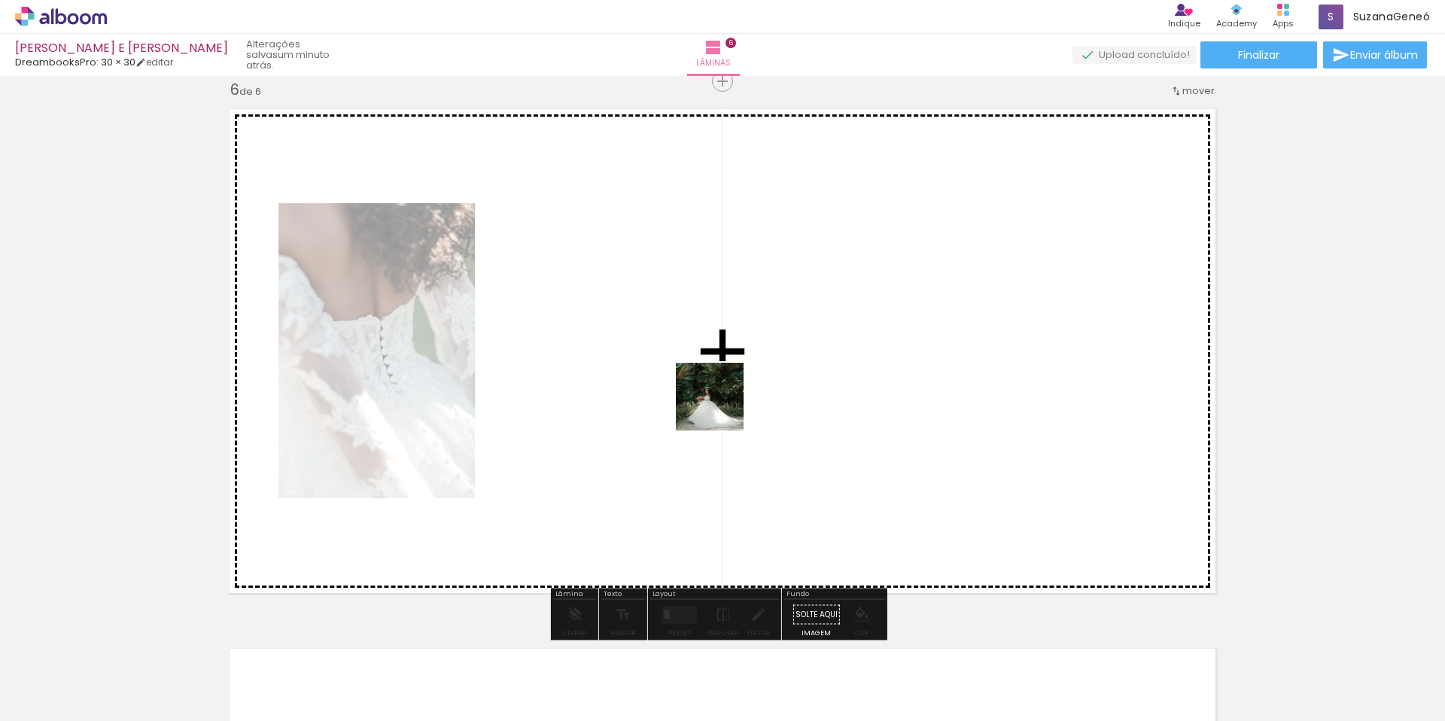
drag, startPoint x: 918, startPoint y: 587, endPoint x: 664, endPoint y: 370, distance: 334.1
click at [664, 370] on quentale-workspace at bounding box center [722, 360] width 1445 height 721
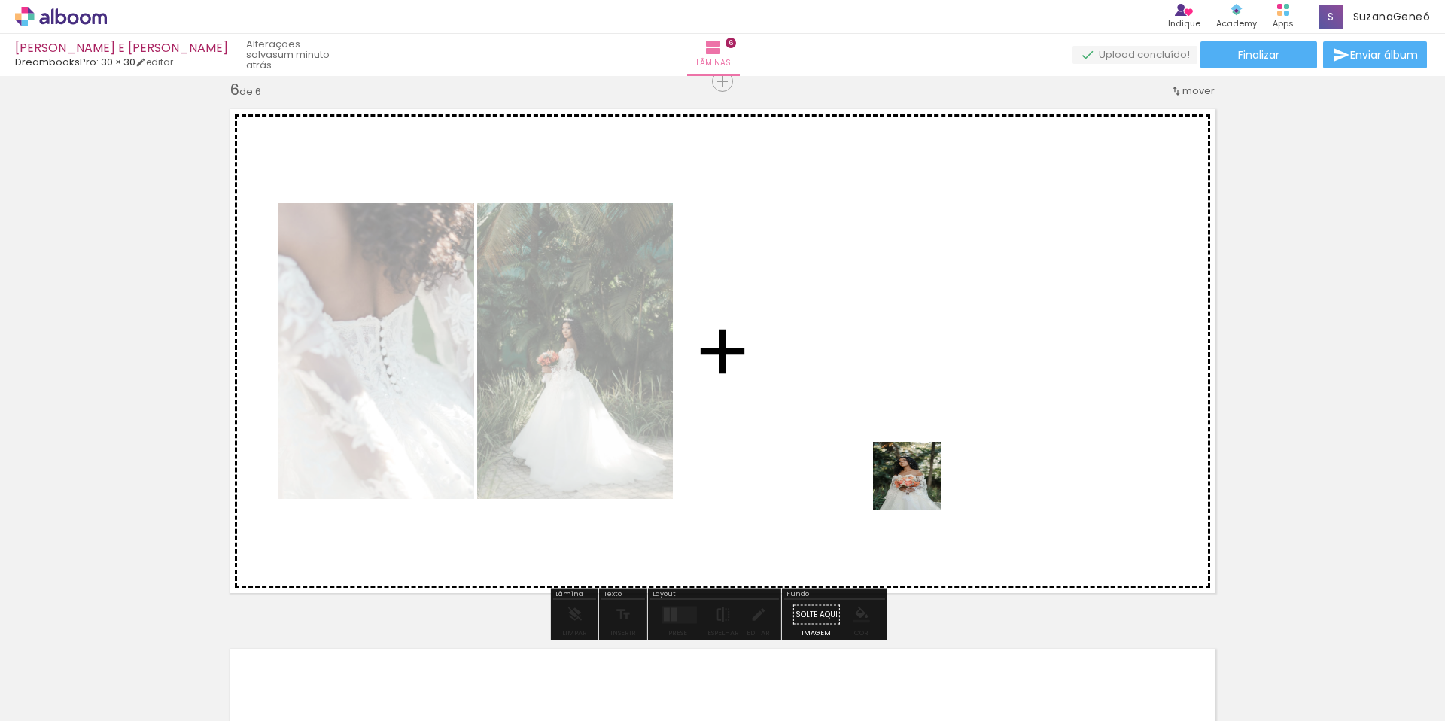
drag, startPoint x: 1051, startPoint y: 636, endPoint x: 839, endPoint y: 388, distance: 326.7
click at [839, 388] on quentale-workspace at bounding box center [722, 360] width 1445 height 721
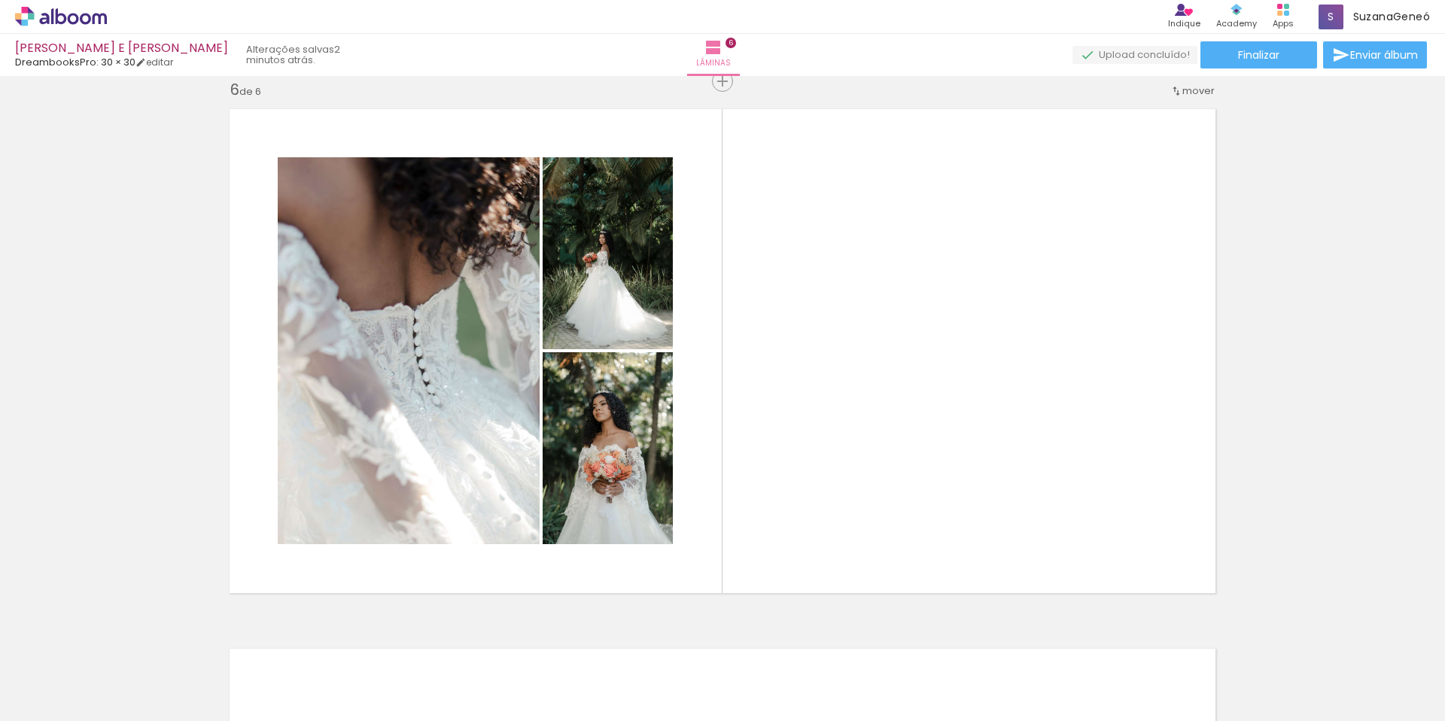
scroll to position [0, 1631]
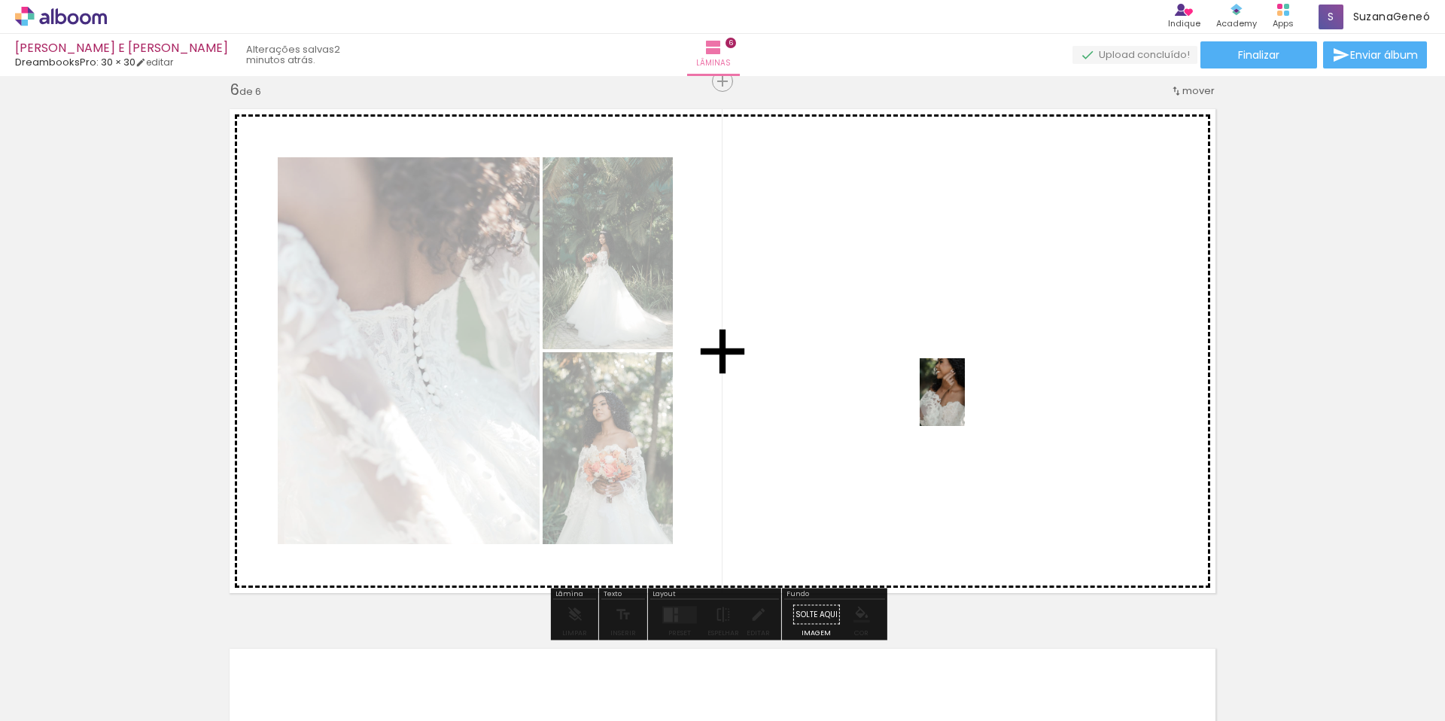
drag, startPoint x: 635, startPoint y: 687, endPoint x: 968, endPoint y: 397, distance: 441.8
click at [968, 397] on quentale-workspace at bounding box center [722, 360] width 1445 height 721
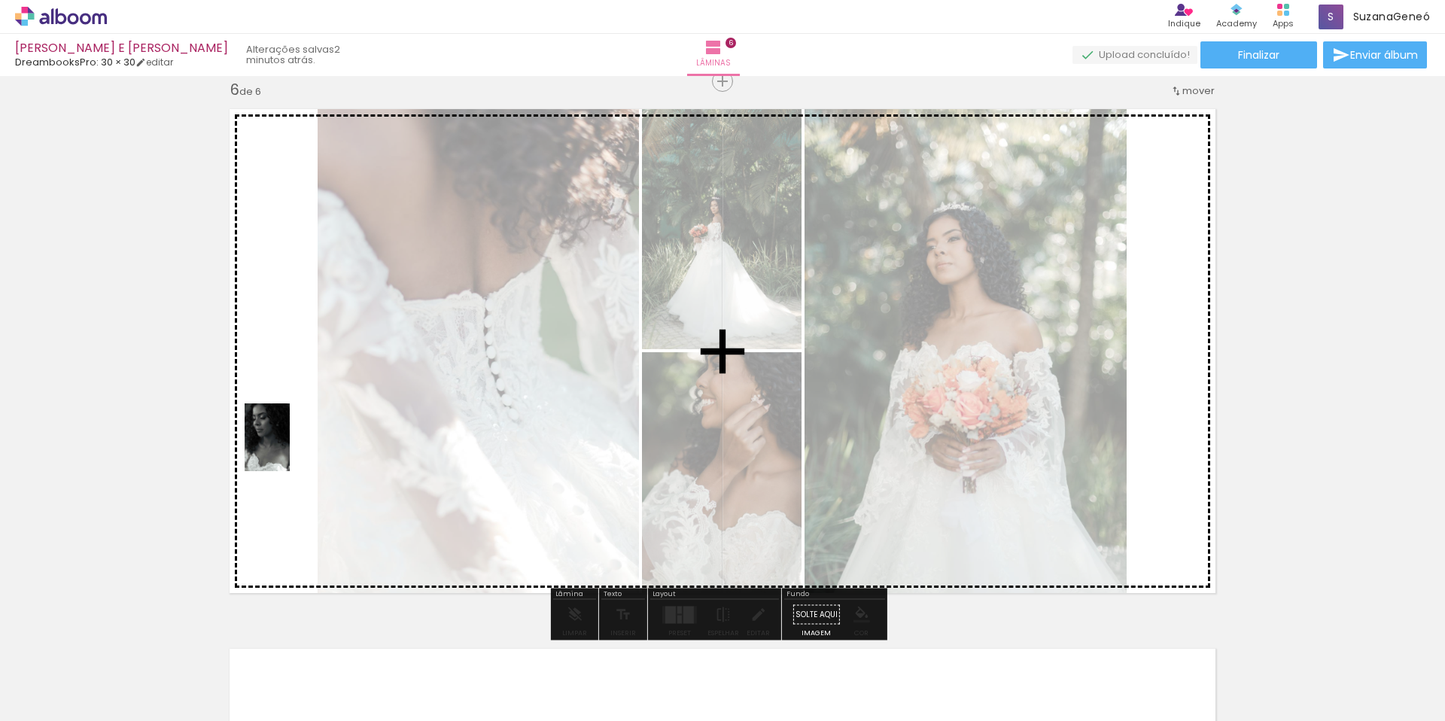
drag, startPoint x: 715, startPoint y: 689, endPoint x: 290, endPoint y: 449, distance: 488.4
click at [290, 449] on quentale-workspace at bounding box center [722, 360] width 1445 height 721
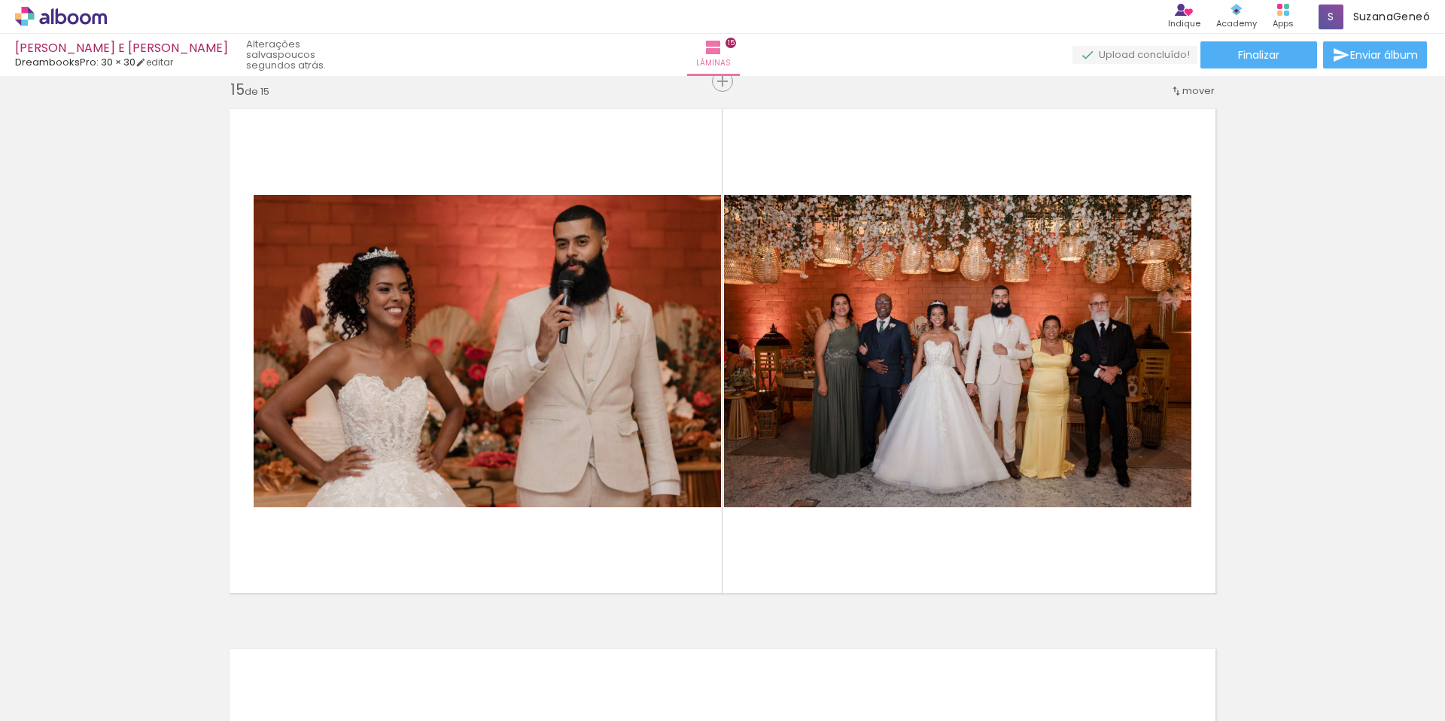
scroll to position [0, 4271]
